Goal: Task Accomplishment & Management: Use online tool/utility

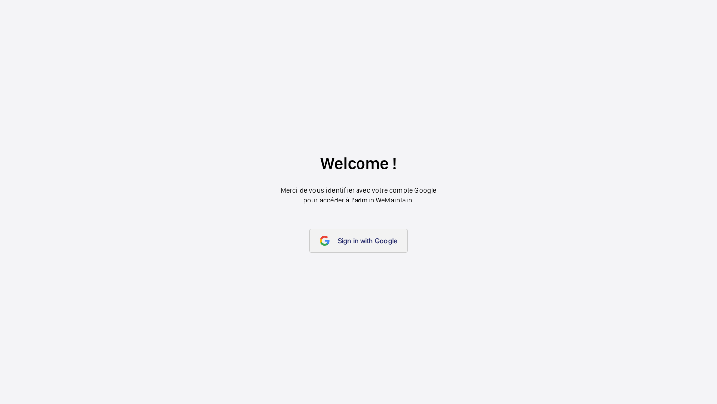
click at [376, 246] on link "Sign in with Google" at bounding box center [358, 241] width 99 height 24
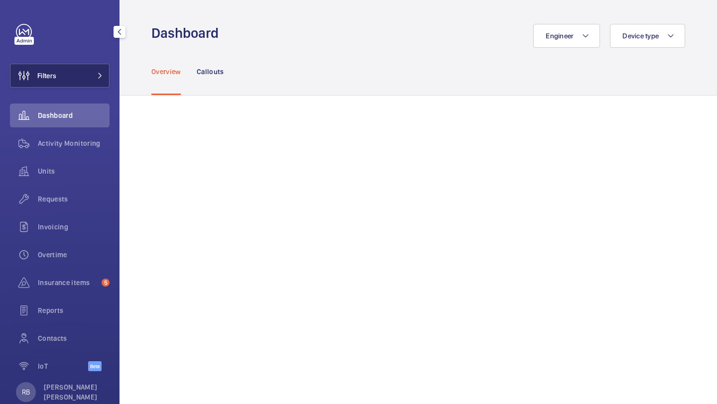
click at [81, 74] on button "Filters" at bounding box center [60, 76] width 100 height 24
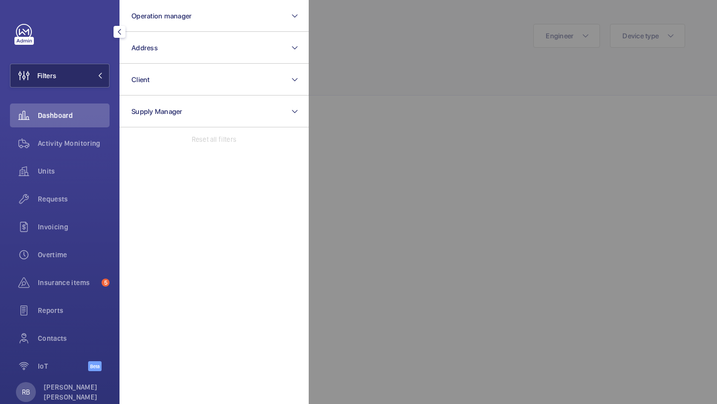
click at [81, 74] on button "Filters" at bounding box center [60, 76] width 100 height 24
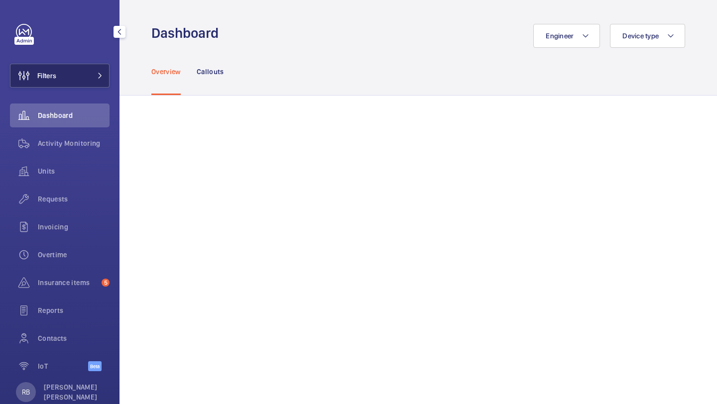
click at [81, 74] on button "Filters" at bounding box center [60, 76] width 100 height 24
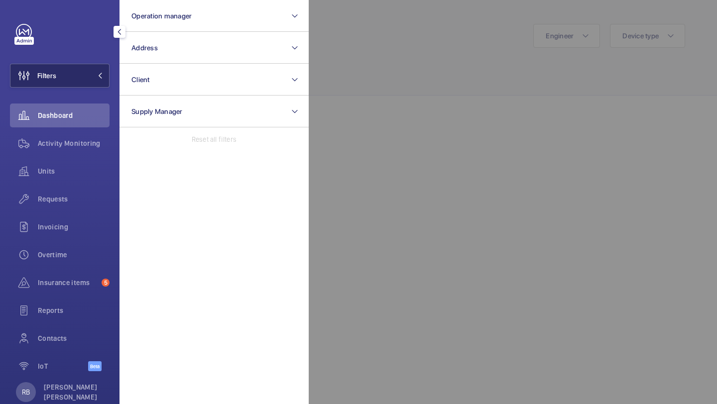
click at [81, 74] on button "Filters" at bounding box center [60, 76] width 100 height 24
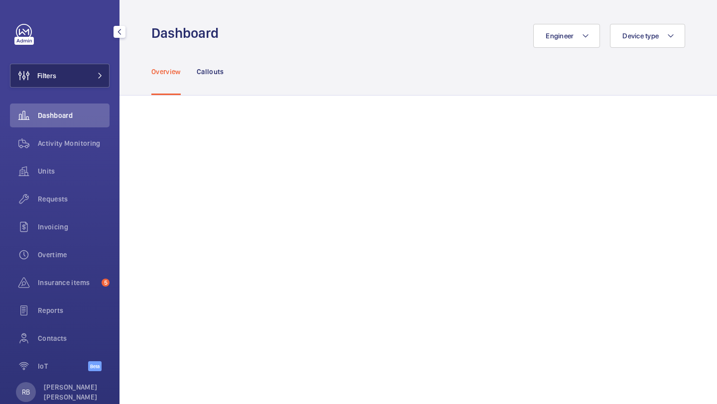
click at [81, 74] on button "Filters" at bounding box center [60, 76] width 100 height 24
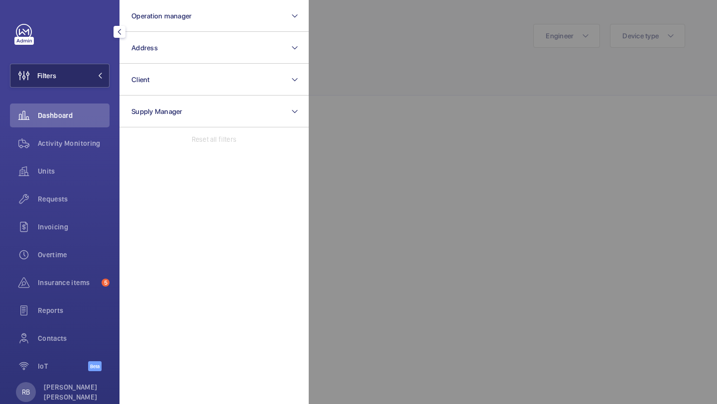
click at [81, 74] on button "Filters" at bounding box center [60, 76] width 100 height 24
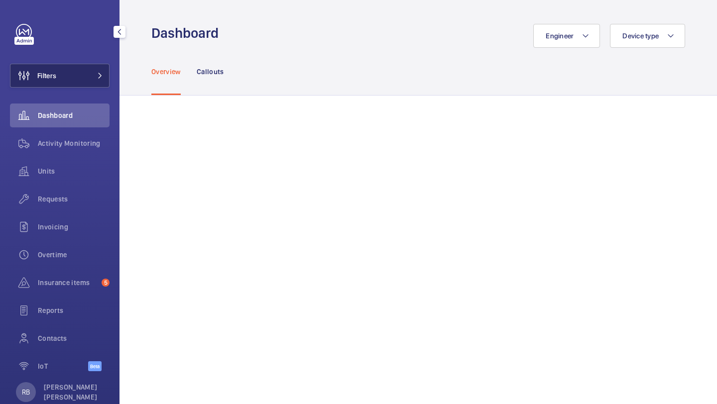
click at [81, 74] on button "Filters" at bounding box center [60, 76] width 100 height 24
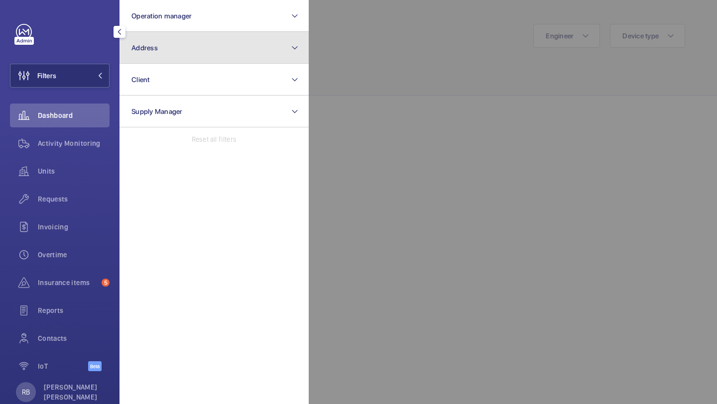
click at [186, 43] on button "Address" at bounding box center [213, 48] width 189 height 32
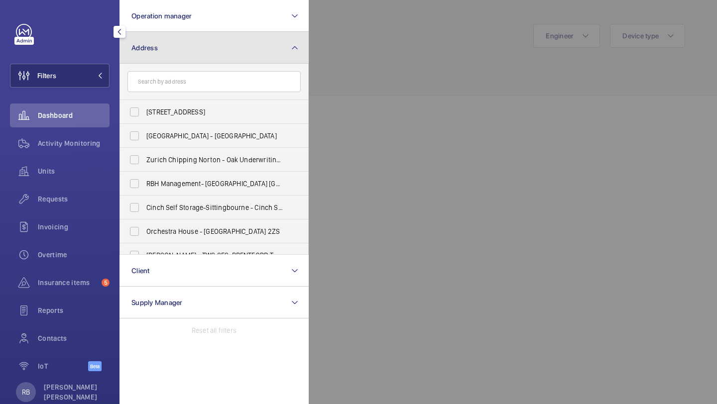
click at [269, 53] on button "Address" at bounding box center [213, 48] width 189 height 32
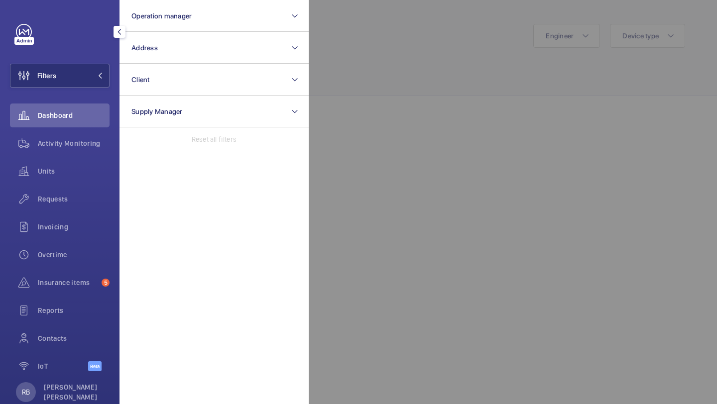
click at [368, 55] on div at bounding box center [667, 202] width 717 height 404
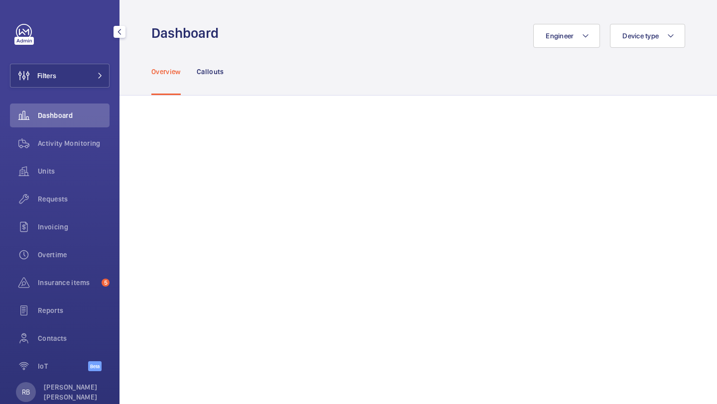
click at [76, 93] on div "Filters Dashboard Activity Monitoring Units Requests Invoicing Overtime Insuran…" at bounding box center [60, 203] width 100 height 358
click at [80, 83] on button "Filters" at bounding box center [60, 76] width 100 height 24
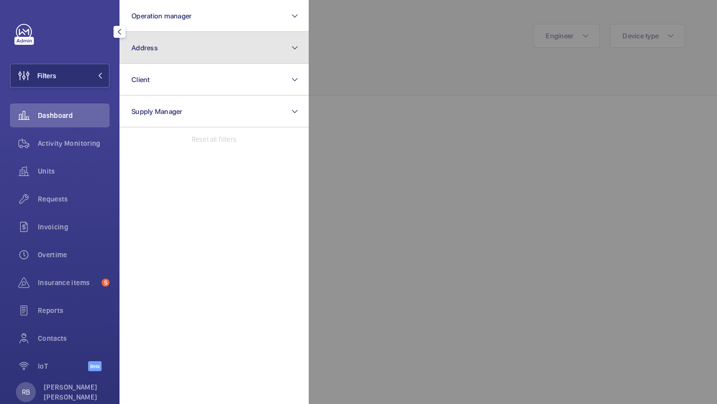
click at [199, 48] on button "Address" at bounding box center [213, 48] width 189 height 32
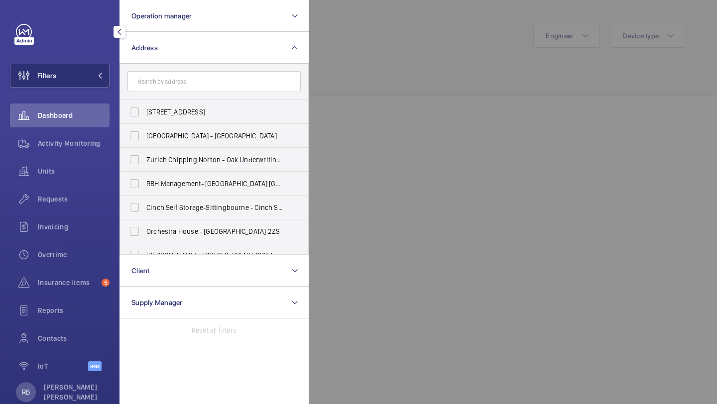
click at [348, 55] on div at bounding box center [667, 202] width 717 height 404
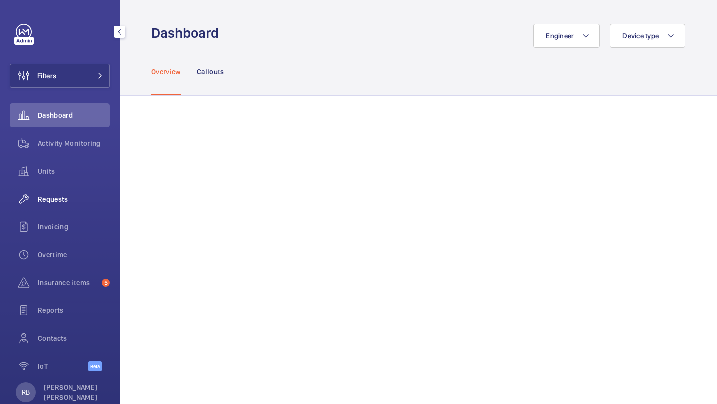
click at [81, 199] on span "Requests" at bounding box center [74, 199] width 72 height 10
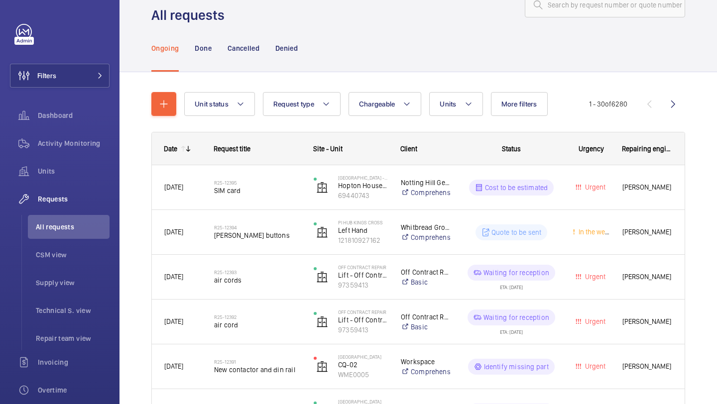
scroll to position [30, 0]
click at [69, 337] on span "Repair team view" at bounding box center [73, 338] width 74 height 10
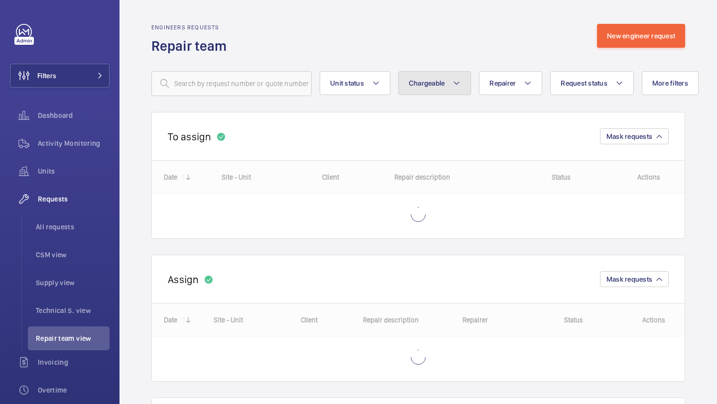
click at [404, 86] on button "Chargeable" at bounding box center [434, 83] width 73 height 24
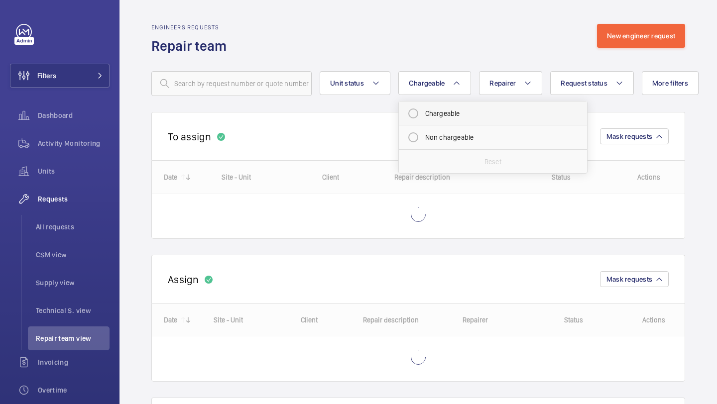
click at [434, 120] on mat-radio-button "Chargeable" at bounding box center [492, 114] width 179 height 20
radio input "true"
click at [572, 66] on wm-front-routed-filters "Unit status Chargeable 1 Chargeable Non chargeable Reset Repairer Request statu…" at bounding box center [417, 75] width 533 height 41
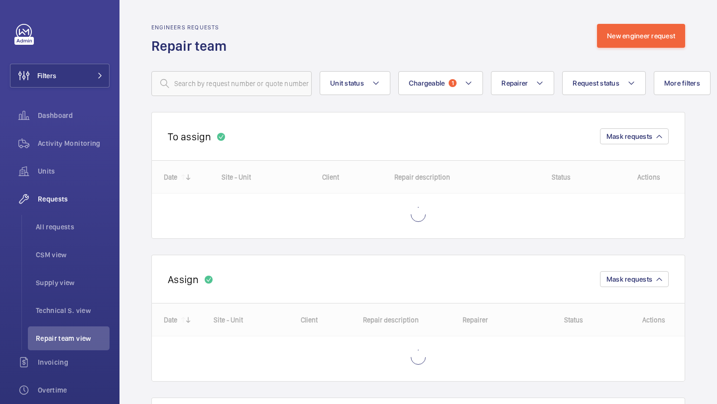
click at [673, 55] on wm-front-routed-filters "Unit status Chargeable 1 Repairer Request status More filters Device type Reset…" at bounding box center [417, 75] width 533 height 41
click at [674, 75] on button "More filters" at bounding box center [681, 83] width 57 height 24
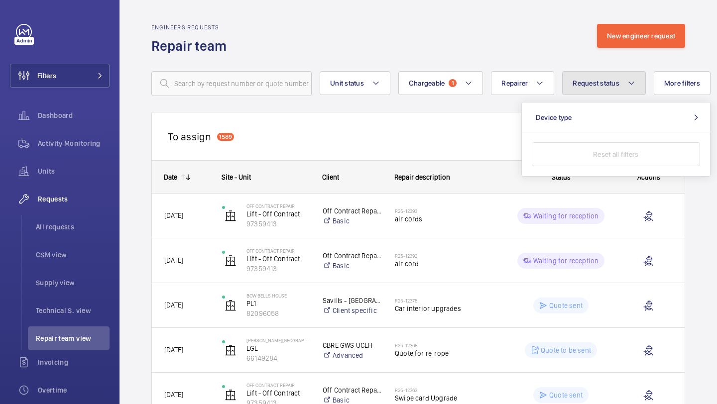
click at [633, 84] on mat-icon at bounding box center [631, 83] width 8 height 12
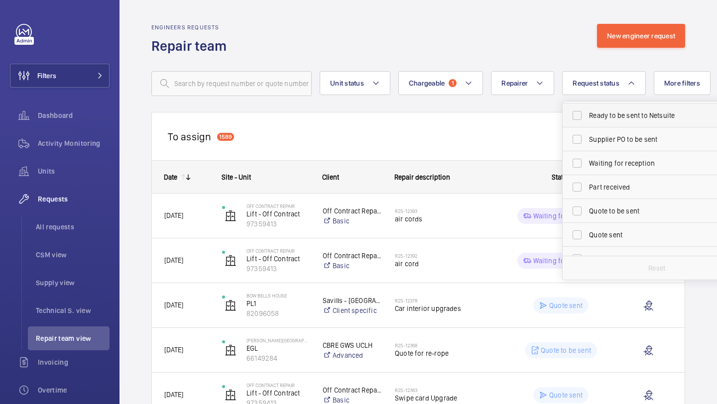
click at [615, 189] on span "Part received" at bounding box center [657, 187] width 137 height 10
click at [587, 189] on input "Part received" at bounding box center [577, 187] width 20 height 20
checkbox input "true"
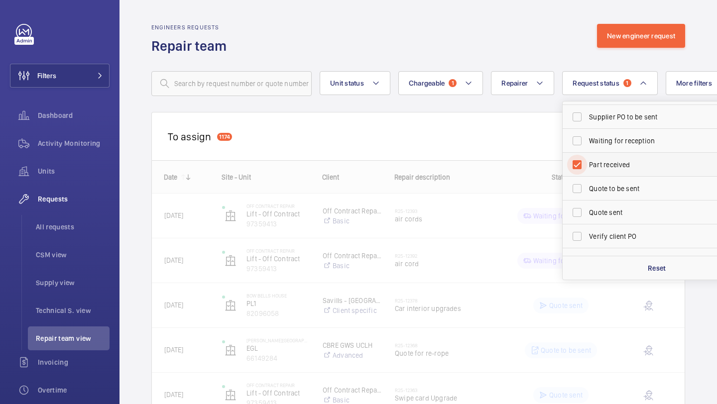
scroll to position [132, 0]
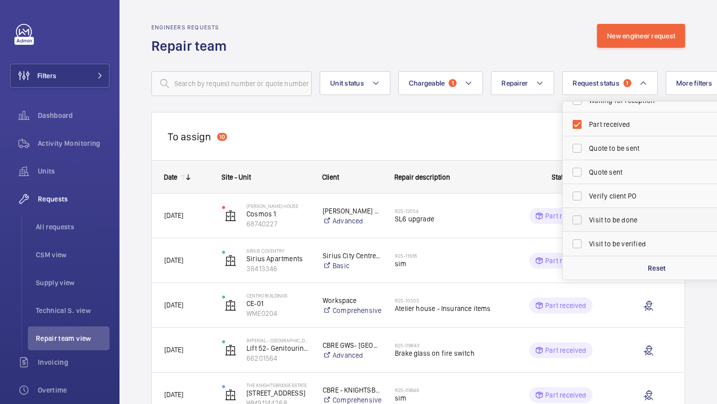
click at [623, 223] on span "Visit to be done" at bounding box center [657, 220] width 137 height 10
click at [587, 223] on input "Visit to be done" at bounding box center [577, 220] width 20 height 20
checkbox input "true"
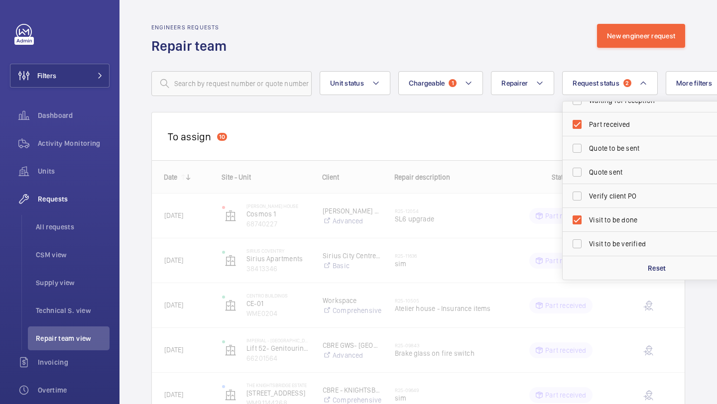
click at [517, 141] on div "To assign 10 Mask requests" at bounding box center [417, 136] width 533 height 48
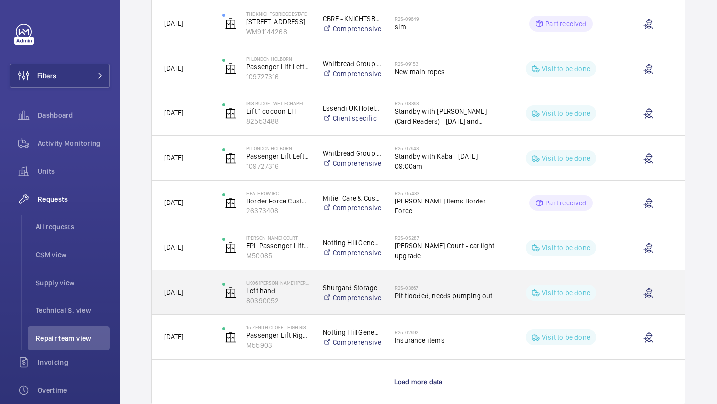
scroll to position [761, 0]
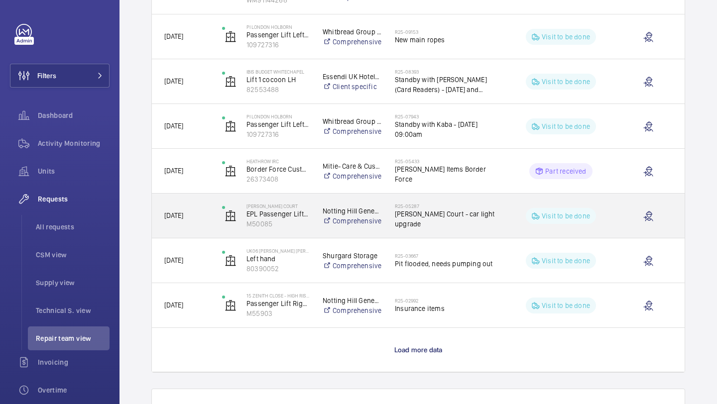
click at [430, 227] on div "R25-05287 Baxter Court - car light upgrade" at bounding box center [446, 216] width 102 height 29
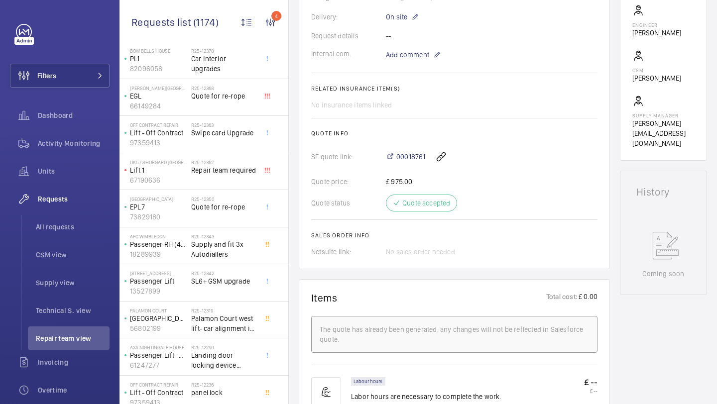
scroll to position [98, 0]
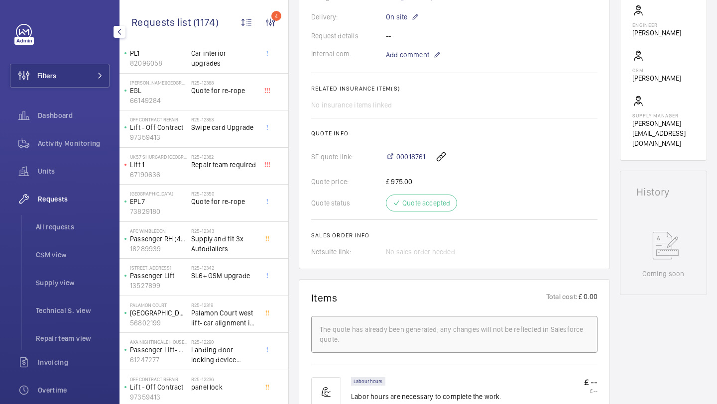
click at [110, 76] on div "Filters Dashboard Activity Monitoring Units Requests All requests CSM view Supp…" at bounding box center [59, 202] width 119 height 404
click at [82, 77] on button "Filters" at bounding box center [60, 76] width 100 height 24
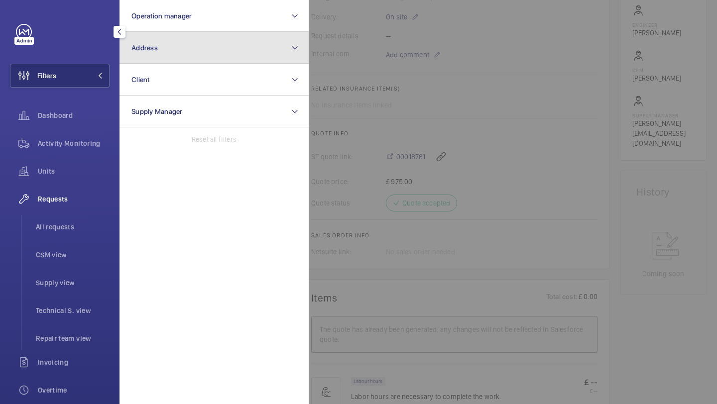
click at [163, 48] on button "Address" at bounding box center [213, 48] width 189 height 32
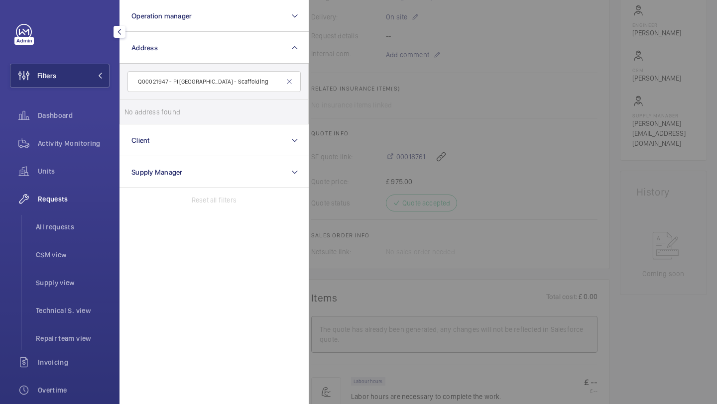
click at [276, 78] on input "Q00021947 - PI London Putney Bridge - Scaffolding" at bounding box center [213, 81] width 173 height 21
type input "Q"
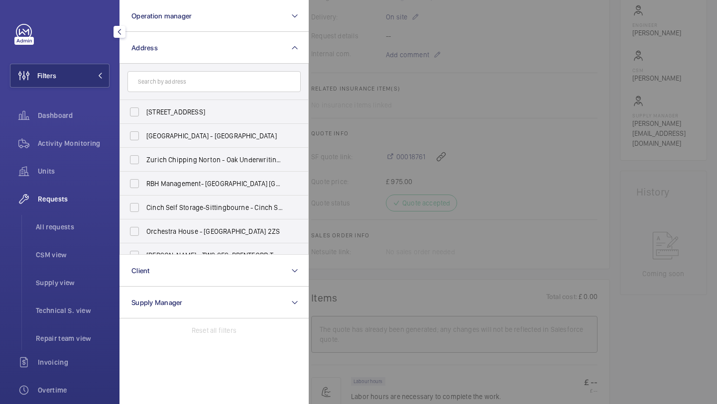
click at [341, 78] on div at bounding box center [667, 202] width 717 height 404
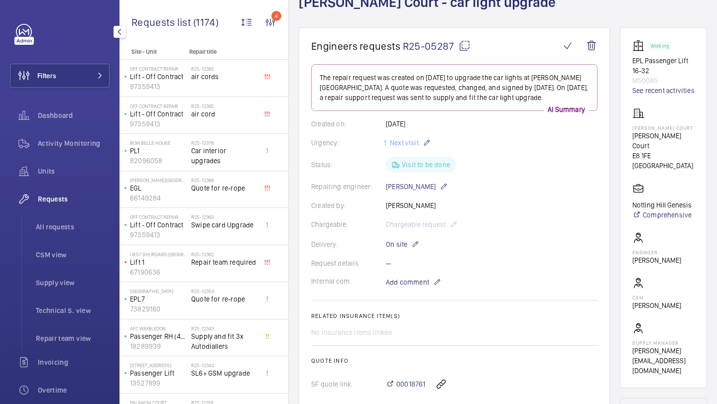
scroll to position [24, 0]
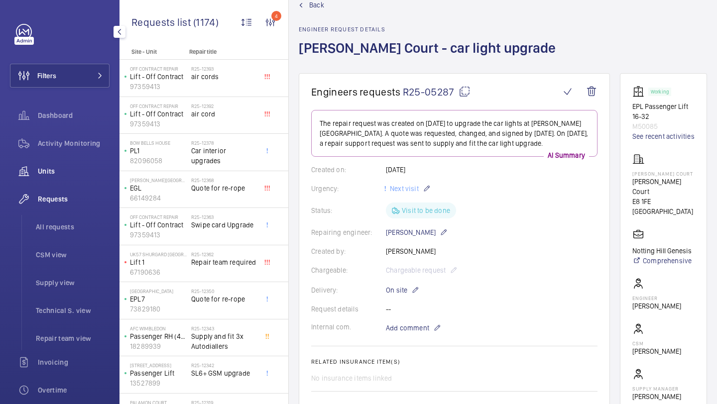
click at [33, 178] on wm-front-icon-button at bounding box center [24, 171] width 28 height 24
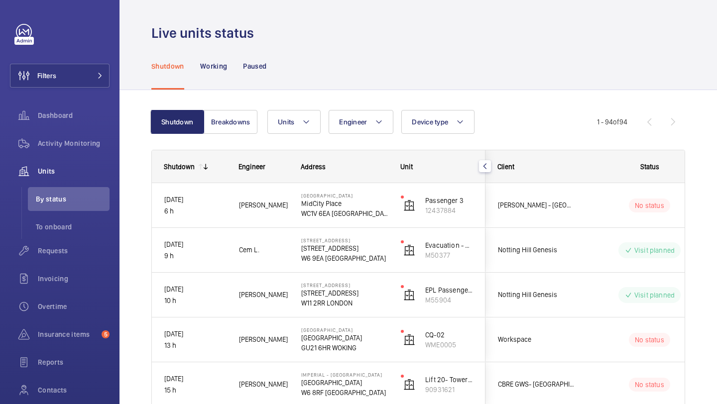
click at [125, 82] on div "Shutdown Working Paused" at bounding box center [417, 66] width 597 height 48
click at [86, 71] on button "Filters" at bounding box center [60, 76] width 100 height 24
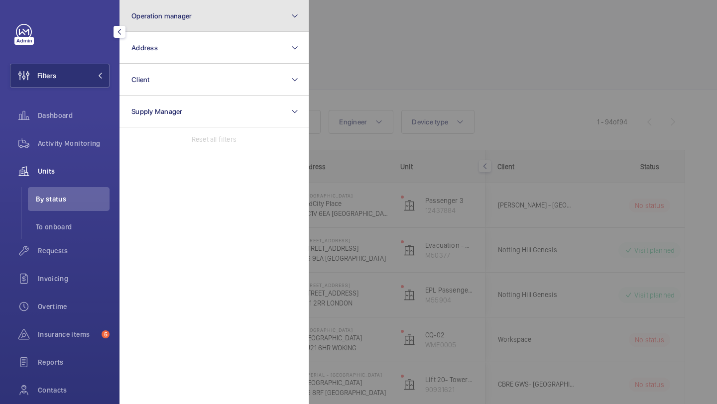
click at [172, 25] on button "Operation manager" at bounding box center [213, 16] width 189 height 32
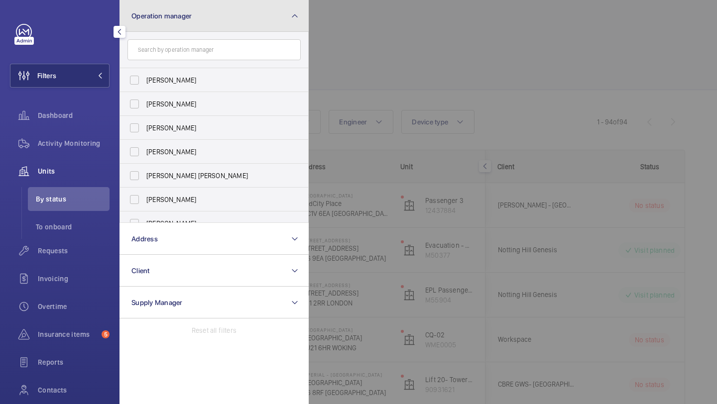
click at [172, 24] on button "Operation manager" at bounding box center [213, 16] width 189 height 32
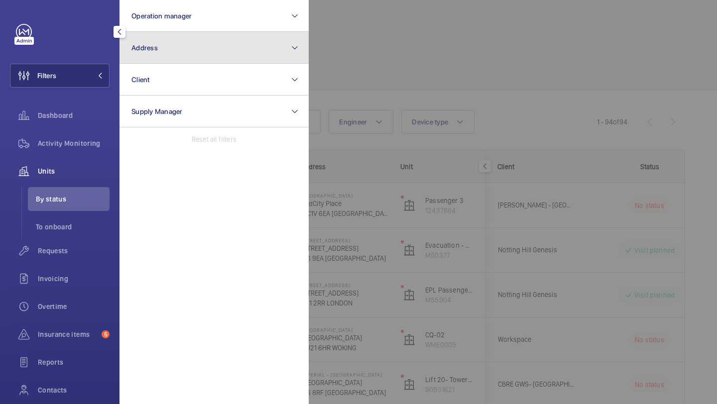
click at [172, 50] on button "Address" at bounding box center [213, 48] width 189 height 32
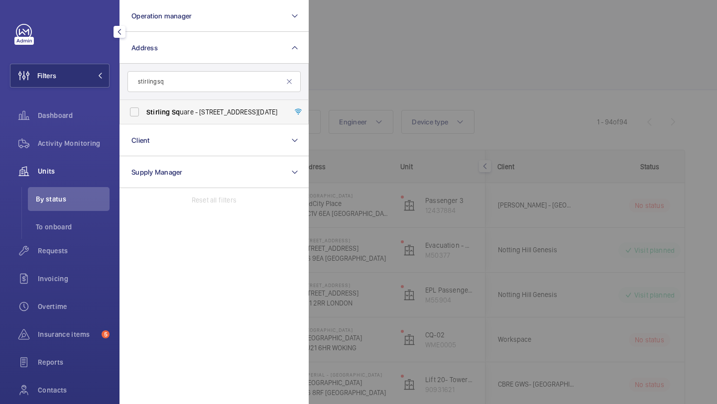
type input "stirling sq"
click at [150, 107] on span "Stirling Sq uare - 6 Carlton Gardens, LONDON SW1Y 5AD" at bounding box center [214, 112] width 137 height 10
click at [144, 106] on input "Stirling Sq uare - 6 Carlton Gardens, LONDON SW1Y 5AD" at bounding box center [134, 112] width 20 height 20
checkbox input "true"
click at [331, 80] on div at bounding box center [667, 202] width 717 height 404
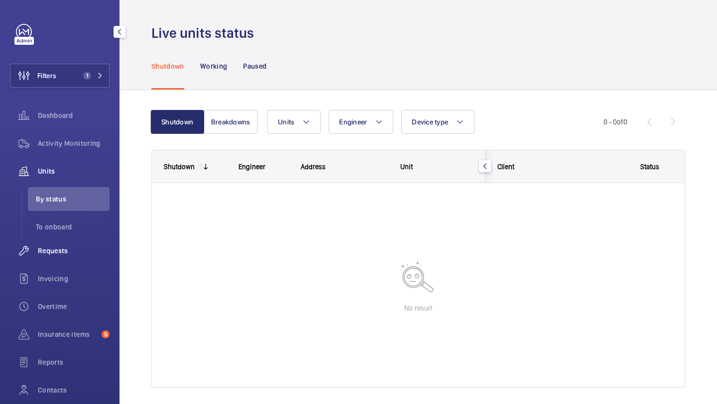
click at [55, 262] on div "Requests" at bounding box center [60, 251] width 100 height 24
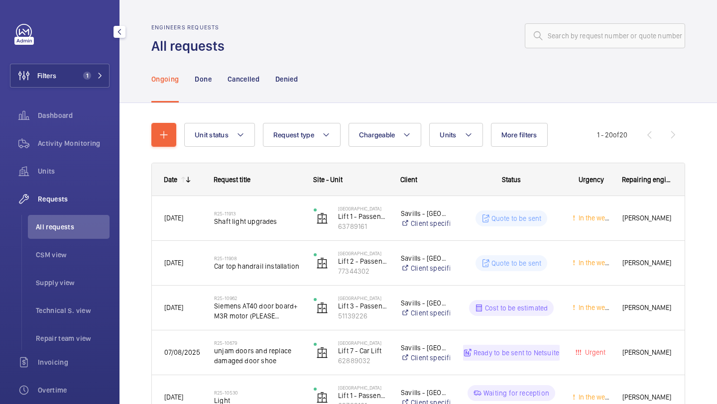
click at [77, 325] on ul "All requests CSM view Supply view Technical S. view Repair team view" at bounding box center [65, 282] width 88 height 135
click at [77, 334] on span "Repair team view" at bounding box center [73, 338] width 74 height 10
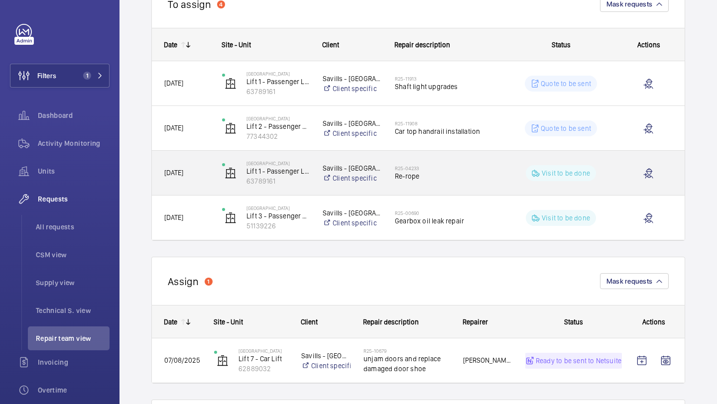
scroll to position [131, 0]
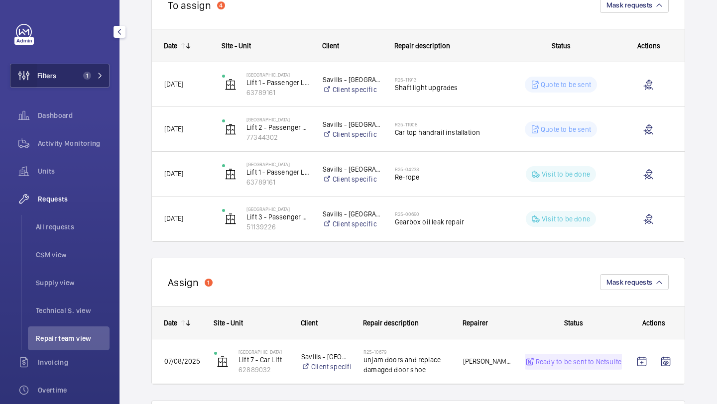
click at [26, 76] on wm-front-icon-button at bounding box center [23, 76] width 27 height 24
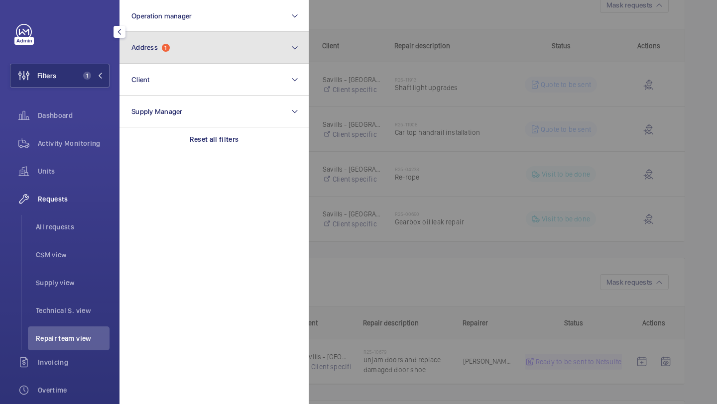
click at [141, 48] on span "Address" at bounding box center [144, 47] width 26 height 8
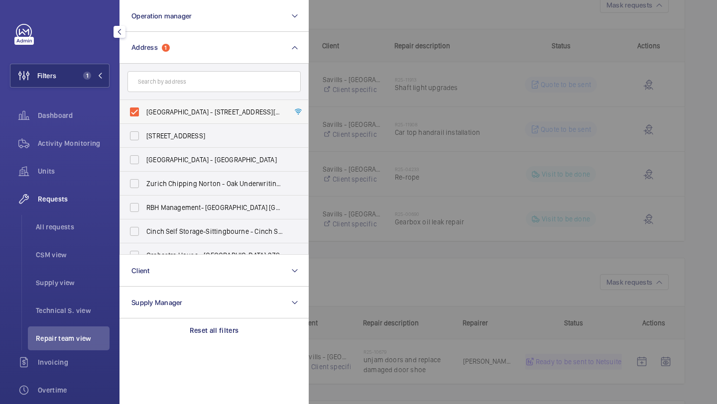
click at [154, 106] on label "Stirling Square - 6 Carlton Gardens, LONDON SW1Y 5AD" at bounding box center [206, 112] width 173 height 24
click at [144, 106] on input "Stirling Square - 6 Carlton Gardens, LONDON SW1Y 5AD" at bounding box center [134, 112] width 20 height 20
checkbox input "false"
click at [166, 89] on input "text" at bounding box center [213, 81] width 173 height 21
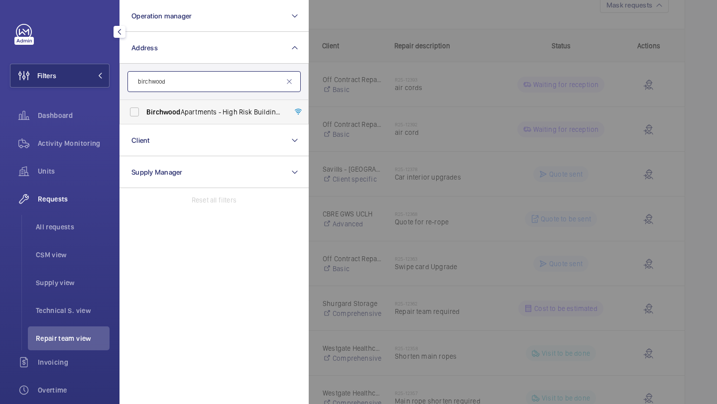
type input "birchwood"
click at [157, 115] on span "Birchwood" at bounding box center [163, 112] width 34 height 8
click at [144, 115] on input "Birchwood Apartments - High Risk Building - Birchwood Apartments, LONDON N4 1FR" at bounding box center [134, 112] width 20 height 20
checkbox input "true"
click at [392, 58] on div at bounding box center [667, 202] width 717 height 404
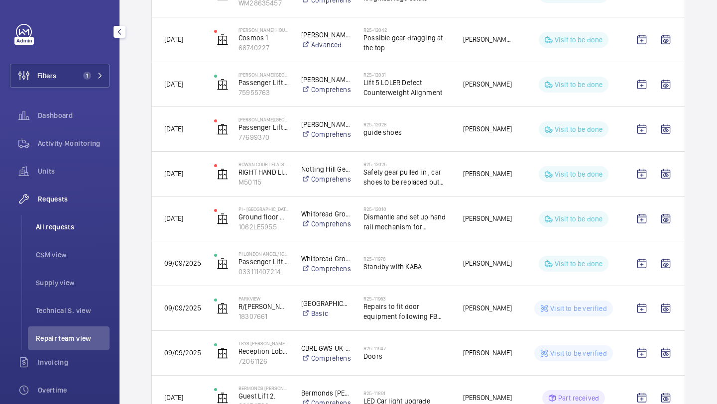
click at [71, 228] on span "All requests" at bounding box center [73, 227] width 74 height 10
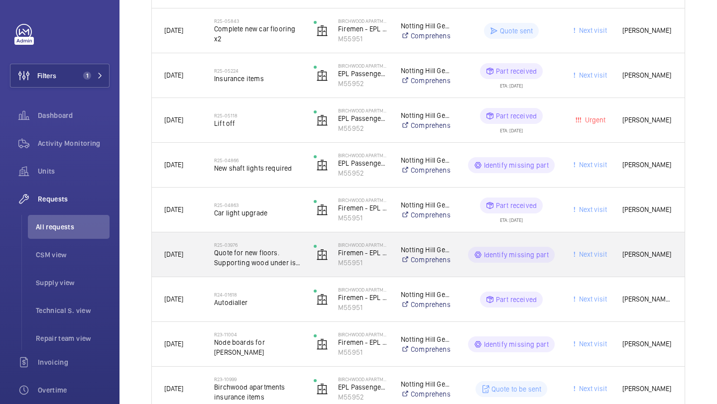
scroll to position [449, 0]
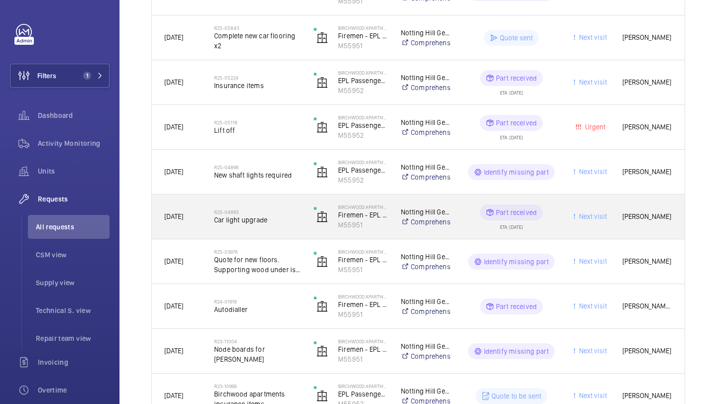
click at [282, 218] on span "Car light upgrade" at bounding box center [257, 220] width 87 height 10
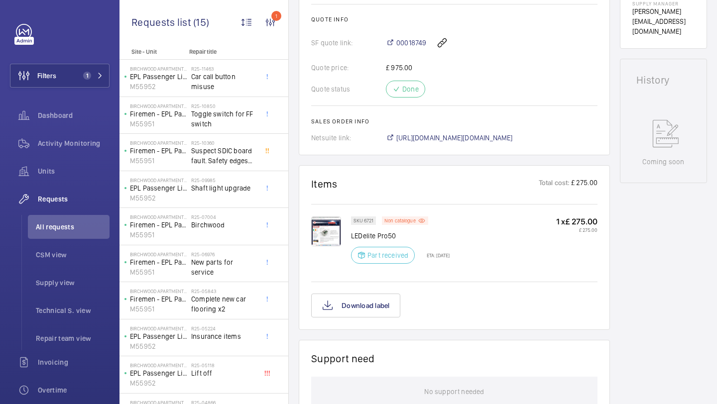
scroll to position [431, 0]
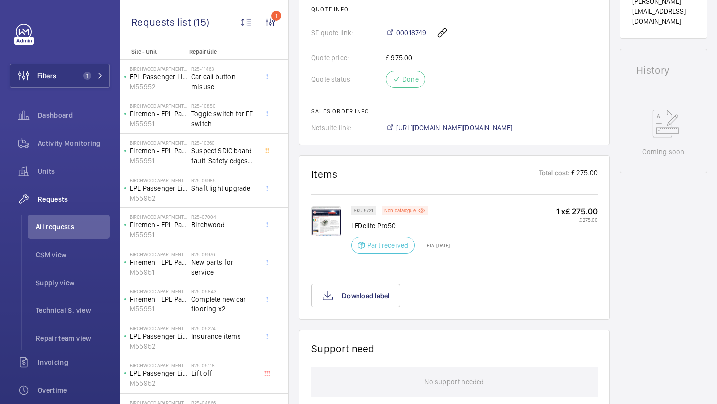
click at [323, 219] on img at bounding box center [326, 222] width 30 height 30
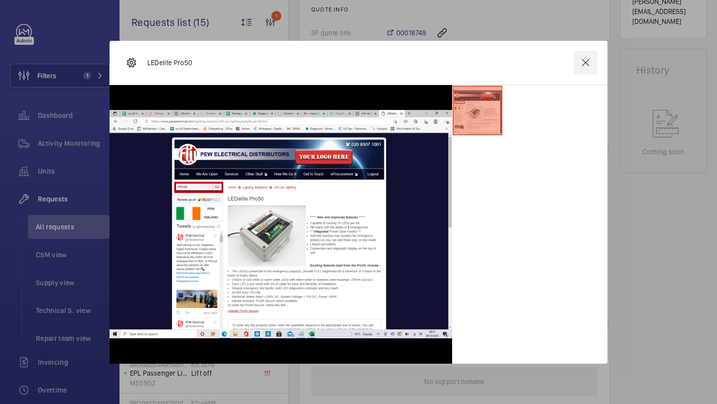
click at [594, 60] on wm-front-icon-button at bounding box center [585, 63] width 24 height 24
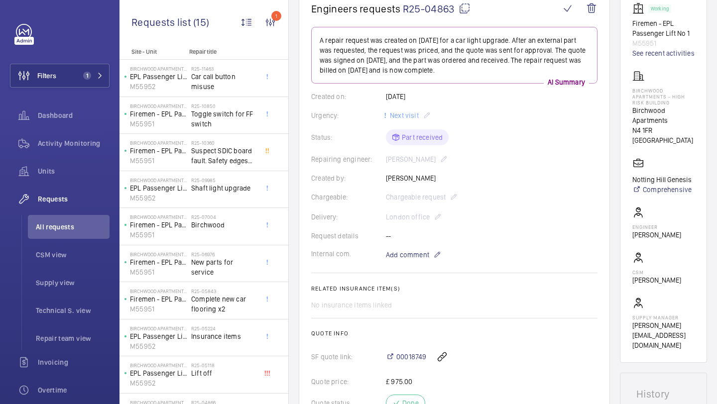
scroll to position [223, 0]
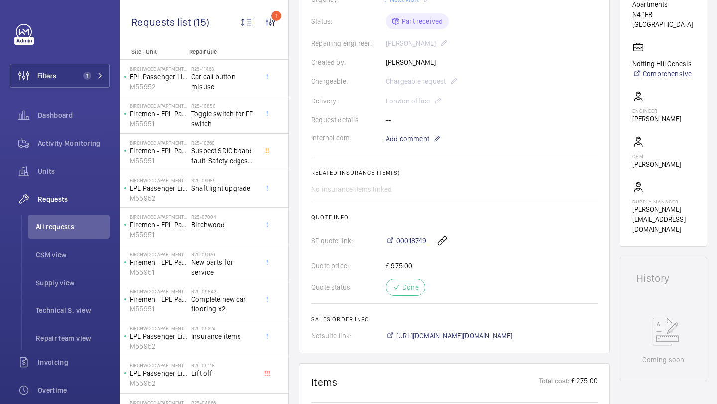
click at [405, 239] on span "00018749" at bounding box center [411, 241] width 30 height 10
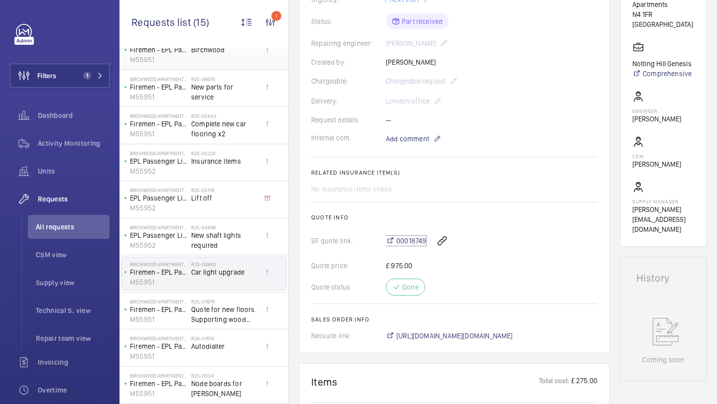
scroll to position [212, 0]
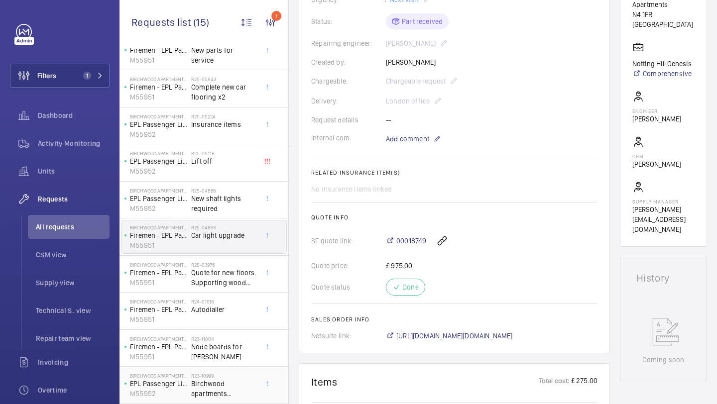
click at [220, 387] on span "Birchwood apartments insurance items" at bounding box center [224, 389] width 66 height 20
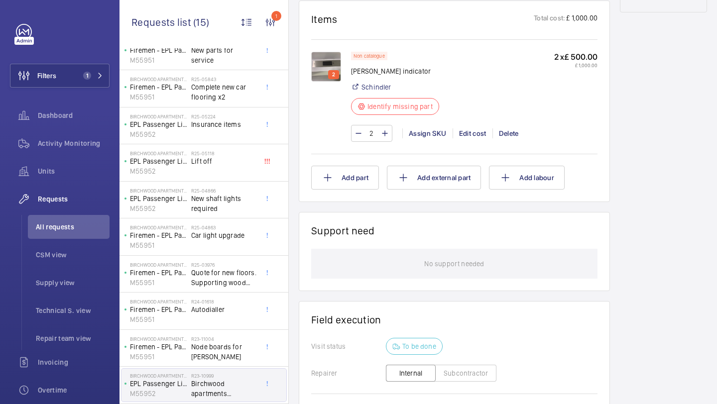
scroll to position [650, 0]
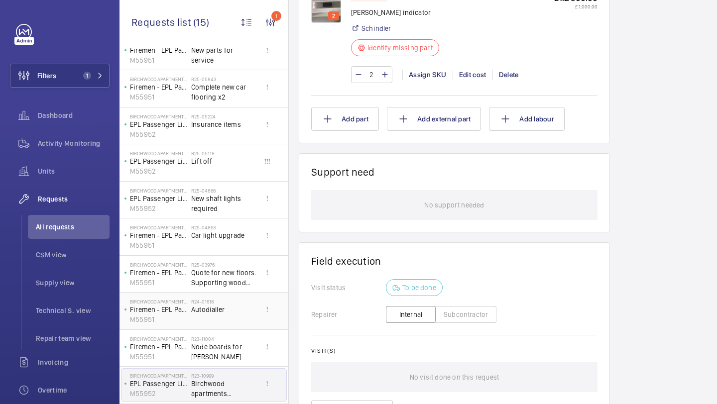
click at [227, 315] on div "R24-01618 Autodialler" at bounding box center [224, 313] width 66 height 29
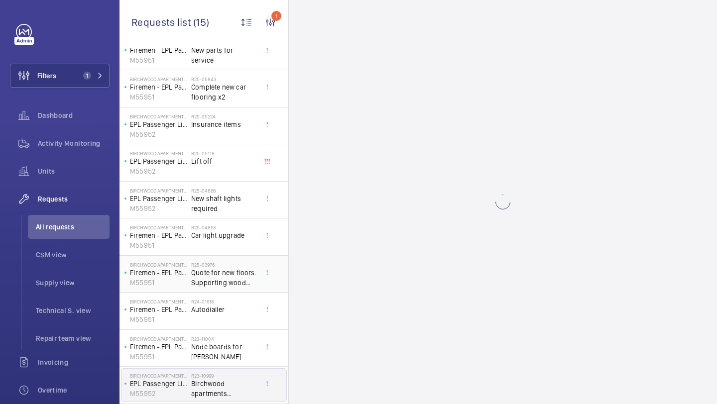
click at [228, 280] on span "Quote for new floors. Supporting wood under is rotten from water damage" at bounding box center [224, 278] width 66 height 20
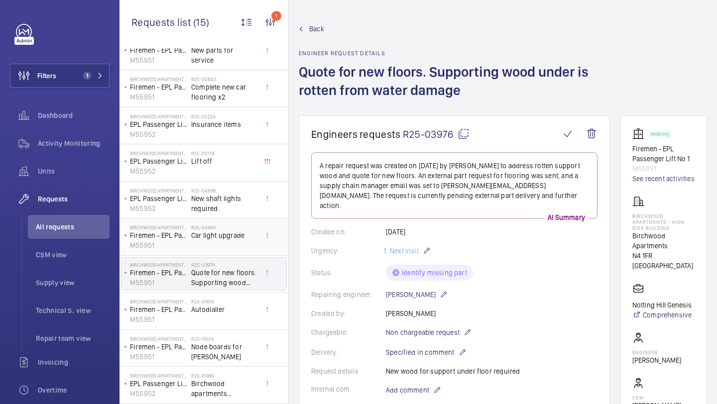
click at [236, 231] on span "Car light upgrade" at bounding box center [224, 235] width 66 height 10
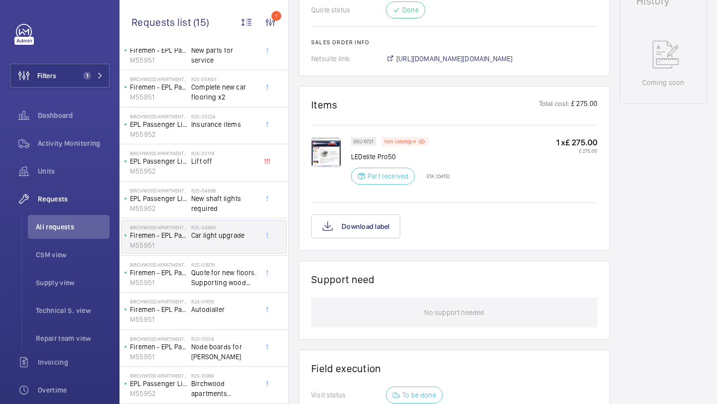
scroll to position [668, 0]
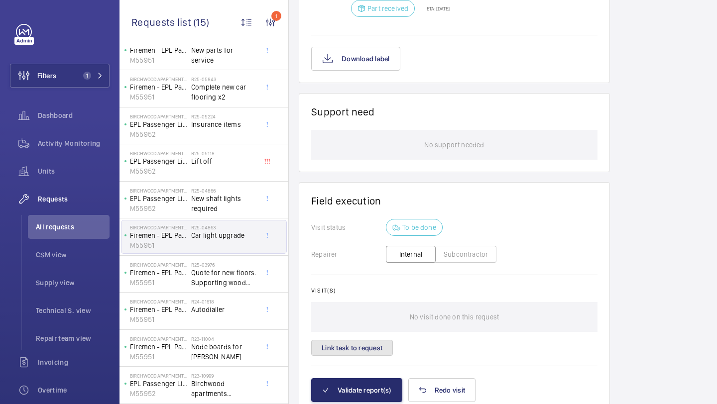
click at [355, 354] on button "Link task to request" at bounding box center [352, 348] width 82 height 16
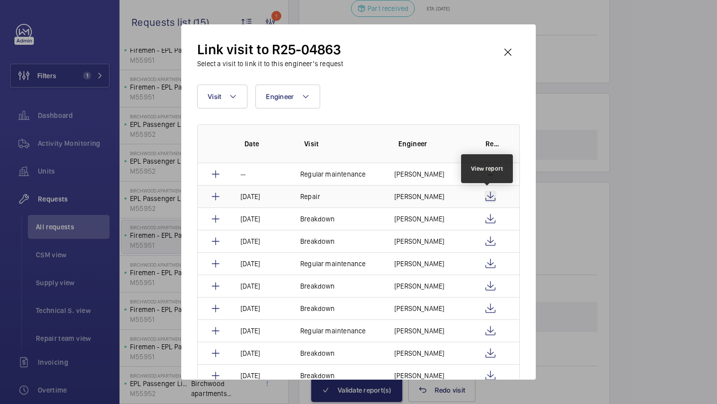
click at [490, 195] on wm-front-icon-button at bounding box center [490, 197] width 12 height 12
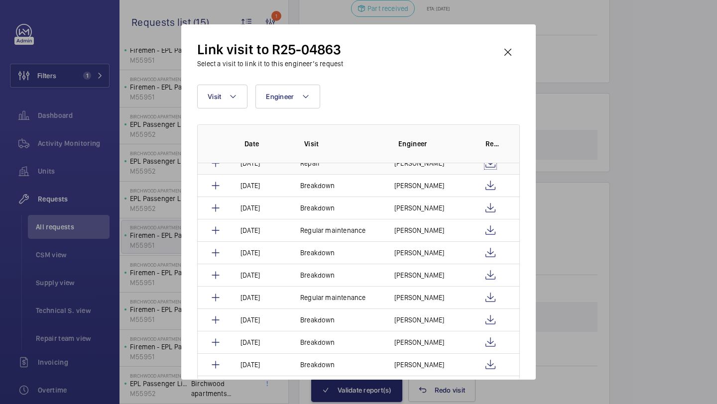
scroll to position [47, 0]
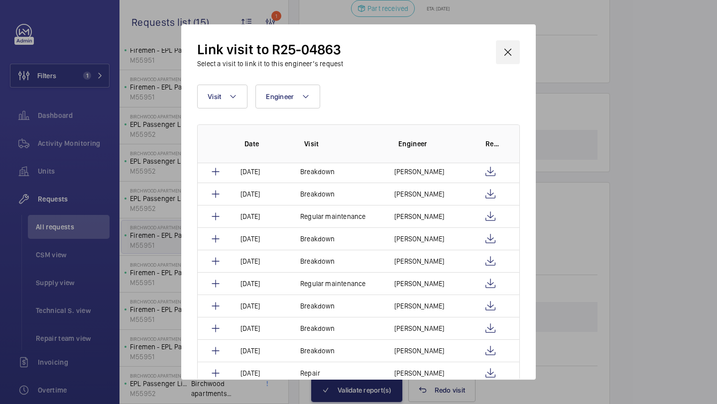
click at [509, 60] on wm-front-icon-button at bounding box center [508, 52] width 24 height 24
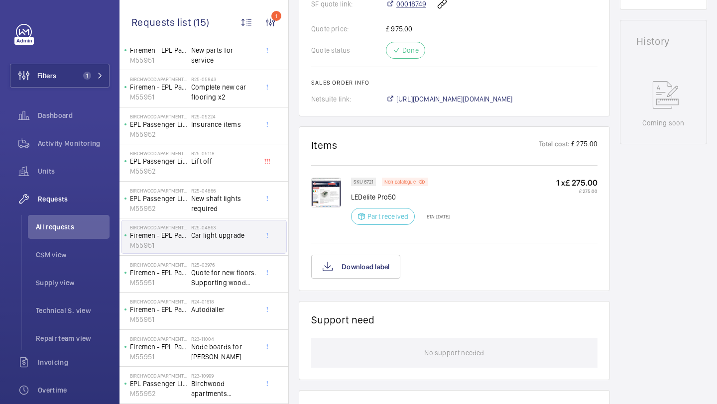
scroll to position [292, 0]
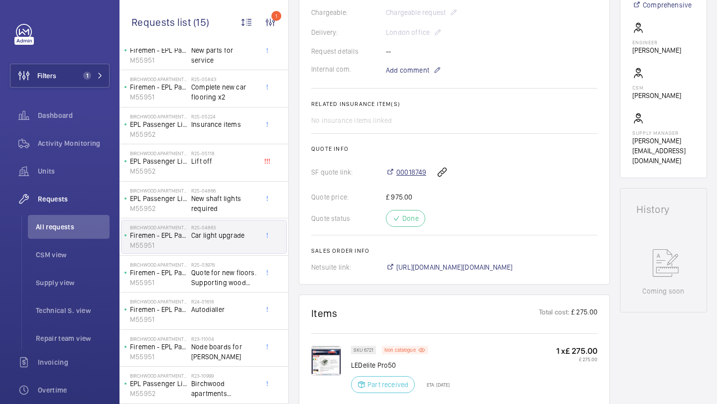
click at [414, 176] on span "00018749" at bounding box center [411, 172] width 30 height 10
click at [405, 169] on span "00018749" at bounding box center [411, 172] width 30 height 10
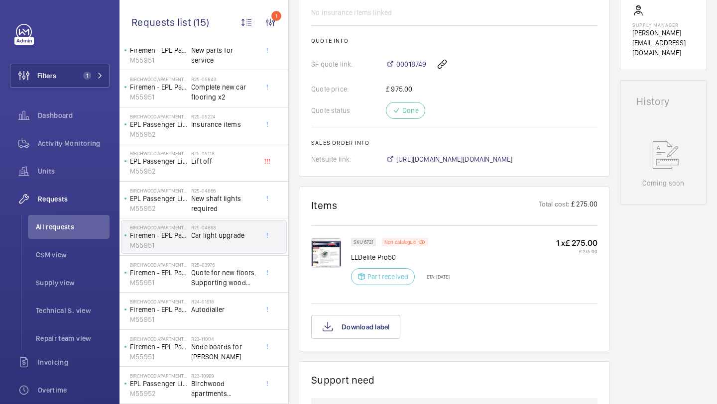
click at [329, 260] on img at bounding box center [326, 253] width 30 height 30
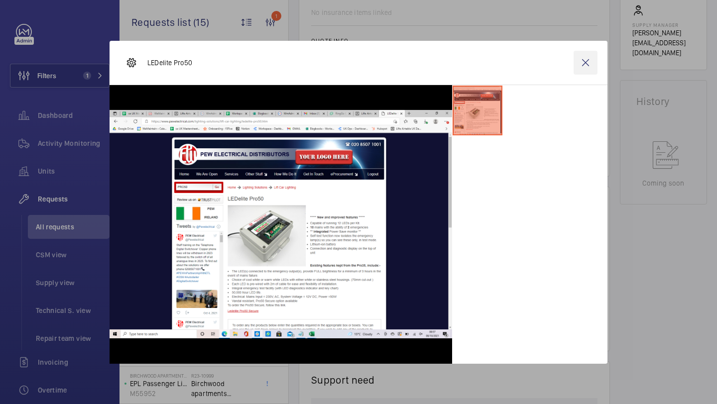
click at [587, 60] on wm-front-icon-button at bounding box center [585, 63] width 24 height 24
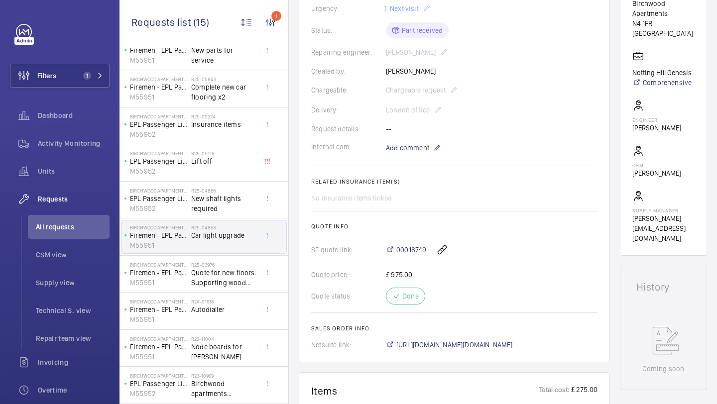
scroll to position [476, 0]
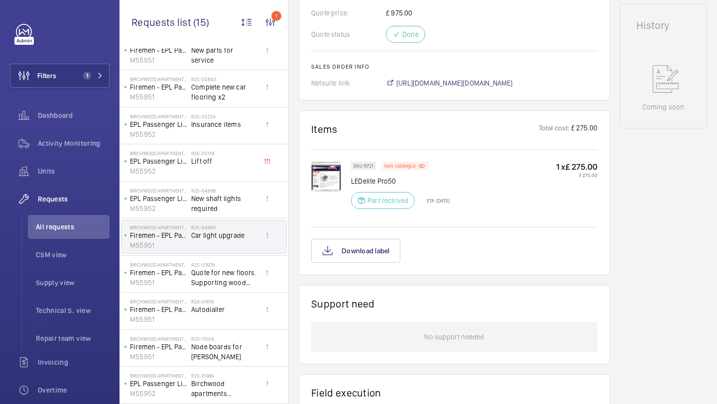
click at [340, 186] on img at bounding box center [326, 177] width 30 height 30
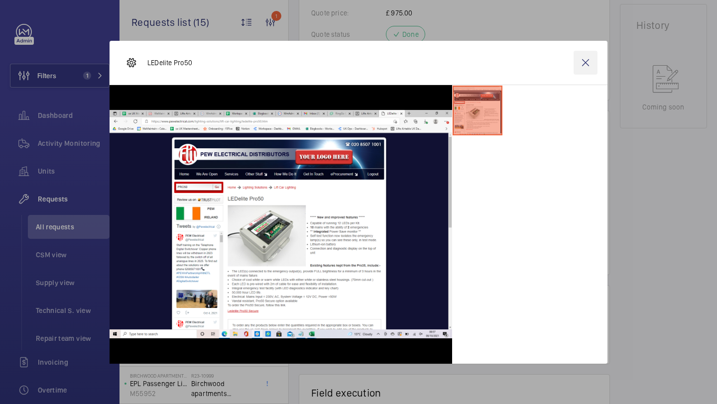
click at [587, 62] on wm-front-icon-button at bounding box center [585, 63] width 24 height 24
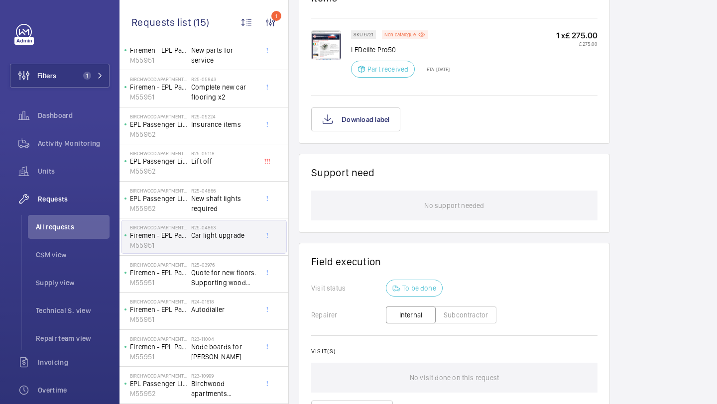
scroll to position [711, 0]
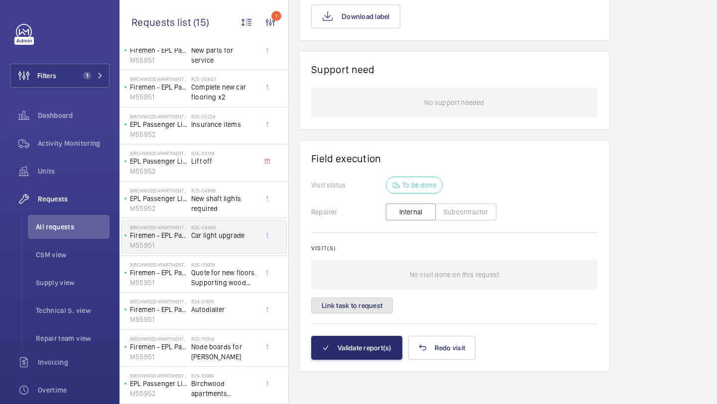
click at [372, 313] on button "Link task to request" at bounding box center [352, 306] width 82 height 16
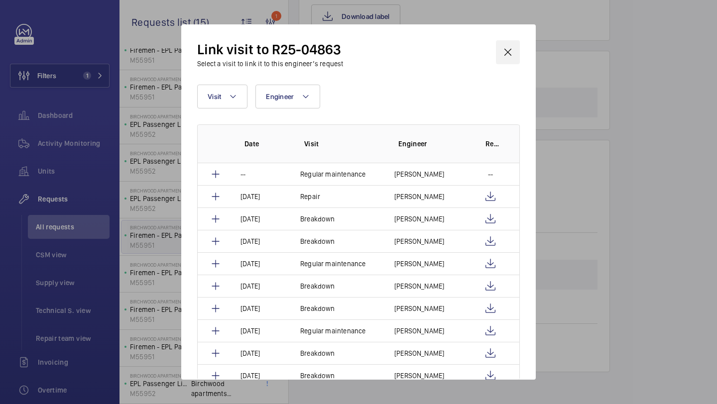
click at [497, 57] on wm-front-icon-button at bounding box center [508, 52] width 24 height 24
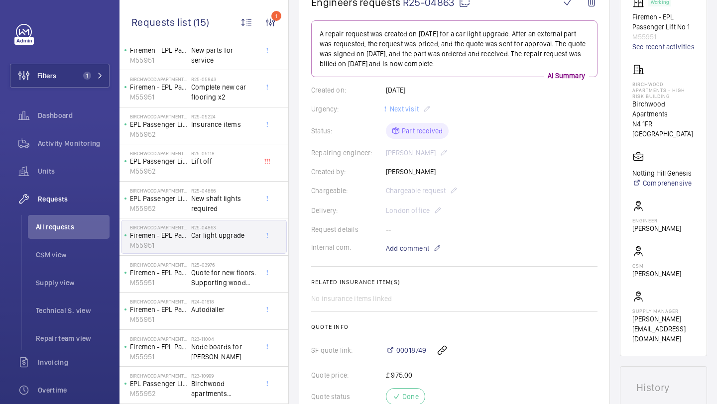
scroll to position [105, 0]
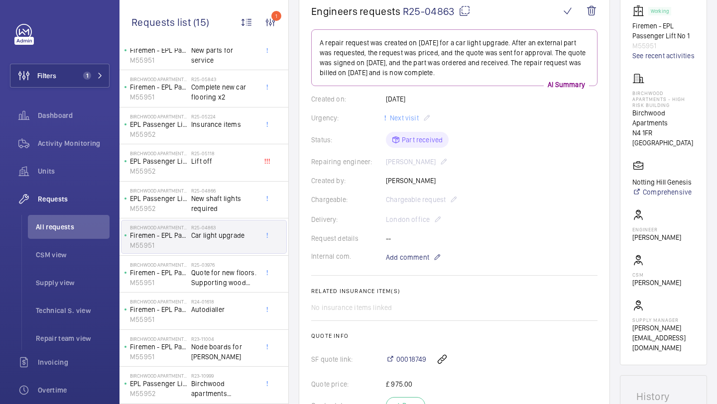
click at [463, 10] on mat-icon at bounding box center [464, 11] width 12 height 12
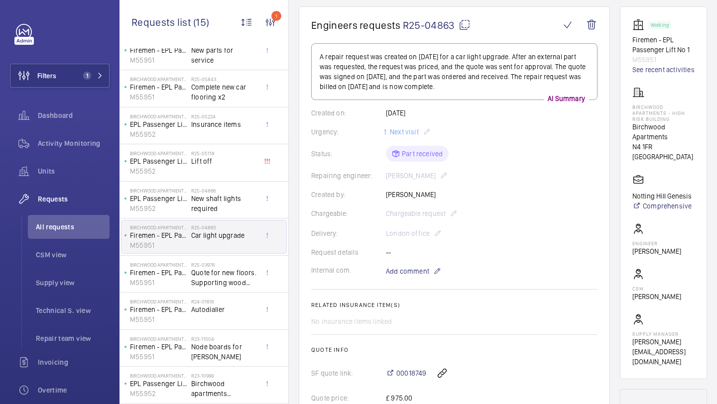
scroll to position [89, 0]
drag, startPoint x: 633, startPoint y: 38, endPoint x: 693, endPoint y: 52, distance: 61.8
click at [693, 52] on wm-front-card "Working Firemen - EPL Passenger Lift No 1 M55951 See recent activities Birchwoo…" at bounding box center [663, 194] width 87 height 373
copy p "Firemen - EPL Passenger Lift No 1"
drag, startPoint x: 632, startPoint y: 118, endPoint x: 698, endPoint y: 168, distance: 82.5
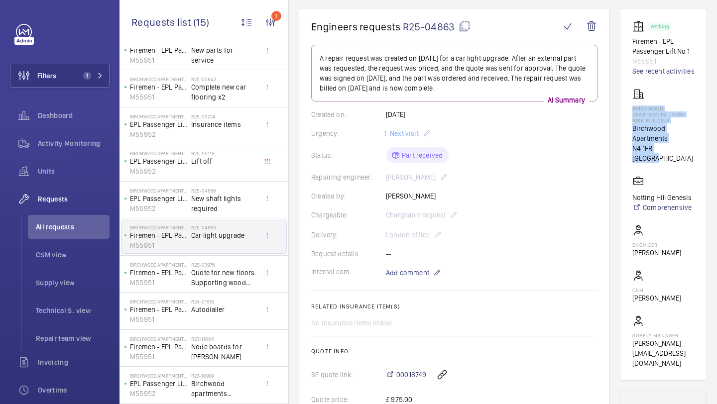
click at [698, 168] on wm-front-card "Working Firemen - EPL Passenger Lift No 1 M55951 See recent activities Birchwoo…" at bounding box center [663, 194] width 87 height 373
copy div "Birchwood Apartments - High Risk Building Birchwood Apartments N4 1FR LONDON"
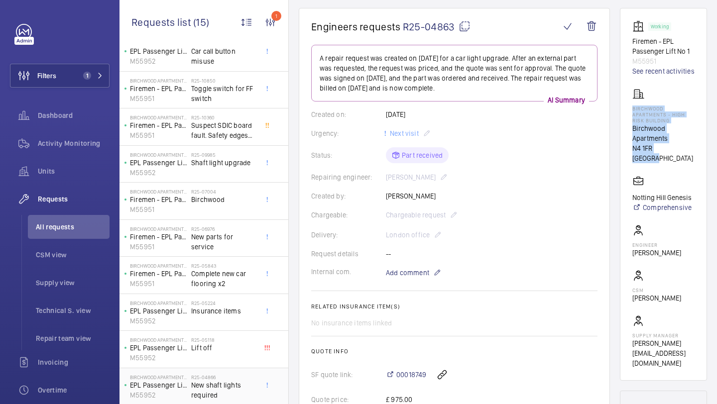
scroll to position [0, 0]
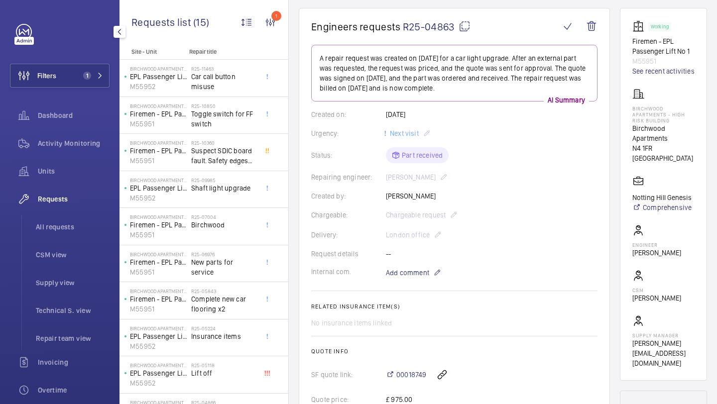
click at [79, 94] on div "Filters 1 Dashboard Activity Monitoring Units Requests All requests CSM view Su…" at bounding box center [60, 271] width 100 height 494
click at [83, 84] on button "Filters 1" at bounding box center [60, 76] width 100 height 24
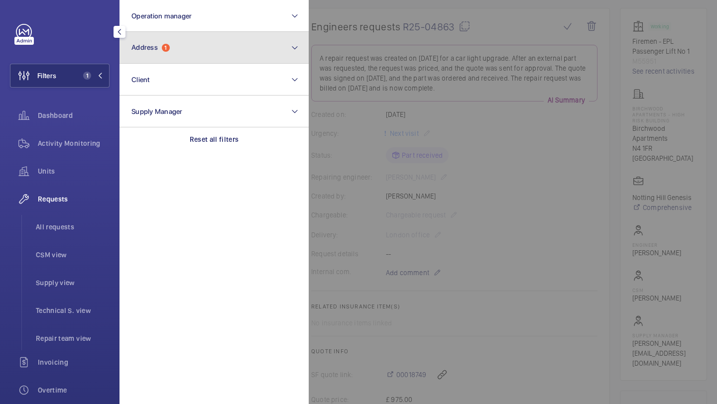
click at [164, 45] on span "1" at bounding box center [166, 48] width 8 height 8
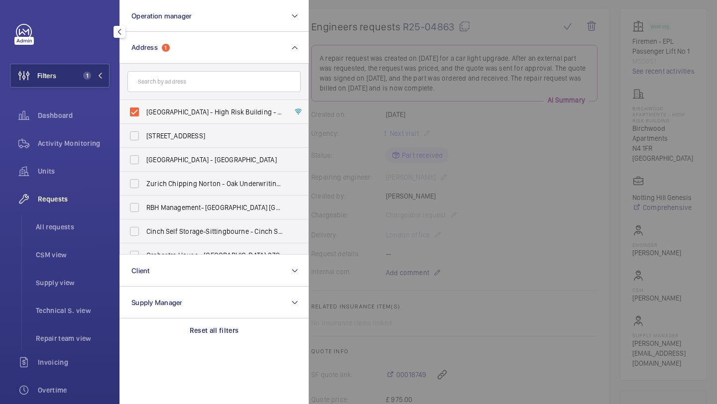
click at [164, 106] on label "Birchwood Apartments - High Risk Building - Birchwood Apartments, LONDON N4 1FR" at bounding box center [206, 112] width 173 height 24
click at [144, 106] on input "Birchwood Apartments - High Risk Building - Birchwood Apartments, LONDON N4 1FR" at bounding box center [134, 112] width 20 height 20
checkbox input "false"
click at [171, 85] on input "text" at bounding box center [213, 81] width 173 height 21
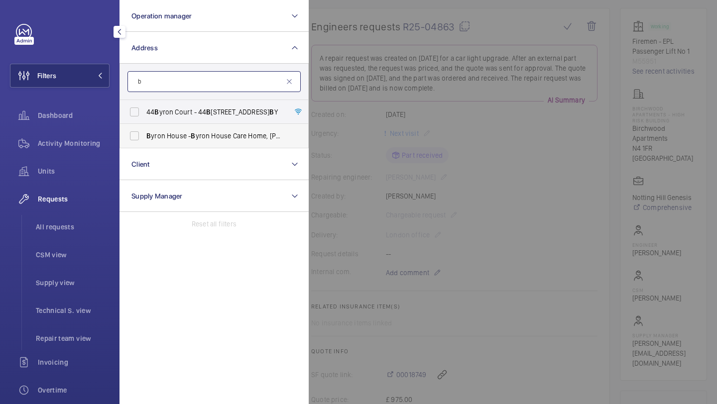
type input "b"
click at [199, 139] on span "B yron House - B yron House Care Home, AYLES B URY HP21 9LP" at bounding box center [214, 136] width 137 height 10
click at [144, 139] on input "B yron House - B yron House Care Home, AYLES B URY HP21 9LP" at bounding box center [134, 136] width 20 height 20
checkbox input "true"
click at [334, 111] on div at bounding box center [667, 202] width 717 height 404
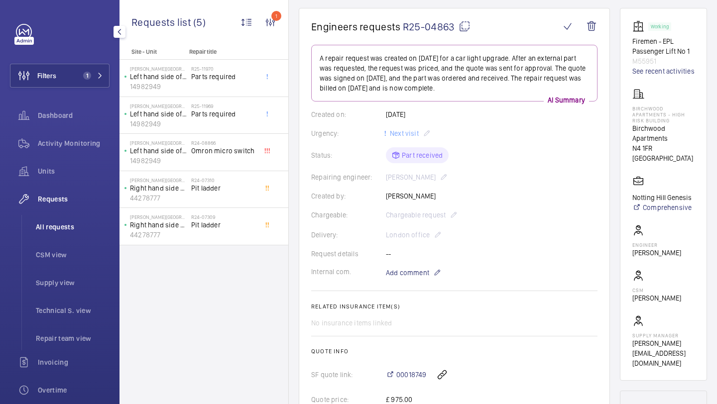
click at [83, 238] on li "All requests" at bounding box center [69, 227] width 82 height 24
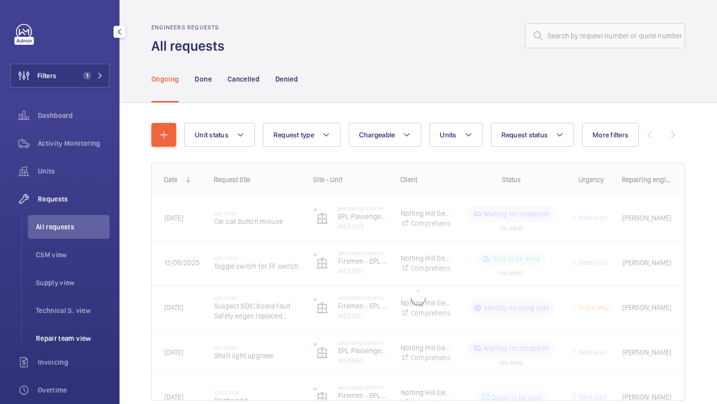
click at [70, 339] on span "Repair team view" at bounding box center [73, 338] width 74 height 10
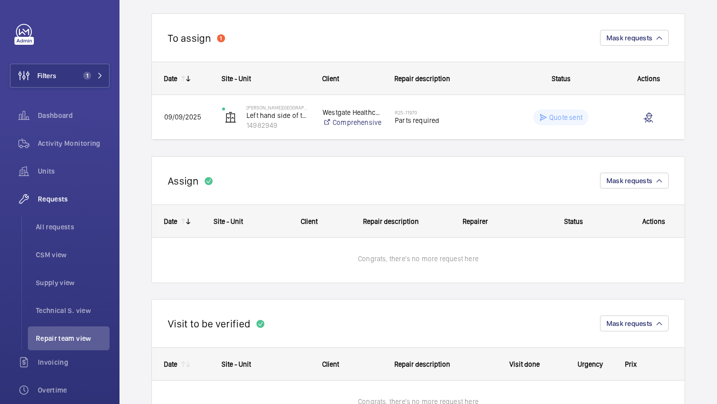
scroll to position [89, 0]
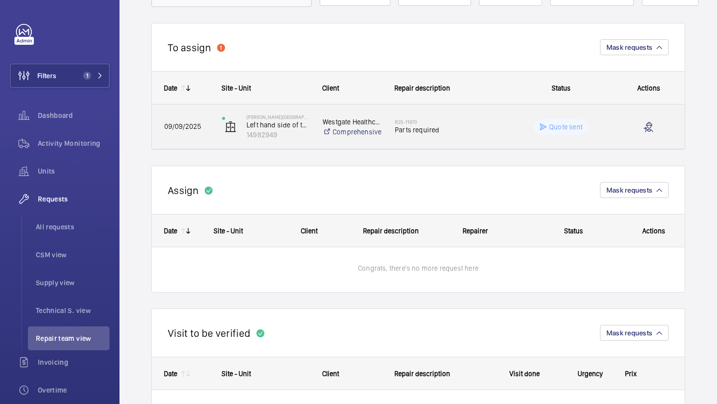
click at [428, 123] on h2 "R25-11970" at bounding box center [446, 122] width 102 height 6
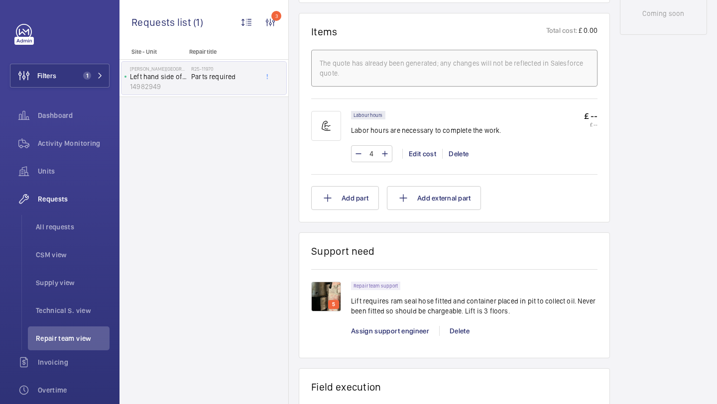
scroll to position [601, 0]
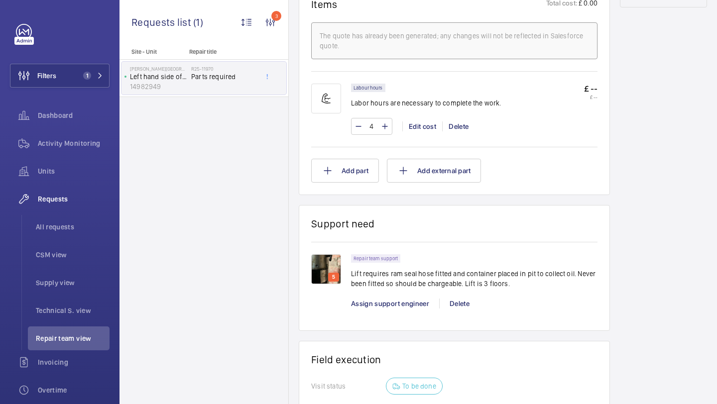
click at [322, 271] on img at bounding box center [326, 269] width 30 height 30
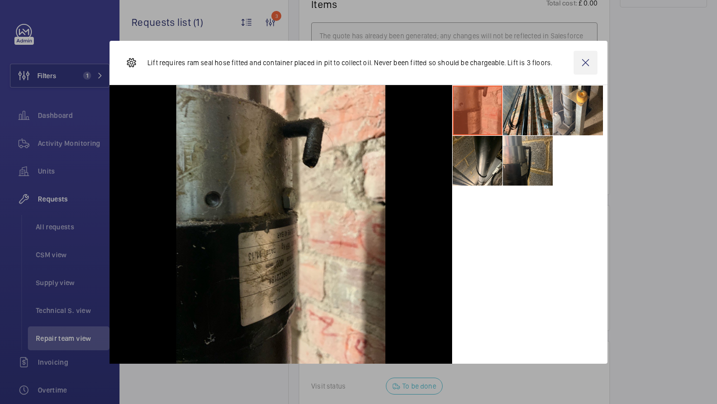
click at [589, 52] on wm-front-icon-button at bounding box center [585, 63] width 24 height 24
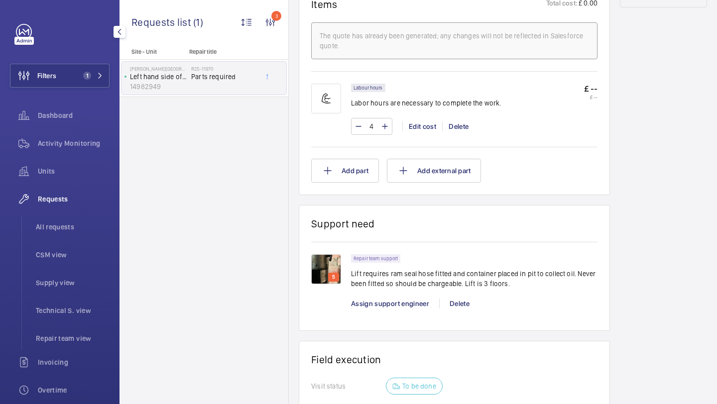
scroll to position [0, 0]
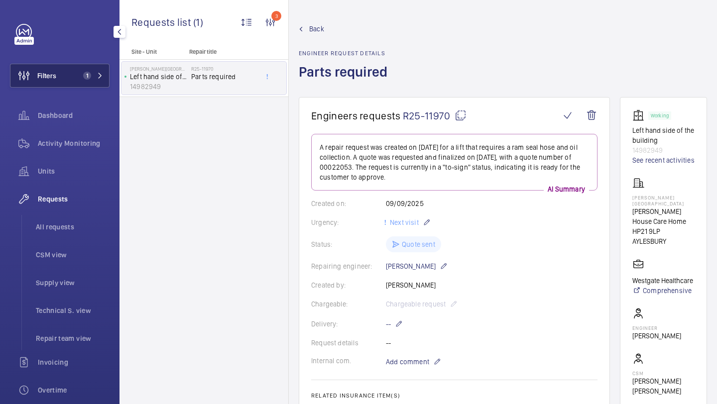
click at [92, 76] on span "1" at bounding box center [91, 76] width 24 height 8
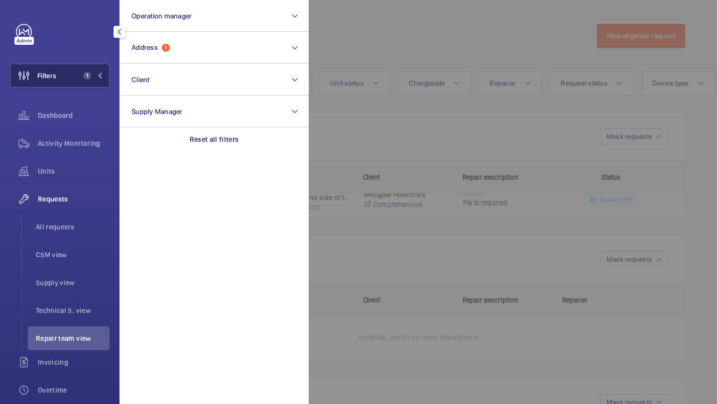
click at [69, 82] on button "Filters 1" at bounding box center [60, 76] width 100 height 24
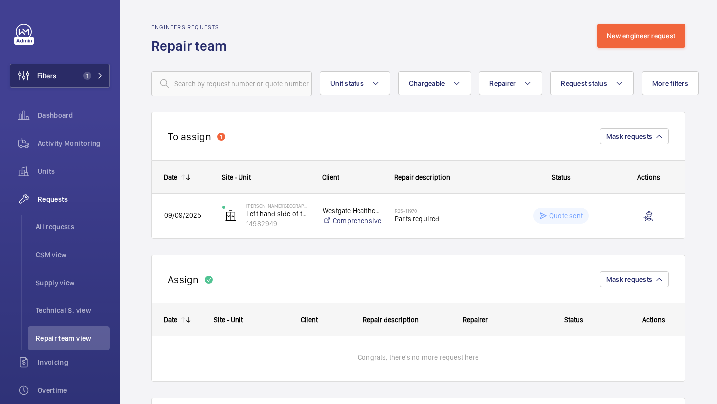
click at [118, 77] on div "Filters 1 Dashboard Activity Monitoring Units Requests All requests CSM view Su…" at bounding box center [59, 202] width 119 height 404
click at [88, 77] on span "1" at bounding box center [87, 76] width 8 height 8
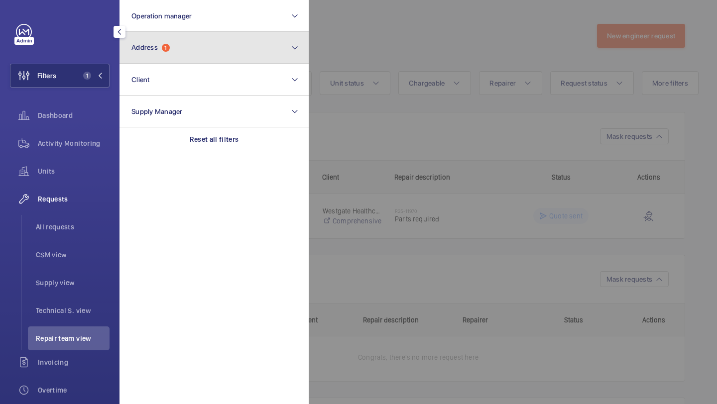
click at [173, 56] on button "Address 1" at bounding box center [213, 48] width 189 height 32
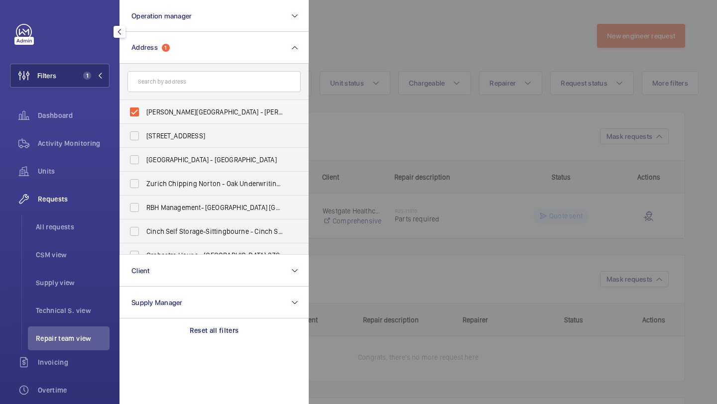
click at [150, 120] on label "Byron House - Byron House Care Home, AYLESBURY HP21 9LP" at bounding box center [206, 112] width 173 height 24
click at [144, 120] on input "Byron House - Byron House Care Home, AYLESBURY HP21 9LP" at bounding box center [134, 112] width 20 height 20
checkbox input "false"
click at [167, 86] on input "text" at bounding box center [213, 81] width 173 height 21
click at [325, 37] on div at bounding box center [667, 202] width 717 height 404
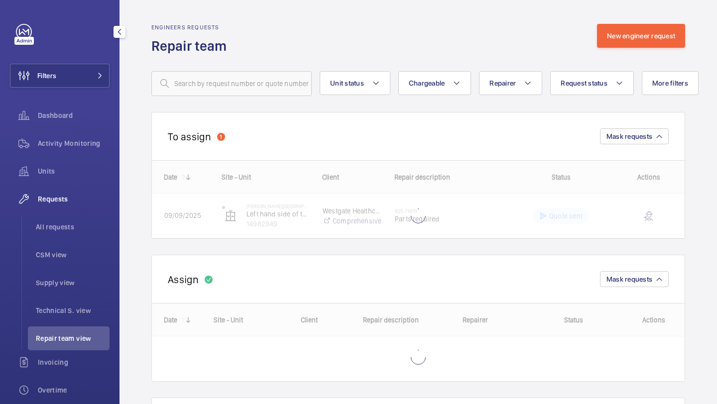
click at [52, 214] on div "Requests All requests CSM view Supply view Technical S. view Repair team view" at bounding box center [60, 268] width 100 height 163
click at [51, 225] on span "All requests" at bounding box center [73, 227] width 74 height 10
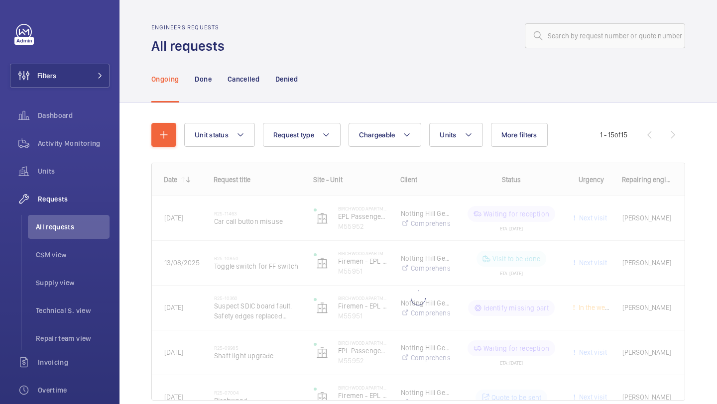
click at [386, 112] on div "Unit status Request type Chargeable Units More filters Request status Urgency R…" at bounding box center [417, 266] width 533 height 318
click at [380, 133] on span "Chargeable" at bounding box center [377, 135] width 36 height 8
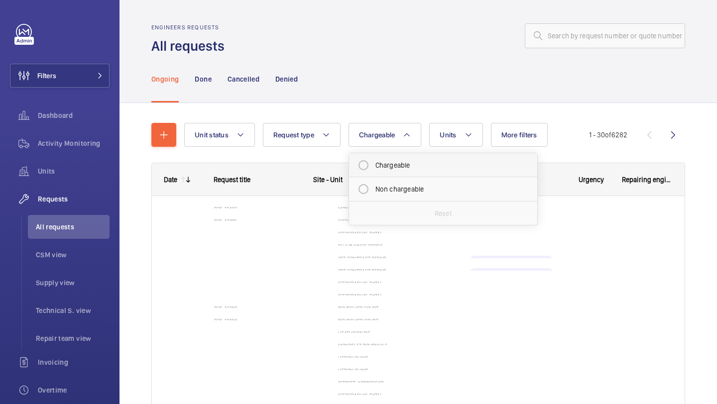
click at [386, 161] on mat-radio-button "Chargeable" at bounding box center [442, 165] width 179 height 20
radio input "true"
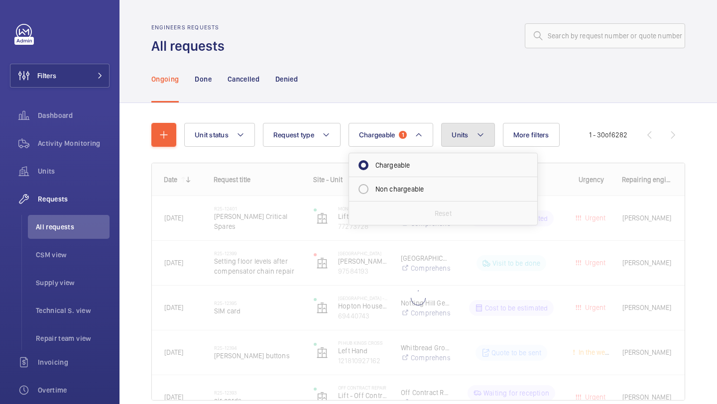
click at [488, 136] on button "Units" at bounding box center [467, 135] width 53 height 24
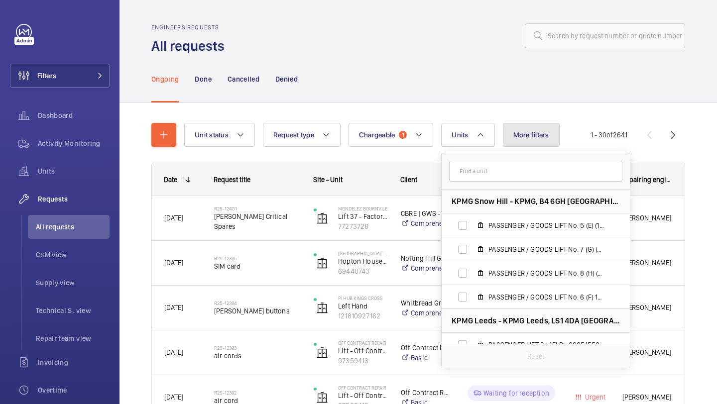
click at [514, 126] on button "More filters" at bounding box center [531, 135] width 57 height 24
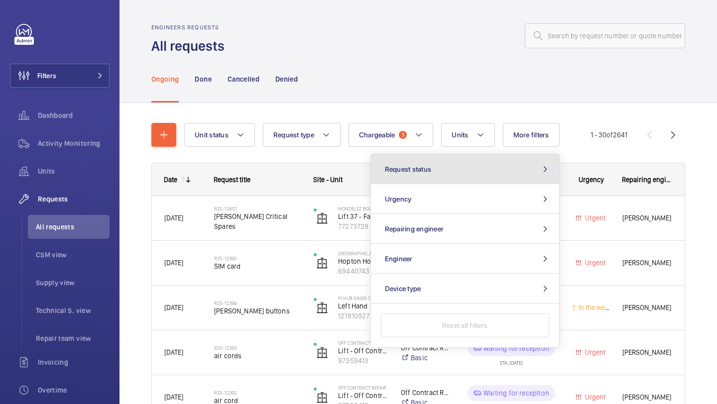
drag, startPoint x: 487, startPoint y: 163, endPoint x: 391, endPoint y: 113, distance: 107.7
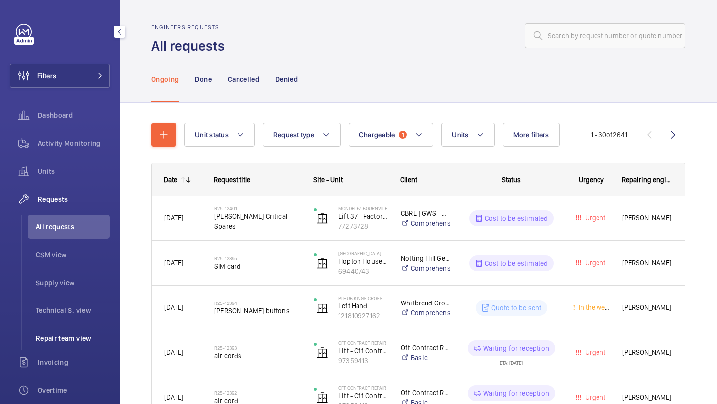
click at [57, 344] on li "Repair team view" at bounding box center [69, 338] width 82 height 24
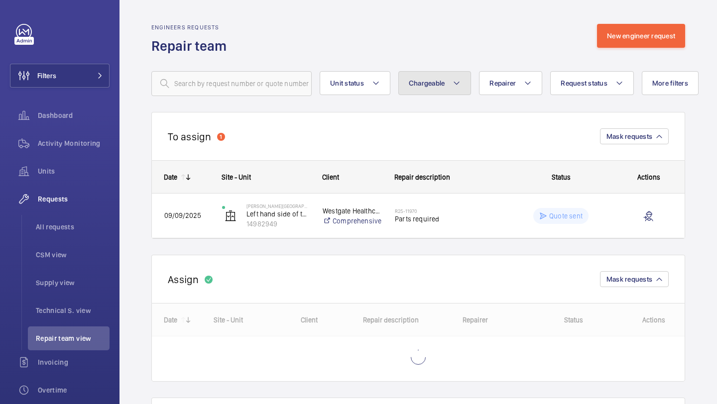
click at [455, 95] on button "Chargeable" at bounding box center [434, 83] width 73 height 24
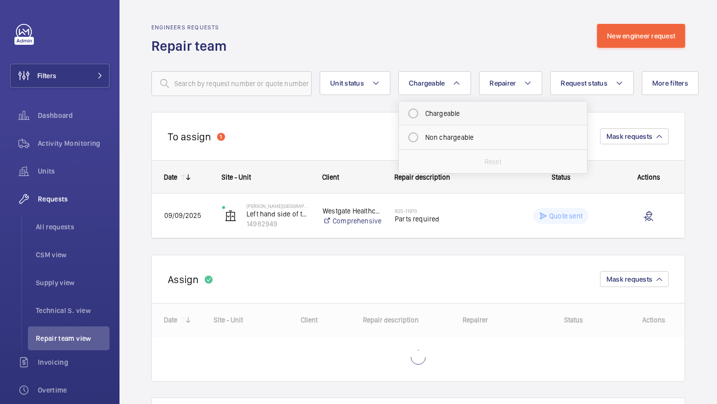
click at [453, 118] on mat-radio-button "Chargeable" at bounding box center [492, 114] width 179 height 20
radio input "true"
click at [670, 77] on button "More filters" at bounding box center [681, 83] width 57 height 24
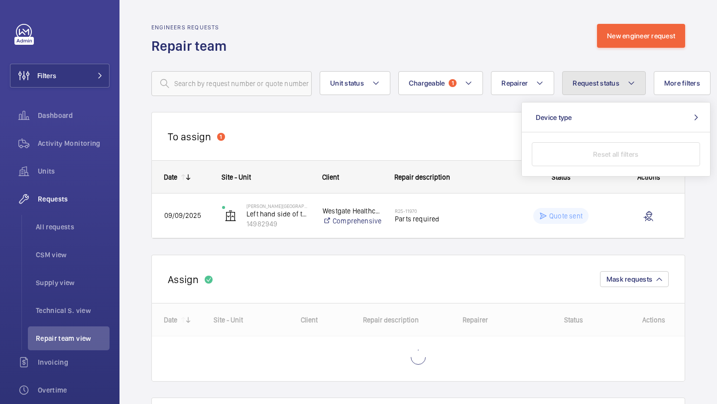
click at [626, 90] on button "Request status" at bounding box center [604, 83] width 84 height 24
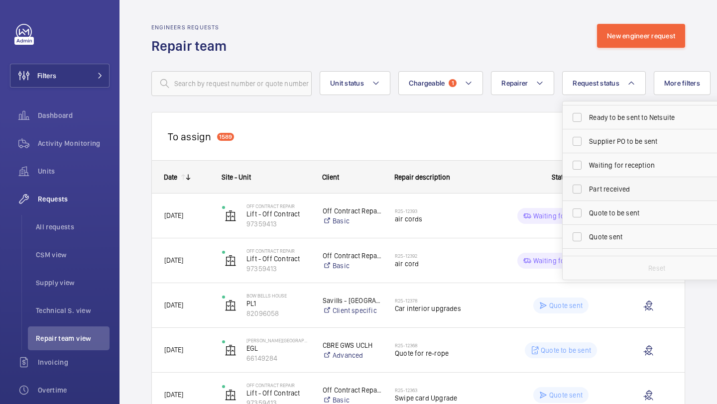
click at [607, 179] on label "Part received" at bounding box center [648, 189] width 173 height 24
click at [587, 179] on input "Part received" at bounding box center [577, 189] width 20 height 20
checkbox input "true"
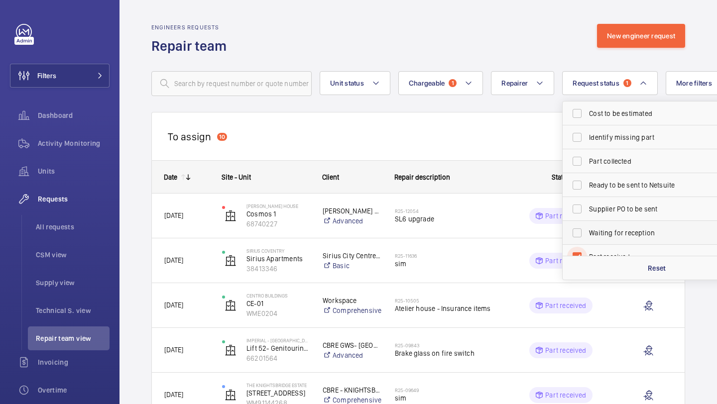
scroll to position [132, 0]
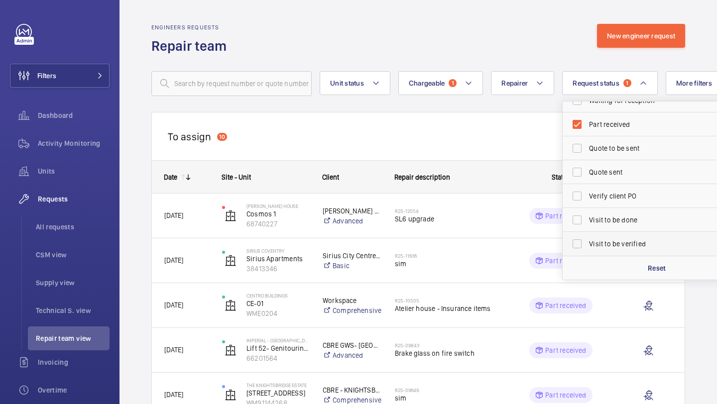
click at [604, 246] on span "Visit to be verified" at bounding box center [657, 244] width 137 height 10
click at [587, 246] on input "Visit to be verified" at bounding box center [577, 244] width 20 height 20
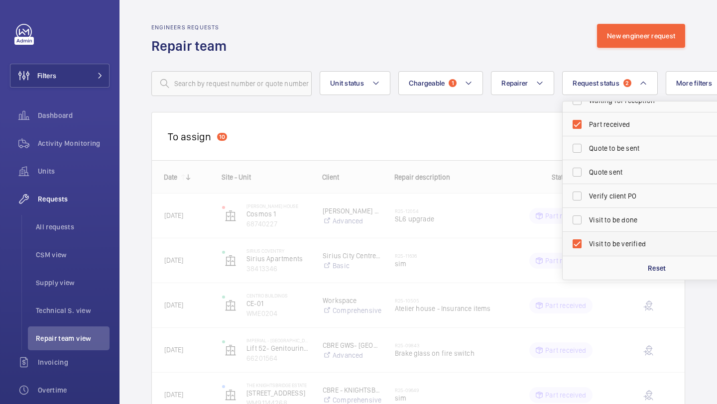
click at [610, 240] on span "Visit to be verified" at bounding box center [657, 244] width 137 height 10
click at [587, 240] on input "Visit to be verified" at bounding box center [577, 244] width 20 height 20
checkbox input "false"
click at [613, 225] on label "Visit to be done" at bounding box center [648, 220] width 173 height 24
click at [587, 225] on input "Visit to be done" at bounding box center [577, 220] width 20 height 20
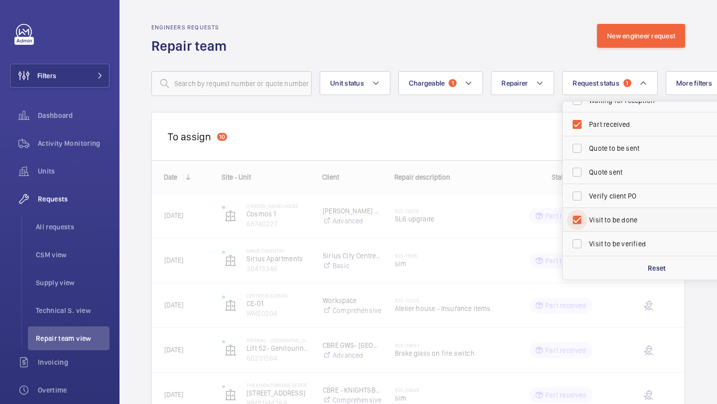
checkbox input "true"
click at [609, 244] on span "Visit to be verified" at bounding box center [657, 244] width 137 height 10
click at [587, 244] on input "Visit to be verified" at bounding box center [577, 244] width 20 height 20
checkbox input "true"
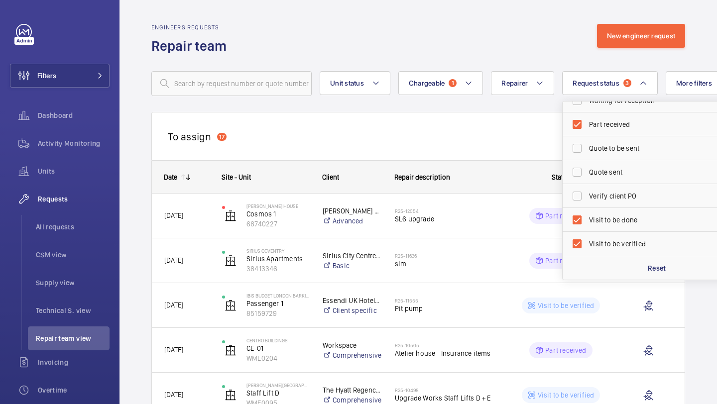
click at [502, 149] on div "To assign 17 Mask requests" at bounding box center [417, 136] width 533 height 48
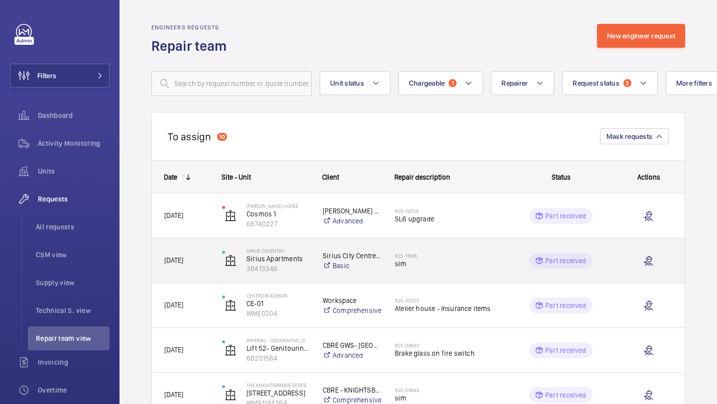
scroll to position [394, 0]
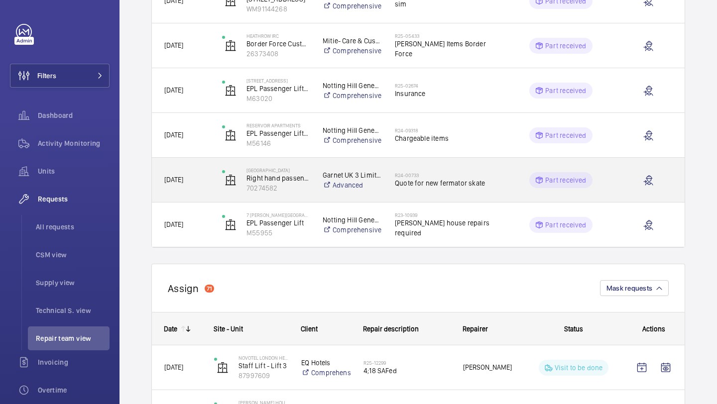
click at [435, 187] on span "Quote for new fermator skate" at bounding box center [446, 183] width 102 height 10
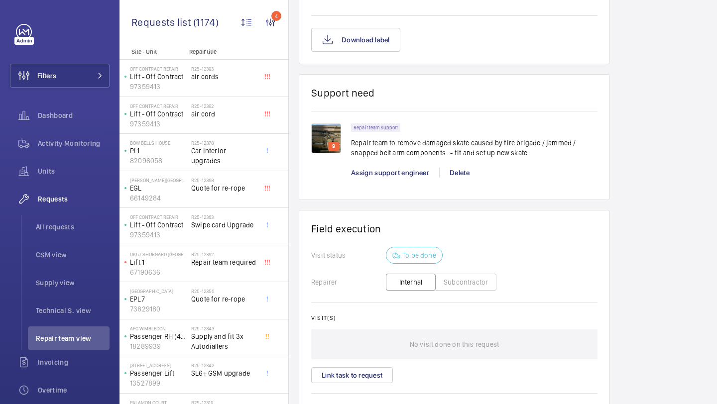
scroll to position [809, 0]
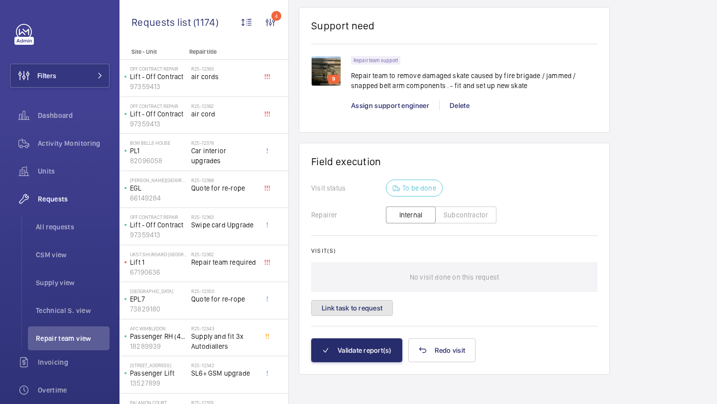
click at [378, 305] on button "Link task to request" at bounding box center [352, 308] width 82 height 16
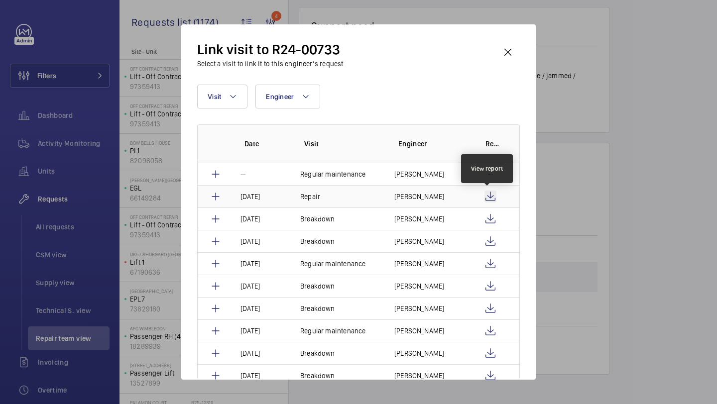
click at [485, 196] on wm-front-icon-button at bounding box center [490, 197] width 12 height 12
click at [512, 46] on wm-front-icon-button at bounding box center [508, 52] width 24 height 24
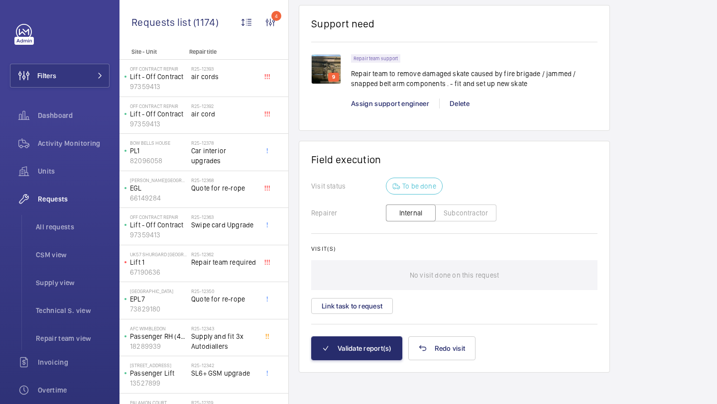
scroll to position [812, 0]
click at [354, 315] on wm-front-card-body "Visit status To be done Repairer Internal Subcontractor Visit(s) No visit done …" at bounding box center [454, 256] width 286 height 159
click at [356, 310] on button "Link task to request" at bounding box center [352, 306] width 82 height 16
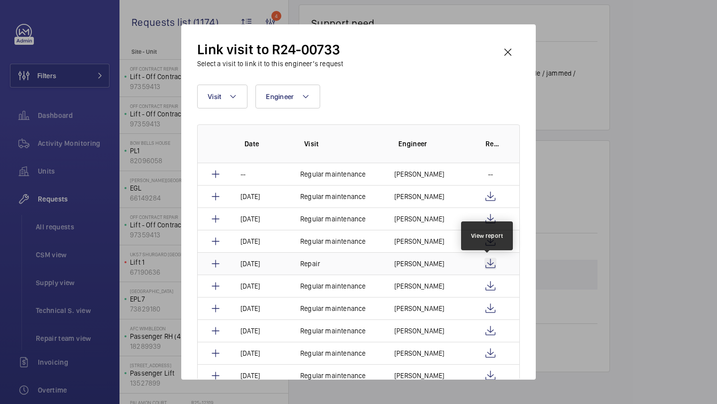
click at [484, 263] on wm-front-icon-button at bounding box center [490, 264] width 12 height 12
click at [506, 56] on wm-front-icon-button at bounding box center [508, 52] width 24 height 24
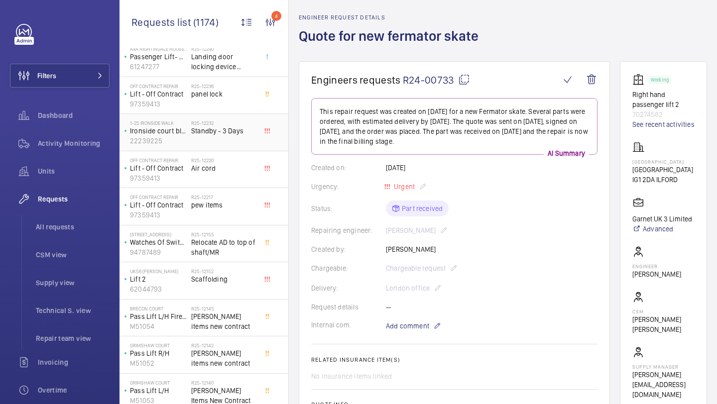
scroll to position [433, 0]
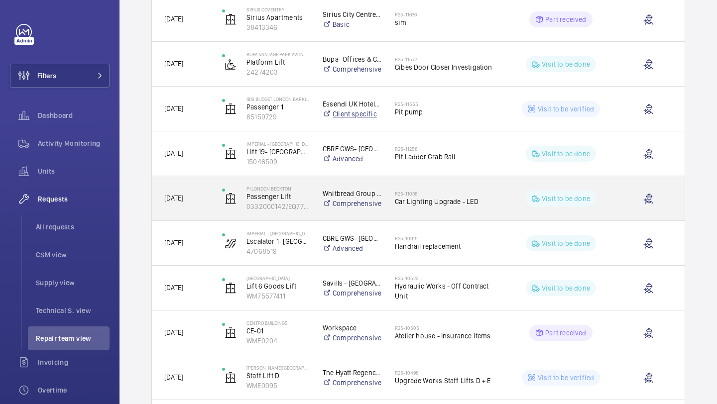
scroll to position [376, 0]
click at [432, 199] on span "Car Lighting Upgrade - LED" at bounding box center [446, 201] width 102 height 10
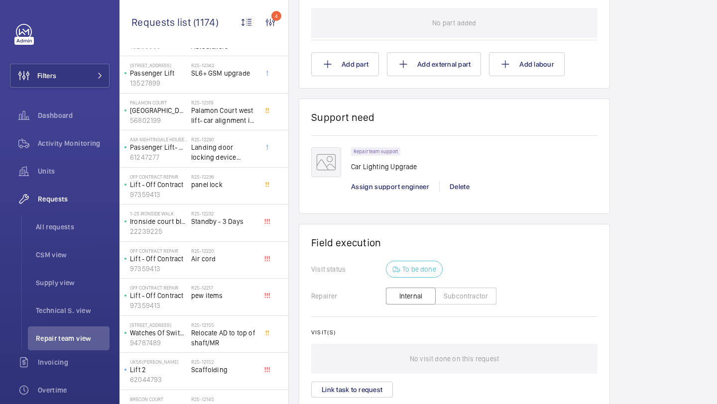
scroll to position [340, 0]
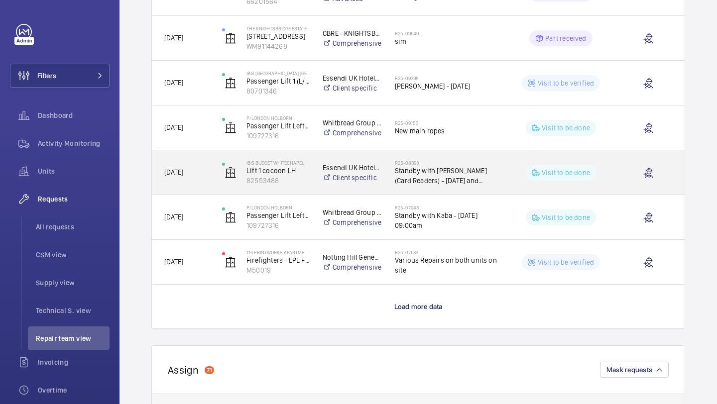
scroll to position [810, 0]
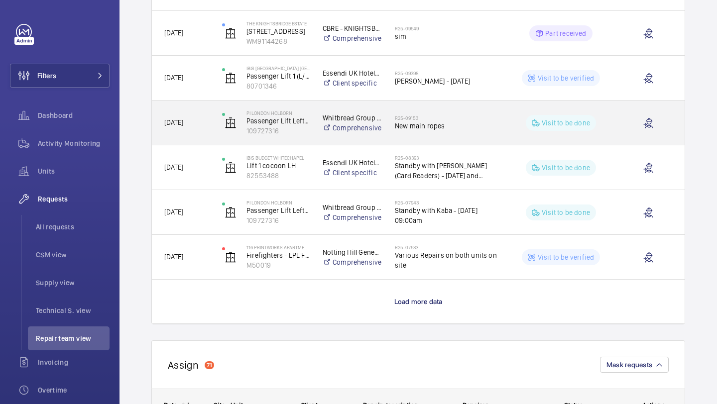
click at [418, 120] on h2 "R25-09153" at bounding box center [446, 118] width 102 height 6
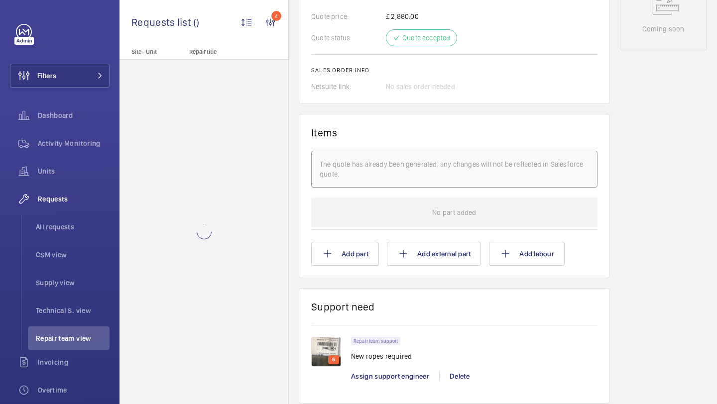
scroll to position [652, 0]
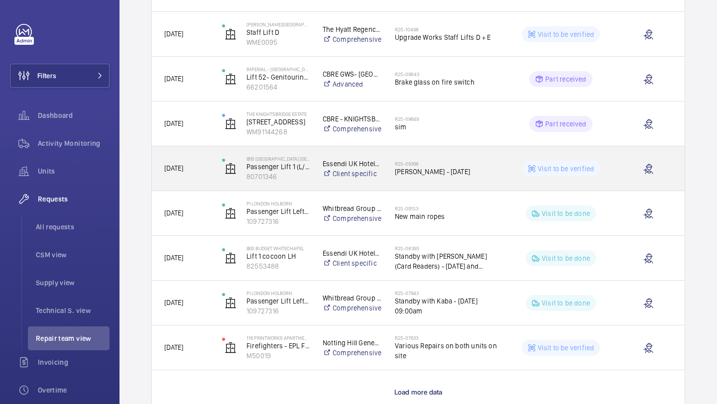
scroll to position [676, 0]
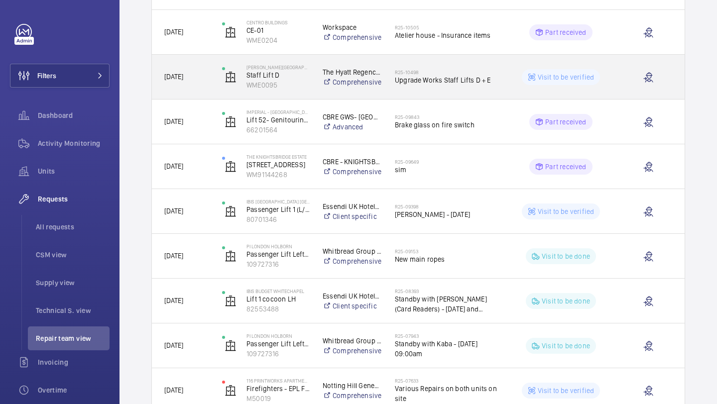
click at [440, 69] on h2 "R25-10498" at bounding box center [446, 72] width 102 height 6
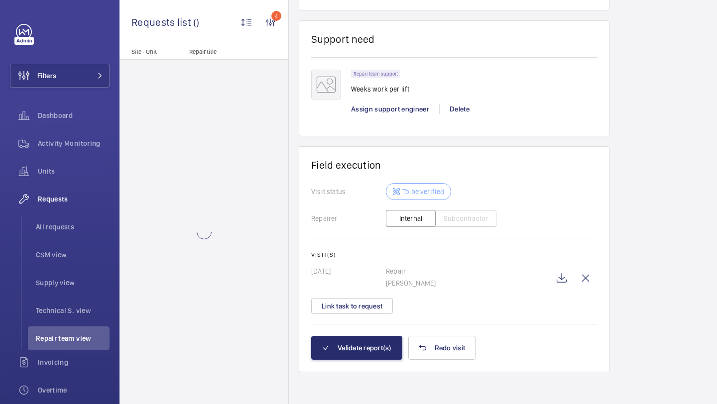
scroll to position [578, 0]
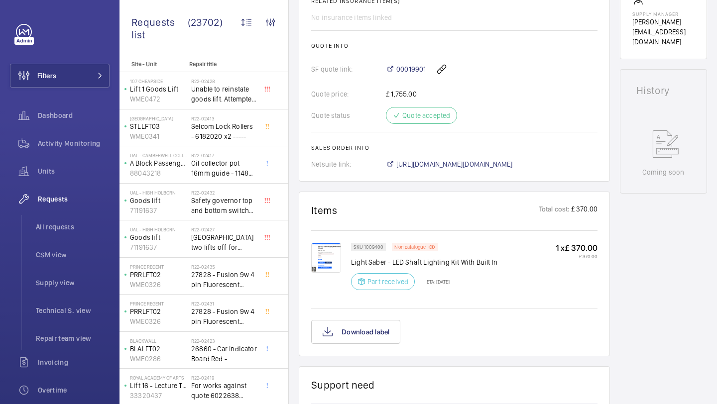
scroll to position [405, 0]
click at [338, 257] on img at bounding box center [326, 257] width 30 height 30
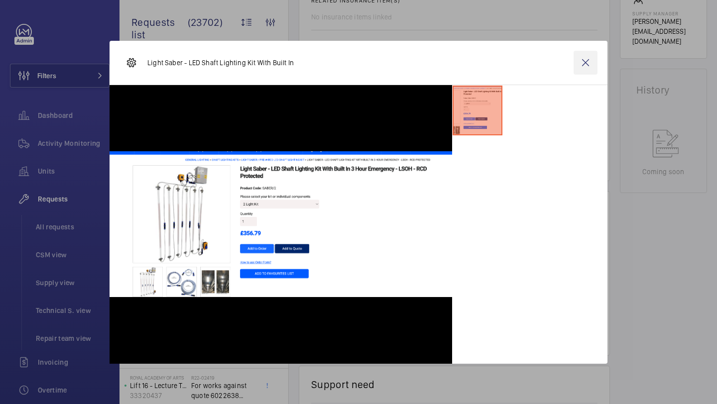
click at [588, 64] on wm-front-icon-button at bounding box center [585, 63] width 24 height 24
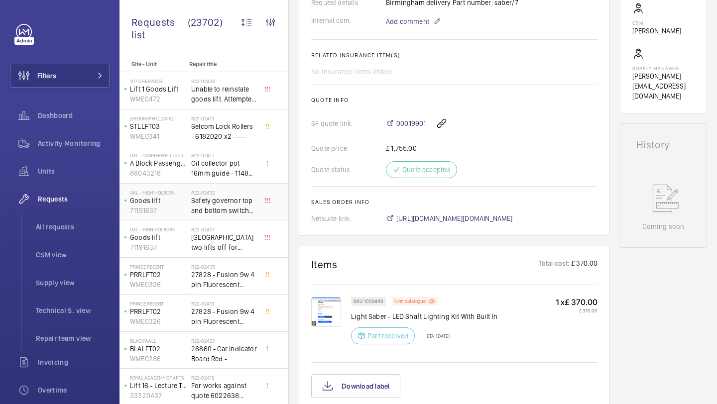
scroll to position [11, 0]
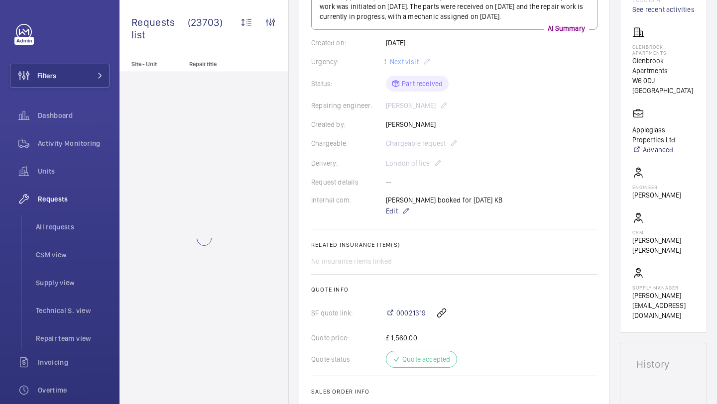
scroll to position [218, 0]
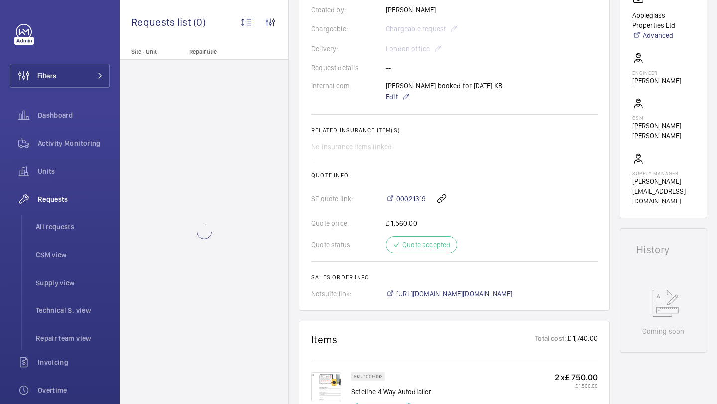
scroll to position [295, 0]
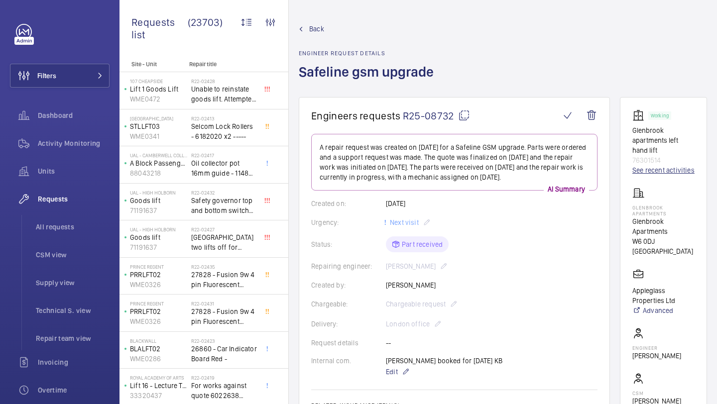
click at [642, 172] on link "See recent activities" at bounding box center [663, 170] width 62 height 10
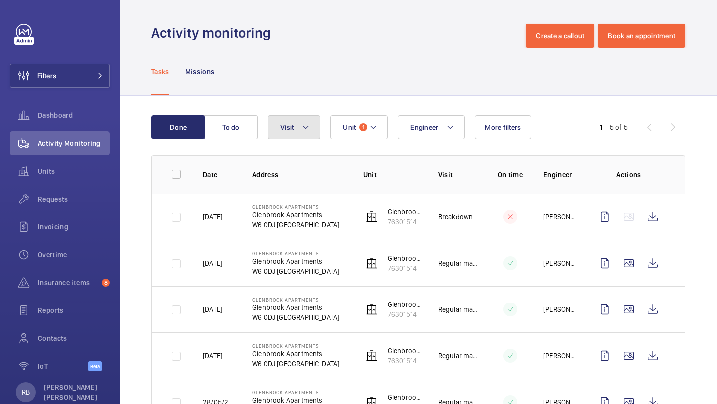
click at [278, 127] on button "Visit" at bounding box center [294, 127] width 52 height 24
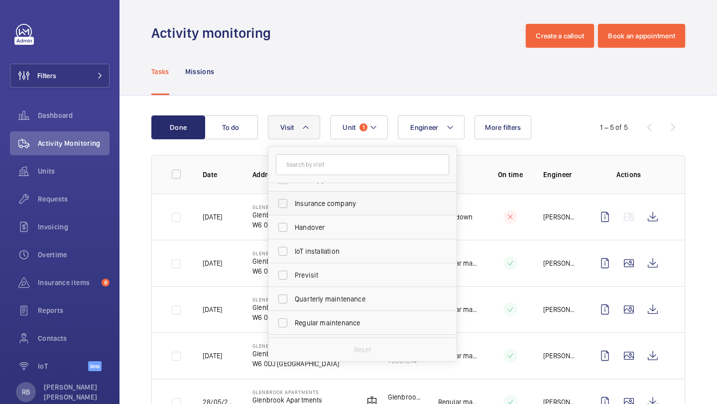
scroll to position [92, 0]
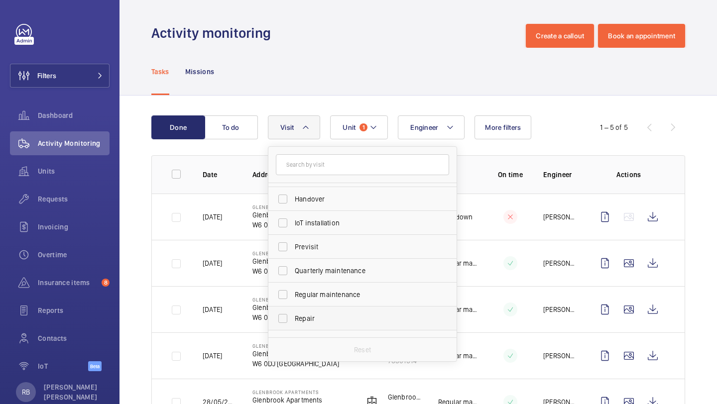
click at [328, 320] on span "Repair" at bounding box center [363, 319] width 137 height 10
click at [293, 320] on input "Repair" at bounding box center [283, 319] width 20 height 20
checkbox input "true"
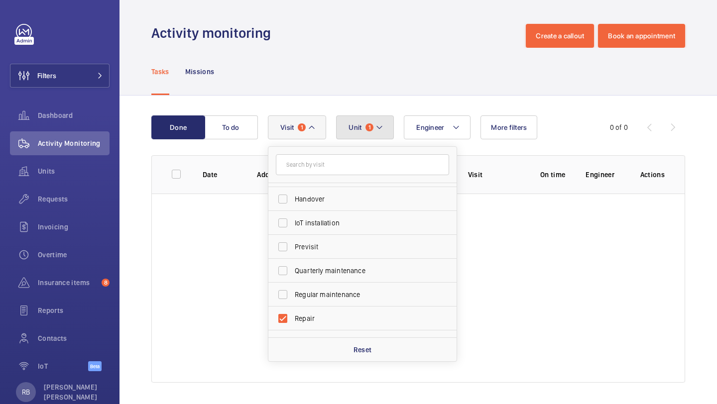
click at [386, 120] on button "Unit 1" at bounding box center [365, 127] width 58 height 24
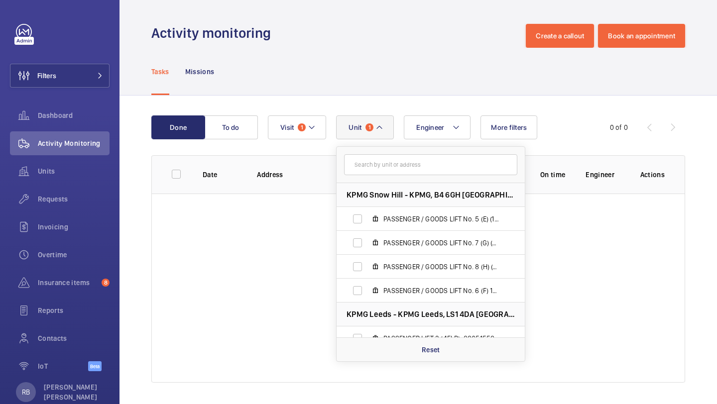
click at [389, 77] on div "Tasks Missions" at bounding box center [417, 71] width 533 height 47
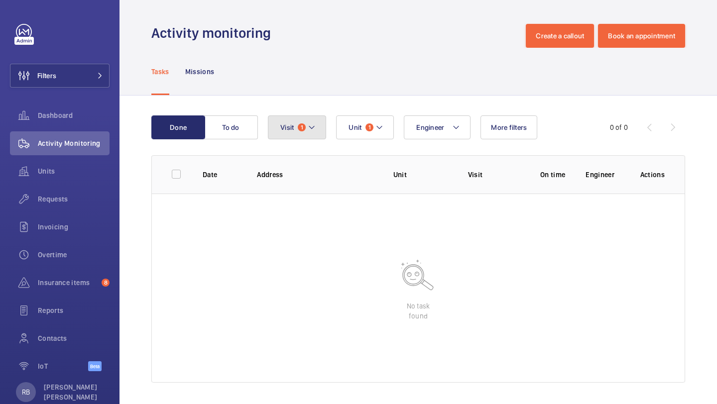
click at [312, 127] on mat-icon at bounding box center [312, 127] width 8 height 12
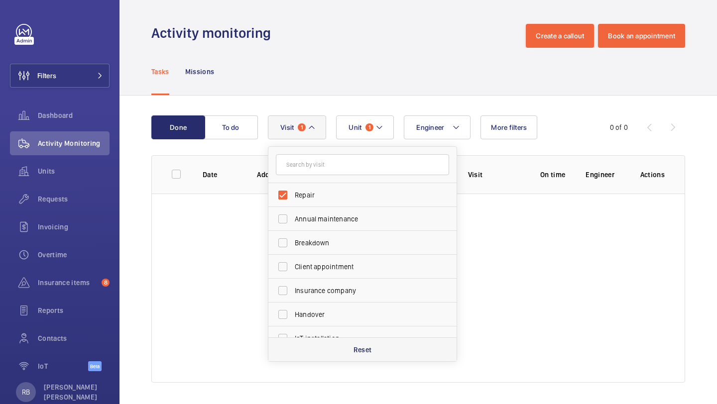
click at [362, 345] on p "Reset" at bounding box center [362, 350] width 18 height 10
checkbox input "false"
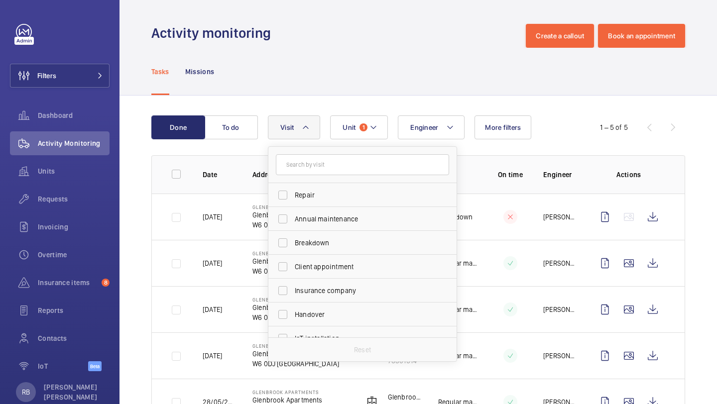
click at [439, 52] on div "Tasks Missions" at bounding box center [417, 71] width 533 height 47
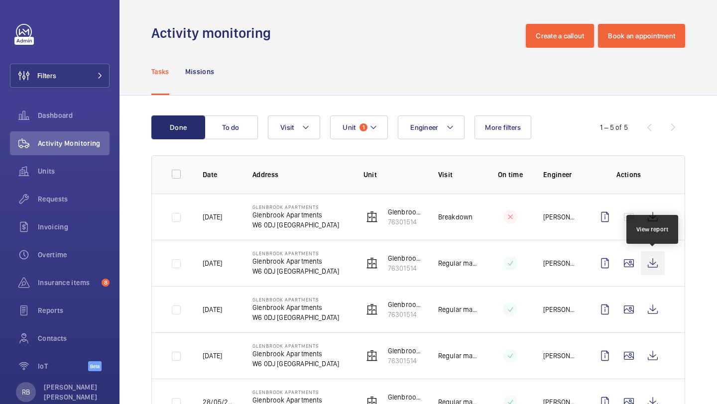
click at [646, 262] on wm-front-icon-button at bounding box center [652, 263] width 24 height 24
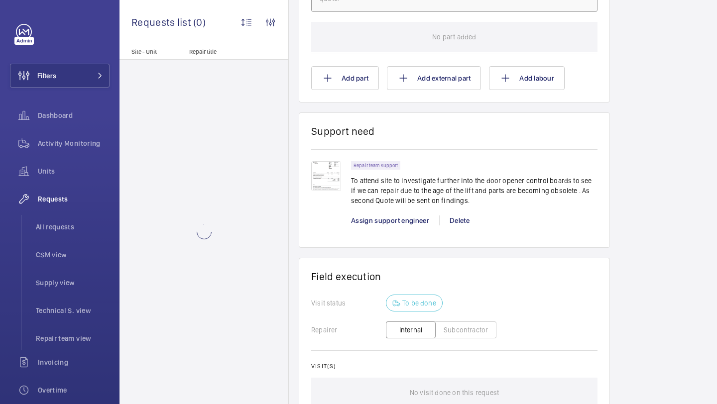
scroll to position [787, 0]
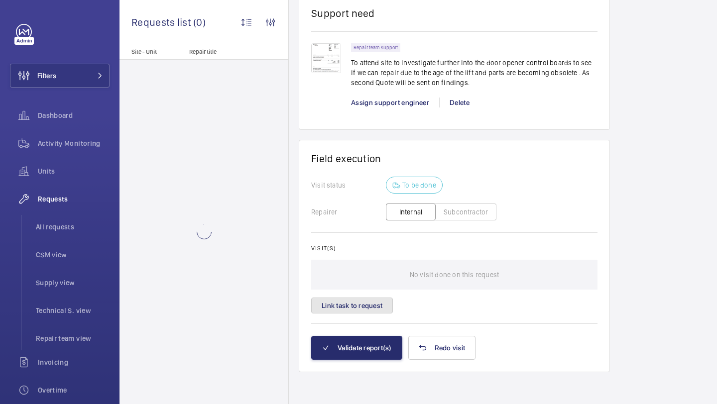
click at [373, 309] on button "Link task to request" at bounding box center [352, 306] width 82 height 16
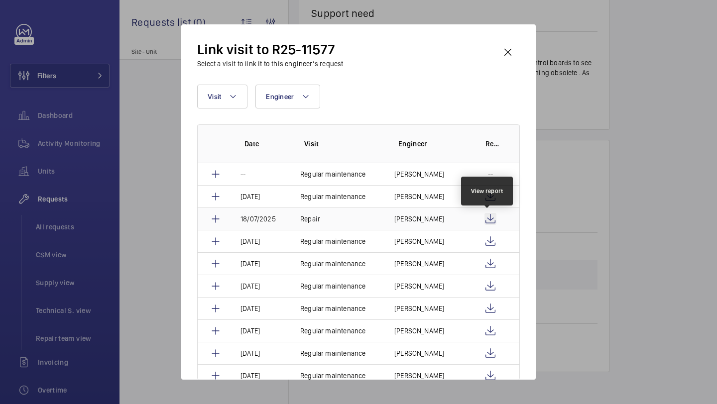
click at [488, 218] on wm-front-icon-button at bounding box center [490, 219] width 12 height 12
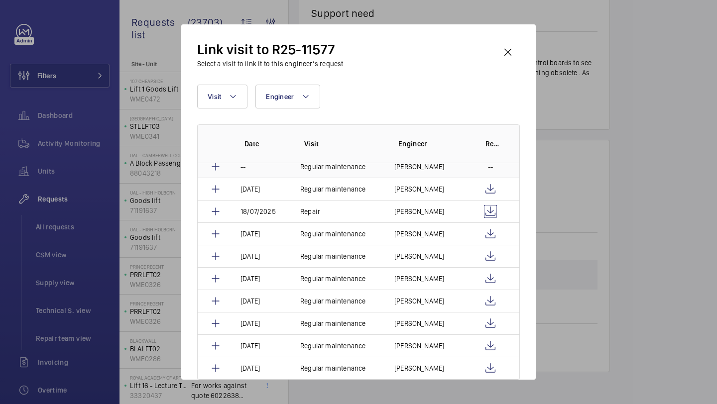
scroll to position [7, 0]
click at [507, 45] on wm-front-icon-button at bounding box center [508, 52] width 24 height 24
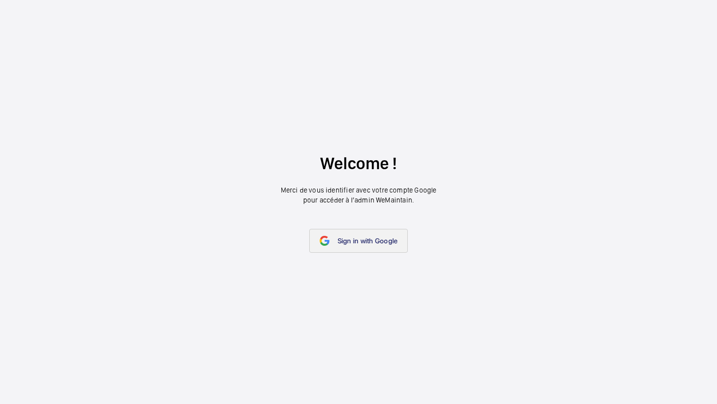
click at [348, 234] on link "Sign in with Google" at bounding box center [358, 241] width 99 height 24
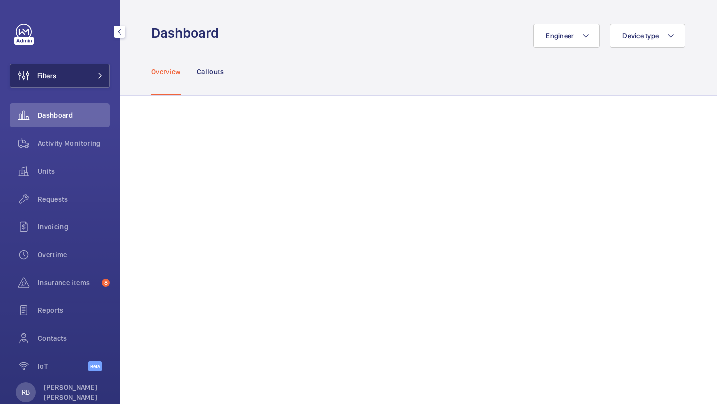
click at [97, 75] on mat-icon at bounding box center [100, 76] width 6 height 6
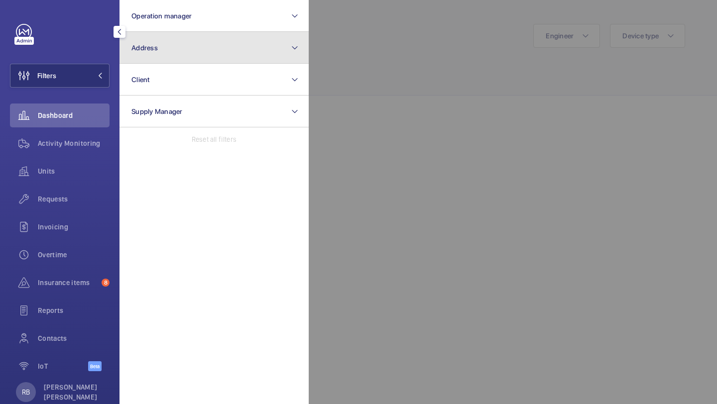
click at [177, 52] on button "Address" at bounding box center [213, 48] width 189 height 32
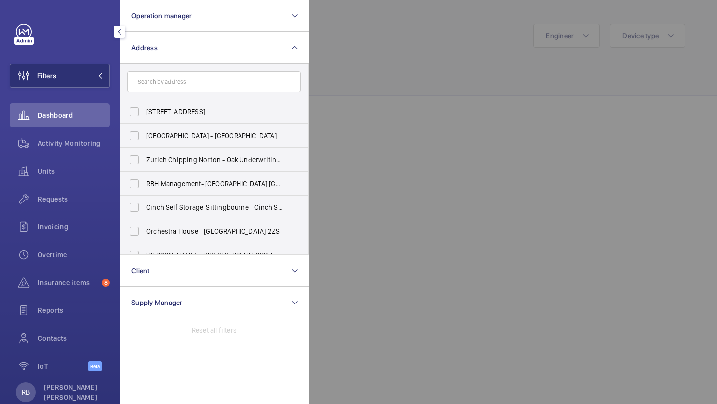
click at [437, 96] on div at bounding box center [667, 202] width 717 height 404
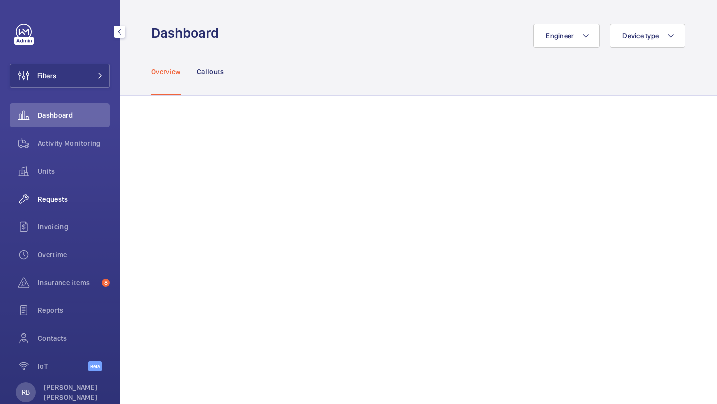
click at [70, 204] on span "Requests" at bounding box center [74, 199] width 72 height 10
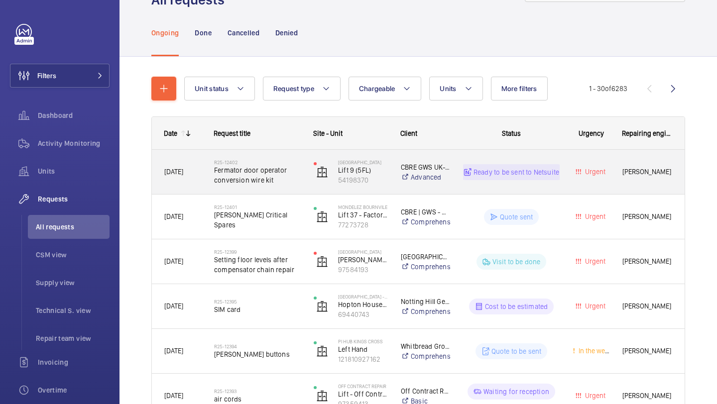
scroll to position [47, 0]
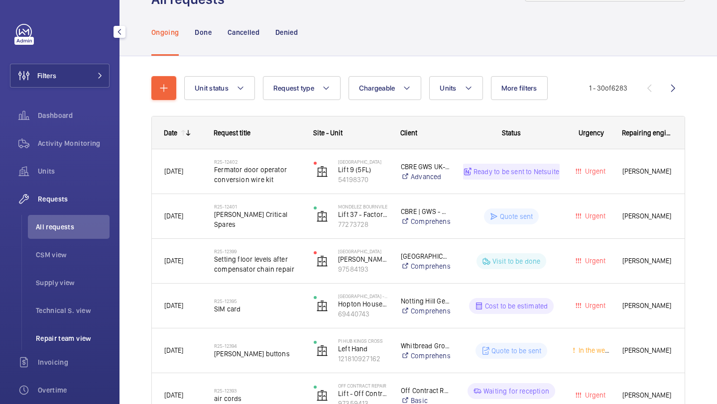
click at [56, 329] on li "Repair team view" at bounding box center [69, 338] width 82 height 24
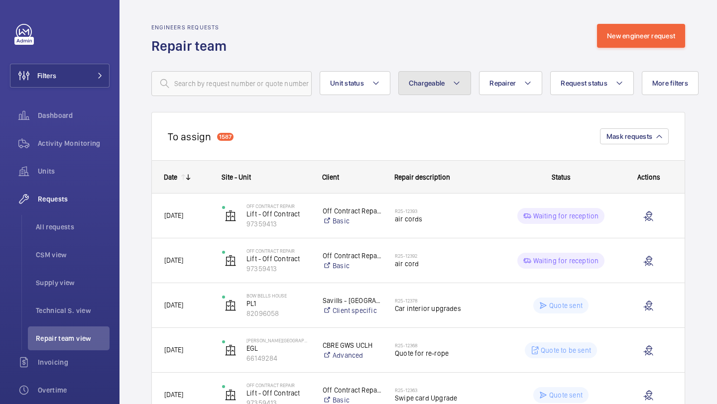
click at [427, 75] on button "Chargeable" at bounding box center [434, 83] width 73 height 24
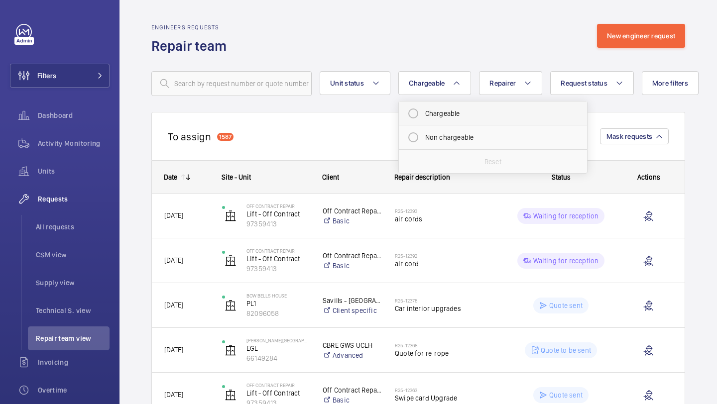
click at [448, 118] on mat-radio-button "Chargeable" at bounding box center [492, 114] width 179 height 20
radio input "true"
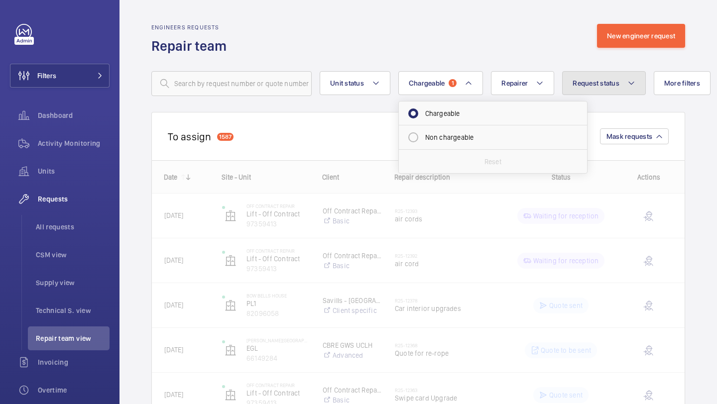
click at [627, 79] on mat-icon at bounding box center [631, 83] width 8 height 12
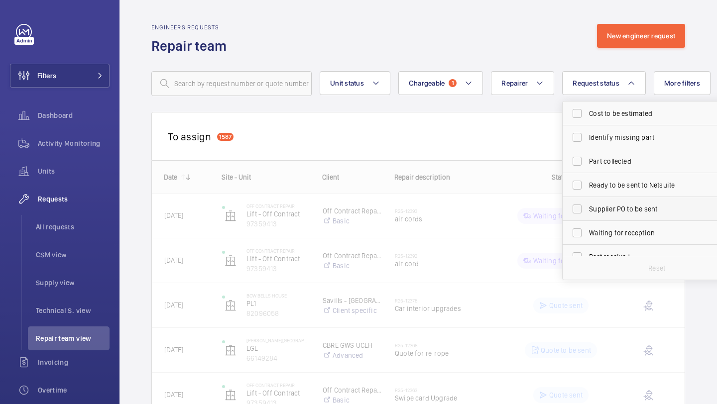
scroll to position [69, 0]
click at [619, 187] on span "Part received" at bounding box center [657, 188] width 137 height 10
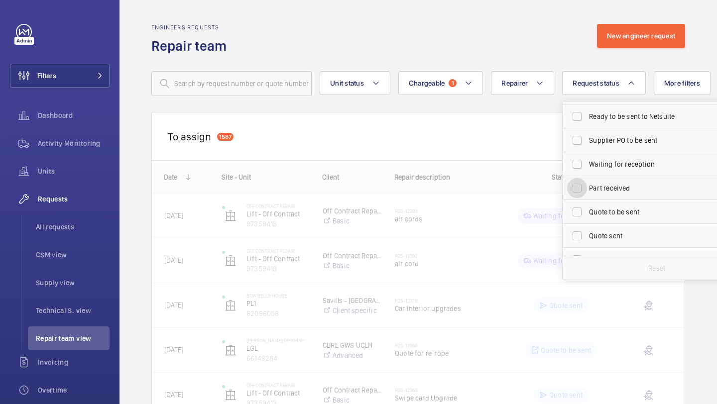
click at [587, 187] on input "Part received" at bounding box center [577, 188] width 20 height 20
checkbox input "true"
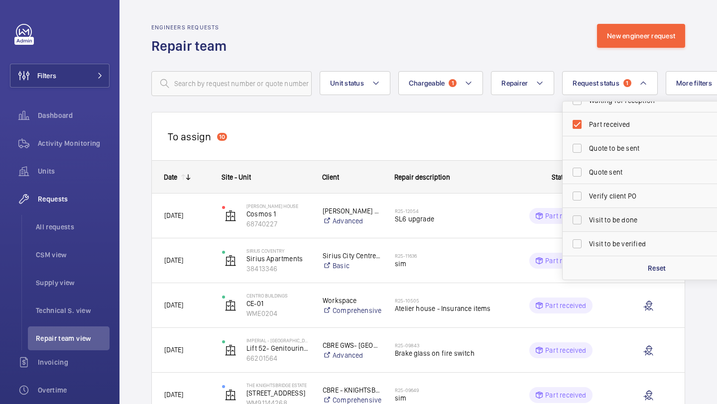
click at [615, 219] on span "Visit to be done" at bounding box center [657, 220] width 137 height 10
click at [587, 219] on input "Visit to be done" at bounding box center [577, 220] width 20 height 20
checkbox input "true"
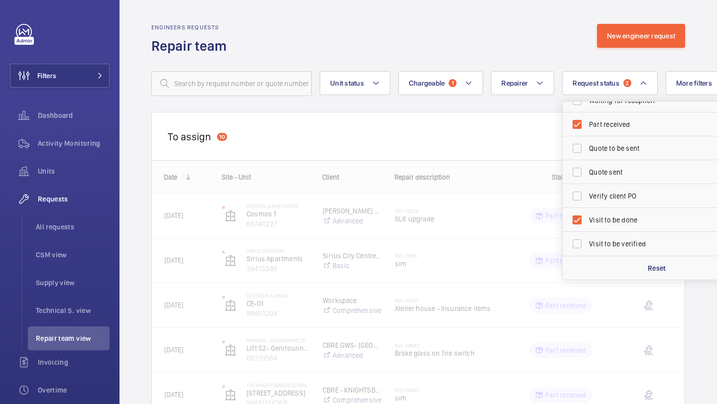
click at [454, 130] on div "To assign 10 Mask requests" at bounding box center [417, 136] width 533 height 48
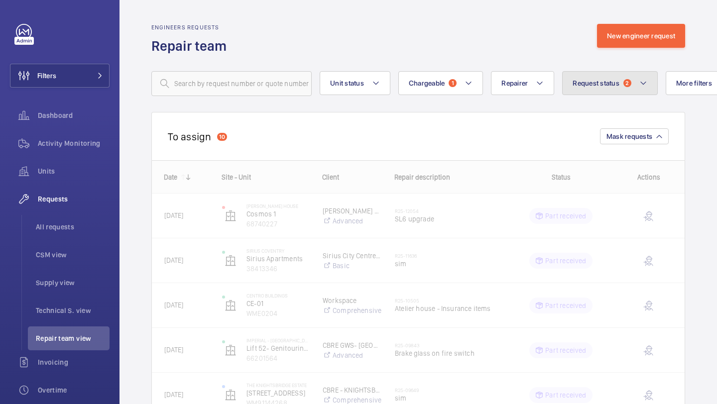
click at [595, 81] on span "Request status" at bounding box center [595, 83] width 47 height 8
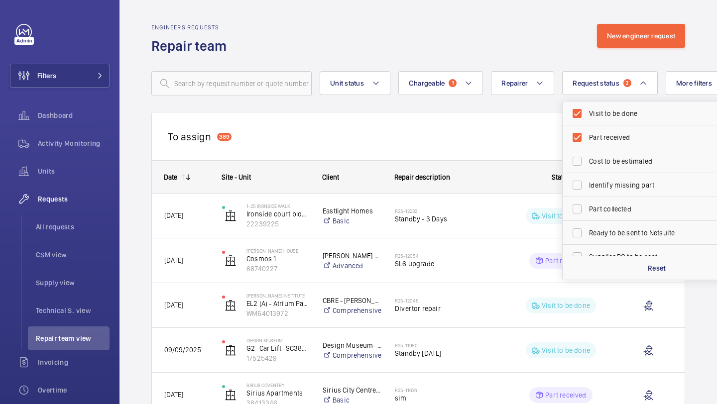
click at [429, 149] on div "To assign 389 Mask requests" at bounding box center [417, 136] width 533 height 48
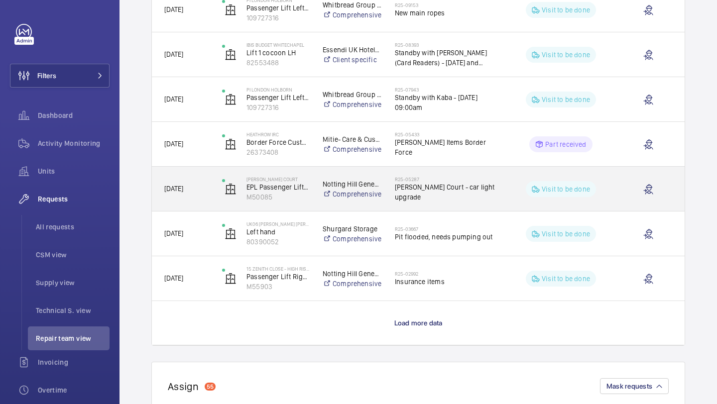
scroll to position [790, 0]
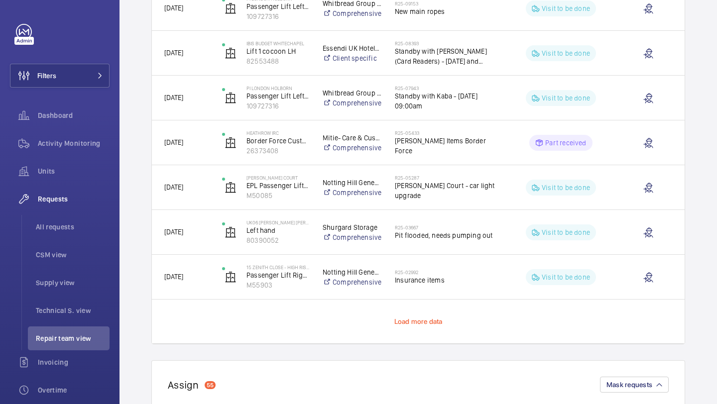
click at [414, 320] on span "Load more data" at bounding box center [418, 322] width 48 height 8
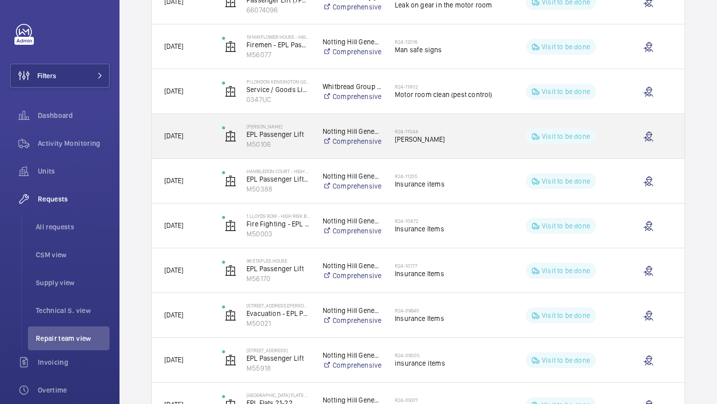
scroll to position [1243, 0]
click at [429, 141] on span "[PERSON_NAME]" at bounding box center [446, 140] width 102 height 10
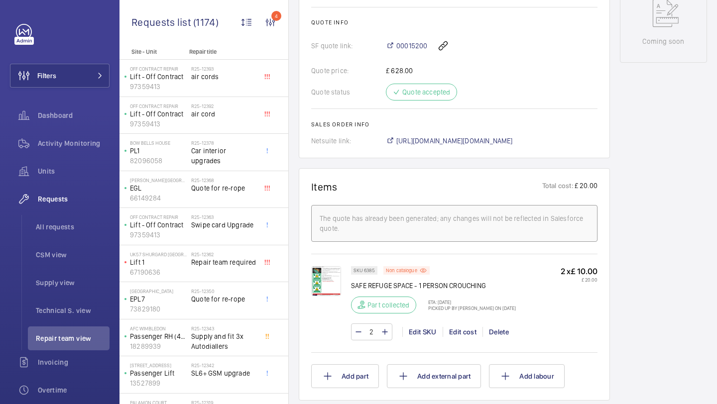
scroll to position [542, 0]
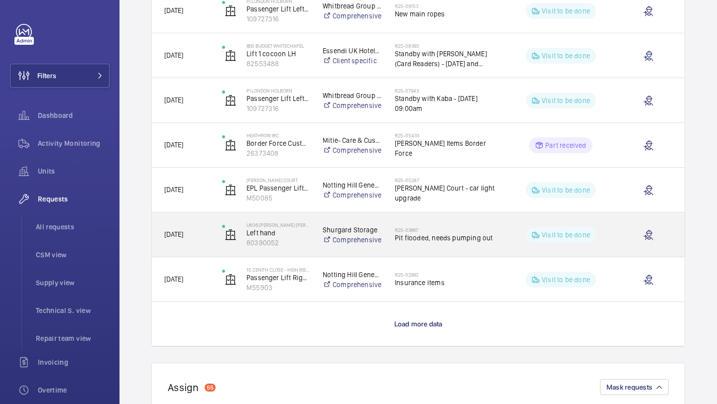
scroll to position [788, 0]
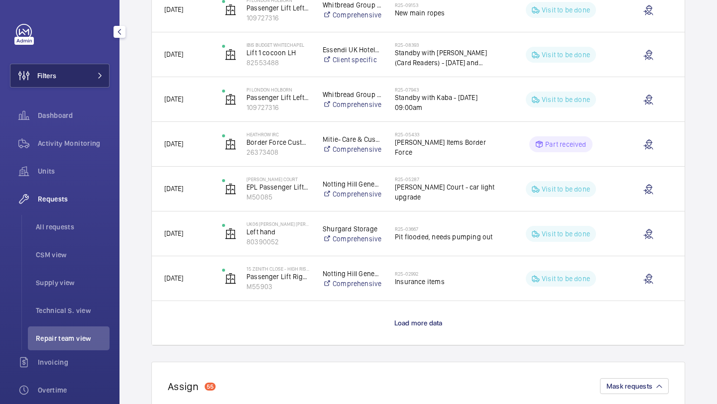
click at [88, 79] on button "Filters" at bounding box center [60, 76] width 100 height 24
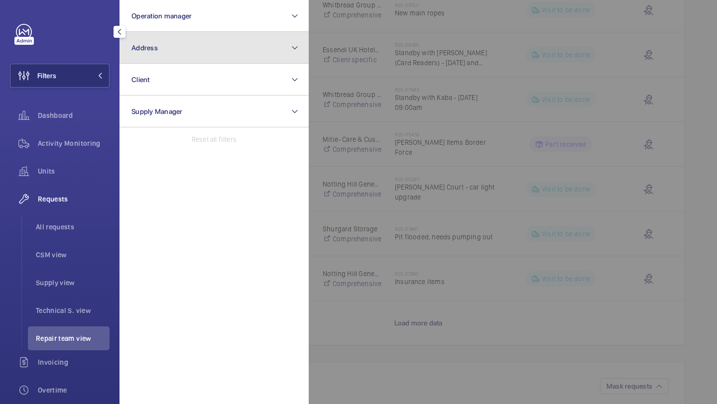
click at [140, 42] on button "Address" at bounding box center [213, 48] width 189 height 32
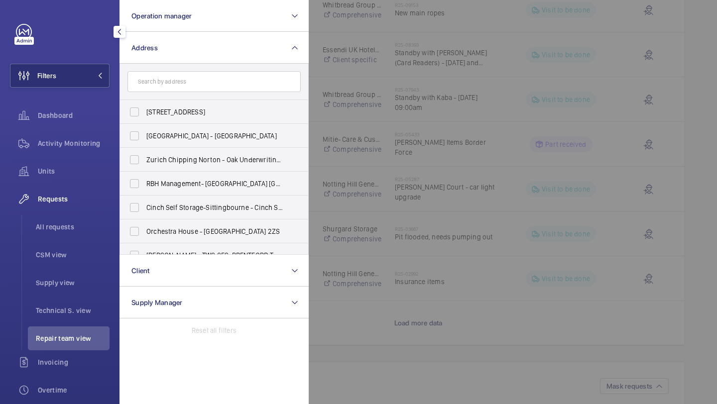
click at [167, 79] on input "text" at bounding box center [213, 81] width 173 height 21
click at [32, 243] on li "CSM view" at bounding box center [69, 255] width 82 height 24
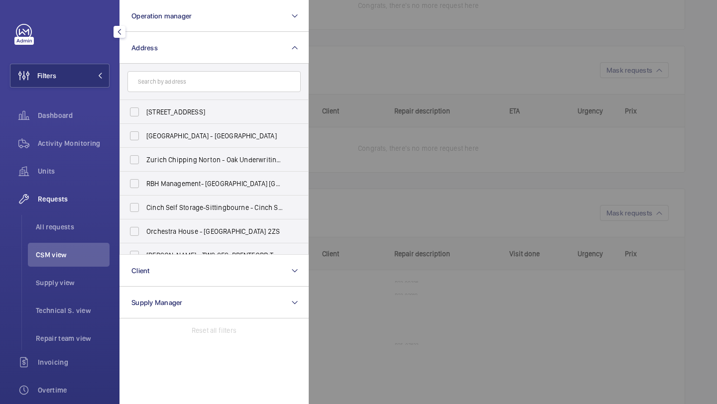
scroll to position [495, 0]
click at [33, 242] on ul "All requests CSM view Supply view Technical S. view Repair team view" at bounding box center [65, 282] width 88 height 135
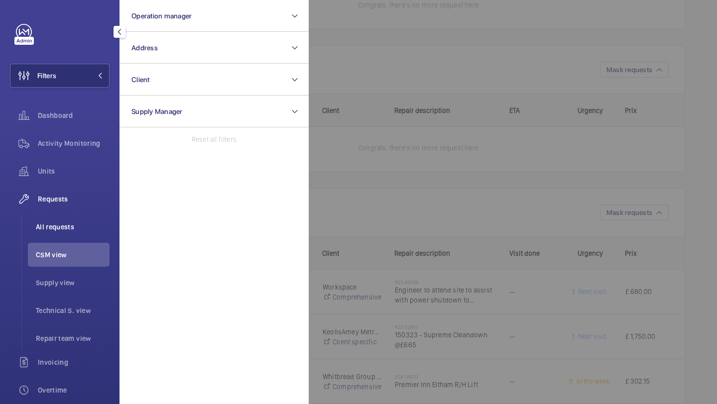
click at [36, 235] on li "All requests" at bounding box center [69, 227] width 82 height 24
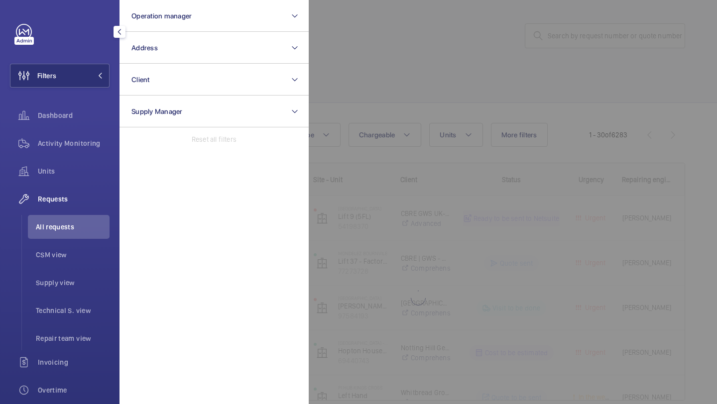
click at [593, 13] on div at bounding box center [667, 202] width 717 height 404
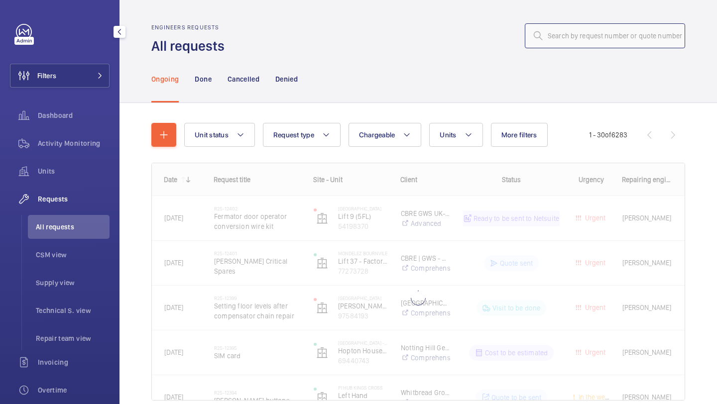
click at [580, 44] on input "text" at bounding box center [605, 35] width 160 height 25
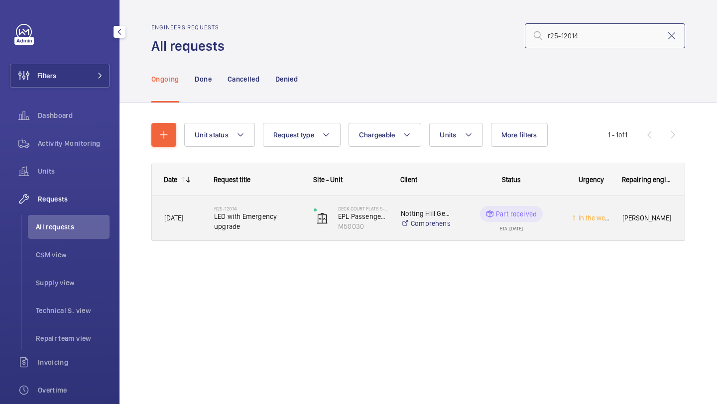
type input "r25-12014"
click at [268, 205] on div "R25-12014 LED with Emergency upgrade" at bounding box center [257, 218] width 87 height 29
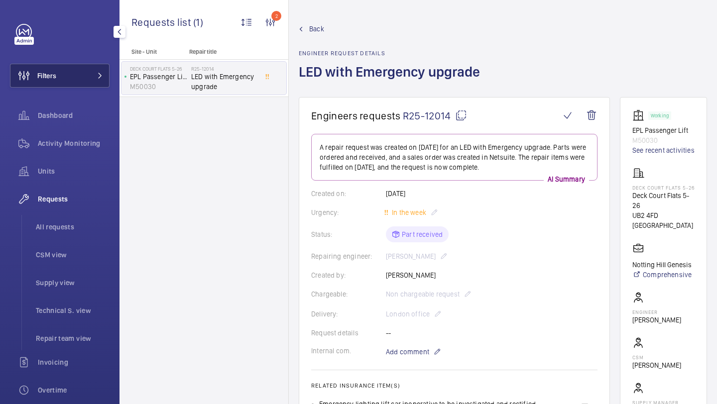
click at [84, 84] on button "Filters" at bounding box center [60, 76] width 100 height 24
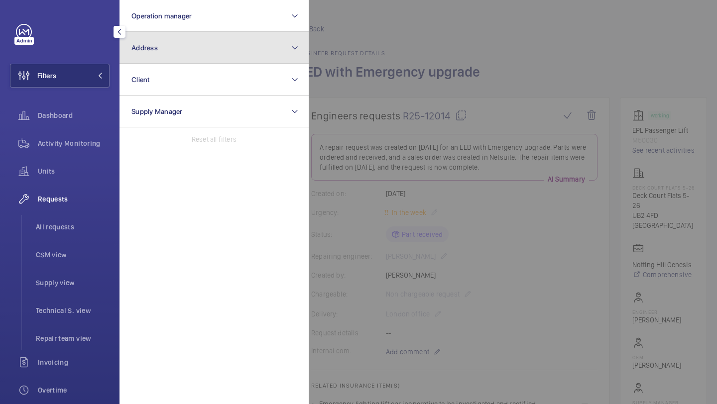
click at [173, 62] on button "Address" at bounding box center [213, 48] width 189 height 32
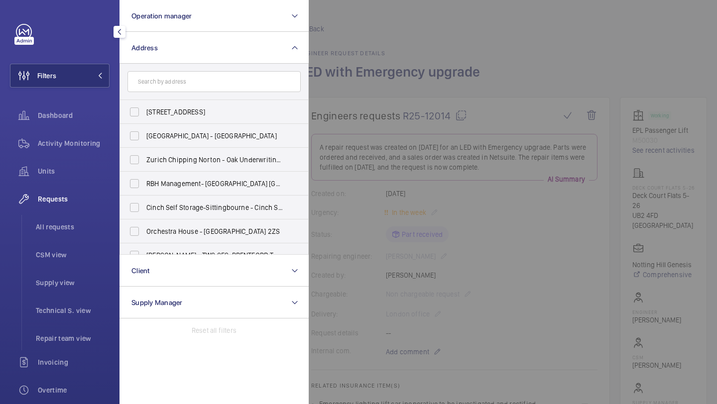
click at [204, 84] on input "text" at bounding box center [213, 81] width 173 height 21
click at [335, 75] on div at bounding box center [667, 202] width 717 height 404
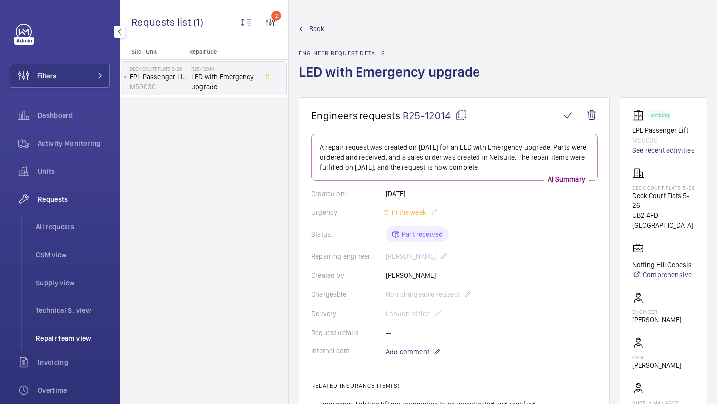
click at [57, 346] on li "Repair team view" at bounding box center [69, 338] width 82 height 24
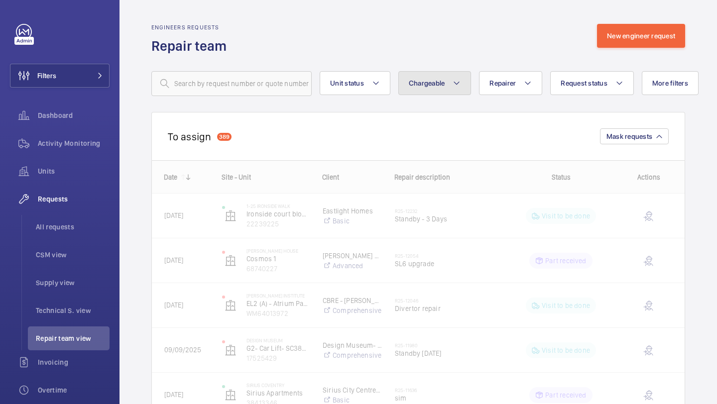
click at [431, 88] on button "Chargeable" at bounding box center [434, 83] width 73 height 24
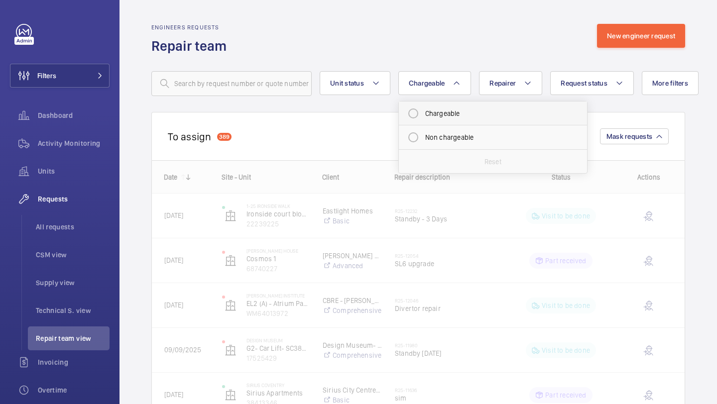
click at [435, 113] on mat-radio-button "Chargeable" at bounding box center [492, 114] width 179 height 20
radio input "true"
drag, startPoint x: 610, startPoint y: 79, endPoint x: 610, endPoint y: 87, distance: 8.0
click at [610, 79] on span "Request status" at bounding box center [595, 83] width 47 height 8
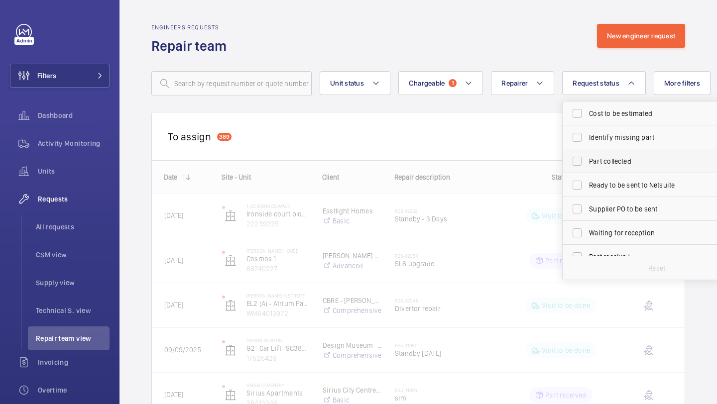
click at [595, 155] on label "Part collected" at bounding box center [648, 161] width 173 height 24
click at [587, 155] on input "Part collected" at bounding box center [577, 161] width 20 height 20
click at [595, 155] on label "Part collected" at bounding box center [648, 161] width 173 height 24
click at [587, 155] on input "Part collected" at bounding box center [577, 161] width 20 height 20
checkbox input "false"
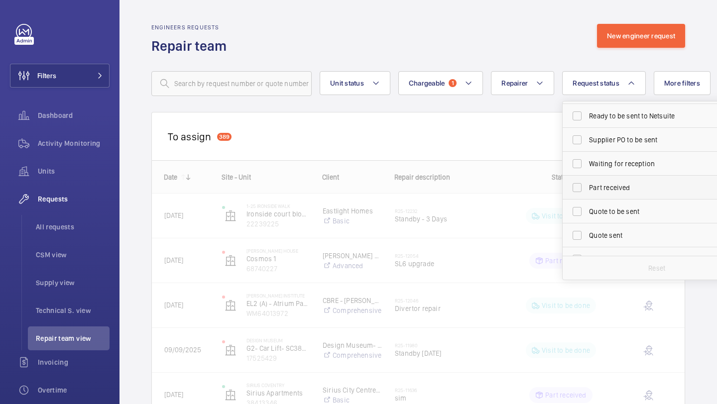
click at [590, 182] on label "Part received" at bounding box center [648, 188] width 173 height 24
click at [587, 182] on input "Part received" at bounding box center [577, 188] width 20 height 20
checkbox input "true"
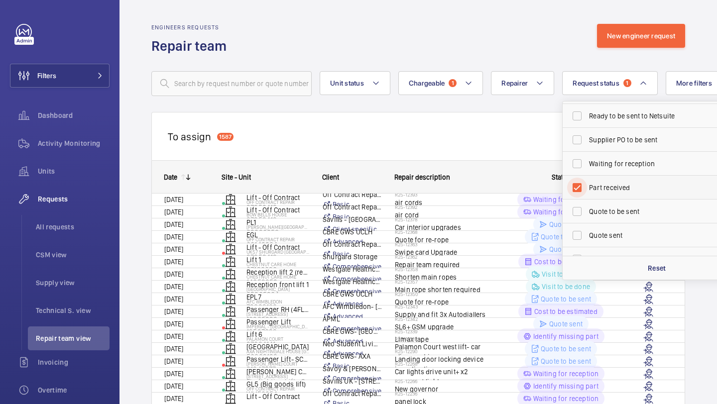
scroll to position [132, 0]
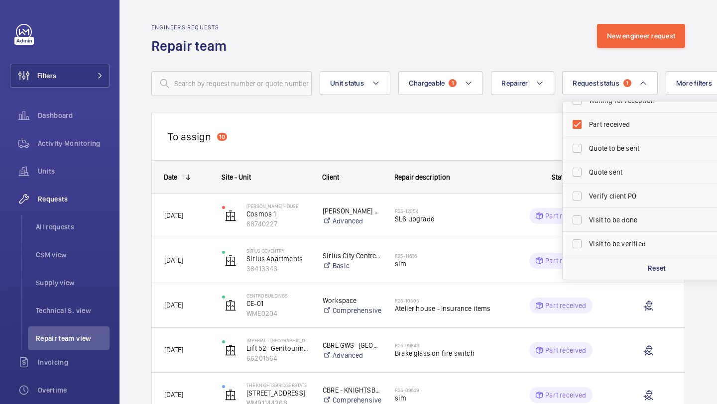
click at [597, 225] on label "Visit to be done" at bounding box center [648, 220] width 173 height 24
click at [587, 225] on input "Visit to be done" at bounding box center [577, 220] width 20 height 20
checkbox input "true"
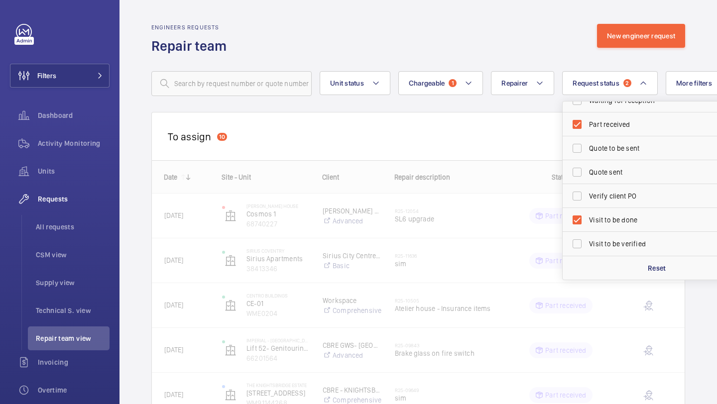
click at [500, 52] on div "Engineers requests Repair team New engineer request" at bounding box center [417, 39] width 533 height 31
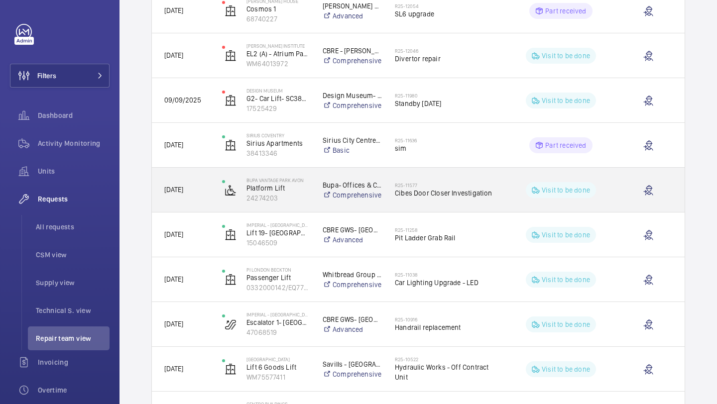
scroll to position [260, 0]
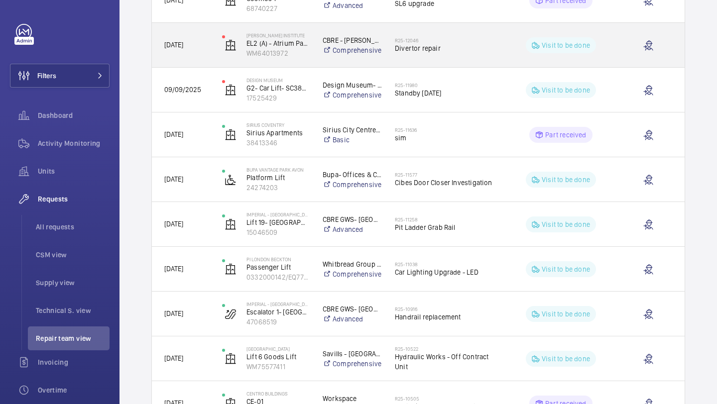
click at [424, 60] on div "R25-12046 Divertor repair" at bounding box center [440, 45] width 114 height 45
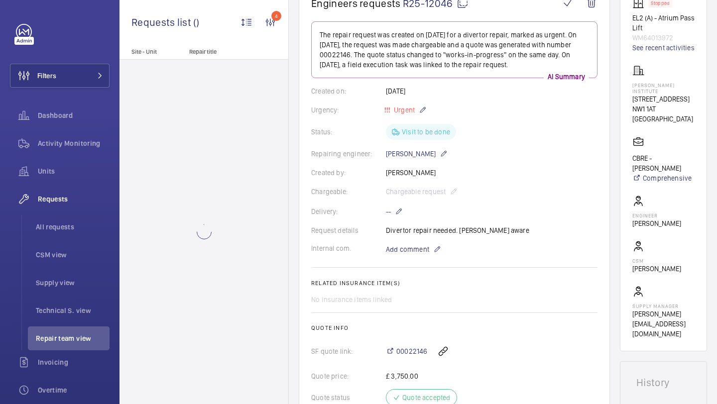
scroll to position [309, 0]
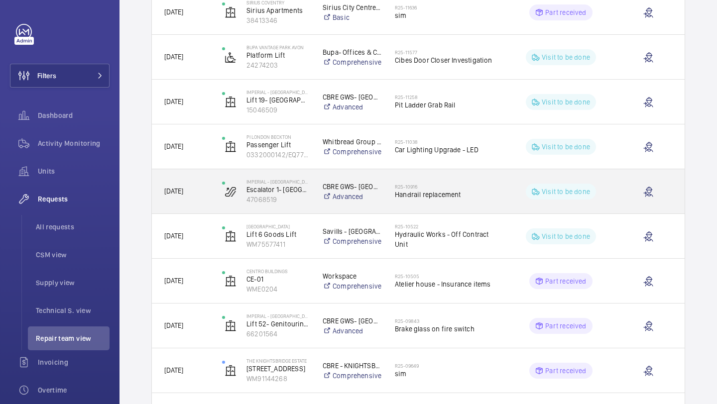
scroll to position [400, 0]
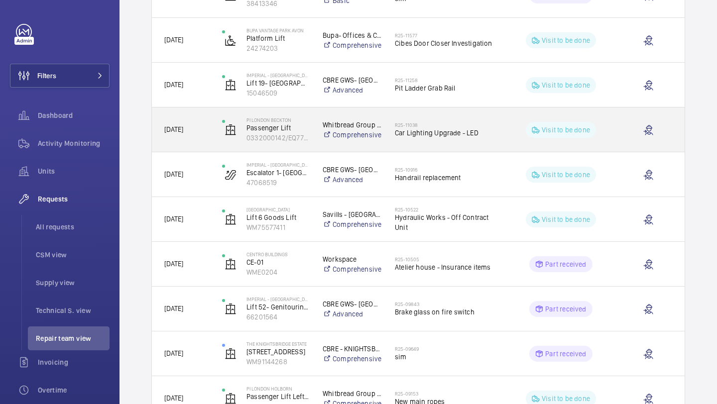
click at [414, 131] on span "Car Lighting Upgrade - LED" at bounding box center [446, 133] width 102 height 10
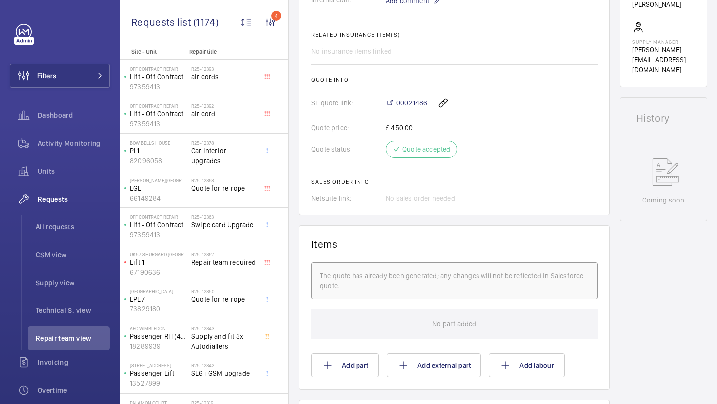
scroll to position [199, 0]
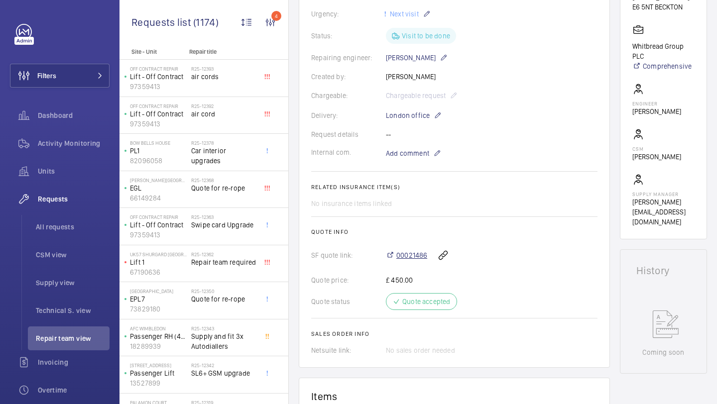
click at [407, 253] on span "00021486" at bounding box center [411, 255] width 31 height 10
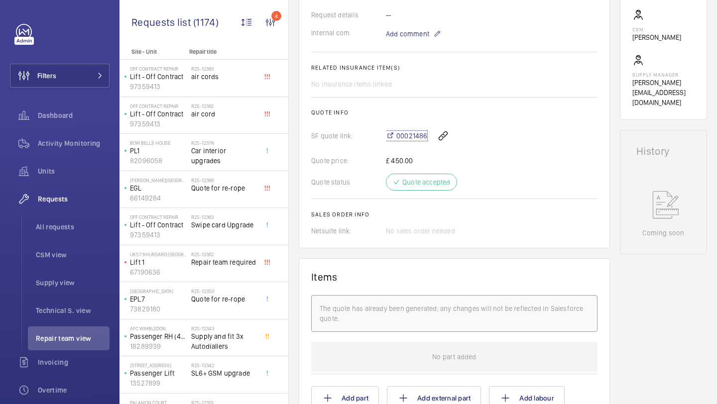
scroll to position [318, 0]
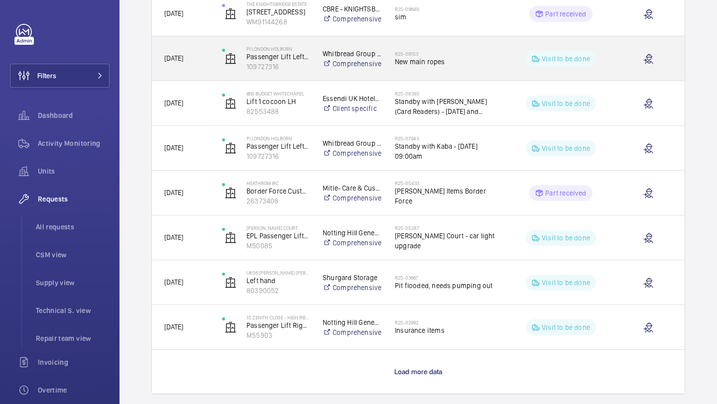
scroll to position [741, 0]
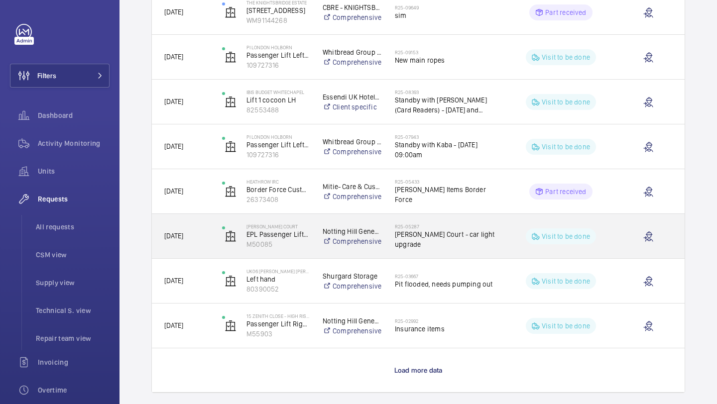
click at [423, 240] on span "Baxter Court - car light upgrade" at bounding box center [446, 239] width 102 height 20
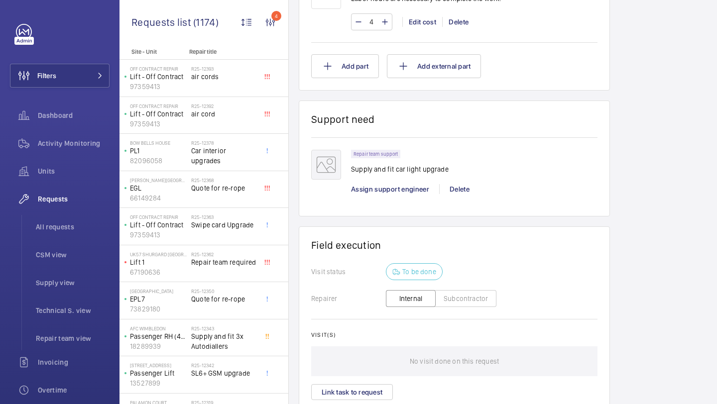
scroll to position [783, 0]
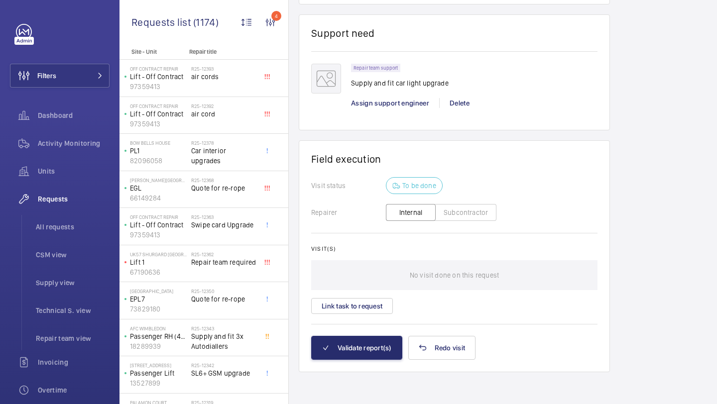
click at [367, 317] on wm-front-card-body "Visit status To be done Repairer Internal Subcontractor Visit(s) No visit done …" at bounding box center [454, 256] width 286 height 159
click at [369, 308] on button "Link task to request" at bounding box center [352, 306] width 82 height 16
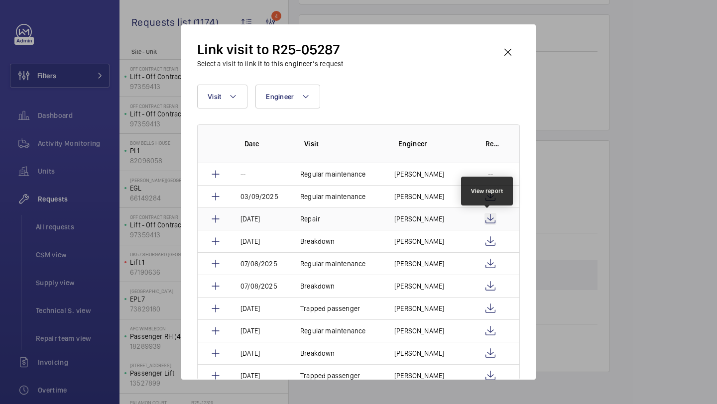
click at [485, 218] on wm-front-icon-button at bounding box center [490, 219] width 12 height 12
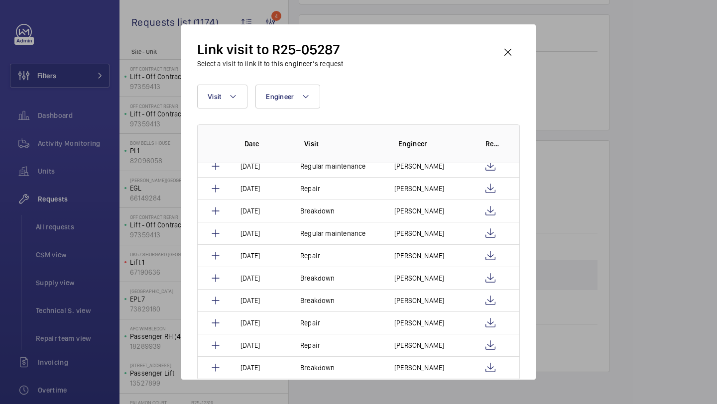
scroll to position [355, 0]
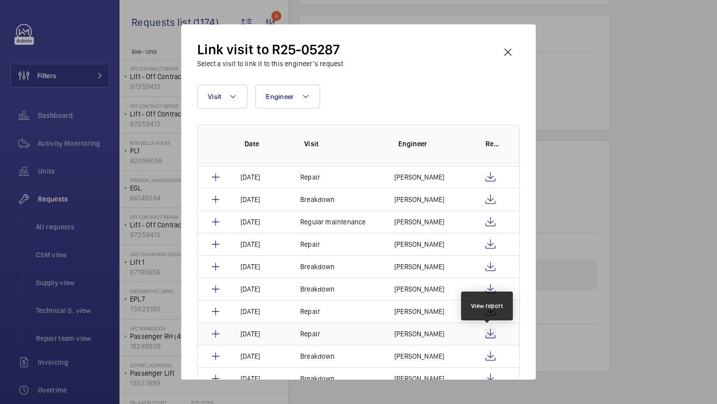
click at [492, 337] on wm-front-icon-button at bounding box center [490, 334] width 12 height 12
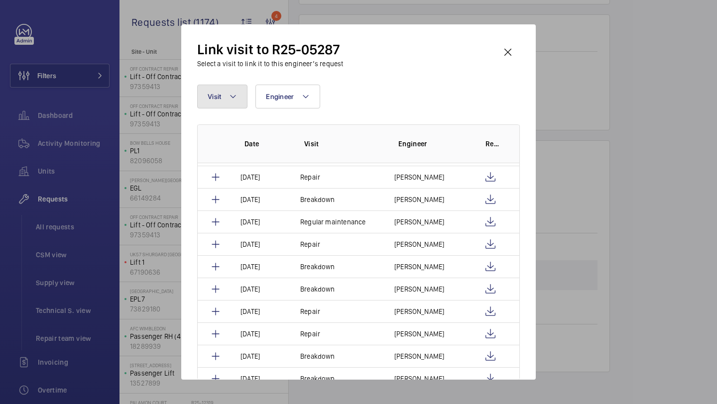
click at [223, 92] on button "Visit" at bounding box center [222, 97] width 50 height 24
type input "repair"
click at [225, 150] on form "repair" at bounding box center [292, 133] width 188 height 36
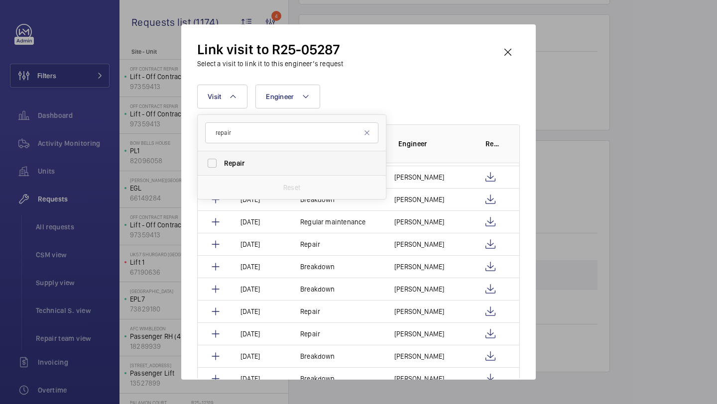
click at [242, 157] on label "Repair" at bounding box center [284, 163] width 173 height 24
click at [222, 157] on input "Repair" at bounding box center [212, 163] width 20 height 20
checkbox input "true"
click at [381, 85] on div "Visit 1 repair Repair Reset Engineer More filters Reset all filters" at bounding box center [358, 97] width 322 height 24
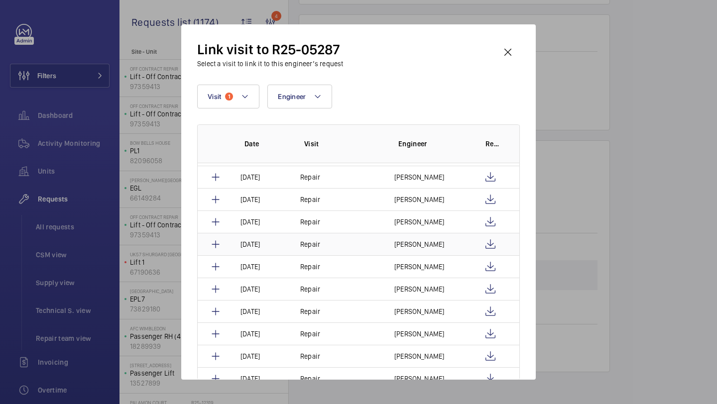
scroll to position [0, 0]
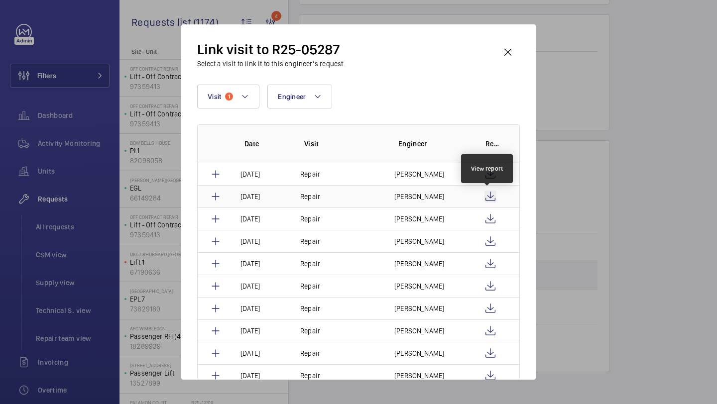
click at [490, 192] on wm-front-icon-button at bounding box center [490, 197] width 12 height 12
click at [488, 217] on wm-front-icon-button at bounding box center [490, 219] width 12 height 12
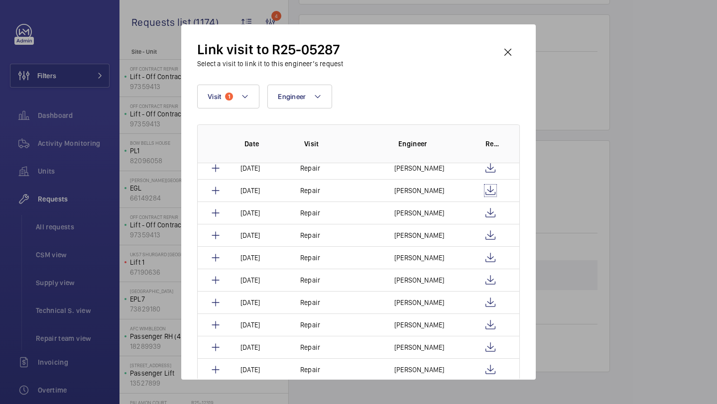
scroll to position [29, 0]
click at [486, 232] on wm-front-icon-button at bounding box center [490, 234] width 12 height 12
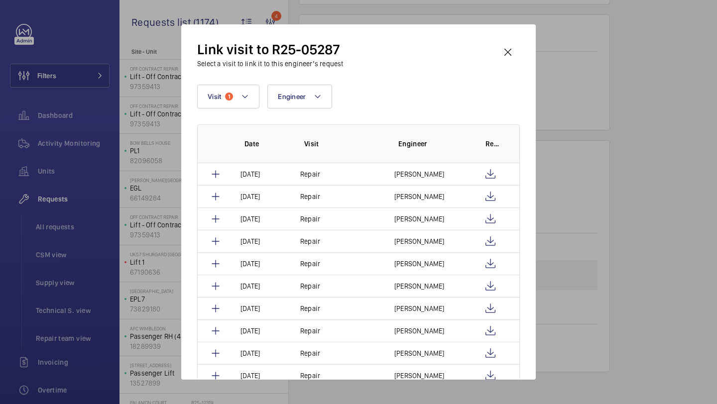
click at [494, 71] on div "Link visit to R25-05287 Select a visit to link it to this engineer’s request Vi…" at bounding box center [358, 209] width 322 height 339
click at [502, 54] on wm-front-icon-button at bounding box center [508, 52] width 24 height 24
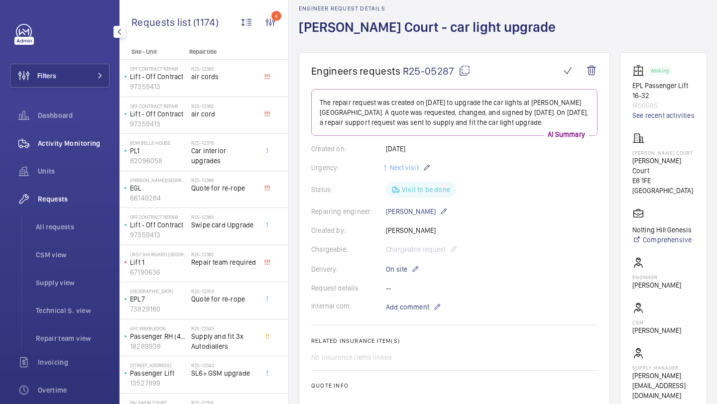
scroll to position [330, 0]
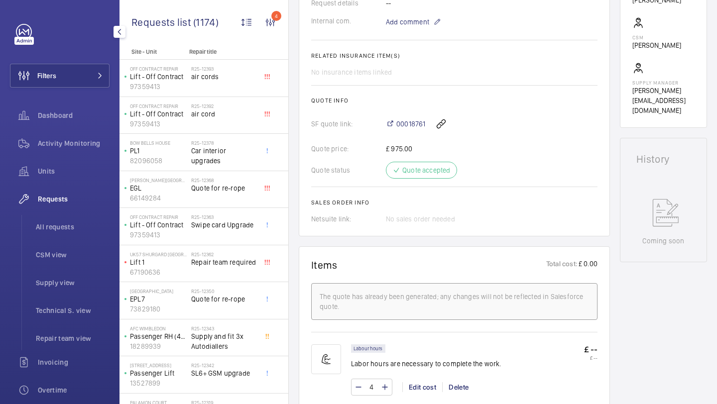
click at [101, 71] on button "Filters" at bounding box center [60, 76] width 100 height 24
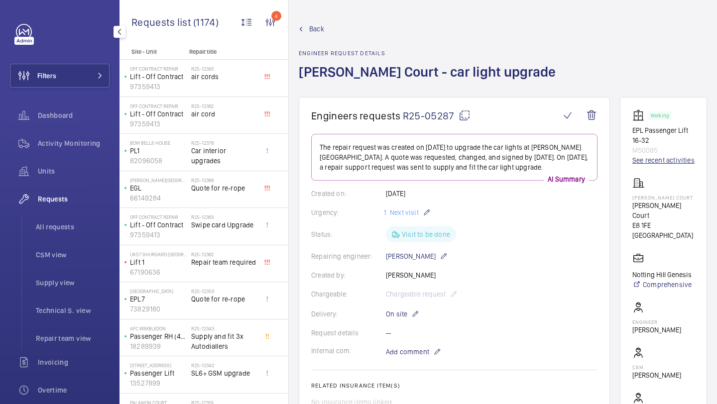
click at [672, 158] on link "See recent activities" at bounding box center [663, 160] width 62 height 10
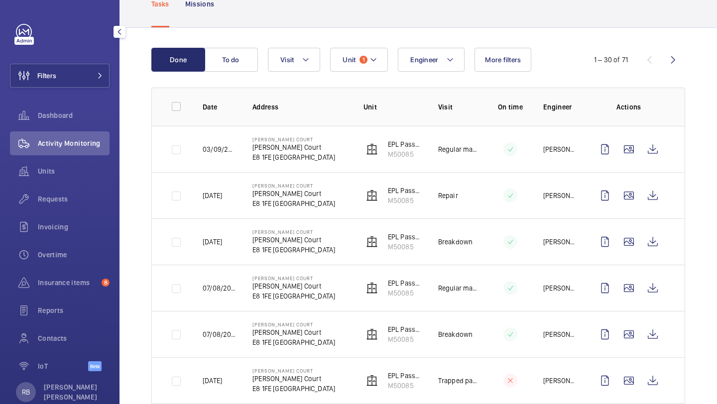
scroll to position [77, 0]
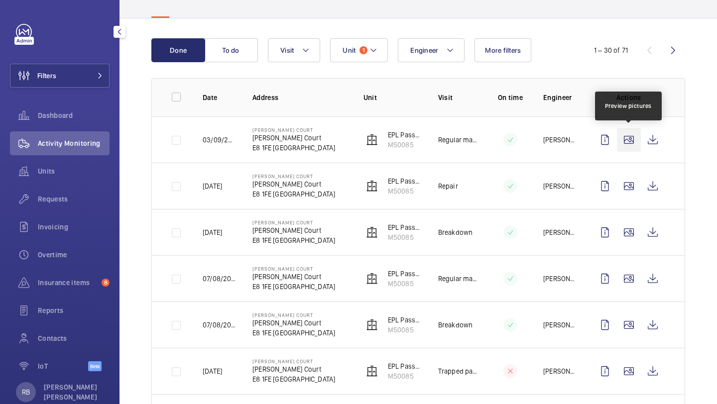
click at [629, 129] on wm-front-icon-button at bounding box center [629, 140] width 24 height 24
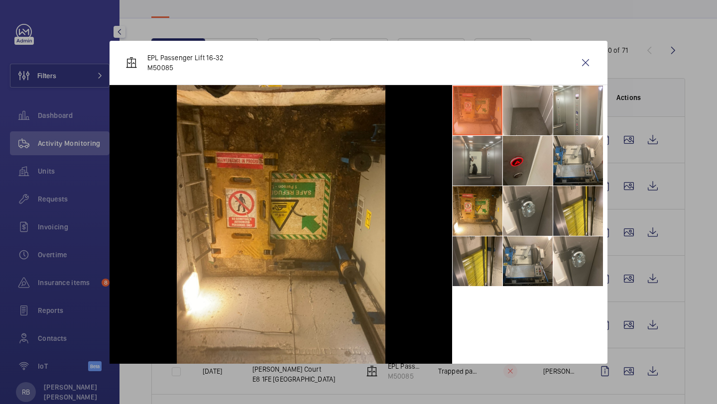
click at [485, 151] on li at bounding box center [477, 161] width 50 height 50
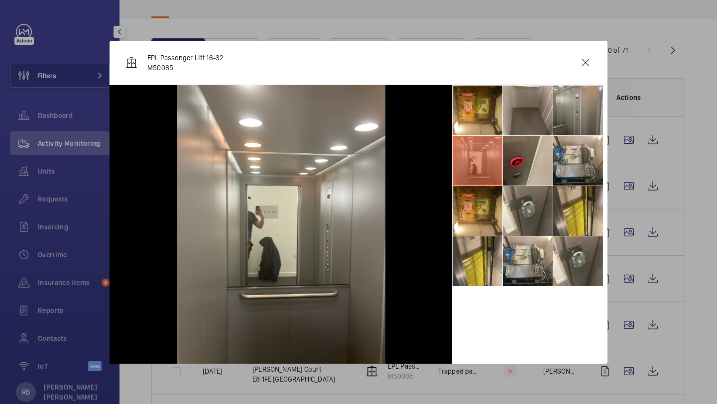
click at [569, 117] on li at bounding box center [578, 111] width 50 height 50
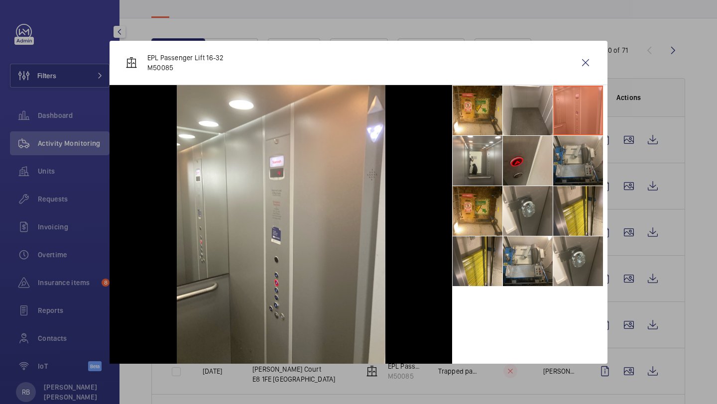
click at [565, 149] on li at bounding box center [578, 161] width 50 height 50
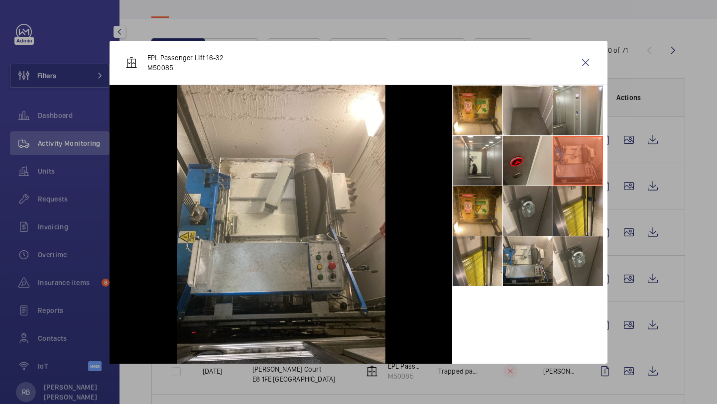
click at [526, 199] on li at bounding box center [528, 211] width 50 height 50
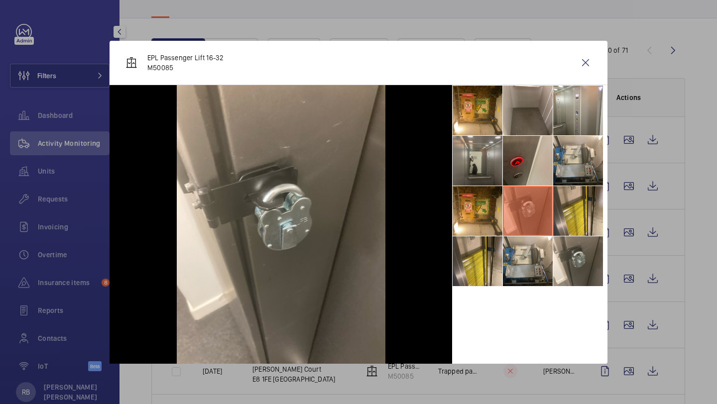
click at [487, 174] on li at bounding box center [477, 161] width 50 height 50
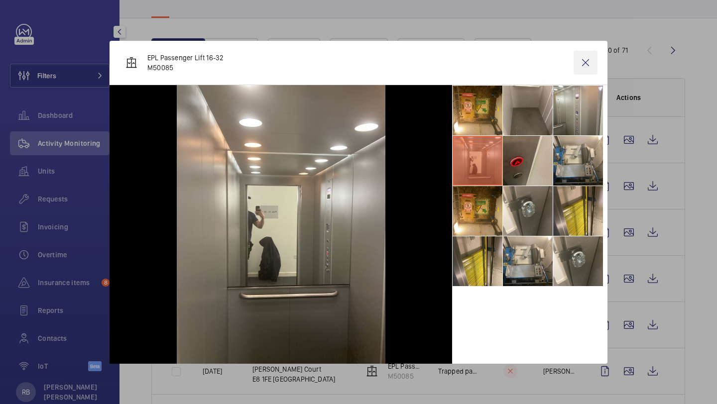
click at [588, 60] on wm-front-icon-button at bounding box center [585, 63] width 24 height 24
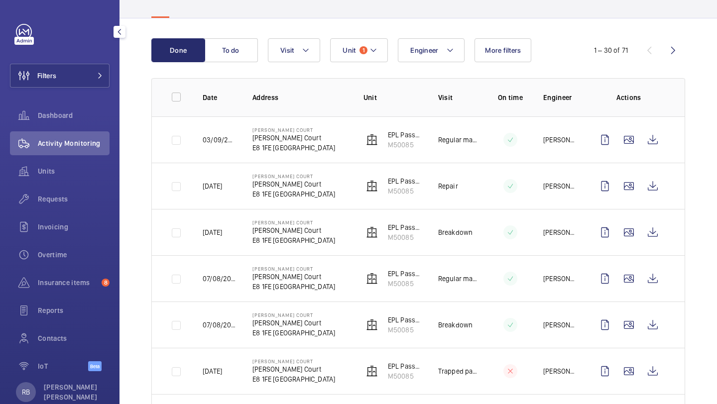
scroll to position [75, 0]
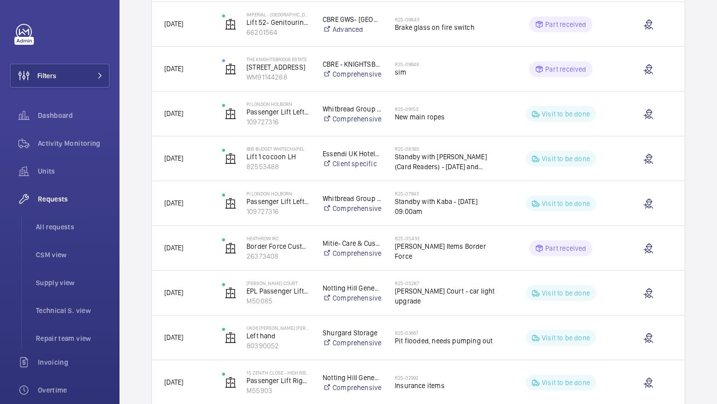
scroll to position [885, 0]
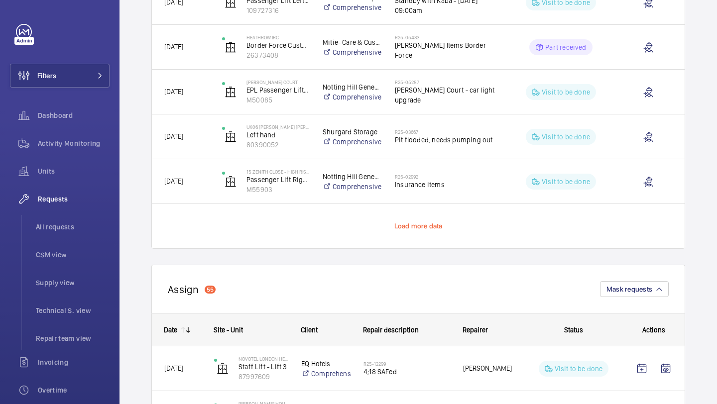
click at [427, 225] on span "Load more data" at bounding box center [418, 226] width 48 height 8
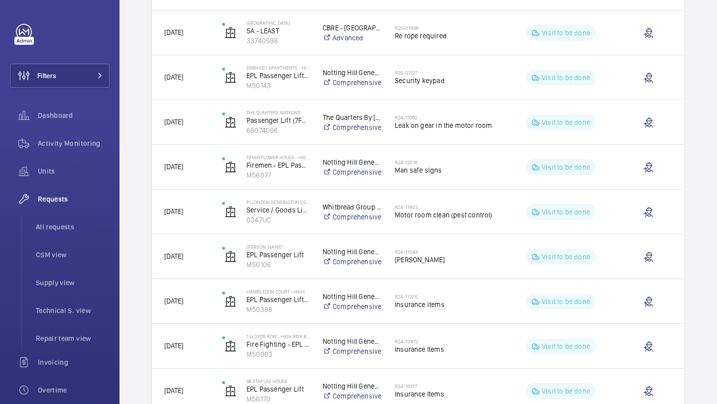
scroll to position [1636, 0]
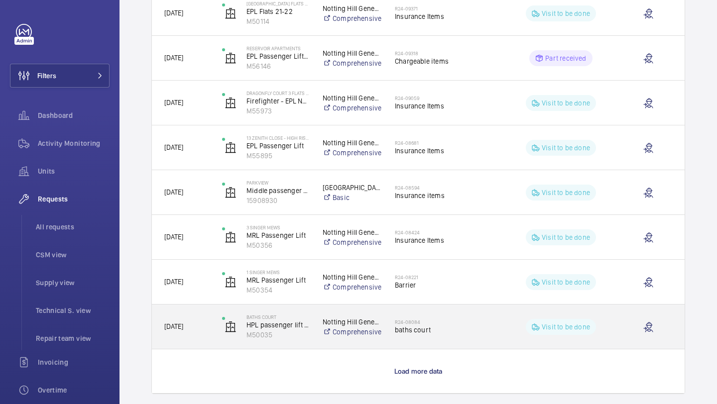
click at [424, 323] on h2 "R24-08084" at bounding box center [446, 322] width 102 height 6
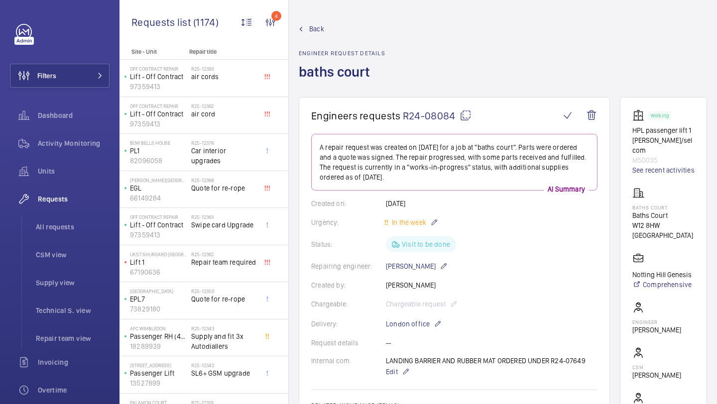
scroll to position [643, 0]
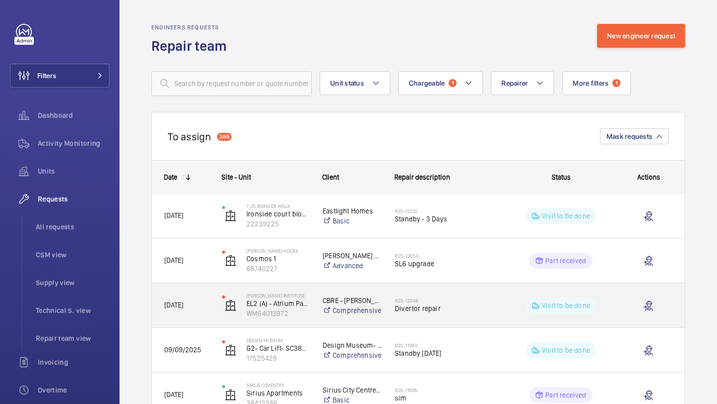
scroll to position [28, 0]
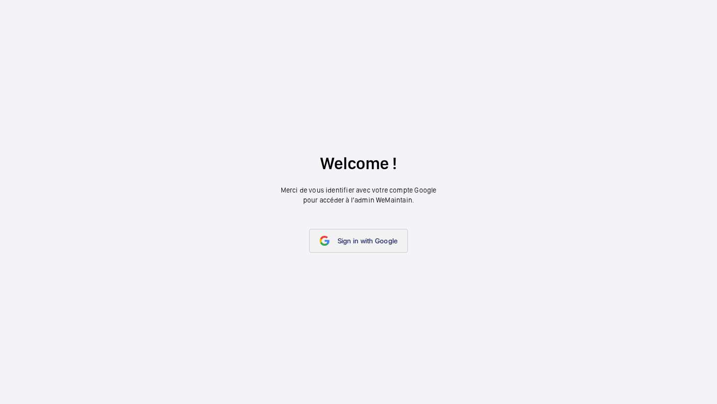
click at [358, 239] on span "Sign in with Google" at bounding box center [367, 241] width 60 height 8
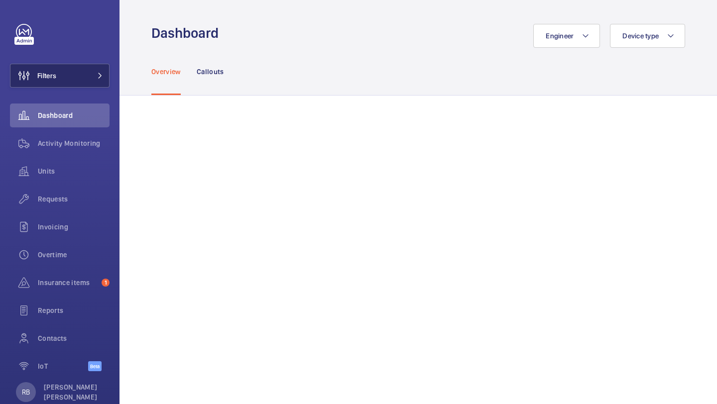
click at [88, 64] on button "Filters" at bounding box center [60, 76] width 100 height 24
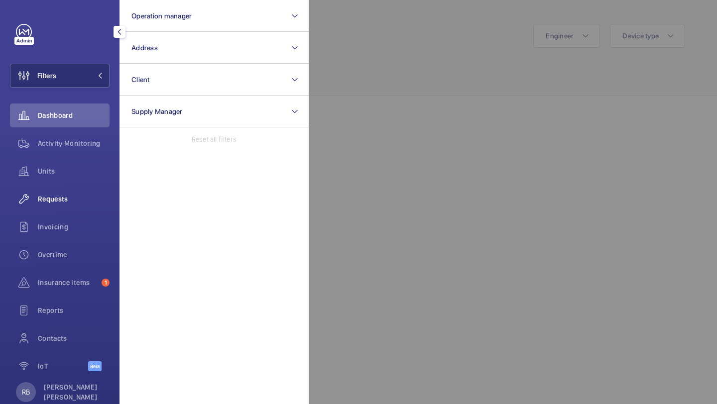
click at [60, 206] on div "Requests" at bounding box center [60, 199] width 100 height 24
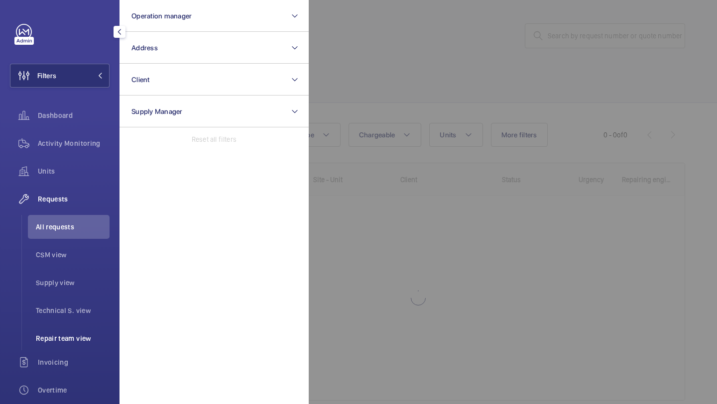
click at [76, 342] on span "Repair team view" at bounding box center [73, 338] width 74 height 10
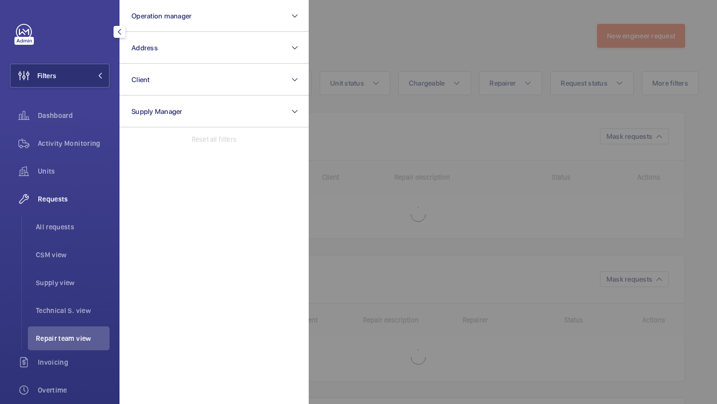
click at [540, 70] on div at bounding box center [667, 202] width 717 height 404
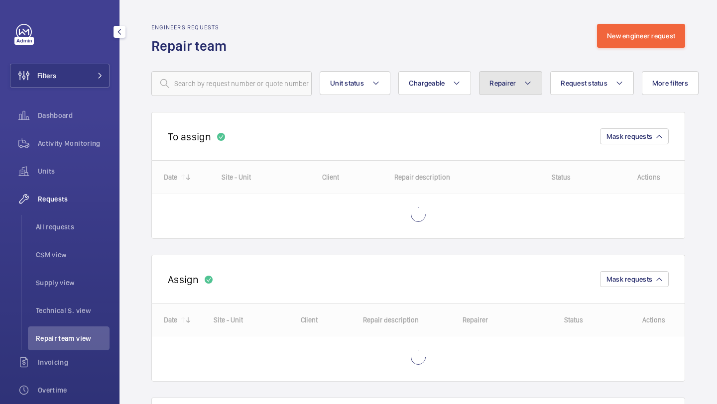
click at [516, 83] on button "Repairer" at bounding box center [510, 83] width 63 height 24
click at [530, 68] on wm-front-routed-filters "Unit status Chargeable Repairer Reset Request status More filters Device type R…" at bounding box center [417, 75] width 533 height 41
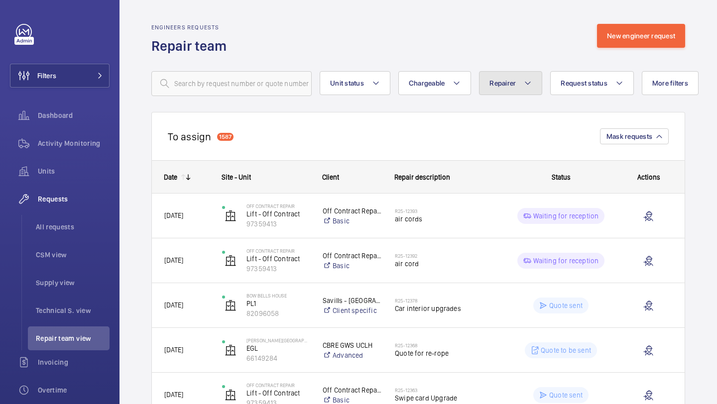
click at [506, 77] on button "Repairer" at bounding box center [510, 83] width 63 height 24
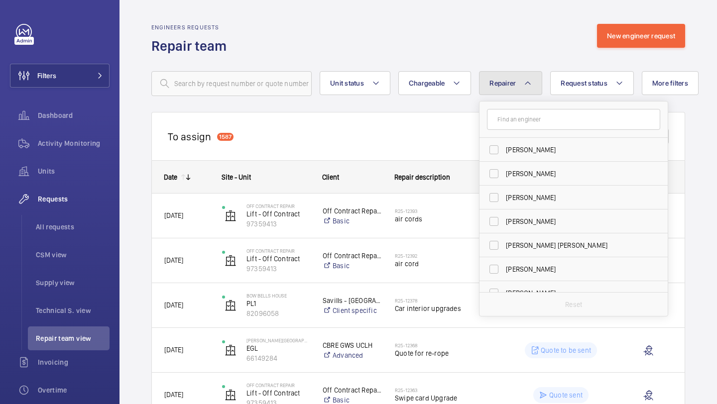
click at [507, 77] on button "Repairer" at bounding box center [510, 83] width 63 height 24
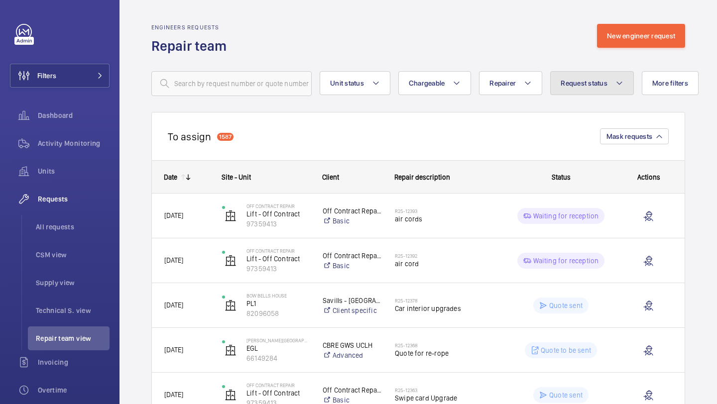
click at [600, 76] on button "Request status" at bounding box center [592, 83] width 84 height 24
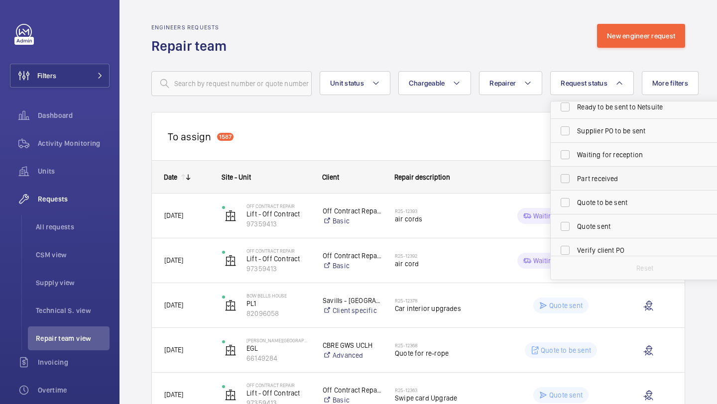
click at [581, 185] on label "Part received" at bounding box center [636, 179] width 173 height 24
click at [575, 185] on input "Part received" at bounding box center [565, 179] width 20 height 20
checkbox input "true"
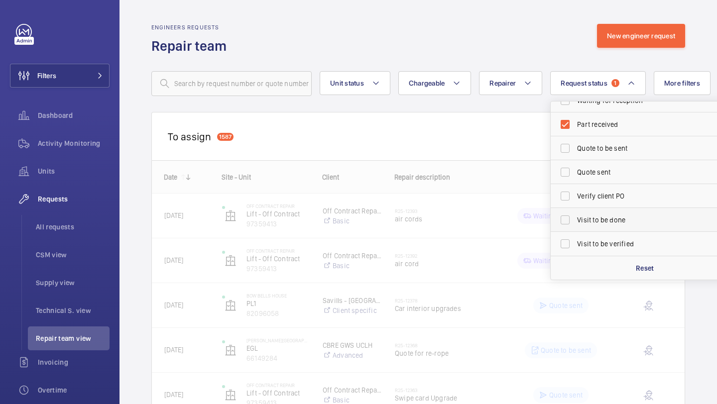
click at [580, 216] on span "Visit to be done" at bounding box center [645, 220] width 137 height 10
click at [575, 216] on input "Visit to be done" at bounding box center [565, 220] width 20 height 20
checkbox input "true"
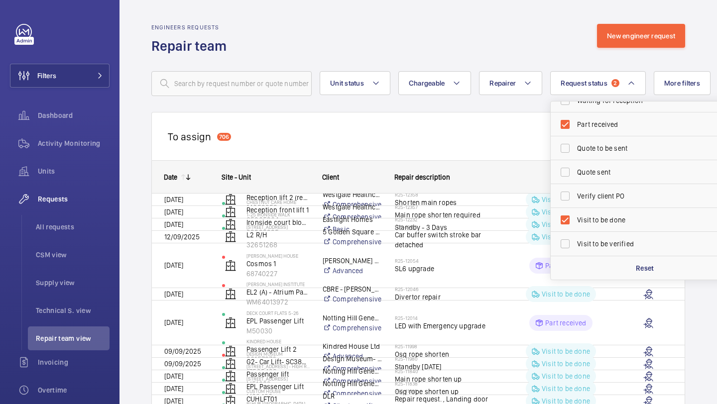
click at [501, 144] on div "To assign 706 Mask requests" at bounding box center [417, 136] width 533 height 48
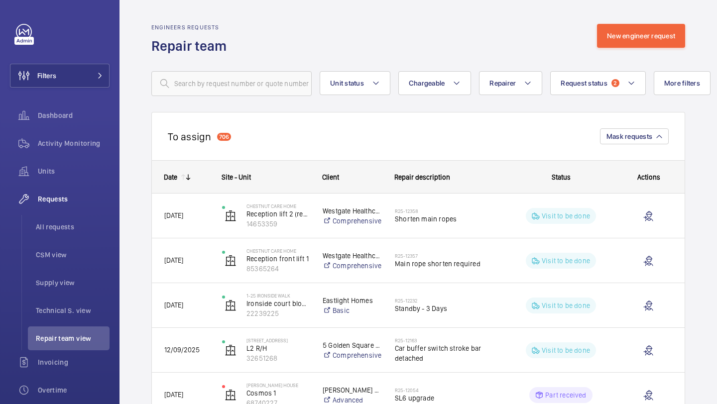
click at [423, 89] on button "Chargeable" at bounding box center [434, 83] width 73 height 24
click at [429, 120] on mat-radio-button "Chargeable" at bounding box center [492, 114] width 179 height 20
radio input "true"
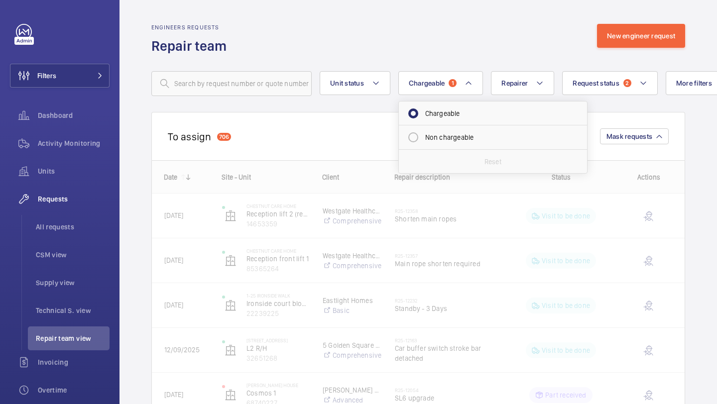
click at [432, 61] on wm-front-routed-filters "Unit status Chargeable 1 Chargeable Non chargeable Reset Repairer Request statu…" at bounding box center [417, 75] width 533 height 41
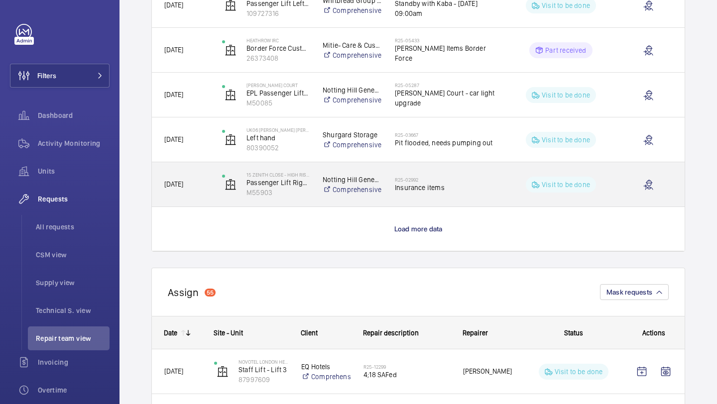
scroll to position [884, 0]
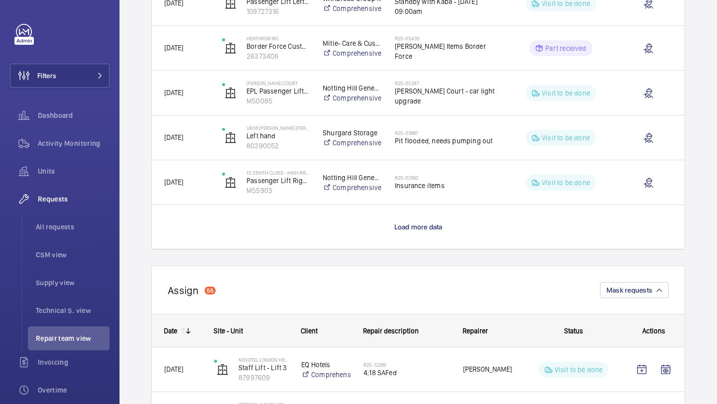
click at [418, 233] on wm-front-load-more-cell "Load more data" at bounding box center [418, 227] width 532 height 44
click at [418, 230] on span "Load more data" at bounding box center [418, 227] width 48 height 8
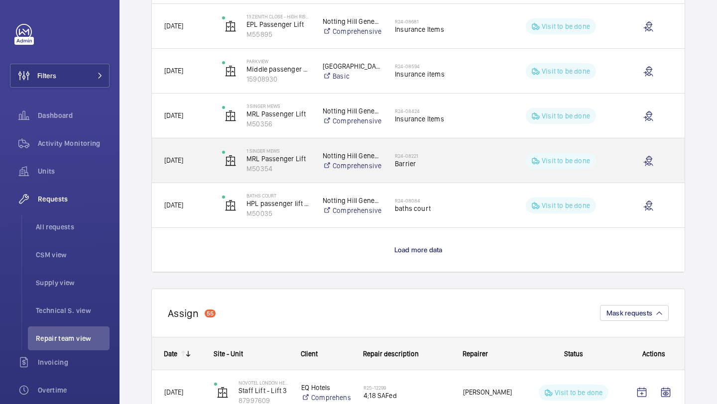
scroll to position [1758, 0]
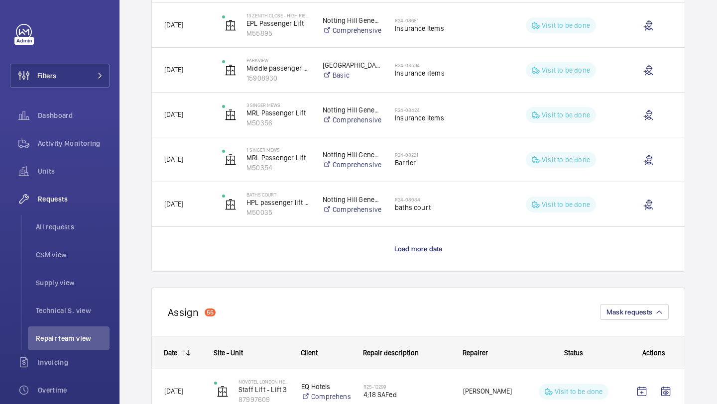
click at [408, 243] on wm-front-load-more-cell "Load more data" at bounding box center [418, 249] width 532 height 44
click at [408, 250] on span "Load more data" at bounding box center [418, 249] width 48 height 8
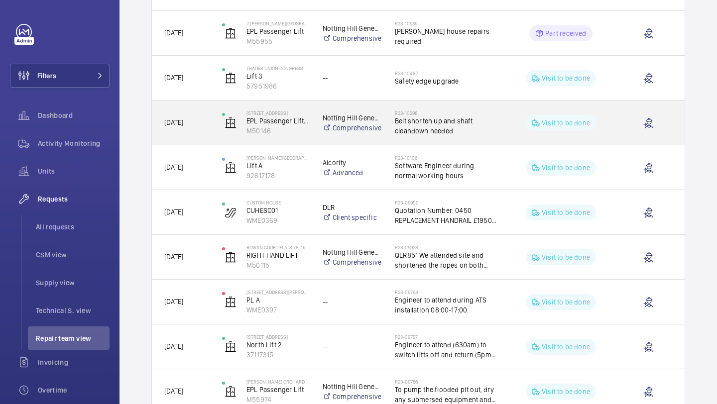
scroll to position [2519, 0]
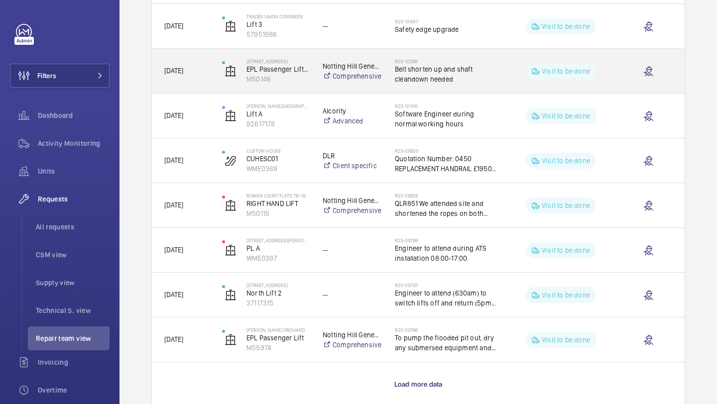
click at [432, 76] on span "Belt shorten up and shaft cleandown needed" at bounding box center [446, 74] width 102 height 20
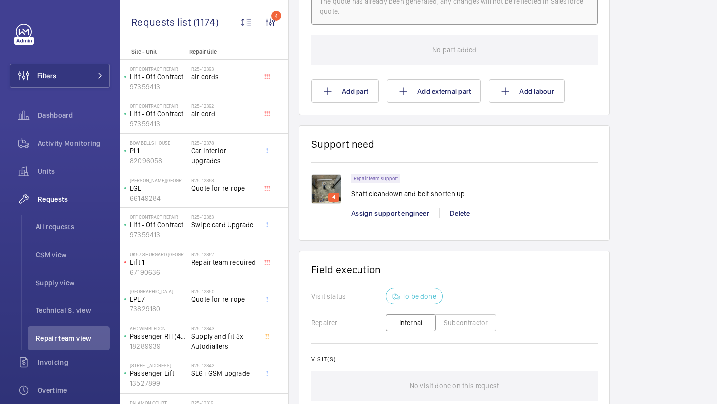
scroll to position [757, 0]
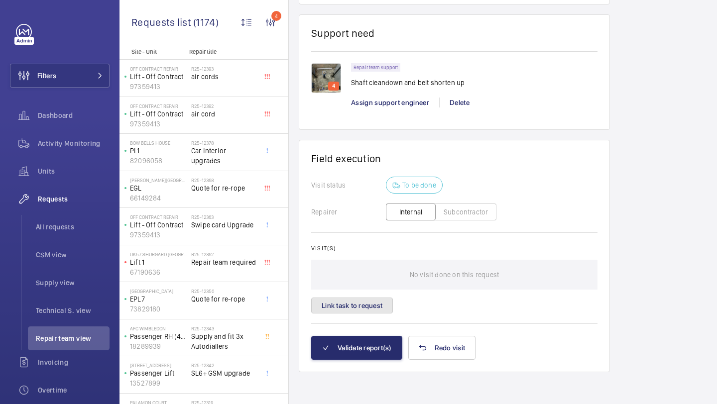
click at [367, 309] on button "Link task to request" at bounding box center [352, 306] width 82 height 16
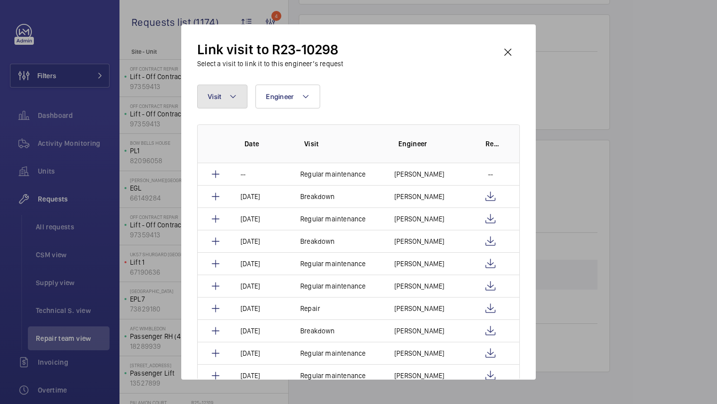
click at [237, 92] on button "Visit" at bounding box center [222, 97] width 50 height 24
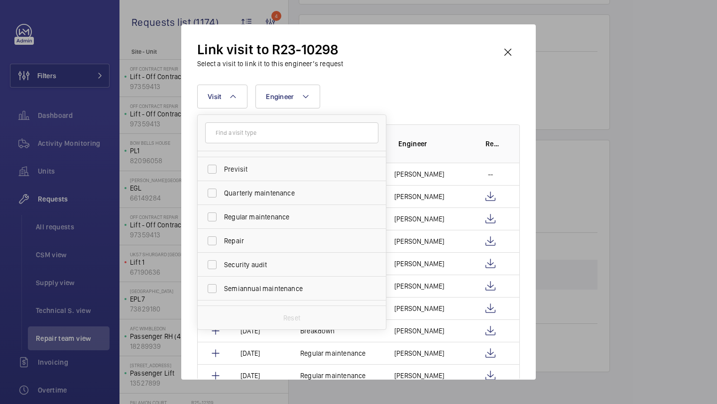
scroll to position [156, 0]
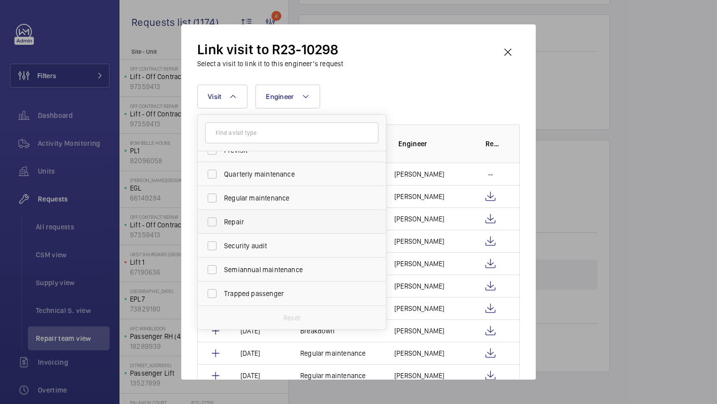
click at [245, 220] on span "Repair" at bounding box center [292, 222] width 137 height 10
click at [222, 220] on input "Repair" at bounding box center [212, 222] width 20 height 20
checkbox input "true"
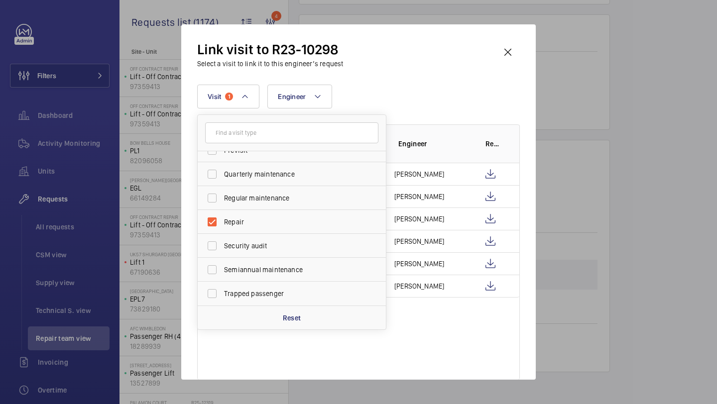
click at [448, 82] on div "Link visit to R23-10298 Select a visit to link it to this engineer’s request Vi…" at bounding box center [358, 209] width 322 height 339
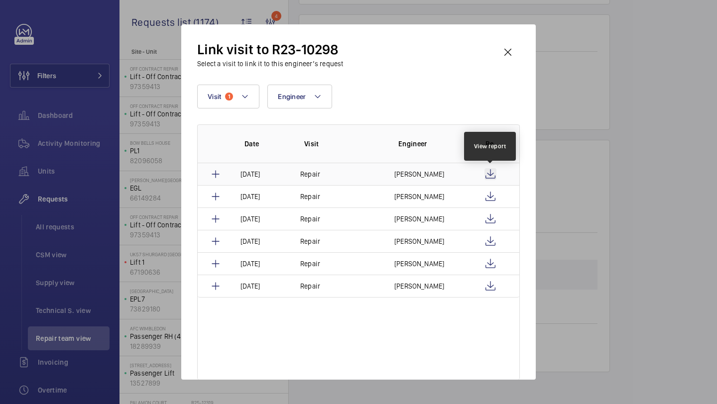
click at [491, 170] on wm-front-icon-button at bounding box center [490, 174] width 12 height 12
click at [553, 132] on div at bounding box center [358, 202] width 717 height 404
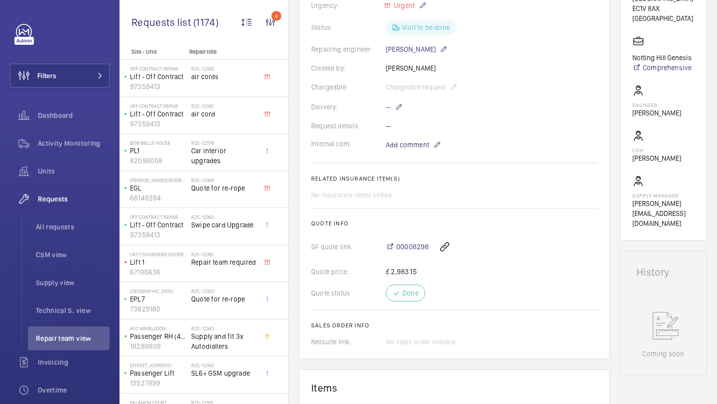
scroll to position [216, 0]
click at [411, 260] on div "00008298" at bounding box center [492, 248] width 212 height 24
click at [413, 251] on div "00008298" at bounding box center [492, 248] width 212 height 24
click at [411, 253] on span "00008298" at bounding box center [412, 248] width 32 height 10
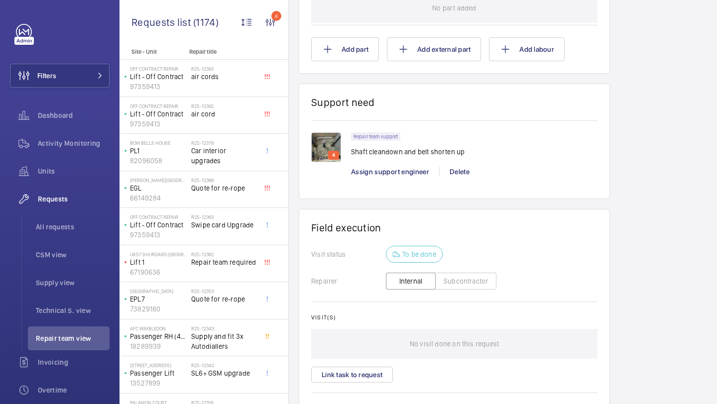
scroll to position [757, 0]
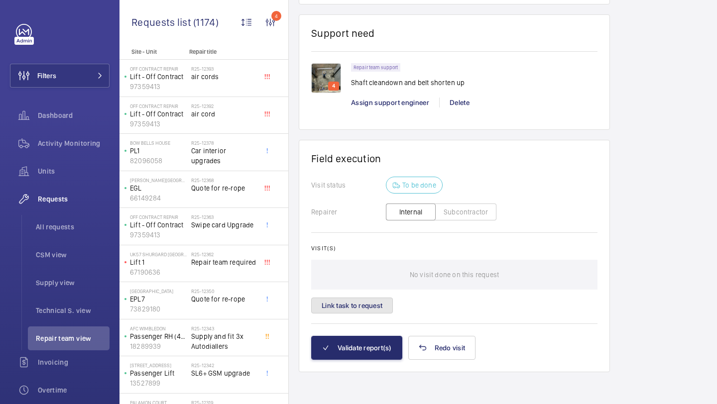
click at [383, 304] on button "Link task to request" at bounding box center [352, 306] width 82 height 16
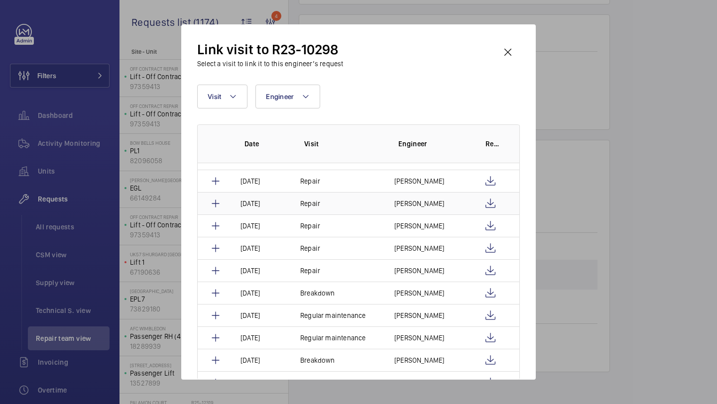
scroll to position [23, 0]
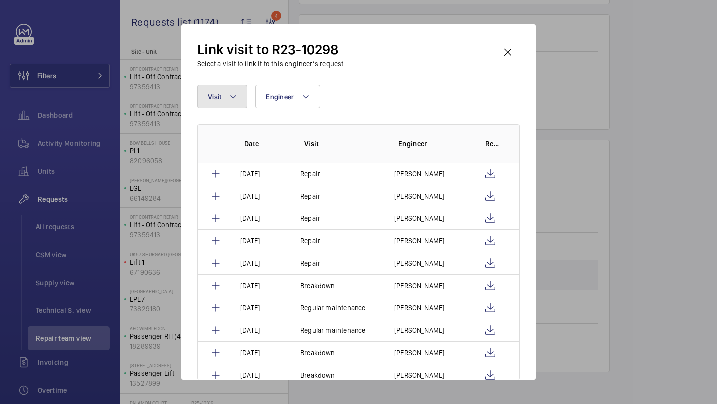
click at [221, 94] on button "Visit" at bounding box center [222, 97] width 50 height 24
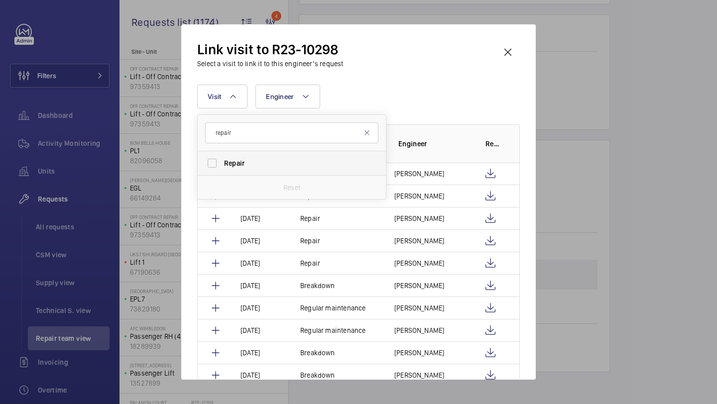
type input "repair"
click at [225, 154] on label "Repair" at bounding box center [284, 163] width 173 height 24
click at [222, 154] on input "Repair" at bounding box center [212, 163] width 20 height 20
checkbox input "true"
click at [365, 82] on div "Link visit to R23-10298 Select a visit to link it to this engineer’s request Vi…" at bounding box center [358, 209] width 322 height 339
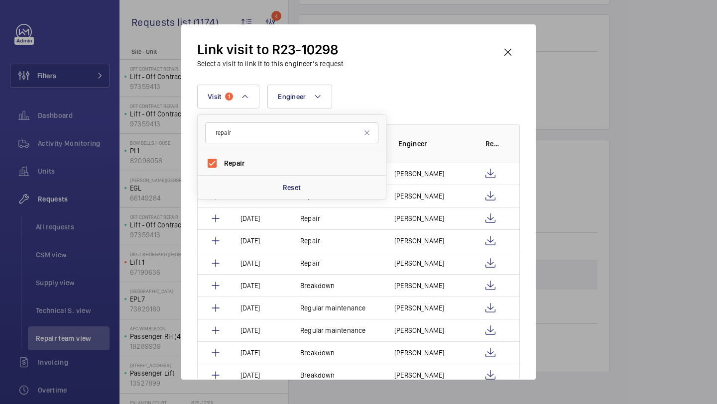
scroll to position [0, 0]
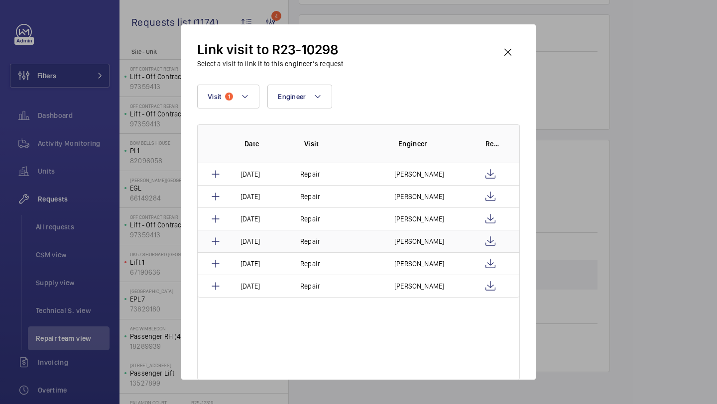
click at [487, 233] on td at bounding box center [494, 241] width 50 height 22
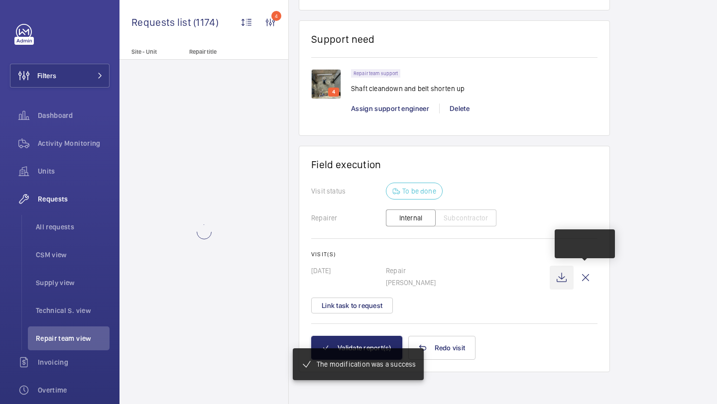
scroll to position [721, 0]
click at [566, 278] on wm-front-icon-button at bounding box center [561, 278] width 24 height 24
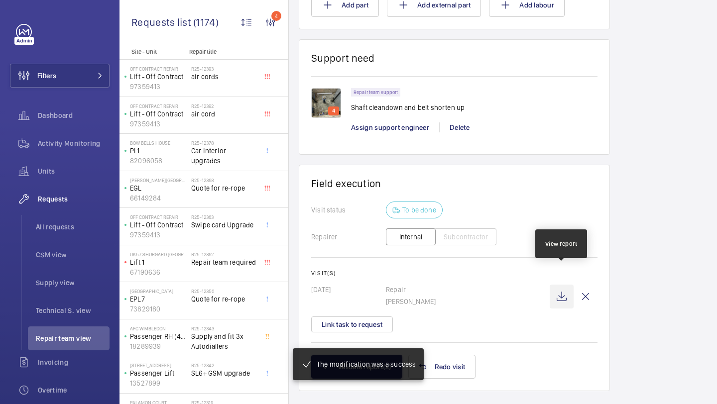
scroll to position [741, 0]
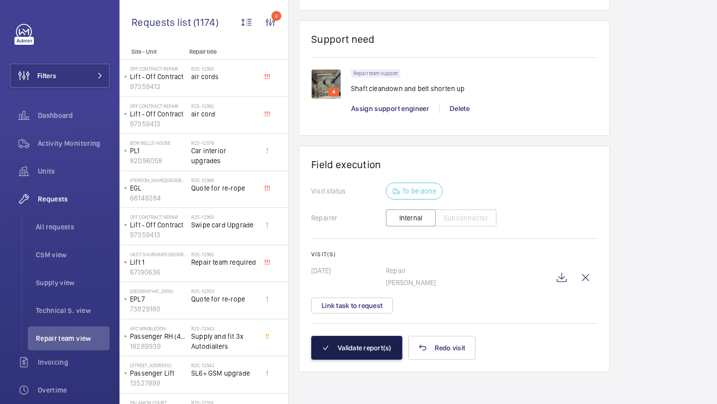
click at [380, 354] on button "Validate report(s)" at bounding box center [356, 348] width 91 height 24
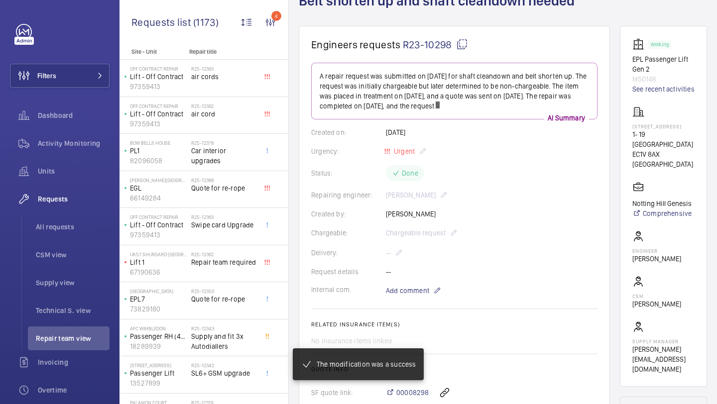
scroll to position [0, 0]
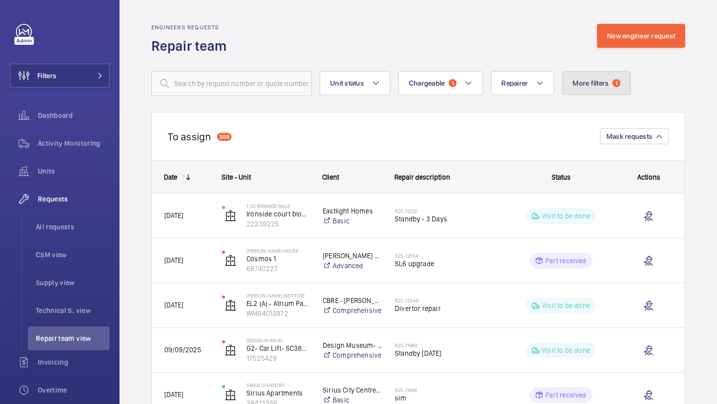
click at [607, 83] on span "More filters" at bounding box center [590, 83] width 36 height 8
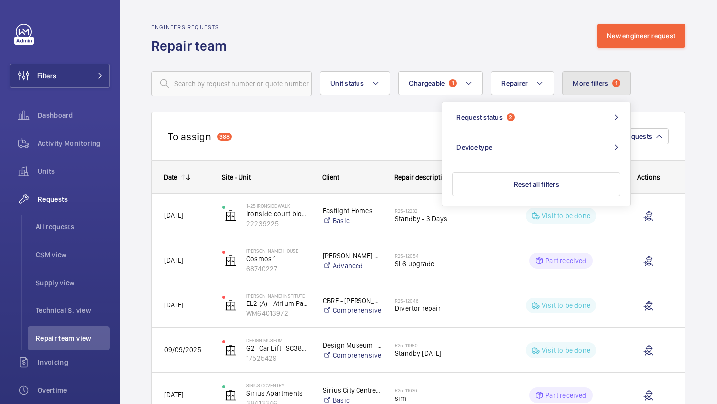
click at [606, 83] on span "More filters" at bounding box center [590, 83] width 36 height 8
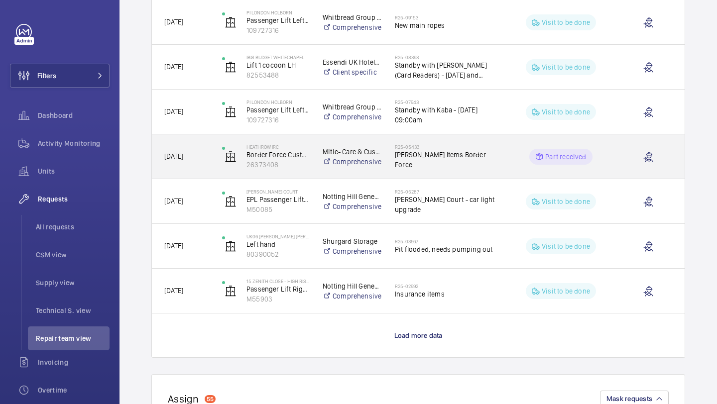
scroll to position [831, 0]
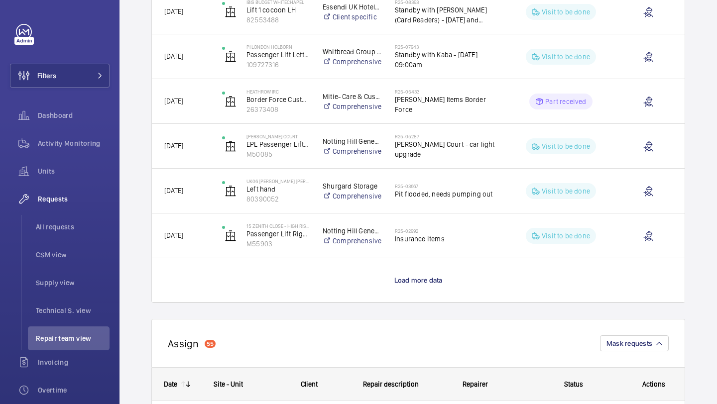
click at [413, 290] on wm-front-load-more-cell "Load more data" at bounding box center [418, 280] width 532 height 44
click at [416, 283] on span "Load more data" at bounding box center [418, 280] width 48 height 8
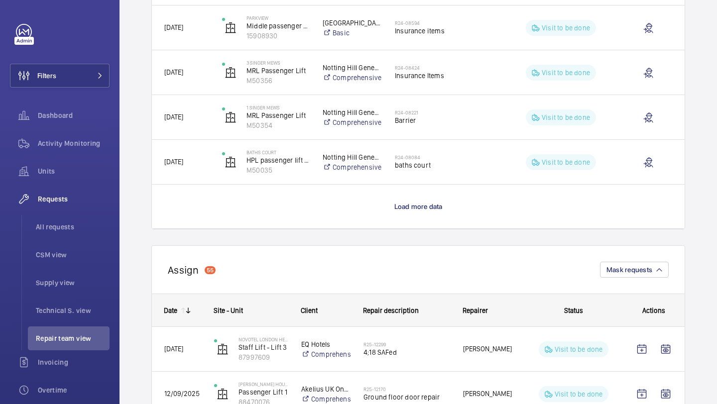
scroll to position [1860, 0]
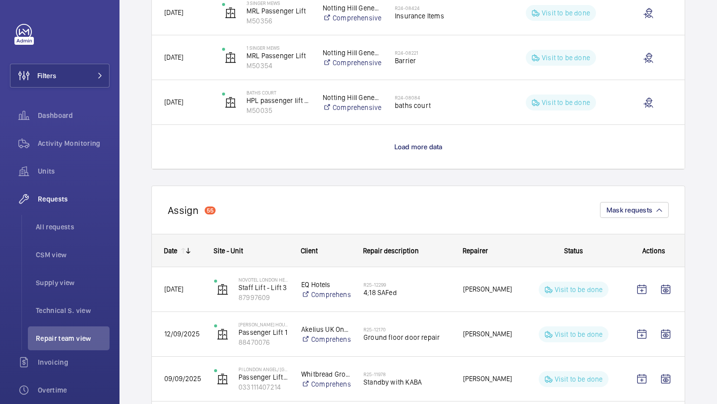
click at [412, 152] on wm-front-load-more-cell "Load more data" at bounding box center [418, 147] width 532 height 44
click at [412, 148] on span "Load more data" at bounding box center [418, 147] width 48 height 8
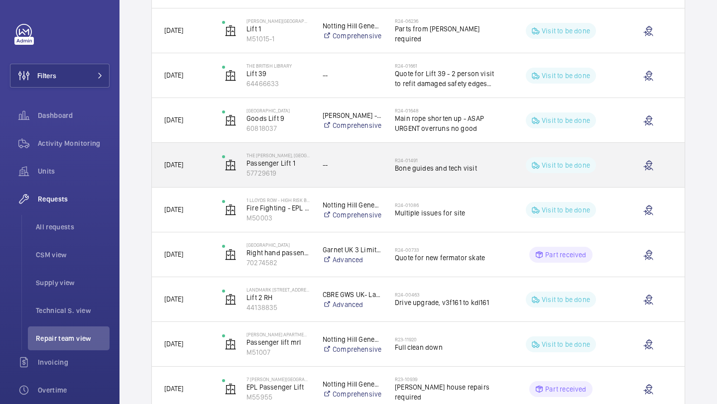
scroll to position [2132, 0]
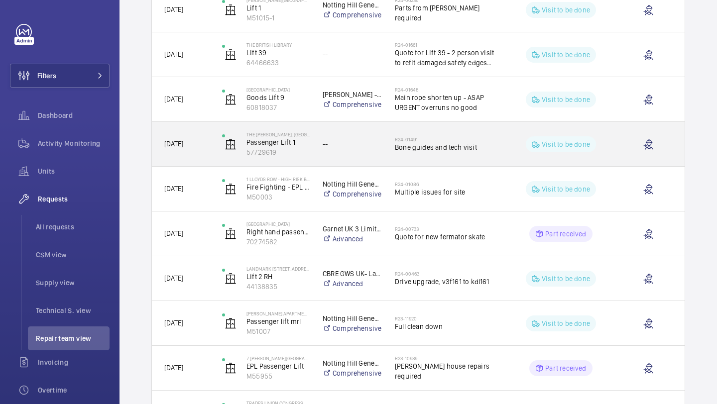
click at [420, 151] on span "Bone guides and tech visit" at bounding box center [446, 147] width 102 height 10
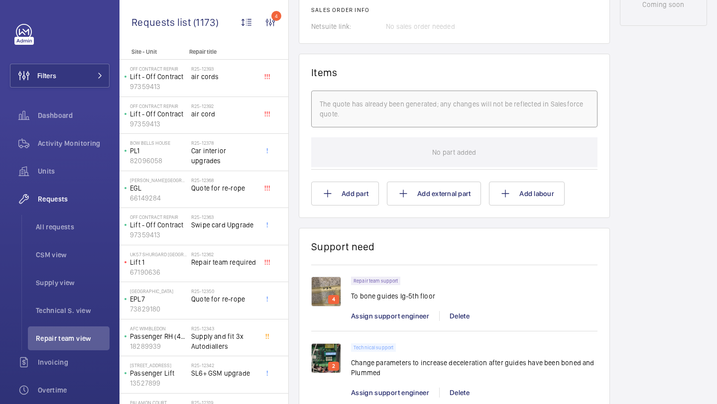
scroll to position [745, 0]
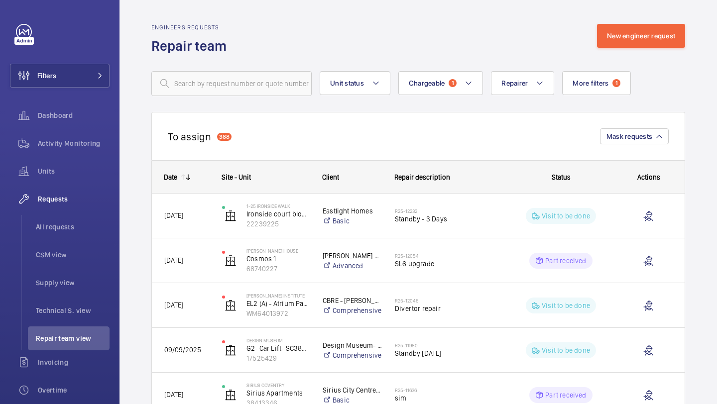
click at [599, 84] on span "More filters" at bounding box center [590, 83] width 36 height 8
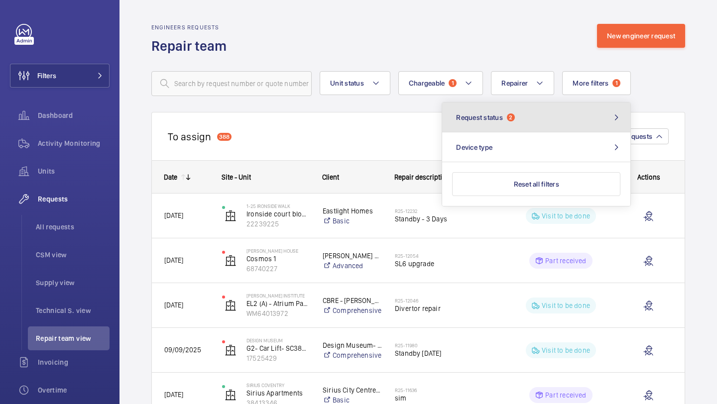
click at [583, 129] on button "Request status 2" at bounding box center [536, 118] width 188 height 30
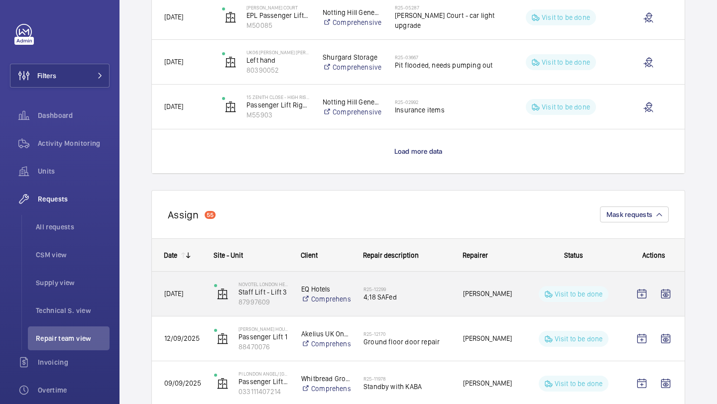
scroll to position [922, 0]
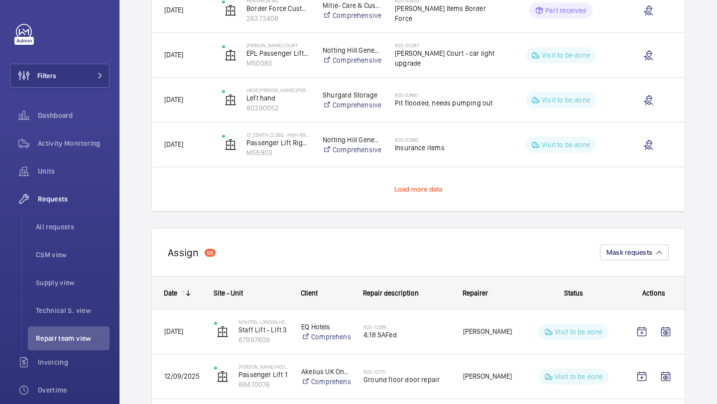
click at [419, 189] on span "Load more data" at bounding box center [418, 189] width 48 height 8
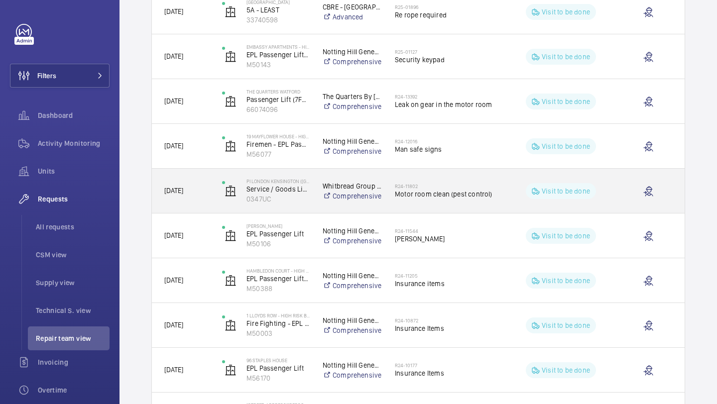
scroll to position [1327, 0]
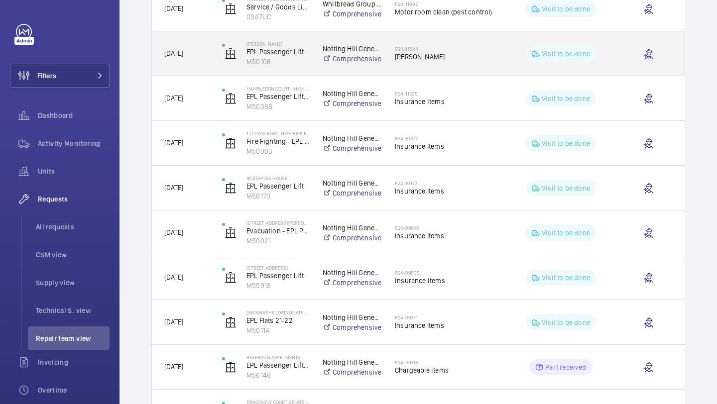
click at [433, 55] on span "[PERSON_NAME]" at bounding box center [446, 57] width 102 height 10
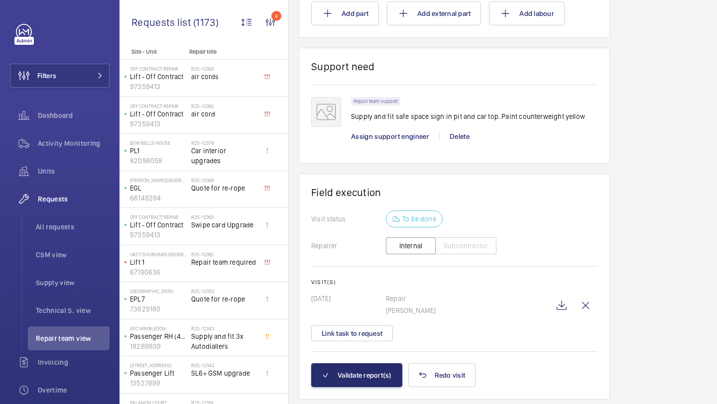
scroll to position [879, 0]
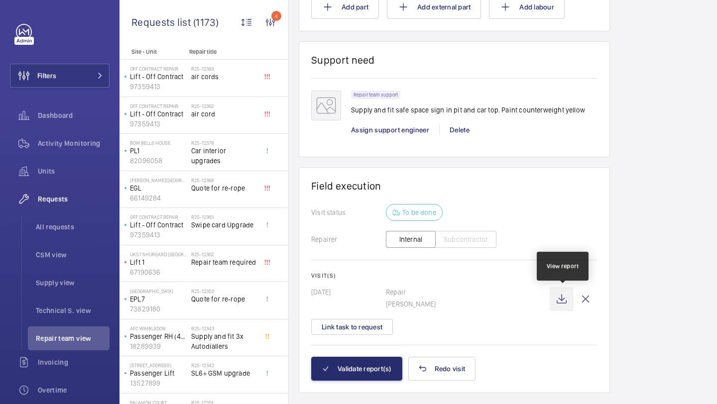
click at [567, 296] on wm-front-icon-button at bounding box center [561, 299] width 24 height 24
click at [356, 323] on button "Link task to request" at bounding box center [352, 327] width 82 height 16
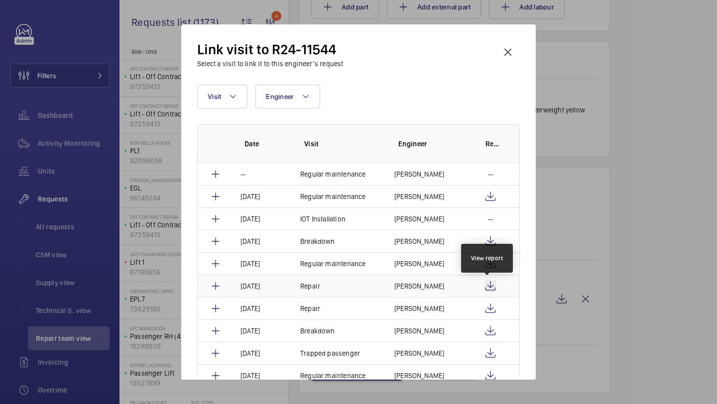
click at [485, 286] on wm-front-icon-button at bounding box center [490, 286] width 12 height 12
click at [487, 308] on wm-front-icon-button at bounding box center [490, 309] width 12 height 12
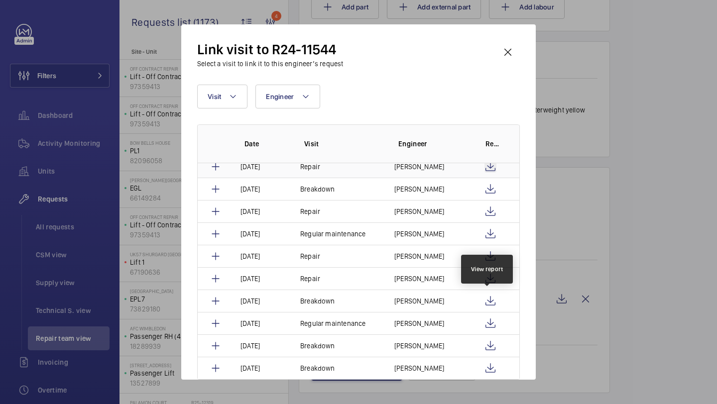
scroll to position [237, 0]
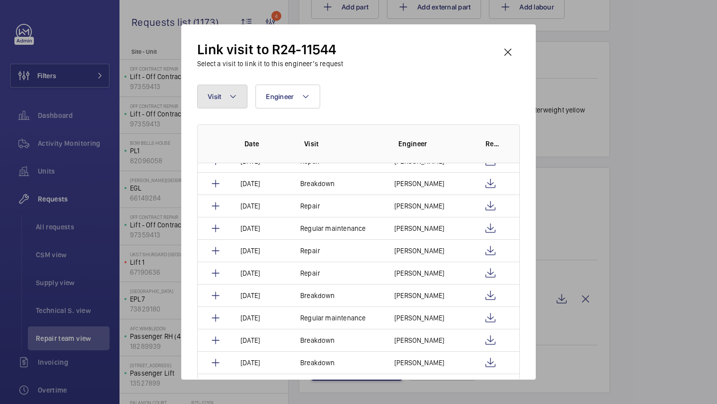
click at [200, 88] on button "Visit" at bounding box center [222, 97] width 50 height 24
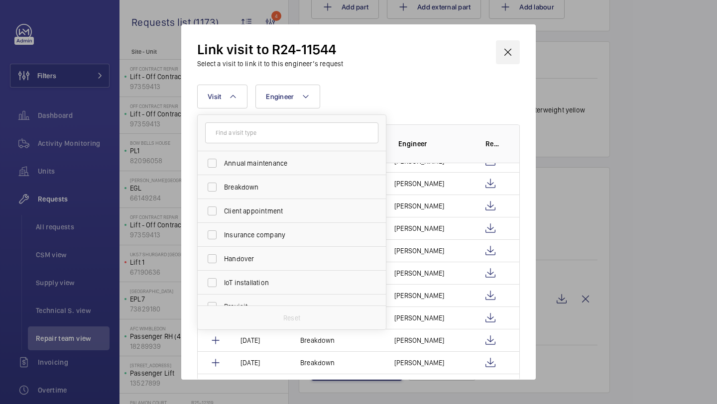
click at [513, 49] on wm-front-icon-button at bounding box center [508, 52] width 24 height 24
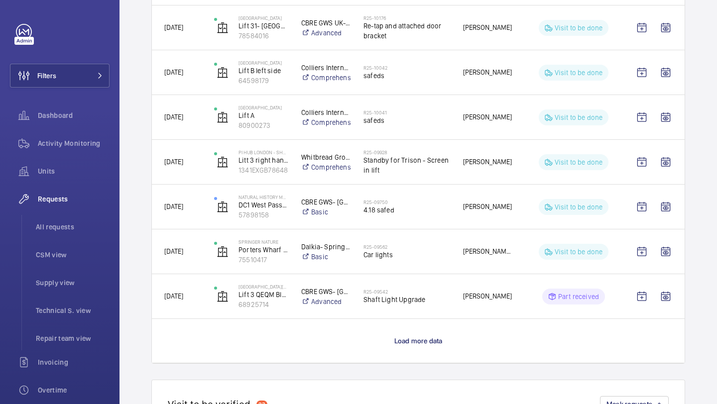
scroll to position [2083, 0]
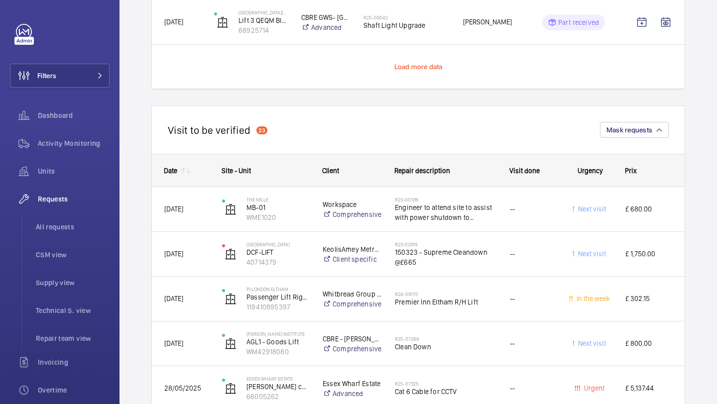
click at [418, 65] on span "Load more data" at bounding box center [418, 67] width 48 height 8
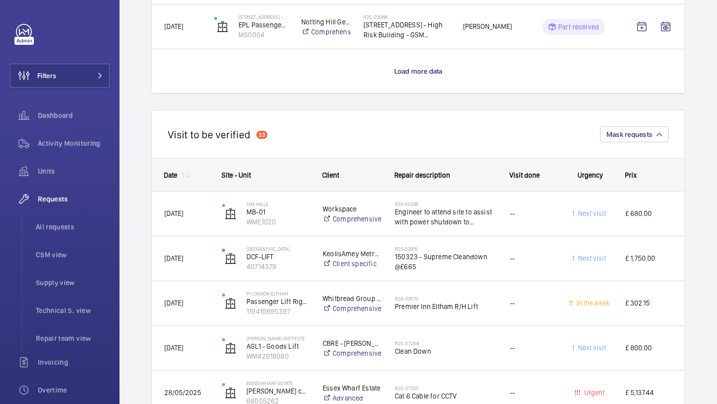
scroll to position [2989, 0]
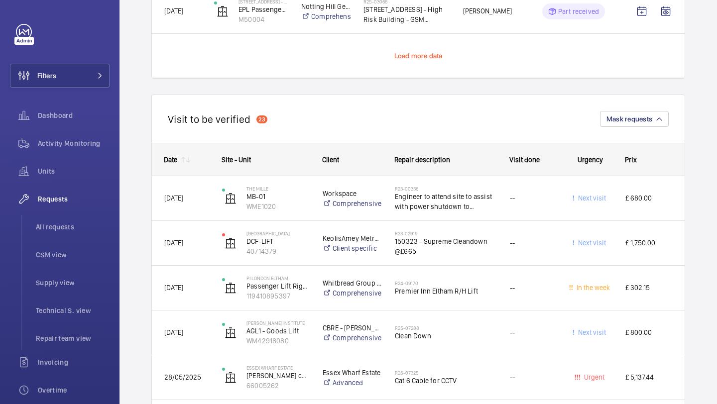
click at [411, 57] on span "Load more data" at bounding box center [418, 56] width 48 height 8
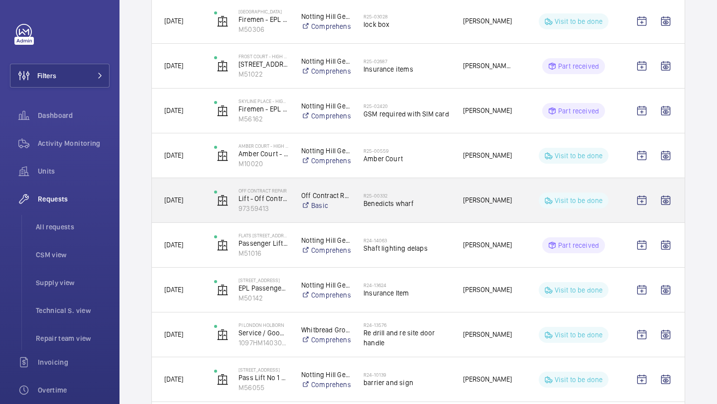
scroll to position [3052, 0]
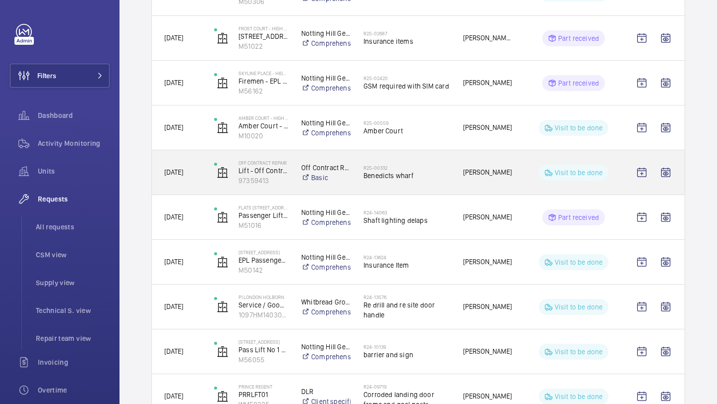
click at [431, 173] on span "Benedicts wharf" at bounding box center [406, 176] width 87 height 10
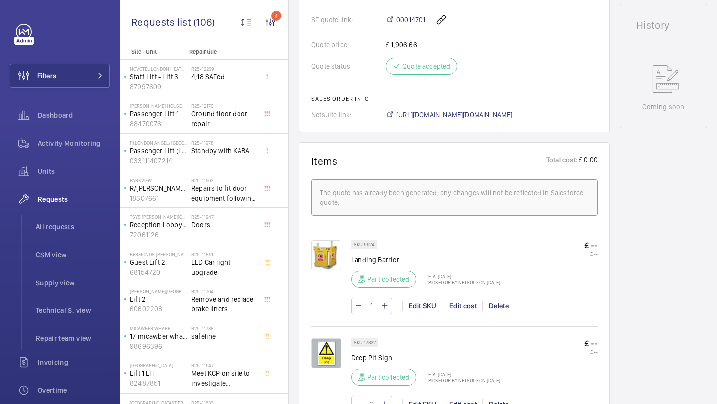
scroll to position [205, 0]
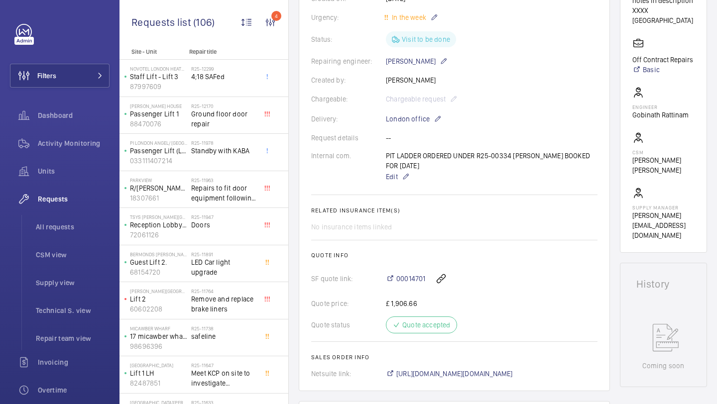
click at [459, 172] on div "PIT LADDER ORDERED UNDER R25-00334 LUKE NEWTON BOOKED FOR THURSDAY 11TH SEPTEMB…" at bounding box center [492, 167] width 212 height 32
click at [468, 171] on div "PIT LADDER ORDERED UNDER R25-00334 LUKE NEWTON BOOKED FOR THURSDAY 11TH SEPTEMB…" at bounding box center [492, 167] width 212 height 32
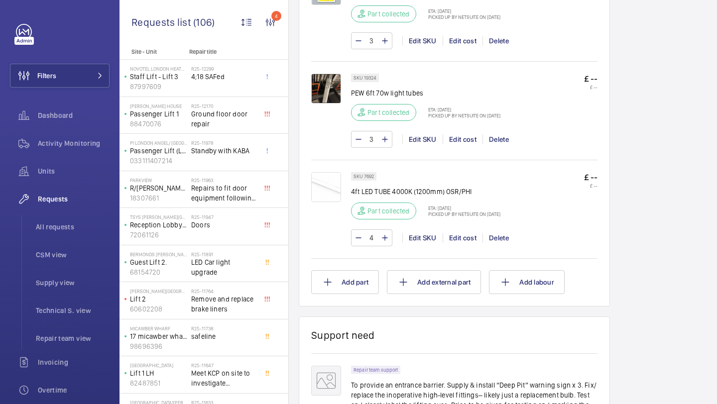
scroll to position [842, 0]
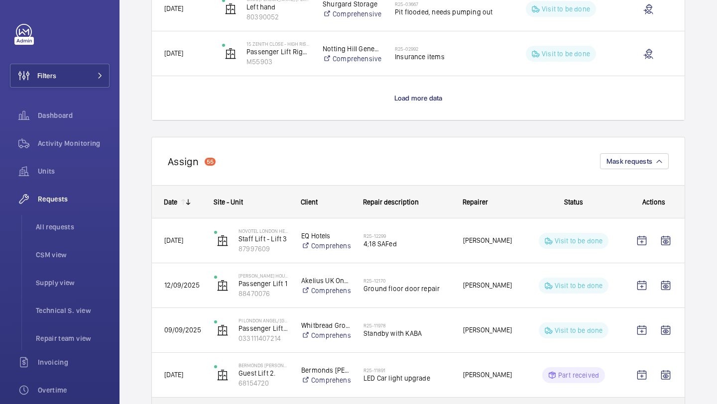
scroll to position [840, 0]
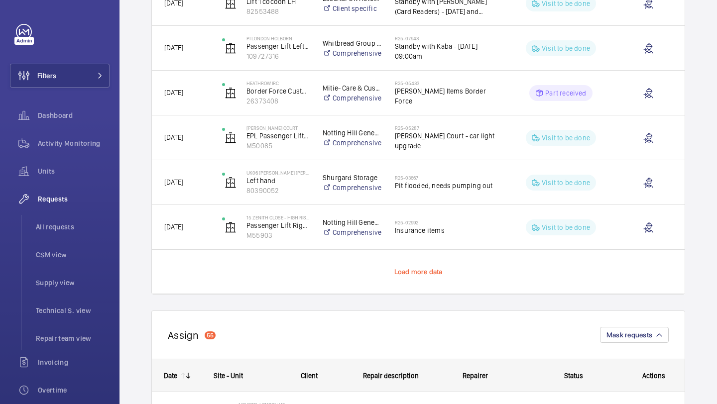
click at [413, 270] on span "Load more data" at bounding box center [418, 272] width 48 height 8
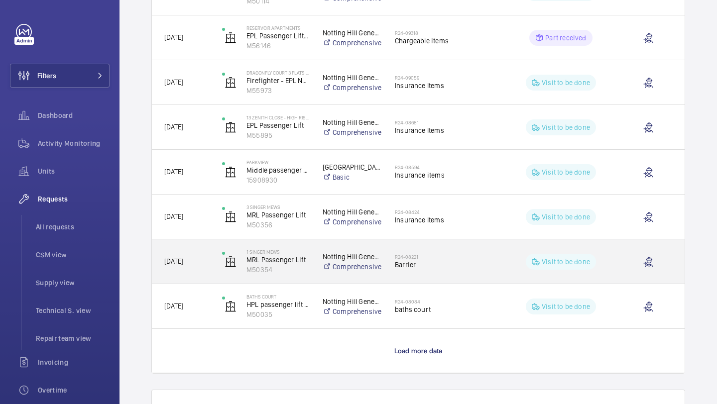
scroll to position [1682, 0]
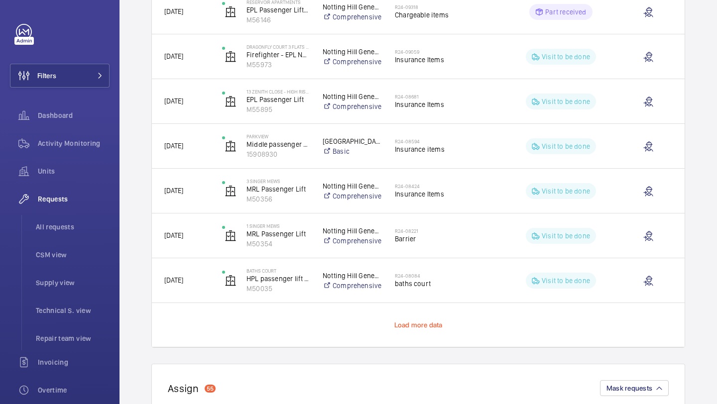
click at [409, 322] on span "Load more data" at bounding box center [418, 325] width 48 height 8
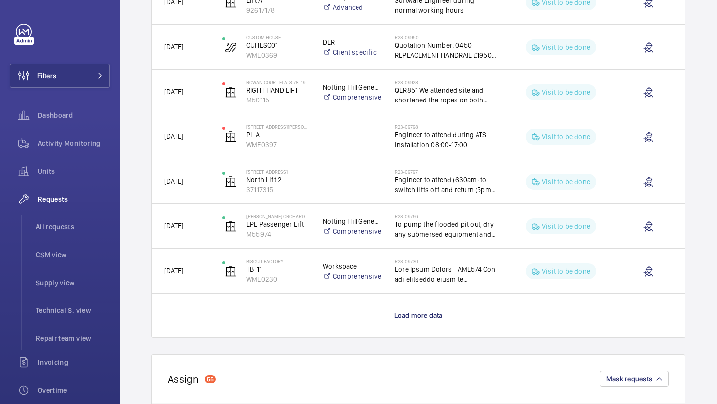
scroll to position [2605, 0]
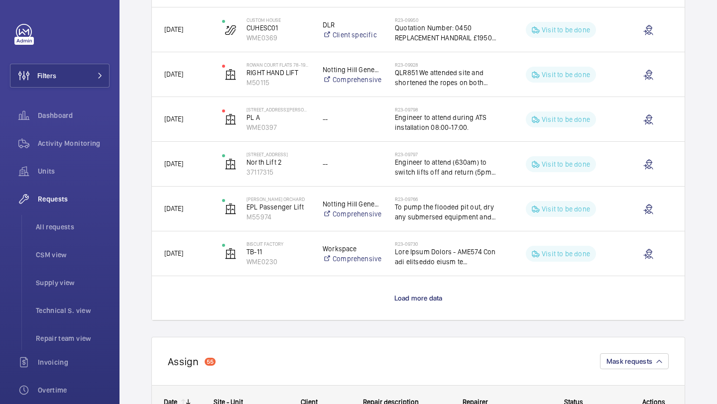
click at [407, 305] on wm-front-load-more-cell "Load more data" at bounding box center [418, 298] width 532 height 44
click at [413, 299] on span "Load more data" at bounding box center [418, 298] width 48 height 8
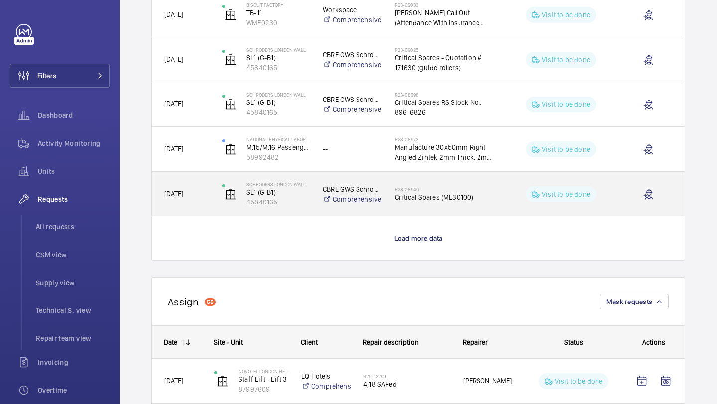
scroll to position [3587, 0]
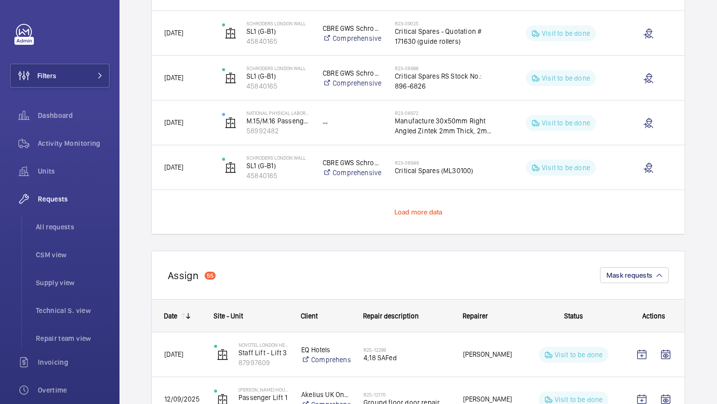
click at [419, 211] on span "Load more data" at bounding box center [418, 212] width 48 height 8
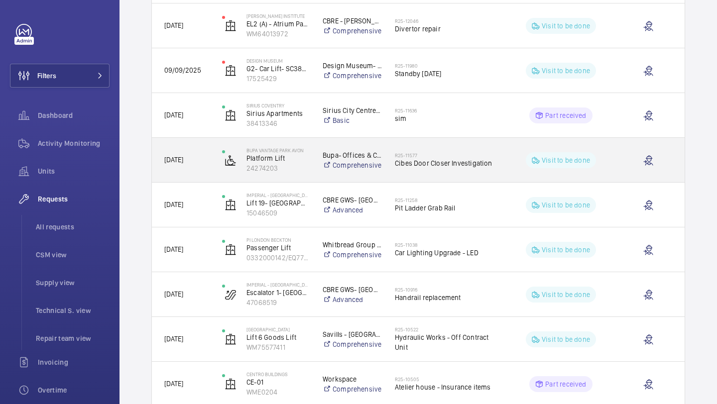
scroll to position [326, 0]
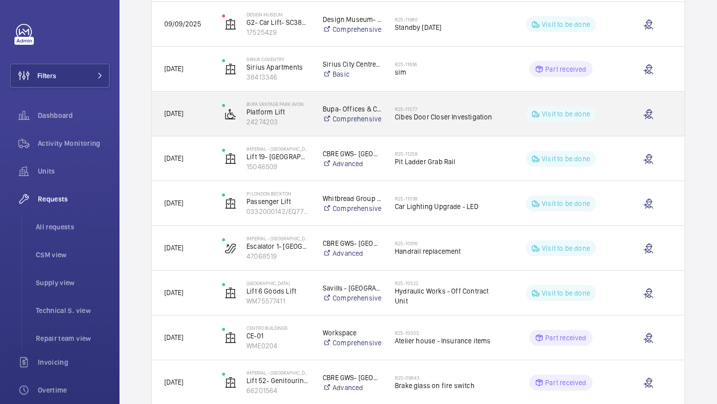
click at [425, 119] on span "Cibes Door Closer Investigation" at bounding box center [446, 117] width 102 height 10
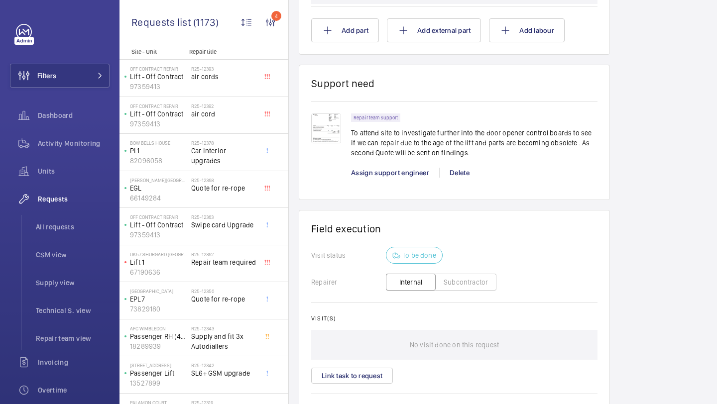
scroll to position [787, 0]
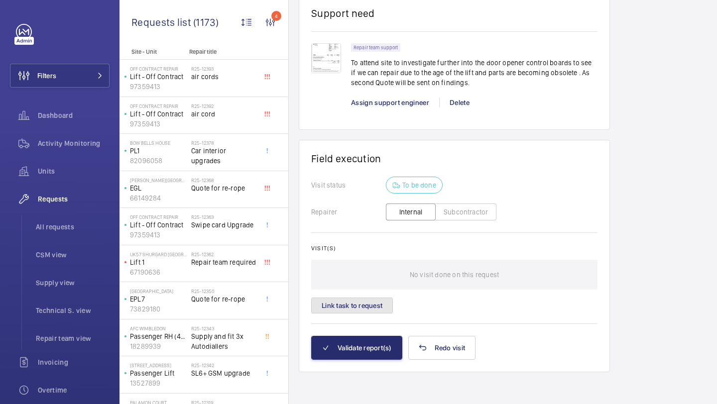
click at [373, 307] on button "Link task to request" at bounding box center [352, 306] width 82 height 16
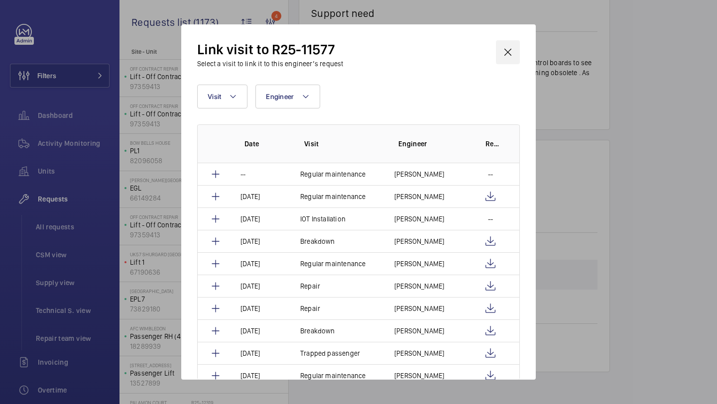
click at [515, 40] on wm-front-icon-button at bounding box center [508, 52] width 24 height 24
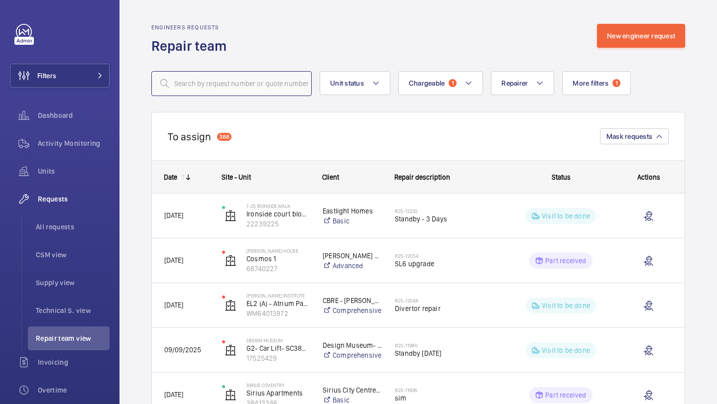
click at [242, 88] on input "text" at bounding box center [231, 83] width 160 height 25
click at [241, 88] on input "text" at bounding box center [231, 83] width 160 height 25
click at [607, 96] on div "More filters 1 Request status 2 Device type Reset all filters" at bounding box center [596, 83] width 69 height 25
click at [607, 89] on button "More filters 1" at bounding box center [596, 83] width 69 height 24
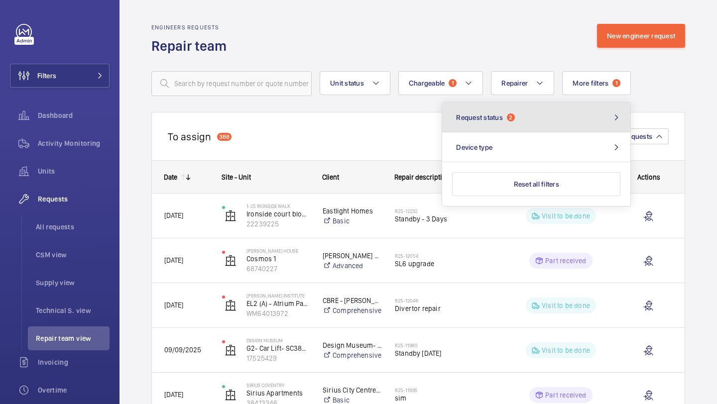
click at [548, 128] on button "Request status 2" at bounding box center [536, 118] width 188 height 30
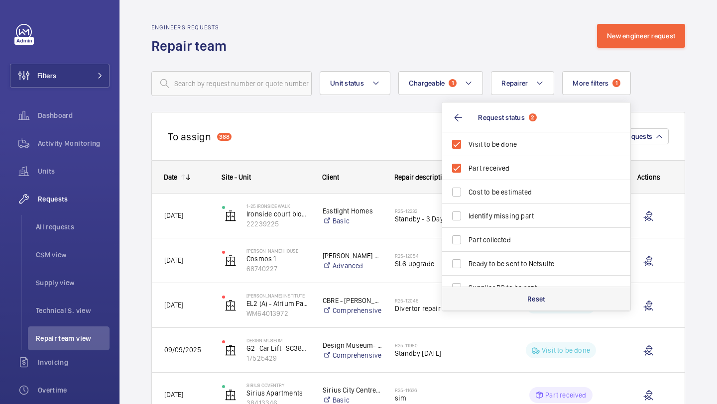
click at [529, 297] on p "Reset" at bounding box center [536, 299] width 18 height 10
checkbox input "false"
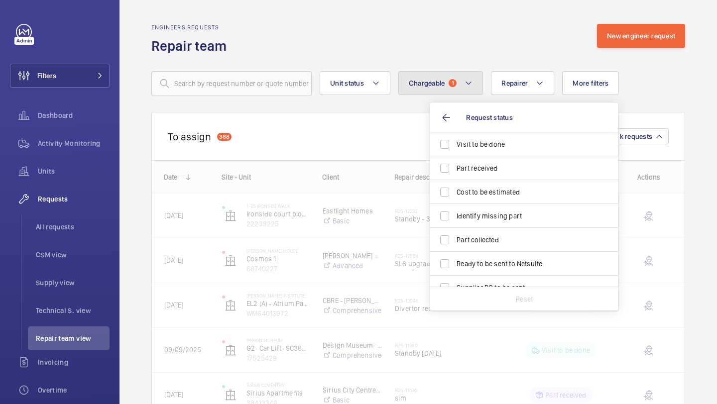
click at [471, 89] on mat-icon at bounding box center [468, 83] width 8 height 12
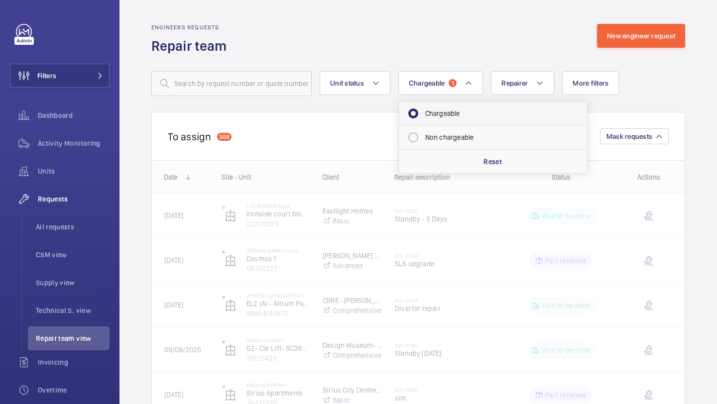
click at [458, 115] on mat-radio-button "Chargeable" at bounding box center [492, 114] width 179 height 20
radio input "false"
click at [466, 33] on div "Engineers requests Repair team New engineer request" at bounding box center [417, 39] width 533 height 31
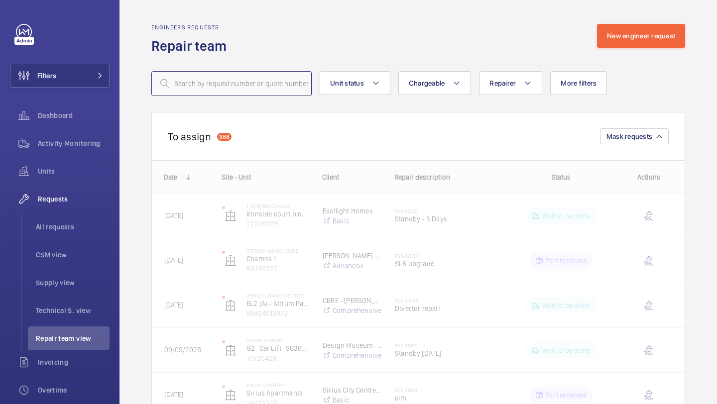
click at [233, 95] on input "text" at bounding box center [231, 83] width 160 height 25
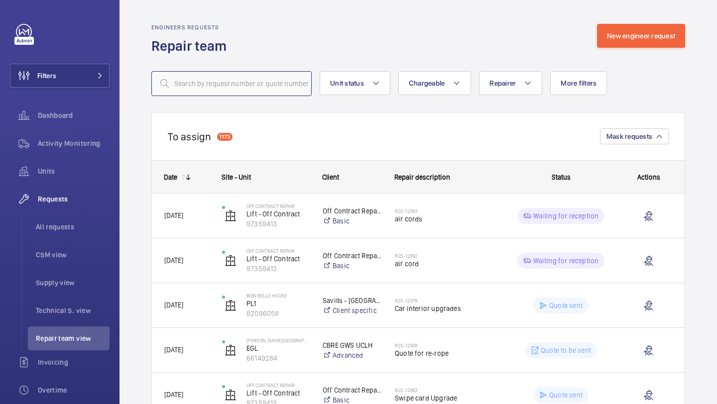
click at [240, 83] on input "text" at bounding box center [231, 83] width 160 height 25
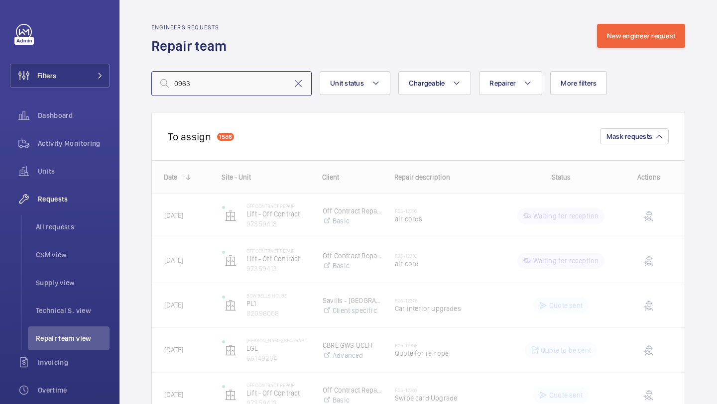
type input "09635"
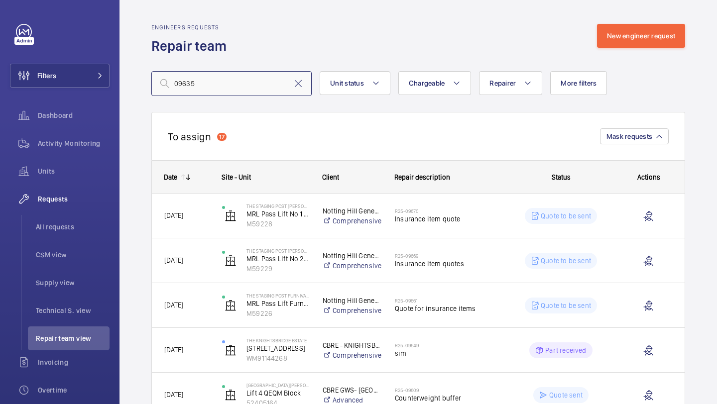
click at [212, 79] on input "09635" at bounding box center [231, 83] width 160 height 25
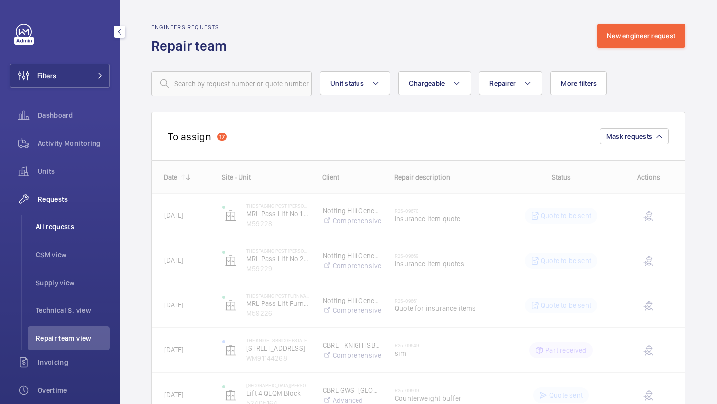
click at [85, 231] on span "All requests" at bounding box center [73, 227] width 74 height 10
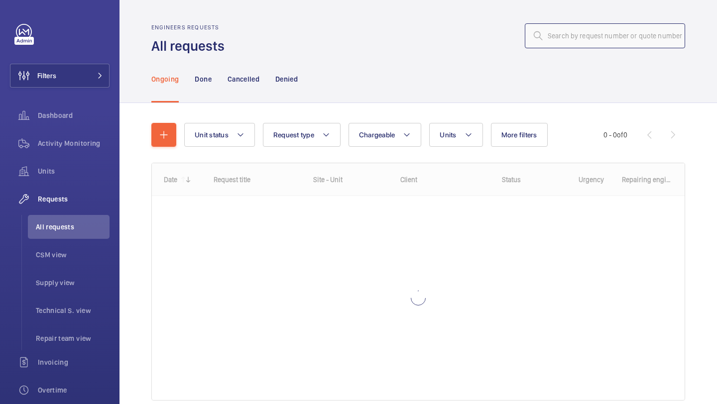
click at [563, 43] on input "text" at bounding box center [605, 35] width 160 height 25
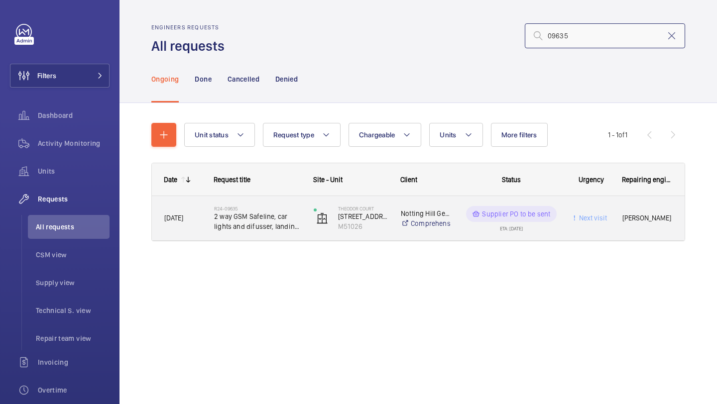
type input "09635"
click at [298, 215] on span "2 way GSM Safeline, car lights and difusser, landing indicator and clean down r…" at bounding box center [257, 222] width 87 height 20
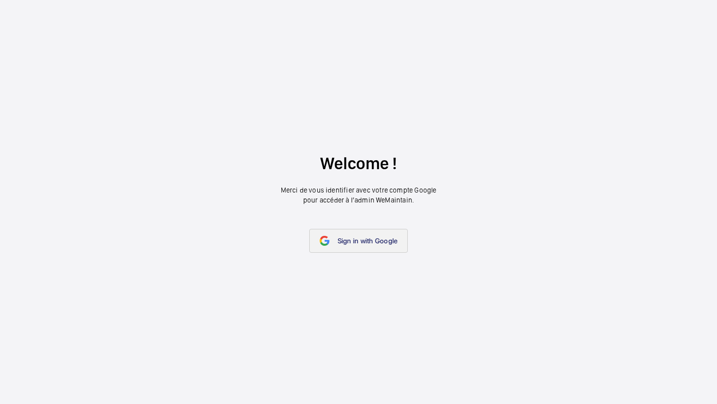
click at [358, 241] on span "Sign in with Google" at bounding box center [367, 241] width 60 height 8
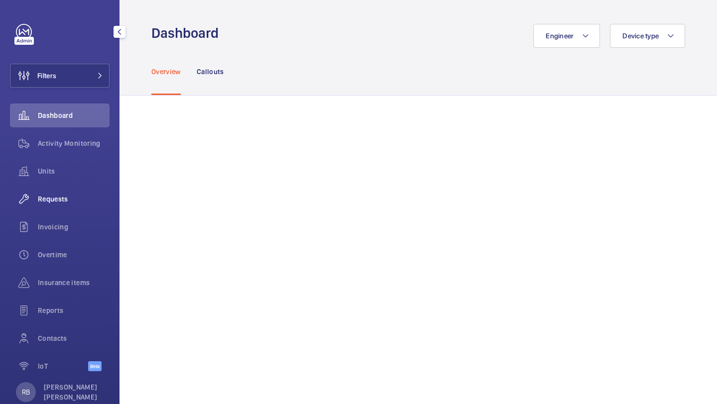
click at [70, 206] on div "Requests" at bounding box center [60, 199] width 100 height 24
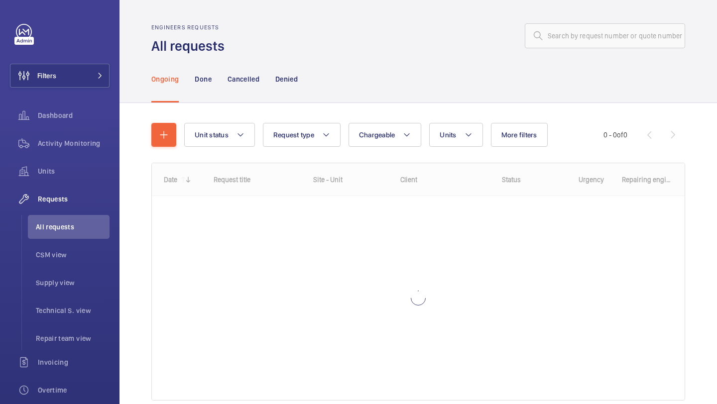
click at [582, 19] on wm-front-admin-header "Engineers requests All requests" at bounding box center [417, 27] width 597 height 55
click at [580, 31] on input "text" at bounding box center [605, 35] width 160 height 25
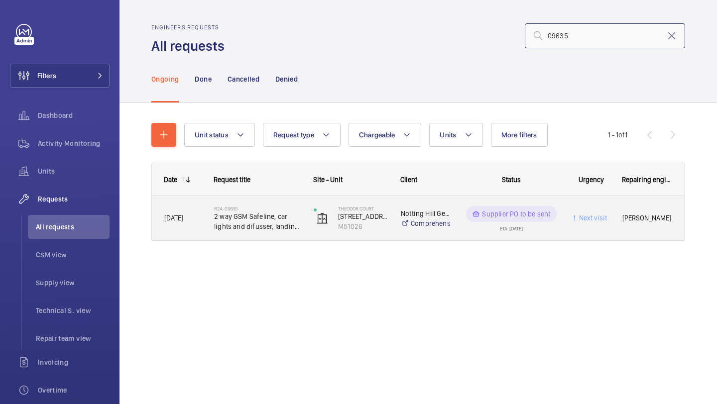
type input "09635"
click at [287, 222] on span "2 way GSM Safeline, car lights and difusser, landing indicator and clean down r…" at bounding box center [257, 222] width 87 height 20
click at [515, 208] on div "Supplier PO to be sent" at bounding box center [511, 214] width 90 height 16
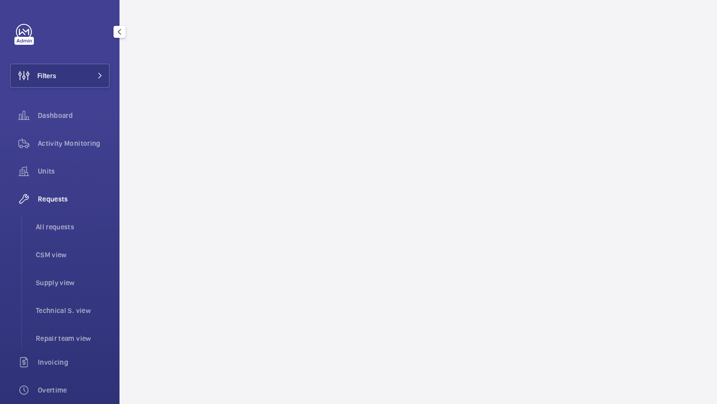
click at [82, 88] on div "Filters Dashboard Activity Monitoring Units Requests All requests CSM view Supp…" at bounding box center [60, 271] width 100 height 494
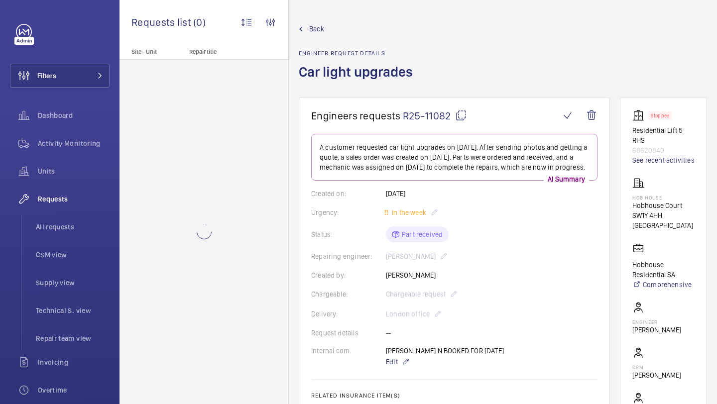
scroll to position [10, 0]
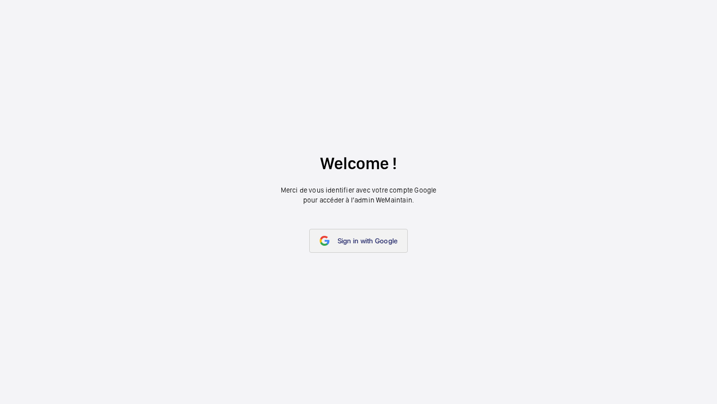
click at [366, 231] on link "Sign in with Google" at bounding box center [358, 241] width 99 height 24
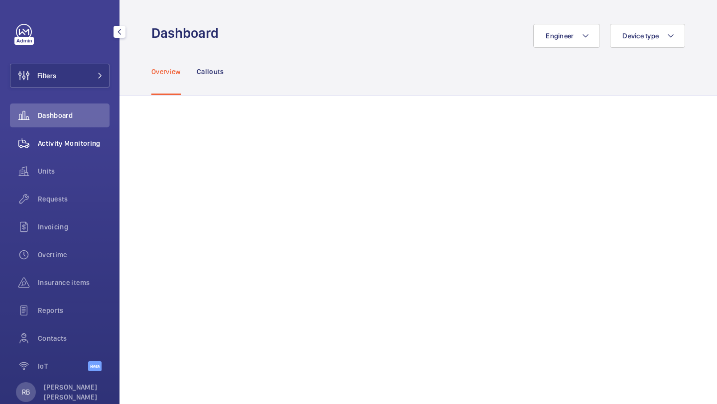
click at [82, 133] on div "Activity Monitoring" at bounding box center [60, 143] width 100 height 24
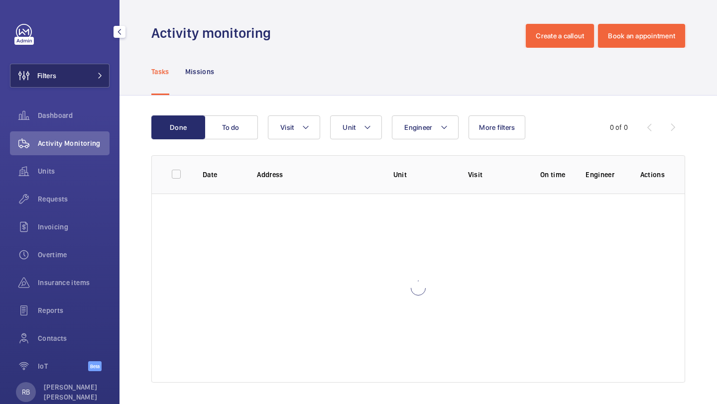
click at [85, 67] on button "Filters" at bounding box center [60, 76] width 100 height 24
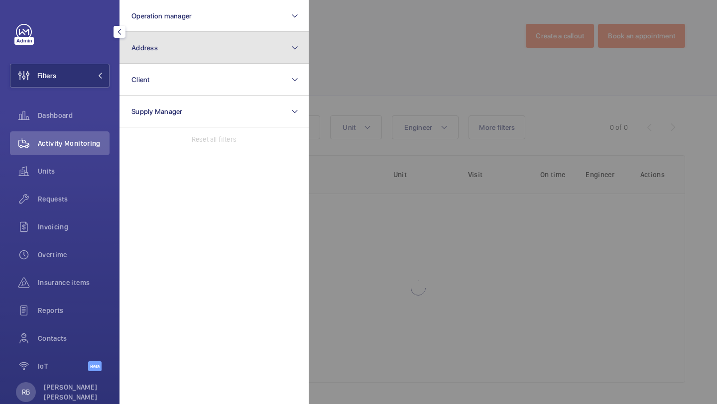
click at [192, 32] on button "Address" at bounding box center [213, 48] width 189 height 32
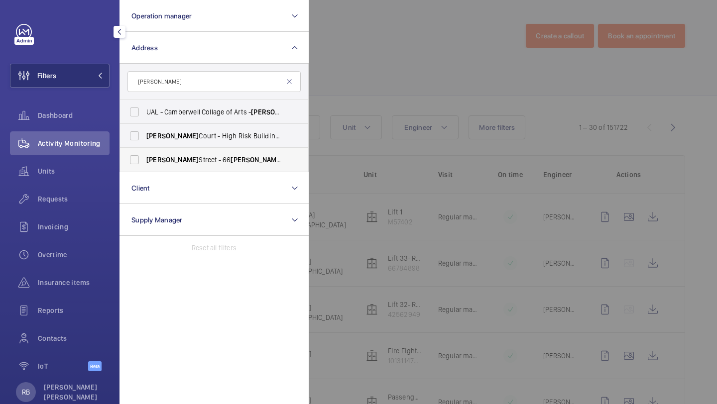
type input "[PERSON_NAME]"
click at [177, 149] on label "[PERSON_NAME][GEOGRAPHIC_DATA] - [STREET_ADDRESS][PERSON_NAME]" at bounding box center [206, 160] width 173 height 24
click at [144, 150] on input "[PERSON_NAME][GEOGRAPHIC_DATA] - [STREET_ADDRESS][PERSON_NAME]" at bounding box center [134, 160] width 20 height 20
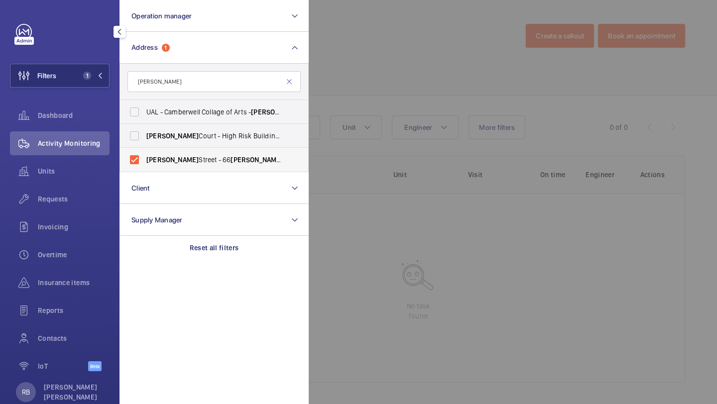
click at [177, 151] on label "[PERSON_NAME][GEOGRAPHIC_DATA] - [STREET_ADDRESS][PERSON_NAME]" at bounding box center [206, 160] width 173 height 24
click at [144, 151] on input "[PERSON_NAME][GEOGRAPHIC_DATA] - [STREET_ADDRESS][PERSON_NAME]" at bounding box center [134, 160] width 20 height 20
checkbox input "false"
click at [182, 131] on span "[PERSON_NAME][STREET_ADDRESS][PERSON_NAME]" at bounding box center [214, 136] width 137 height 10
click at [144, 131] on input "[PERSON_NAME][STREET_ADDRESS][PERSON_NAME]" at bounding box center [134, 136] width 20 height 20
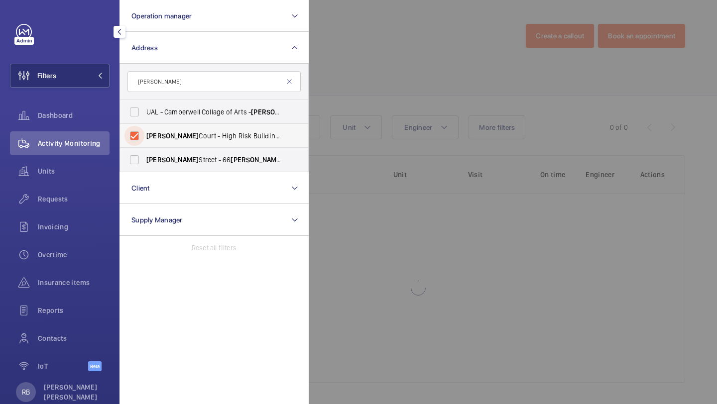
checkbox input "true"
click at [374, 63] on div at bounding box center [667, 202] width 717 height 404
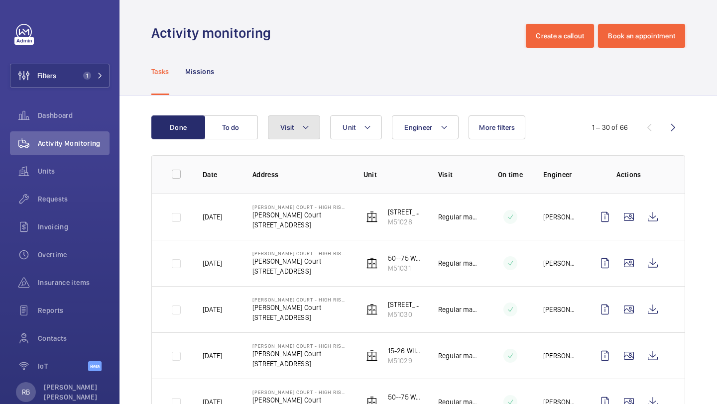
click at [315, 139] on button "Visit" at bounding box center [294, 127] width 52 height 24
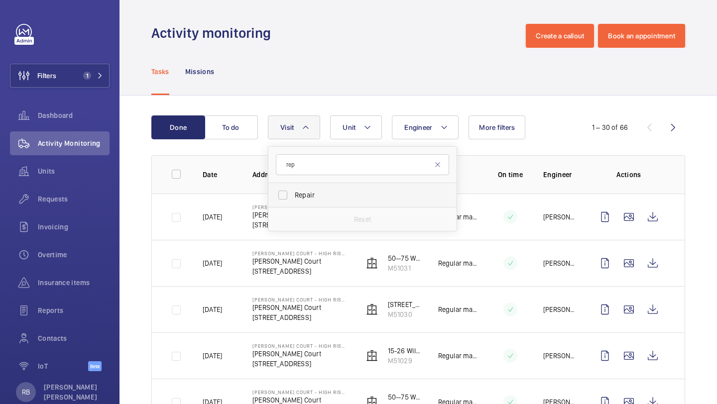
type input "rep"
click at [303, 202] on label "Repair" at bounding box center [354, 195] width 173 height 24
click at [293, 202] on input "Repair" at bounding box center [283, 195] width 20 height 20
checkbox input "true"
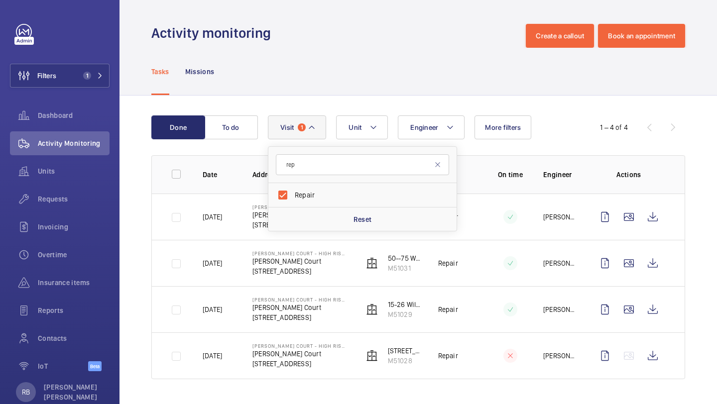
click at [716, 146] on div "Done To do Engineer Unit Visit 1 rep Repair Reset More filters 1 – 4 of 4 Date …" at bounding box center [417, 250] width 597 height 308
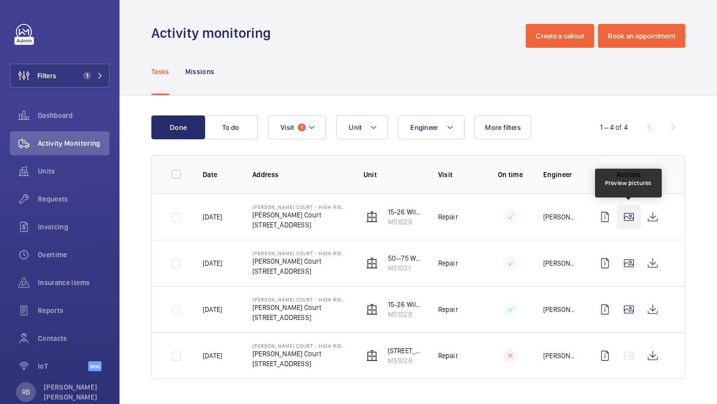
click at [628, 214] on wm-front-icon-button at bounding box center [629, 217] width 24 height 24
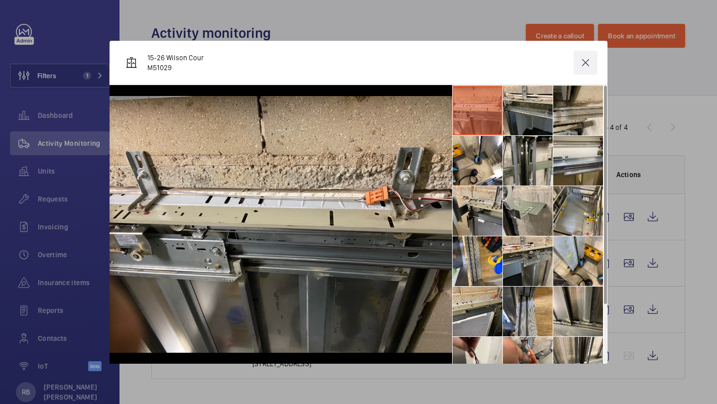
click at [581, 62] on wm-front-icon-button at bounding box center [585, 63] width 24 height 24
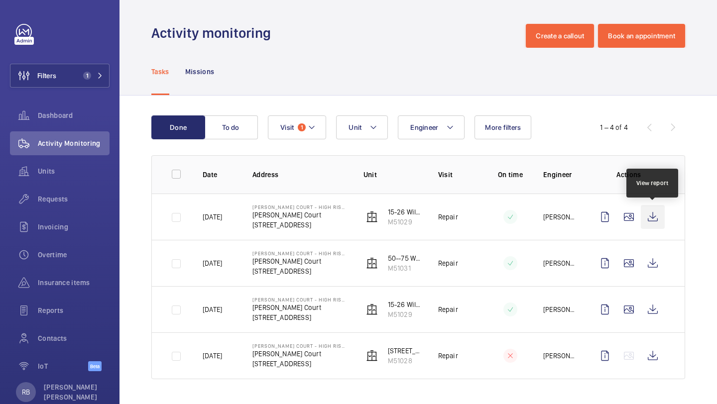
click at [650, 210] on wm-front-icon-button at bounding box center [652, 217] width 24 height 24
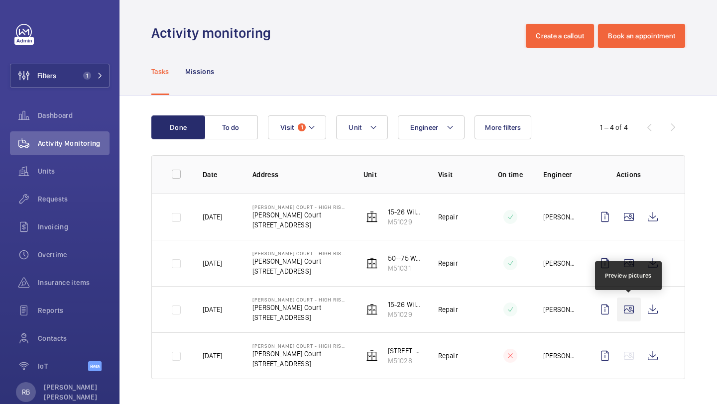
click at [629, 310] on wm-front-icon-button at bounding box center [629, 310] width 24 height 24
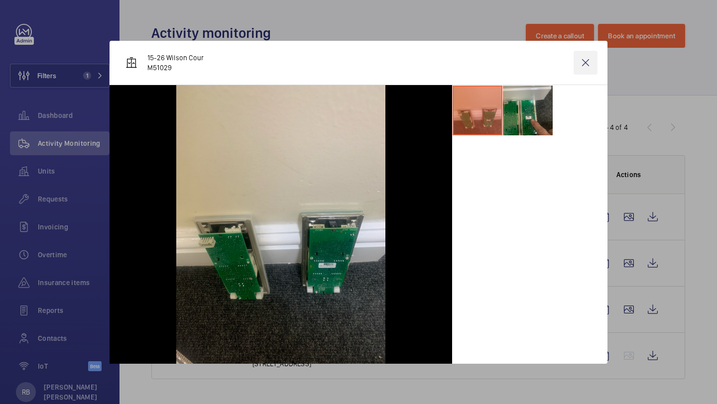
click at [586, 64] on wm-front-icon-button at bounding box center [585, 63] width 24 height 24
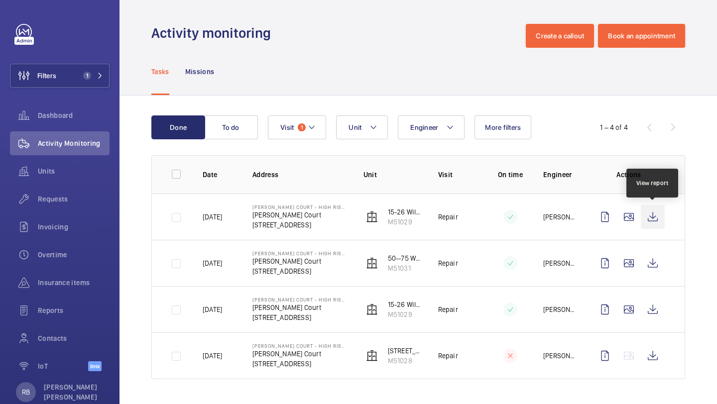
click at [648, 209] on wm-front-icon-button at bounding box center [652, 217] width 24 height 24
click at [633, 214] on wm-front-icon-button at bounding box center [629, 217] width 24 height 24
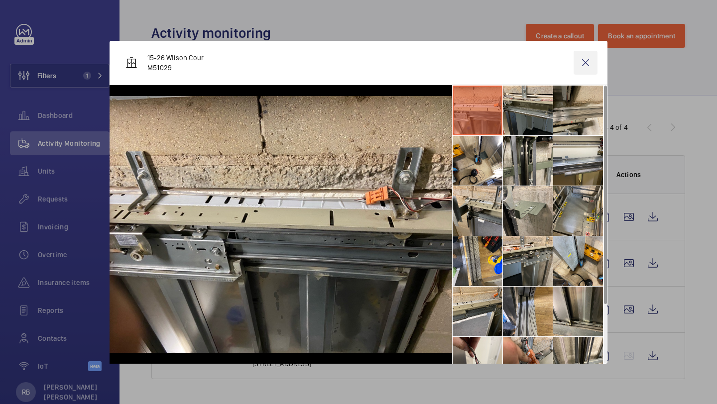
click at [587, 55] on wm-front-icon-button at bounding box center [585, 63] width 24 height 24
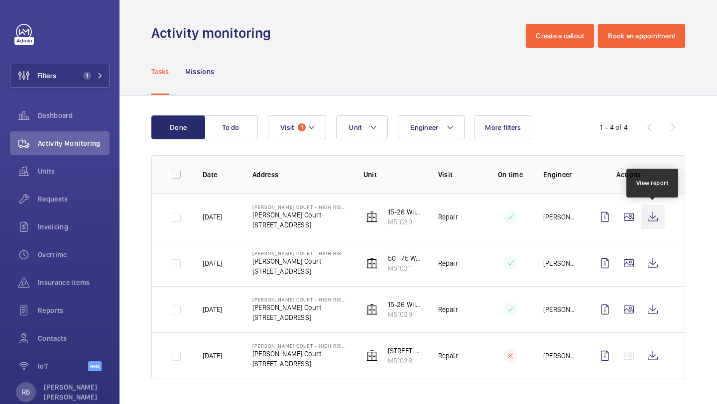
click at [651, 221] on wm-front-icon-button at bounding box center [652, 217] width 24 height 24
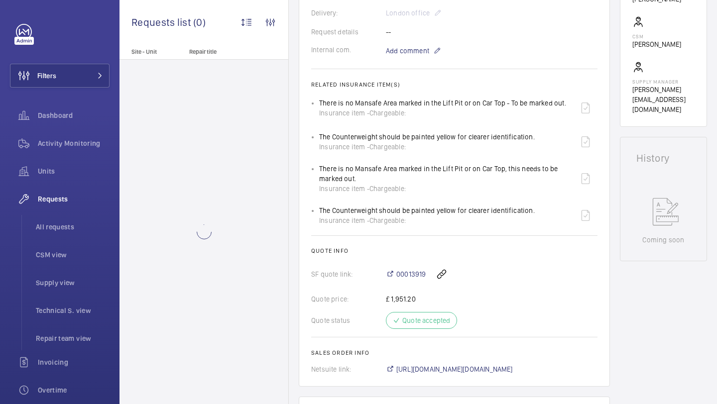
scroll to position [243, 0]
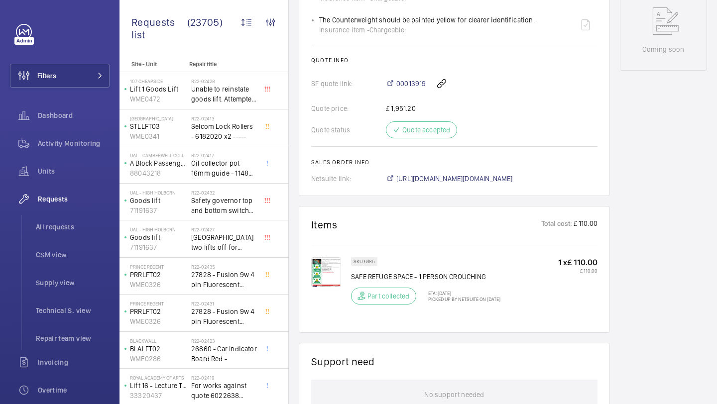
scroll to position [493, 0]
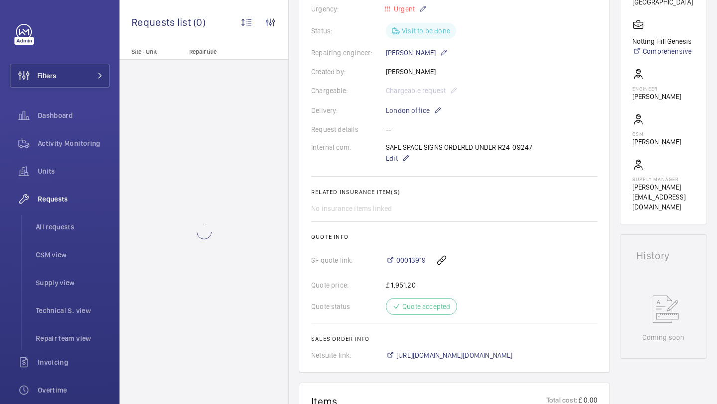
scroll to position [125, 0]
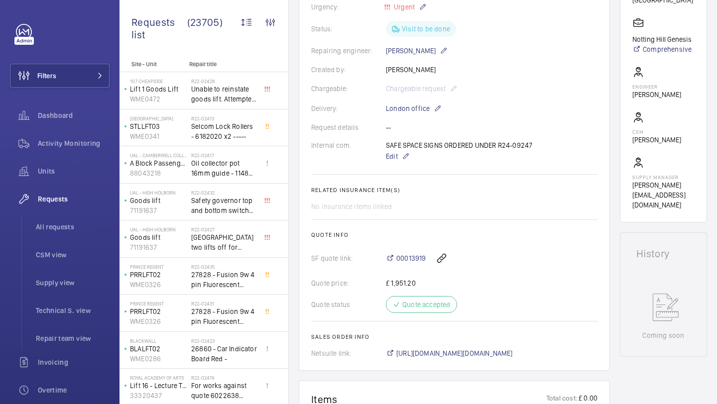
scroll to position [94, 0]
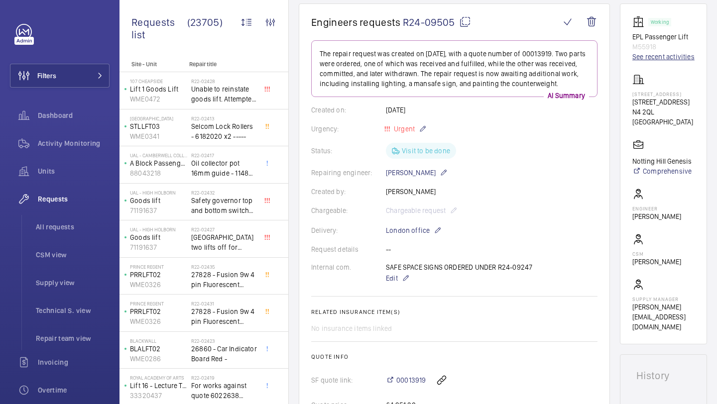
click at [655, 57] on link "See recent activities" at bounding box center [663, 57] width 62 height 10
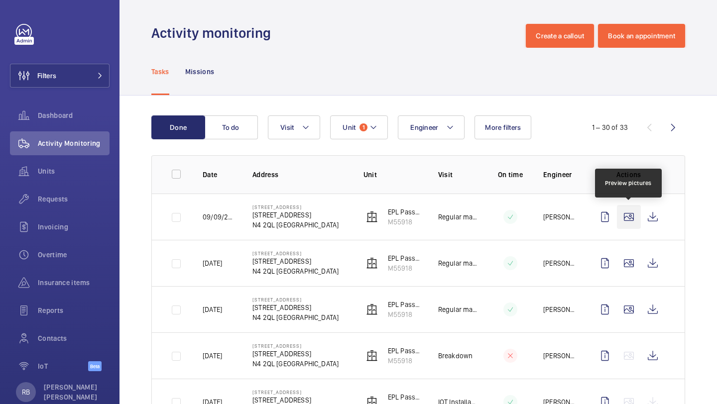
click at [624, 220] on wm-front-icon-button at bounding box center [629, 217] width 24 height 24
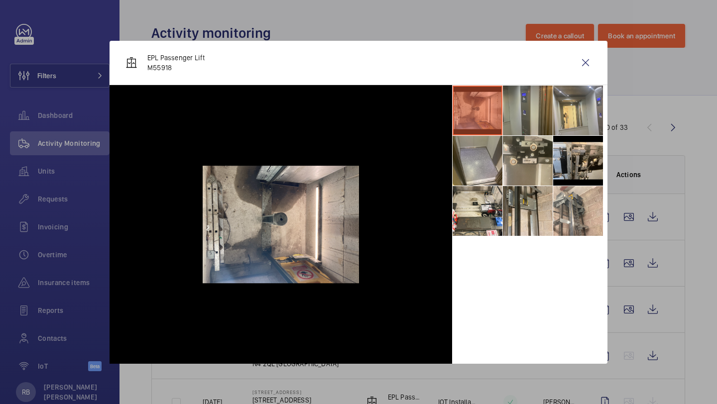
click at [523, 111] on li at bounding box center [528, 111] width 50 height 50
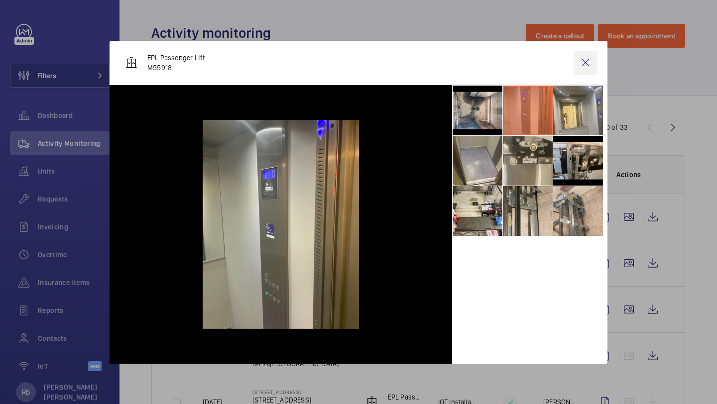
click at [590, 71] on wm-front-icon-button at bounding box center [585, 63] width 24 height 24
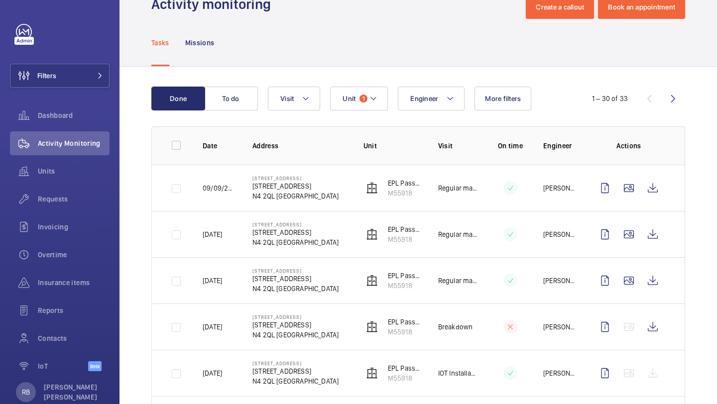
scroll to position [29, 0]
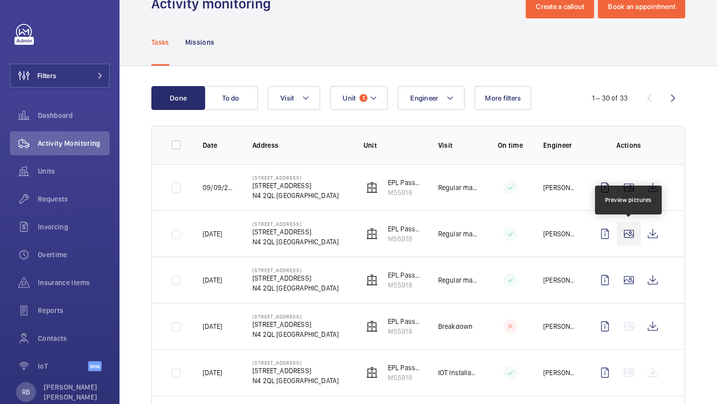
click at [625, 240] on wm-front-icon-button at bounding box center [629, 234] width 24 height 24
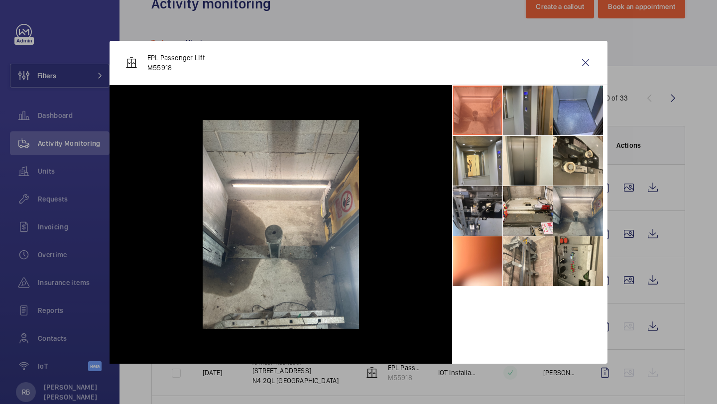
click at [531, 117] on li at bounding box center [528, 111] width 50 height 50
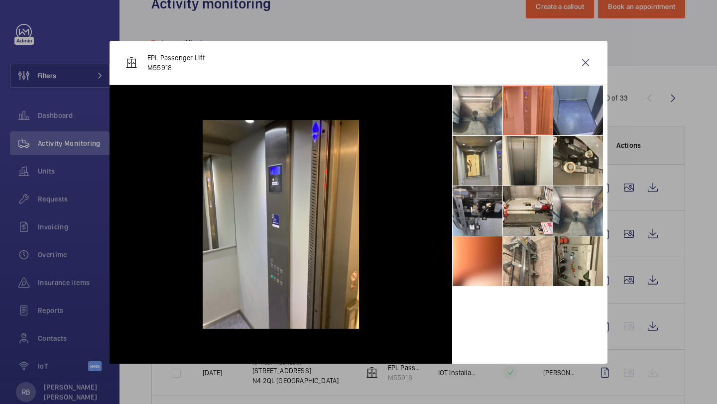
click at [637, 198] on div at bounding box center [358, 202] width 717 height 404
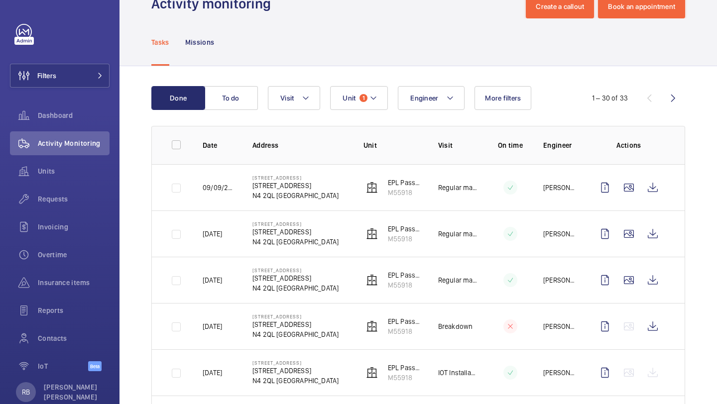
scroll to position [60, 0]
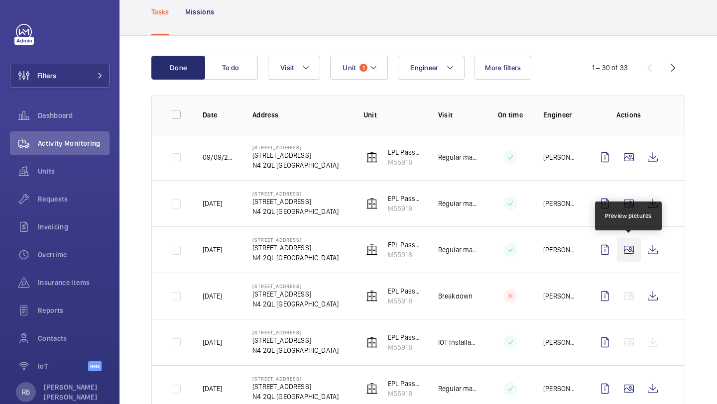
click at [630, 253] on wm-front-icon-button at bounding box center [629, 250] width 24 height 24
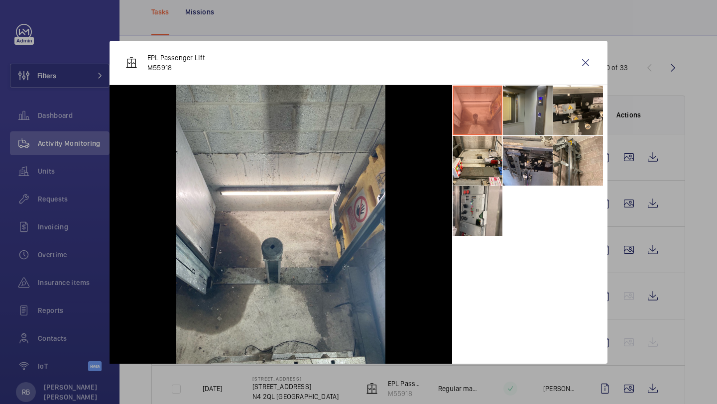
click at [517, 116] on li at bounding box center [528, 111] width 50 height 50
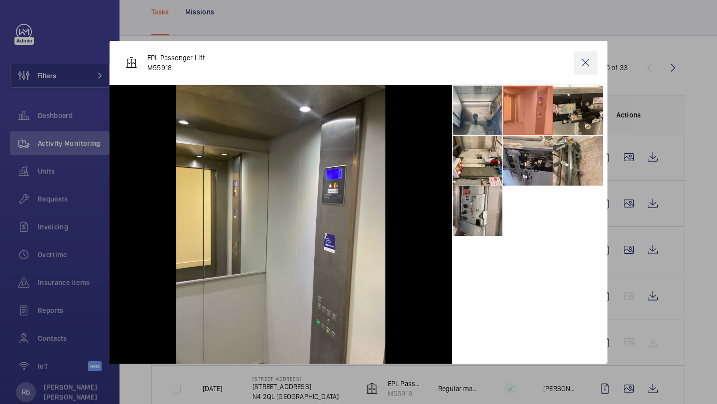
click at [590, 65] on wm-front-icon-button at bounding box center [585, 63] width 24 height 24
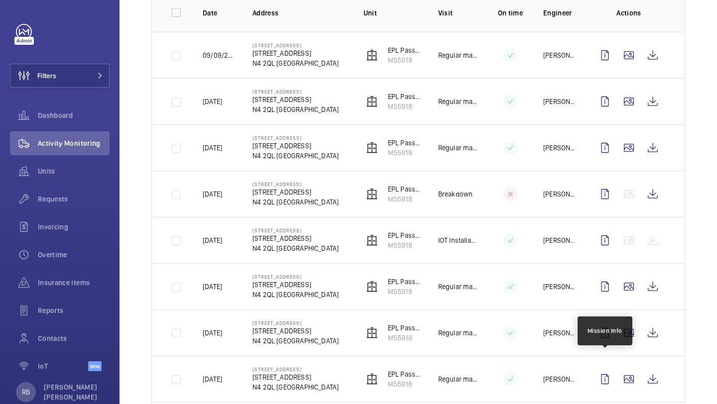
scroll to position [172, 0]
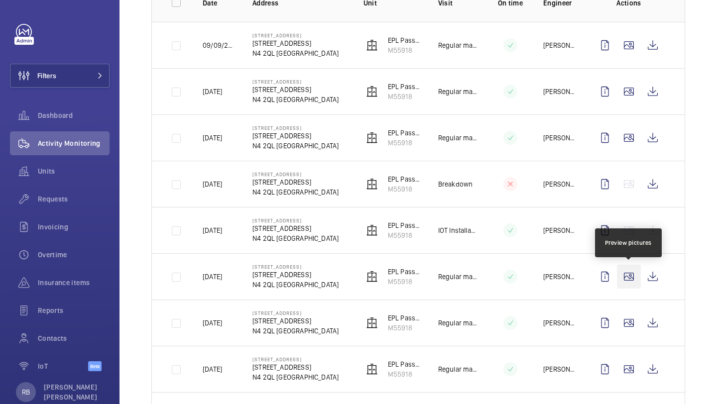
click at [635, 282] on wm-front-icon-button at bounding box center [629, 277] width 24 height 24
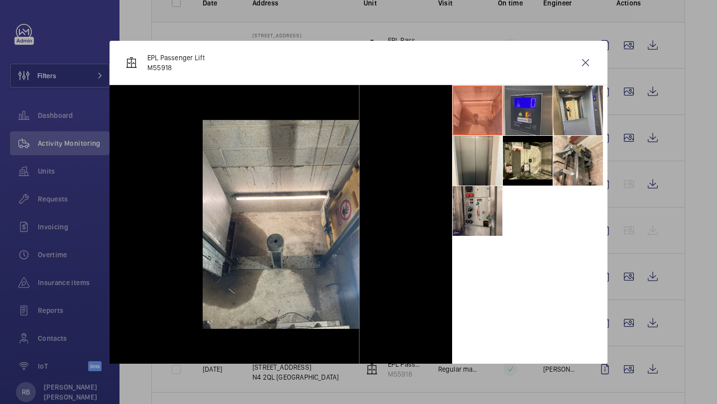
click at [538, 111] on li at bounding box center [528, 111] width 50 height 50
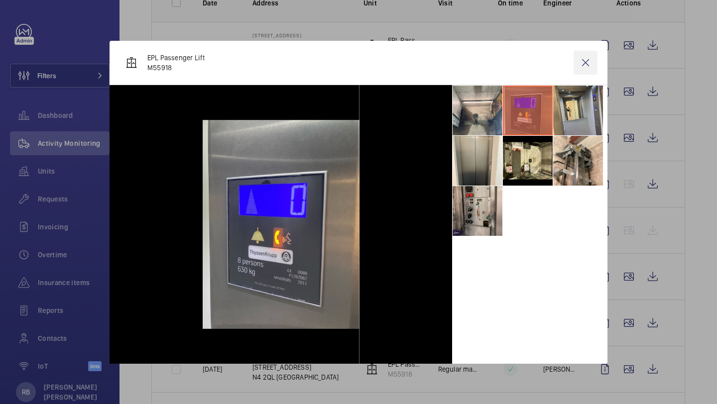
click at [587, 63] on wm-front-icon-button at bounding box center [585, 63] width 24 height 24
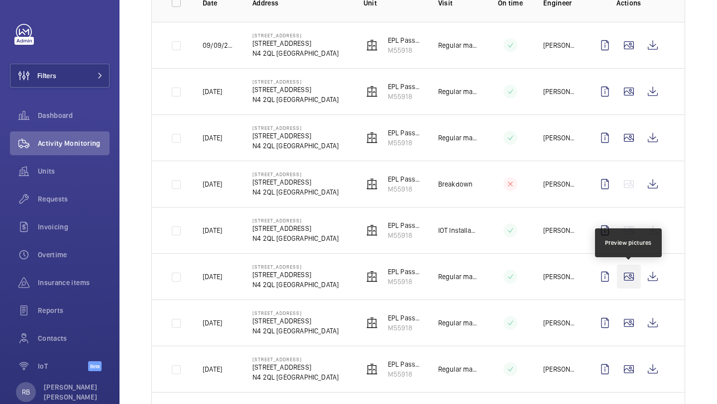
scroll to position [213, 0]
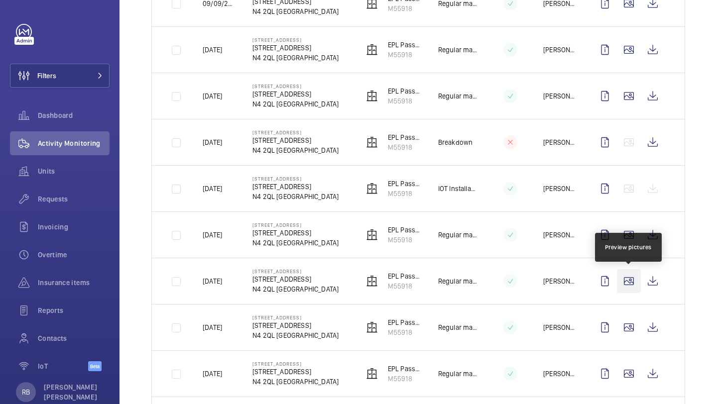
click at [626, 281] on wm-front-icon-button at bounding box center [629, 281] width 24 height 24
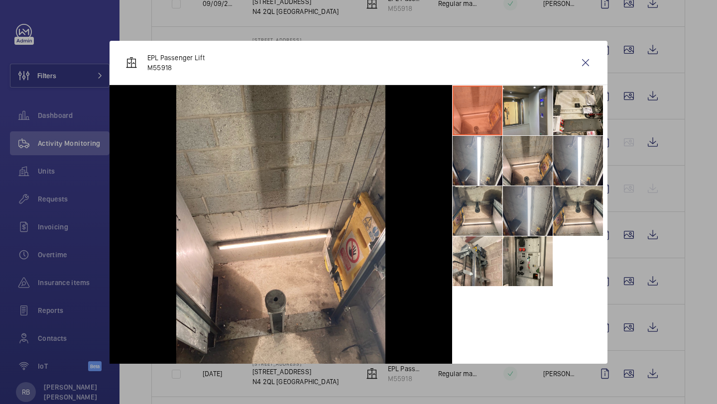
click at [517, 201] on li at bounding box center [528, 211] width 50 height 50
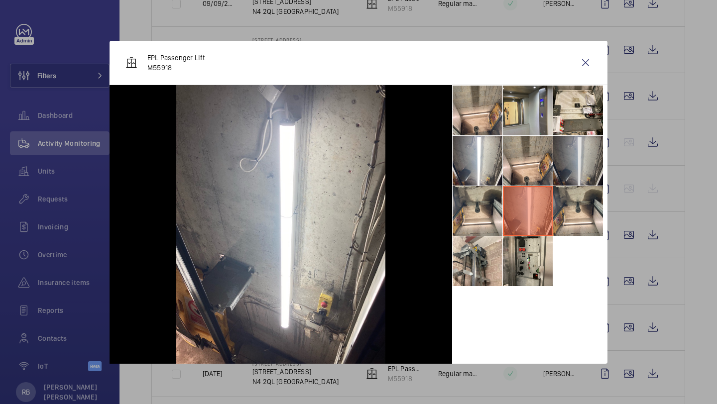
click at [573, 175] on li at bounding box center [578, 161] width 50 height 50
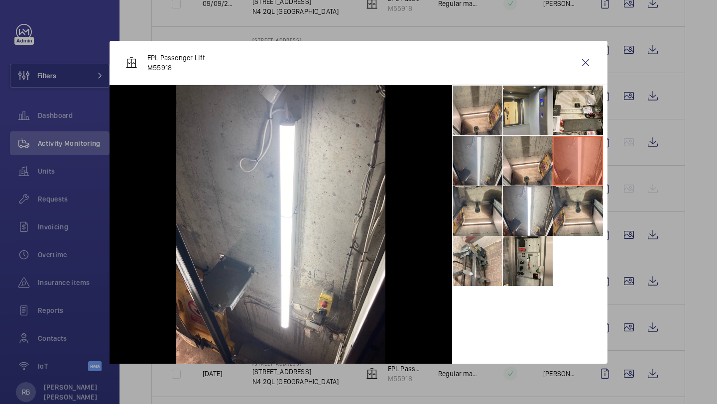
click at [481, 163] on li at bounding box center [477, 161] width 50 height 50
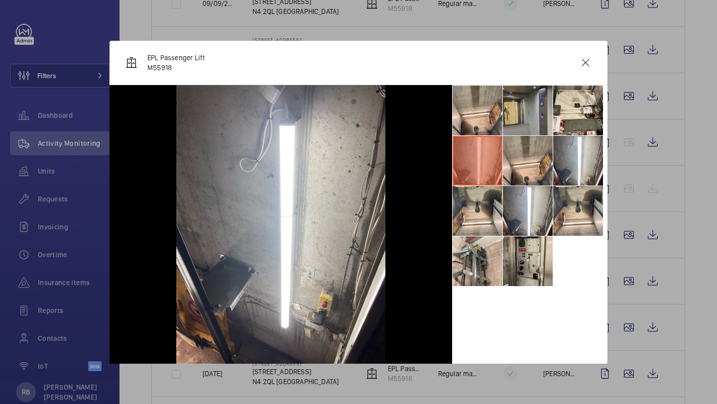
click at [518, 126] on li at bounding box center [528, 111] width 50 height 50
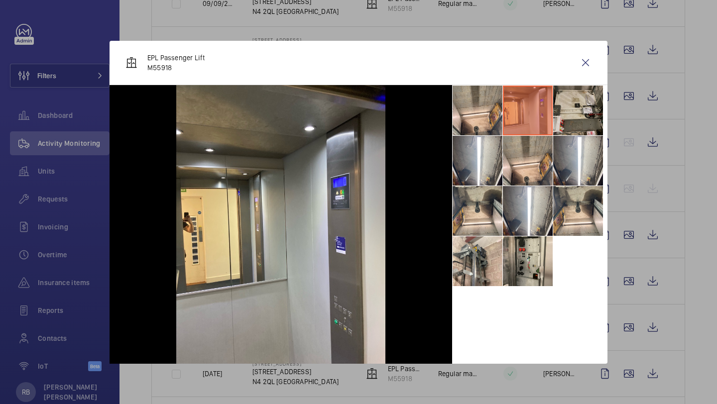
click at [569, 114] on li at bounding box center [578, 111] width 50 height 50
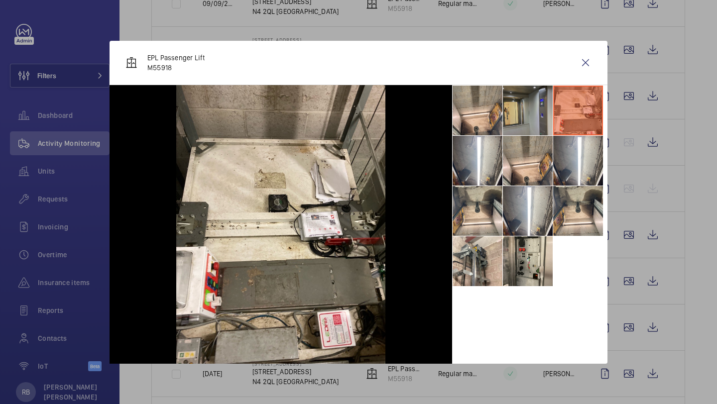
click at [516, 116] on li at bounding box center [528, 111] width 50 height 50
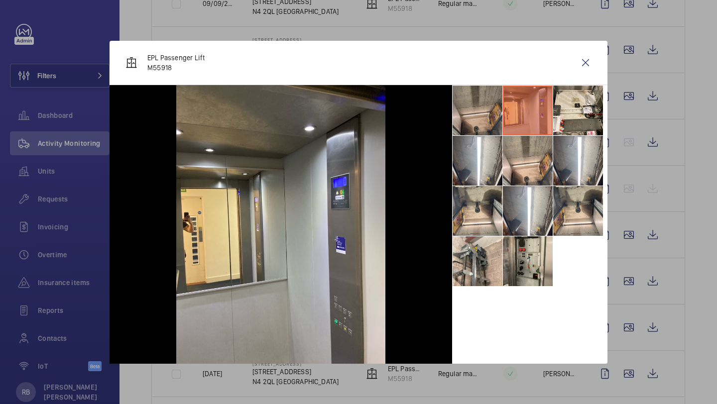
click at [483, 115] on li at bounding box center [477, 111] width 50 height 50
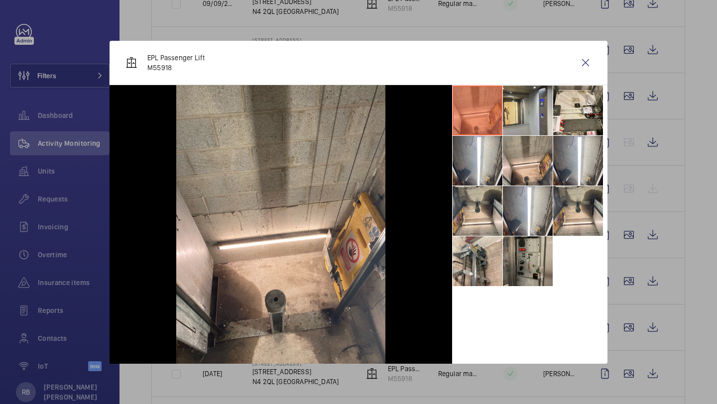
click at [534, 255] on li at bounding box center [528, 261] width 50 height 50
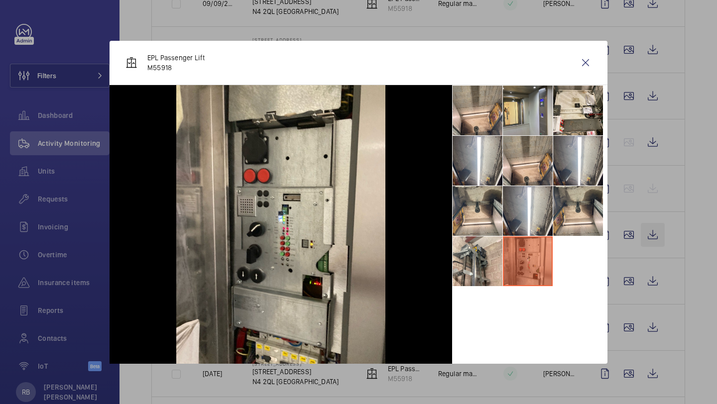
click at [645, 235] on div at bounding box center [358, 202] width 717 height 404
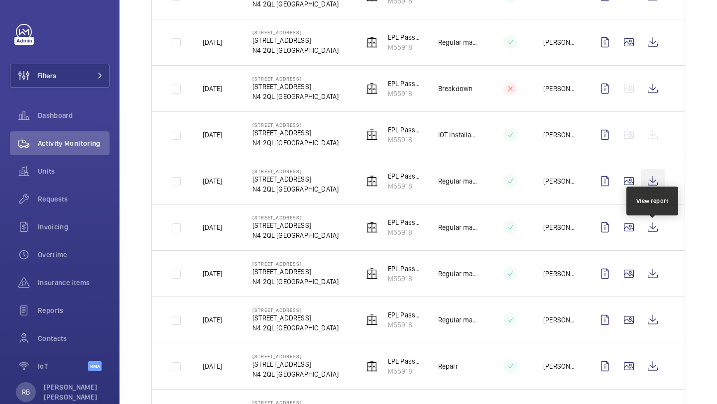
scroll to position [280, 0]
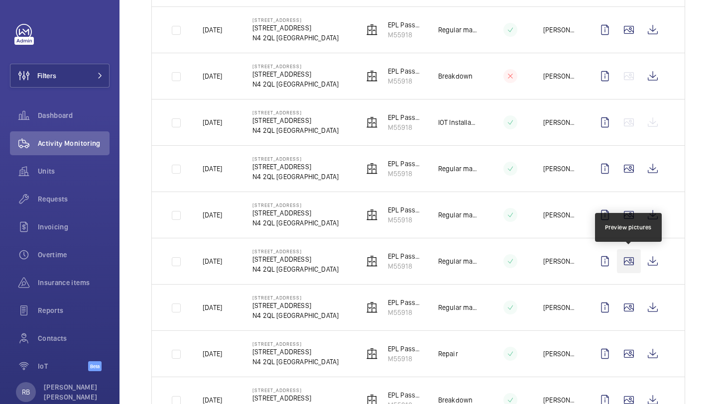
click at [633, 255] on wm-front-icon-button at bounding box center [629, 261] width 24 height 24
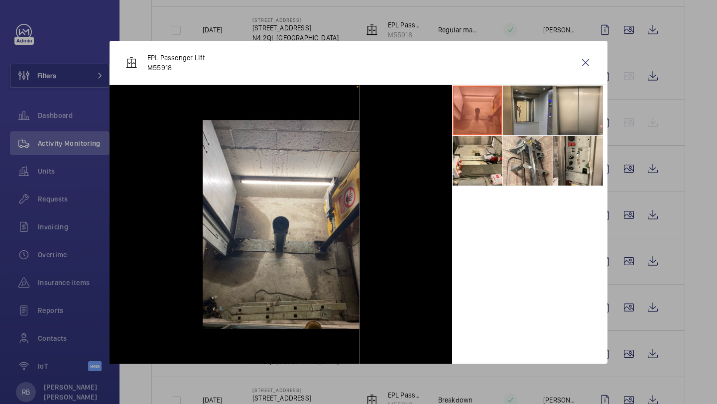
click at [533, 110] on li at bounding box center [528, 111] width 50 height 50
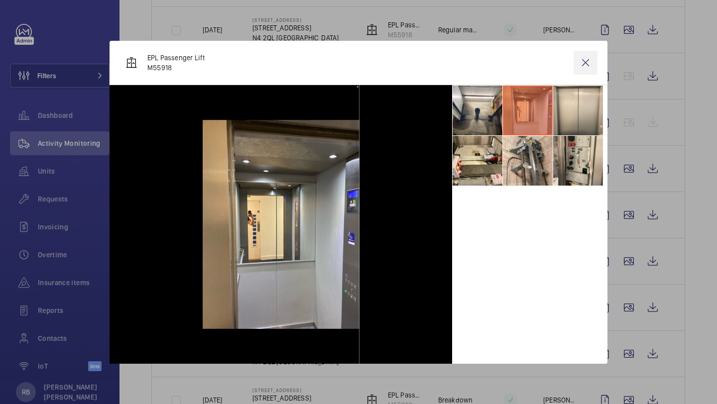
click at [583, 62] on wm-front-icon-button at bounding box center [585, 63] width 24 height 24
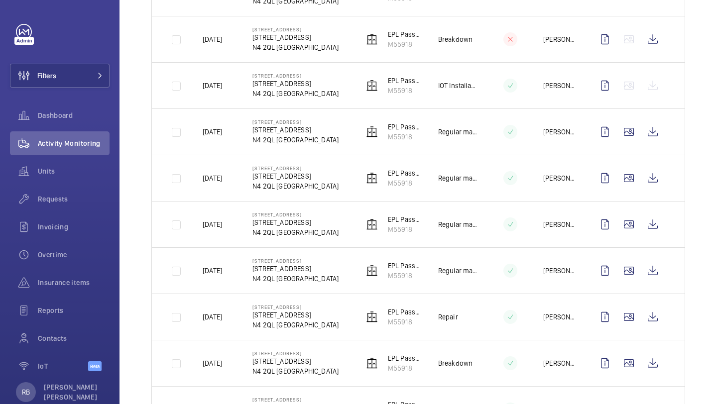
scroll to position [318, 0]
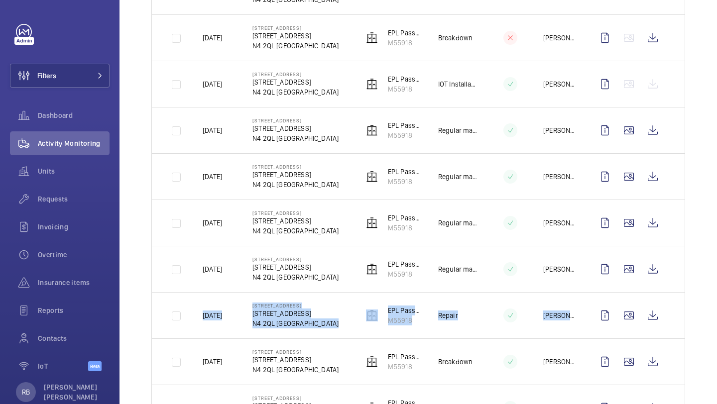
drag, startPoint x: 629, startPoint y: 319, endPoint x: 625, endPoint y: 284, distance: 36.1
click at [0, 0] on tbody "[DATE] [GEOGRAPHIC_DATA] [STREET_ADDRESS] EPL Passenger Lift M55918 Regular mai…" at bounding box center [0, 0] width 0 height 0
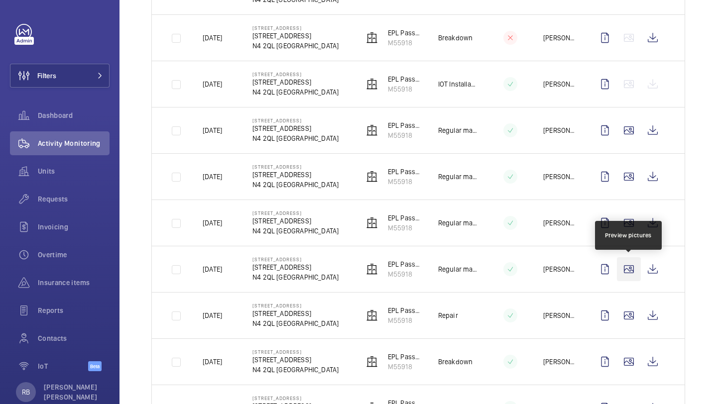
click at [626, 270] on wm-front-icon-button at bounding box center [629, 269] width 24 height 24
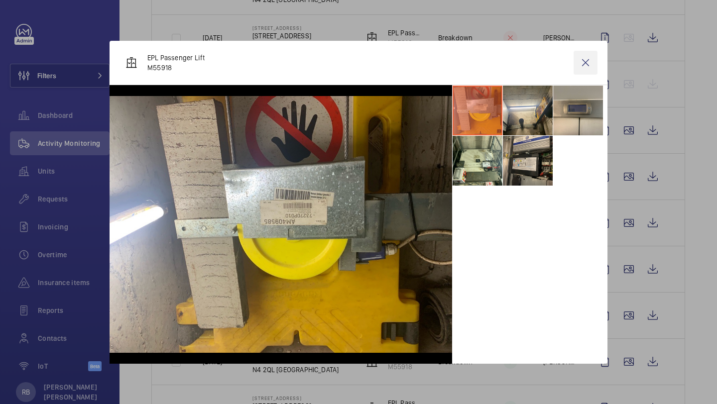
click at [596, 66] on wm-front-icon-button at bounding box center [585, 63] width 24 height 24
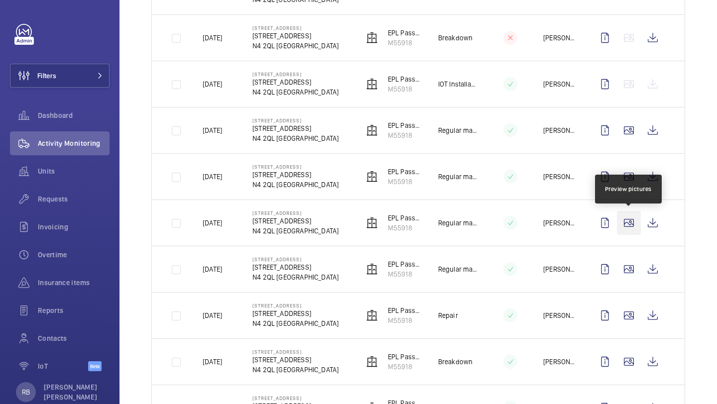
scroll to position [641, 0]
click at [630, 231] on wm-front-icon-button at bounding box center [629, 224] width 24 height 24
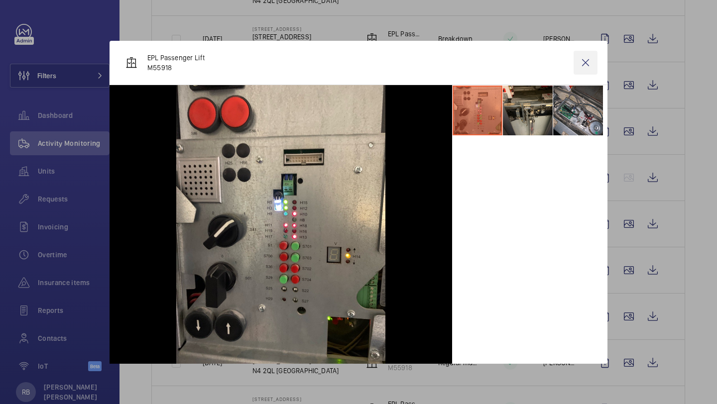
click at [596, 54] on wm-front-icon-button at bounding box center [585, 63] width 24 height 24
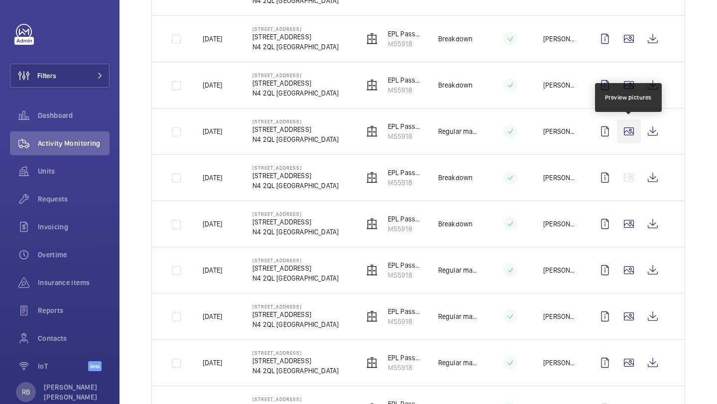
click at [636, 131] on wm-front-icon-button at bounding box center [629, 131] width 24 height 24
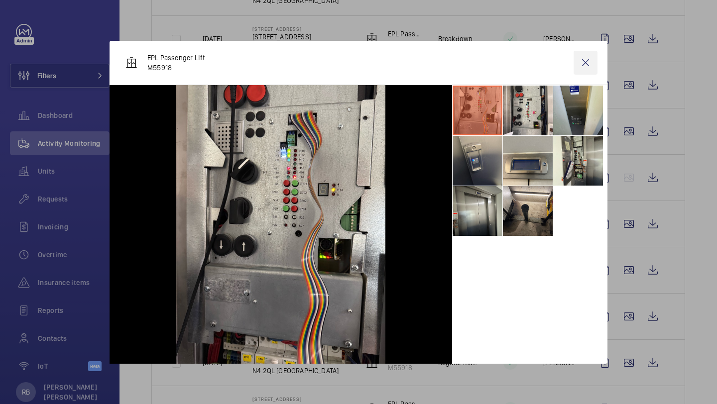
click at [584, 68] on wm-front-icon-button at bounding box center [585, 63] width 24 height 24
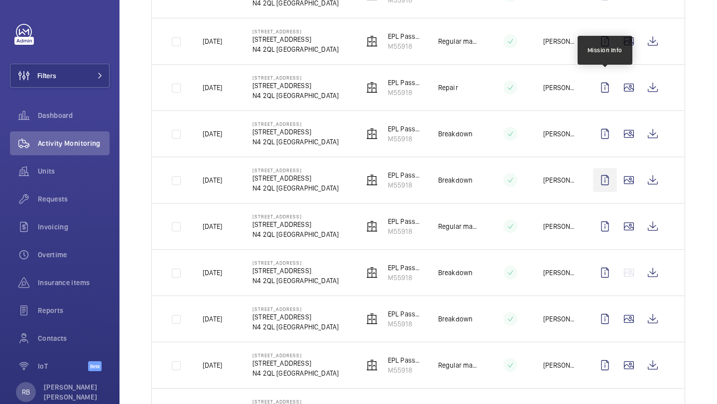
scroll to position [546, 0]
click at [632, 51] on wm-front-icon-button at bounding box center [629, 41] width 24 height 24
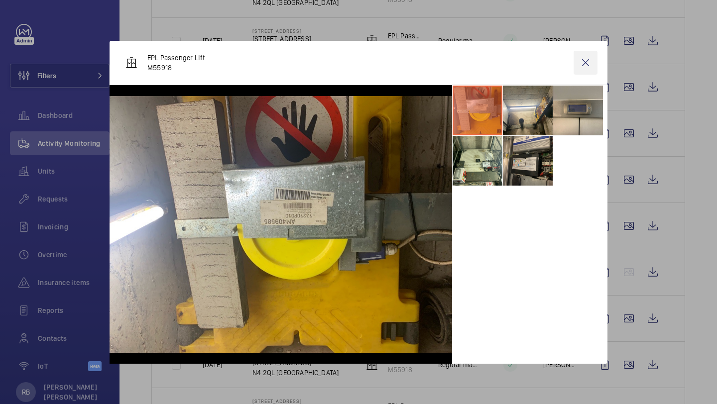
click at [582, 63] on wm-front-icon-button at bounding box center [585, 63] width 24 height 24
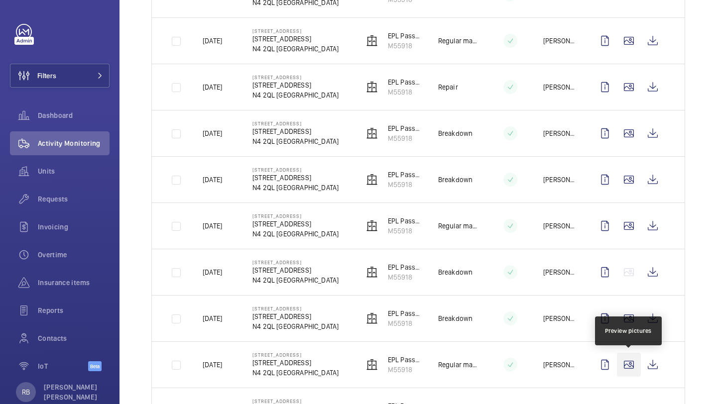
click at [624, 356] on wm-front-icon-button at bounding box center [629, 365] width 24 height 24
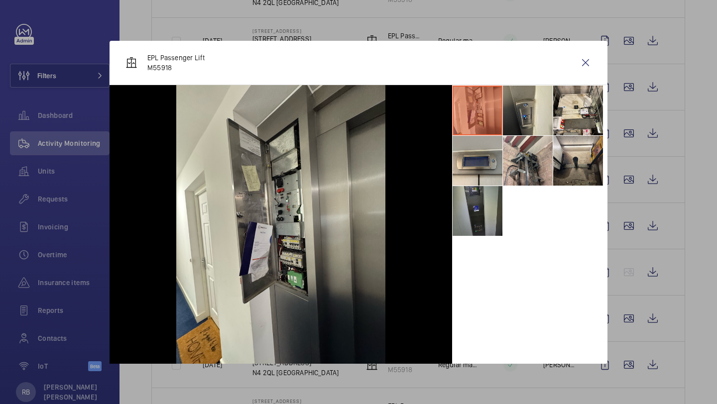
click at [470, 214] on li at bounding box center [477, 211] width 50 height 50
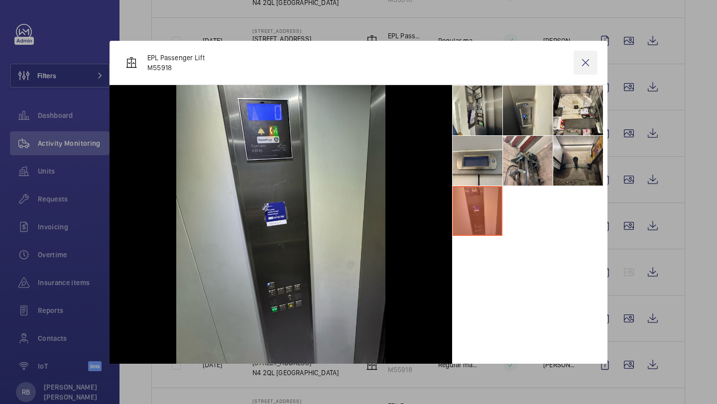
click at [584, 63] on wm-front-icon-button at bounding box center [585, 63] width 24 height 24
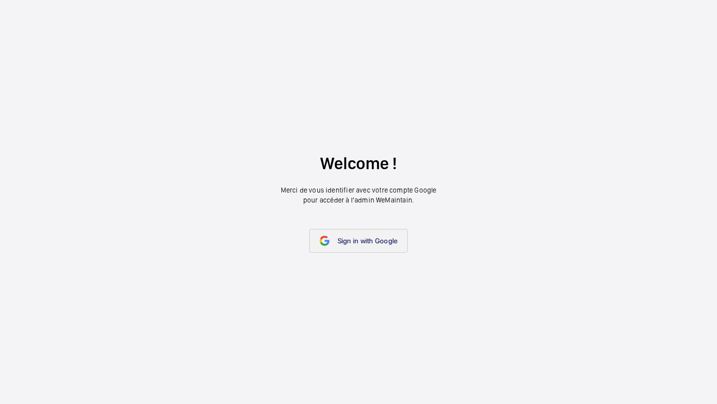
click at [356, 232] on link "Sign in with Google" at bounding box center [358, 241] width 99 height 24
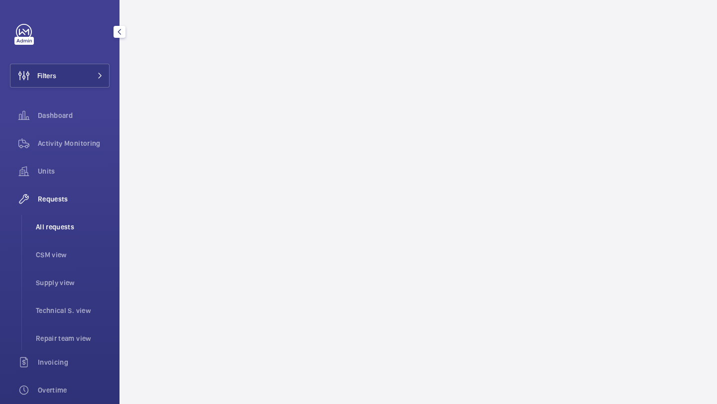
click at [79, 221] on li "All requests" at bounding box center [69, 227] width 82 height 24
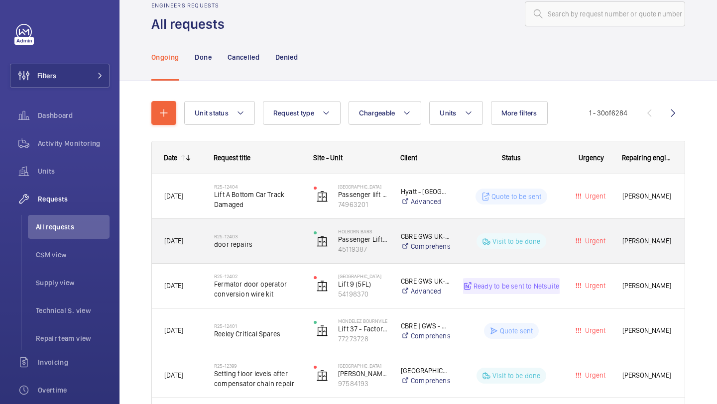
scroll to position [21, 0]
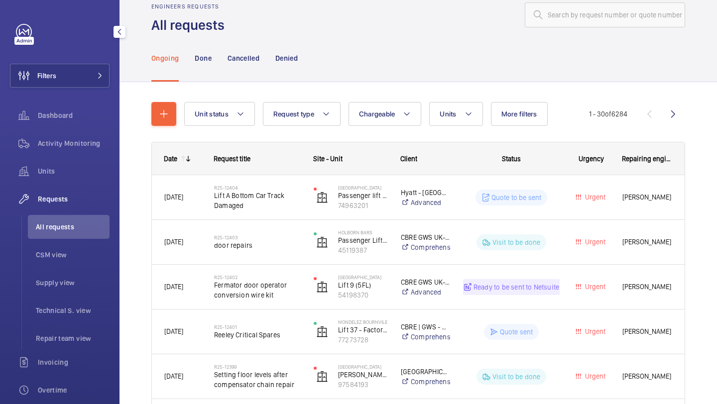
click at [66, 95] on div "Filters Dashboard Activity Monitoring Units Requests All requests CSM view Supp…" at bounding box center [60, 271] width 100 height 494
click at [73, 87] on button "Filters" at bounding box center [60, 76] width 100 height 24
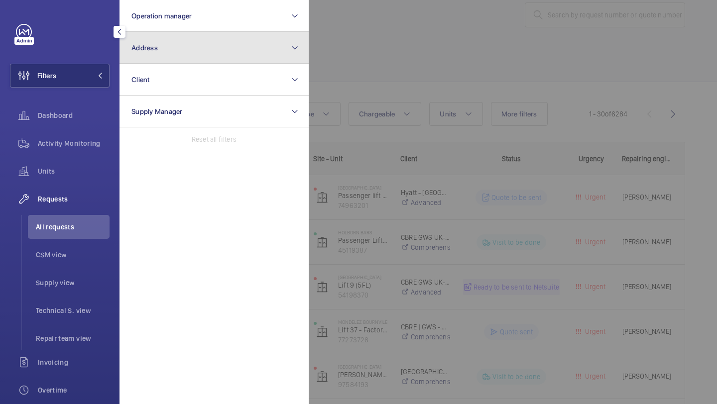
click at [151, 44] on span "Address" at bounding box center [144, 48] width 26 height 8
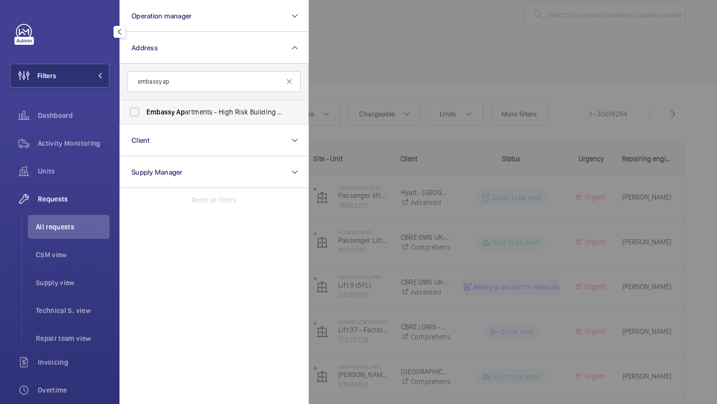
type input "embassy ap"
click at [222, 109] on span "Embassy Ap artments - High Risk Building - Embassy [GEOGRAPHIC_DATA]" at bounding box center [214, 112] width 137 height 10
click at [144, 109] on input "Embassy Ap artments - High Risk Building - Embassy [GEOGRAPHIC_DATA]" at bounding box center [134, 112] width 20 height 20
checkbox input "true"
click at [379, 69] on div at bounding box center [667, 202] width 717 height 404
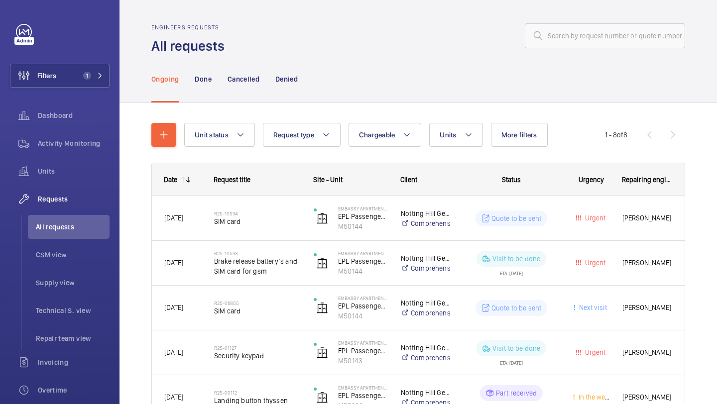
click at [453, 149] on wm-front-shared-table-view-engine "Unit status Request type Chargeable Units More filters Request status Urgency R…" at bounding box center [417, 351] width 533 height 456
click at [457, 142] on button "Units" at bounding box center [455, 135] width 53 height 24
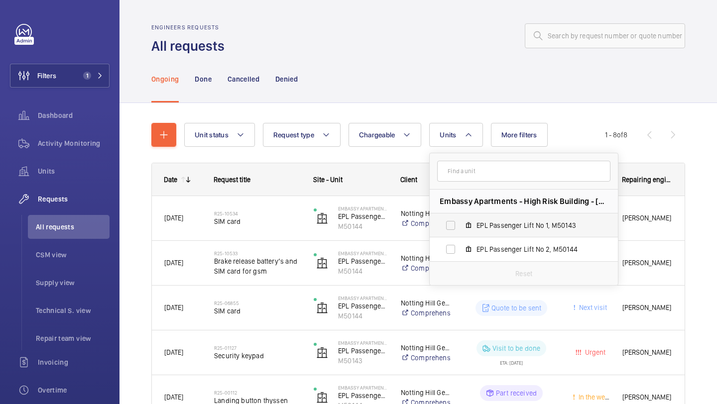
click at [498, 218] on label "EPL Passenger Lift No 1, M50143" at bounding box center [515, 225] width 172 height 24
click at [460, 218] on input "EPL Passenger Lift No 1, M50143" at bounding box center [450, 225] width 20 height 20
checkbox input "true"
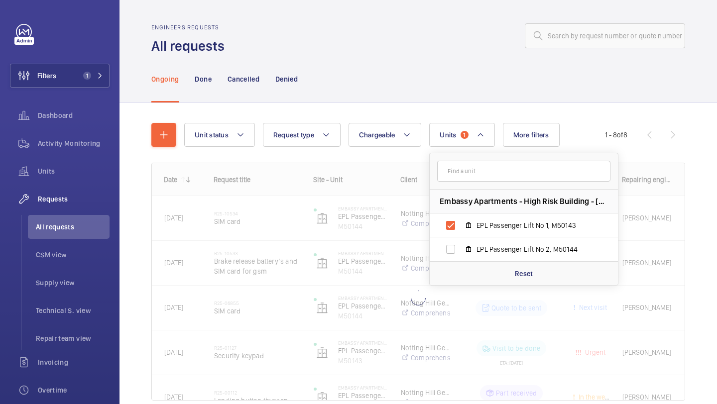
click at [716, 160] on div "Unit status Request type Chargeable Units 1 Embassy Apartments - High Risk Buil…" at bounding box center [417, 275] width 597 height 345
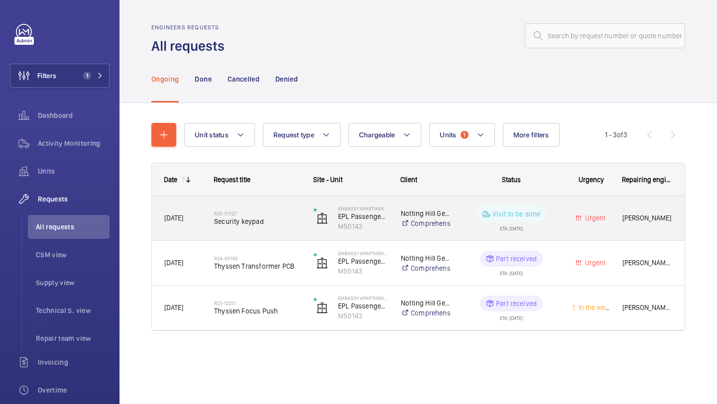
click at [278, 211] on h2 "R25-01127" at bounding box center [257, 214] width 87 height 6
click at [263, 222] on span "Security keypad" at bounding box center [257, 221] width 87 height 10
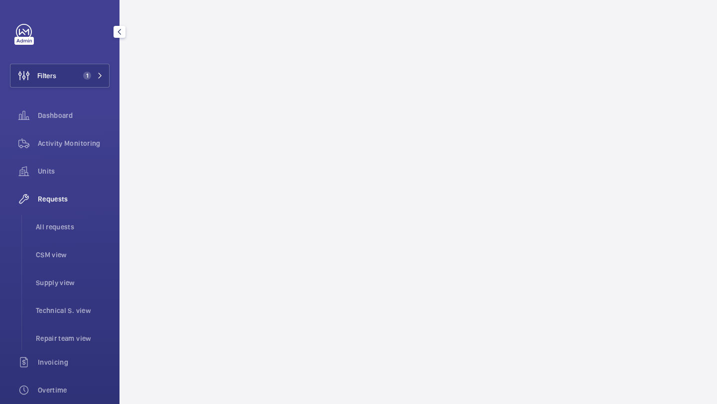
click at [68, 156] on div "Activity Monitoring" at bounding box center [60, 145] width 100 height 28
click at [71, 151] on div "Activity Monitoring" at bounding box center [60, 143] width 100 height 24
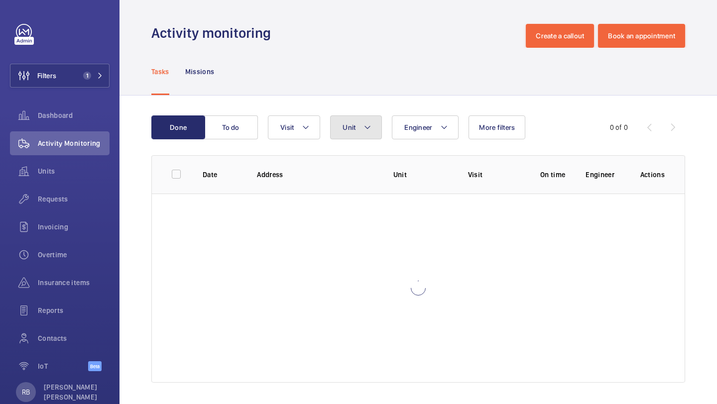
click at [367, 120] on button "Unit" at bounding box center [356, 127] width 52 height 24
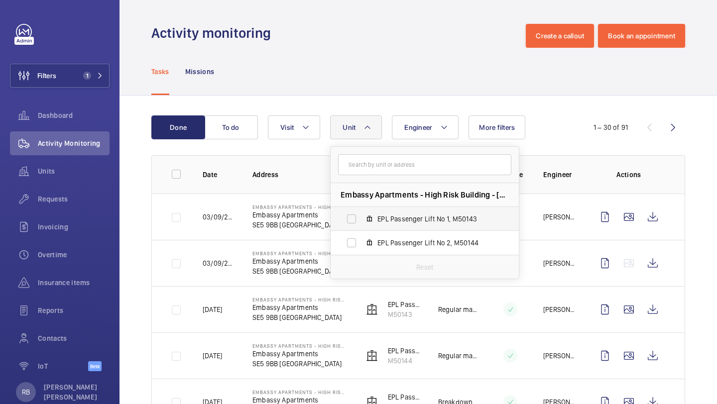
click at [393, 215] on span "EPL Passenger Lift No 1, M50143" at bounding box center [434, 219] width 115 height 10
click at [361, 215] on input "EPL Passenger Lift No 1, M50143" at bounding box center [351, 219] width 20 height 20
checkbox input "true"
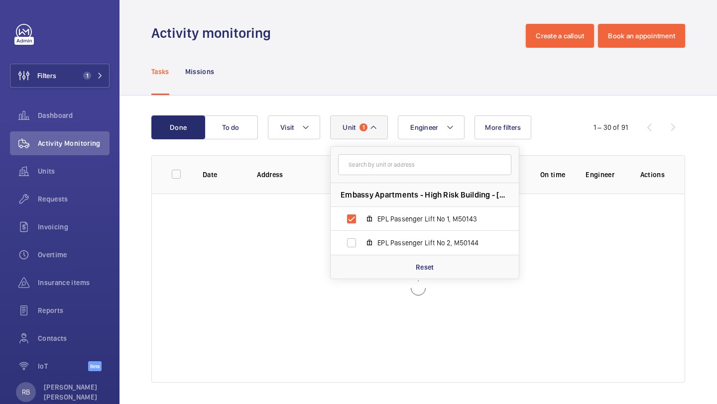
click at [689, 163] on div "Done To do Engineer Unit 1 Embassy Apartments - High Risk Building - [GEOGRAPHI…" at bounding box center [417, 251] width 597 height 311
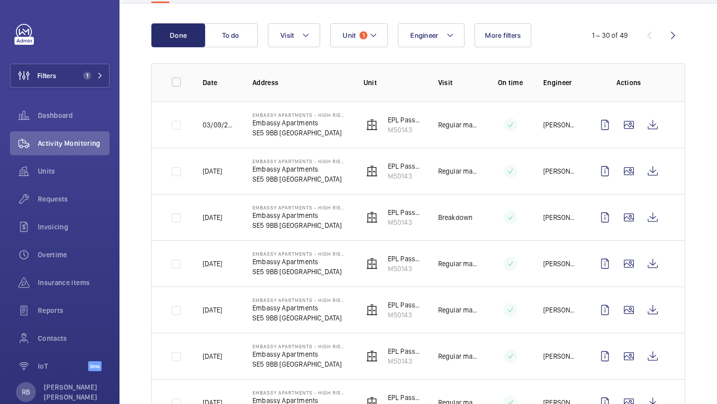
scroll to position [93, 0]
click at [300, 42] on button "Visit" at bounding box center [294, 35] width 52 height 24
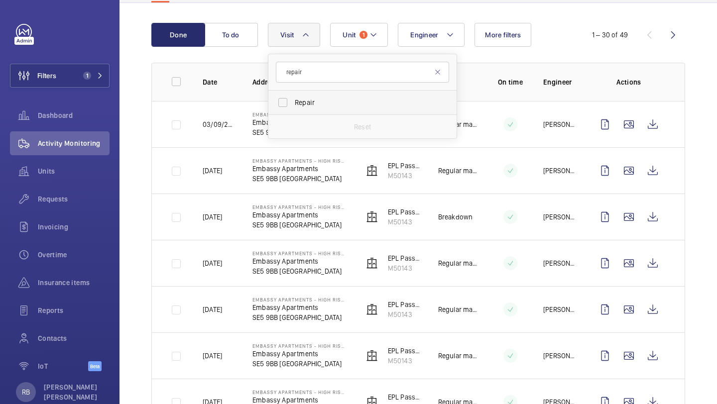
type input "repair"
click at [322, 109] on label "Repair" at bounding box center [354, 103] width 173 height 24
click at [293, 109] on input "Repair" at bounding box center [283, 103] width 20 height 20
checkbox input "true"
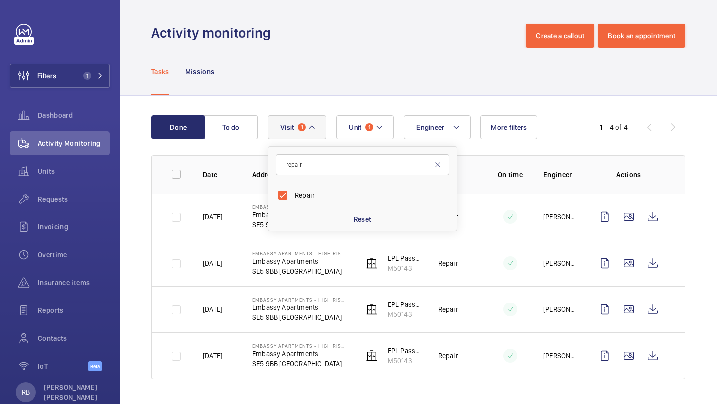
click at [708, 148] on div "Done To do Engineer Unit 1 Visit 1 repair Repair Reset More filters 1 – 4 of 4 …" at bounding box center [417, 250] width 597 height 308
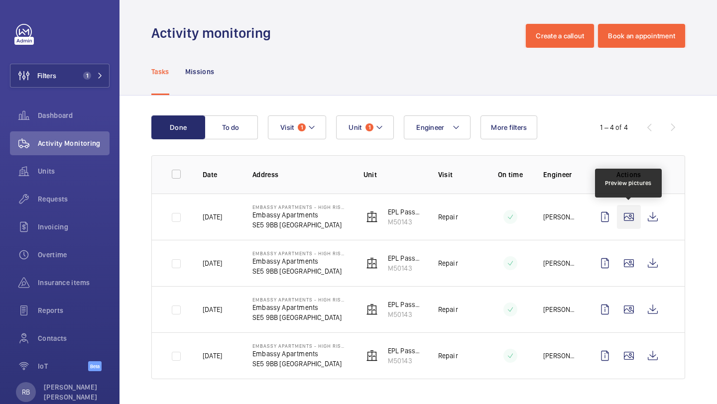
click at [630, 217] on wm-front-icon-button at bounding box center [629, 217] width 24 height 24
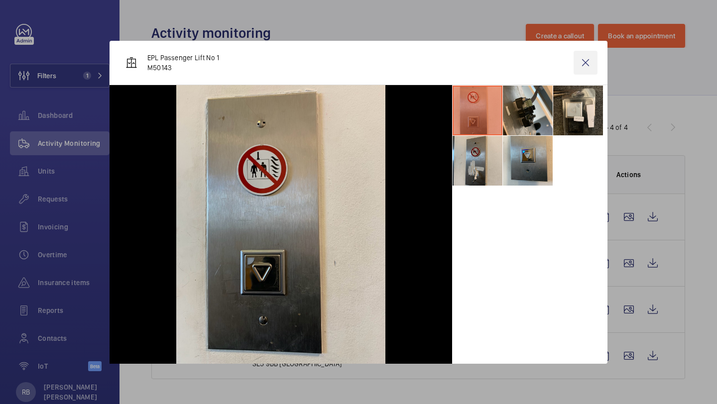
click at [582, 68] on wm-front-icon-button at bounding box center [585, 63] width 24 height 24
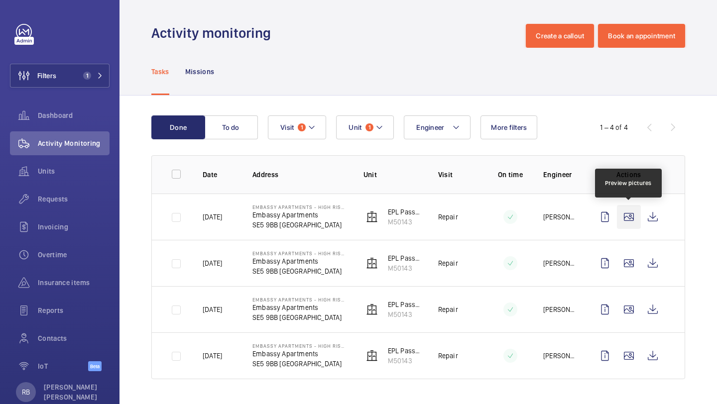
click at [626, 220] on wm-front-icon-button at bounding box center [629, 217] width 24 height 24
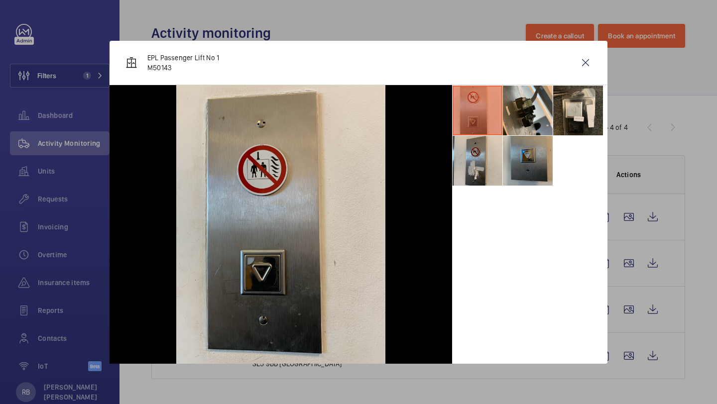
click at [528, 167] on li at bounding box center [528, 161] width 50 height 50
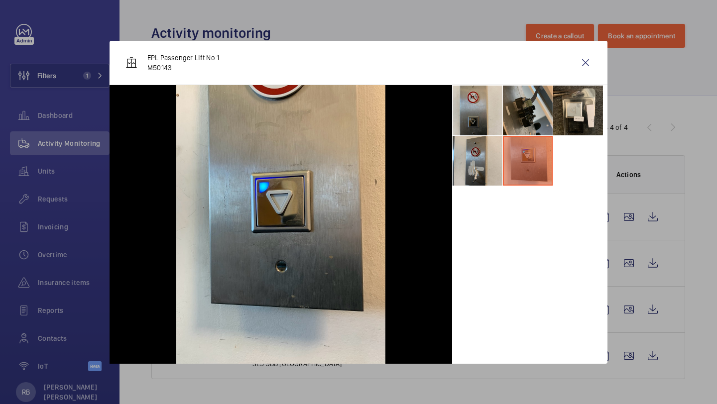
click at [529, 126] on li at bounding box center [528, 111] width 50 height 50
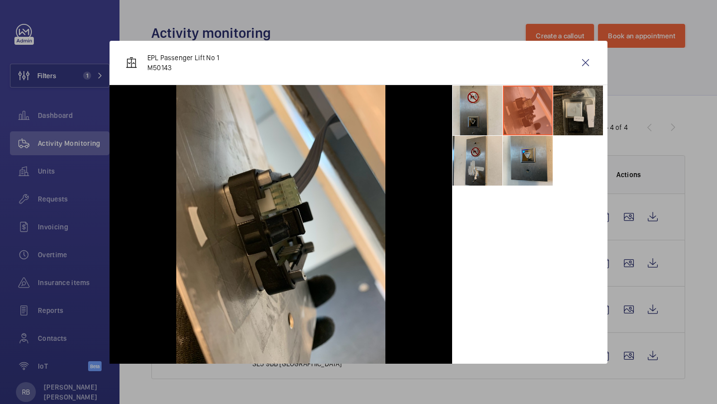
click at [579, 107] on li at bounding box center [578, 111] width 50 height 50
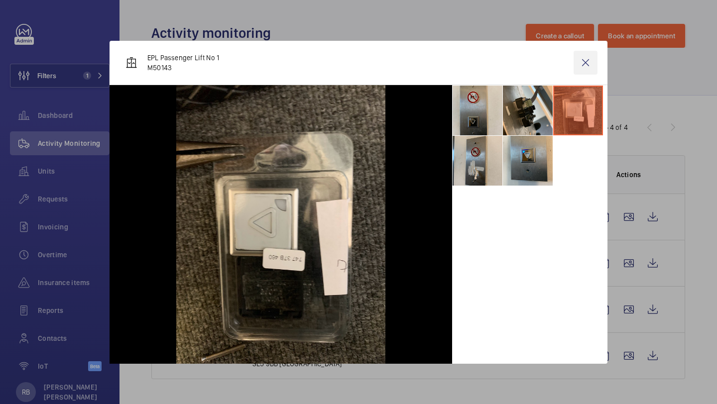
click at [590, 67] on wm-front-icon-button at bounding box center [585, 63] width 24 height 24
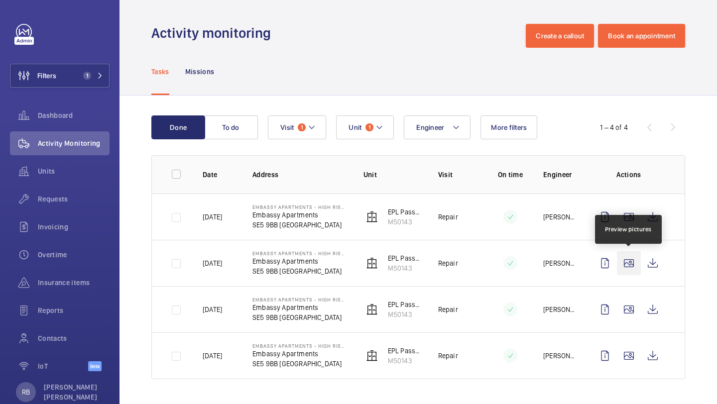
click at [627, 269] on wm-front-icon-button at bounding box center [629, 263] width 24 height 24
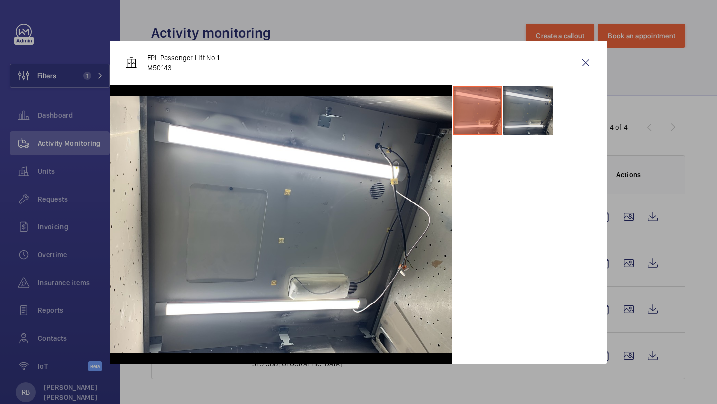
click at [522, 128] on li at bounding box center [528, 111] width 50 height 50
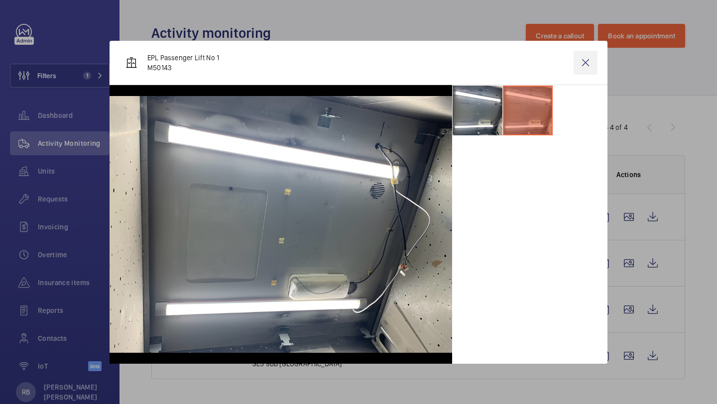
click at [580, 68] on wm-front-icon-button at bounding box center [585, 63] width 24 height 24
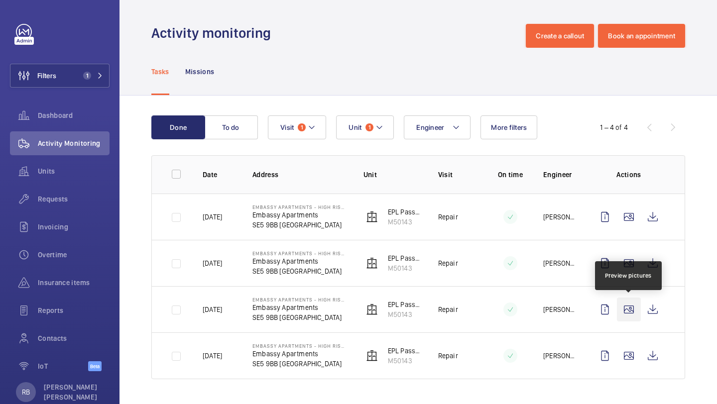
click at [630, 313] on wm-front-icon-button at bounding box center [629, 310] width 24 height 24
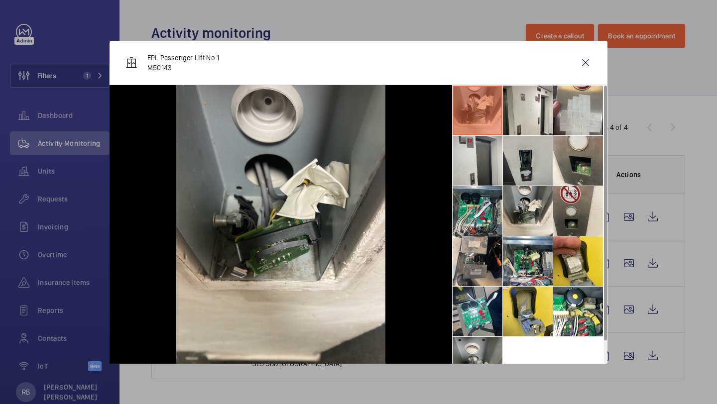
scroll to position [23, 0]
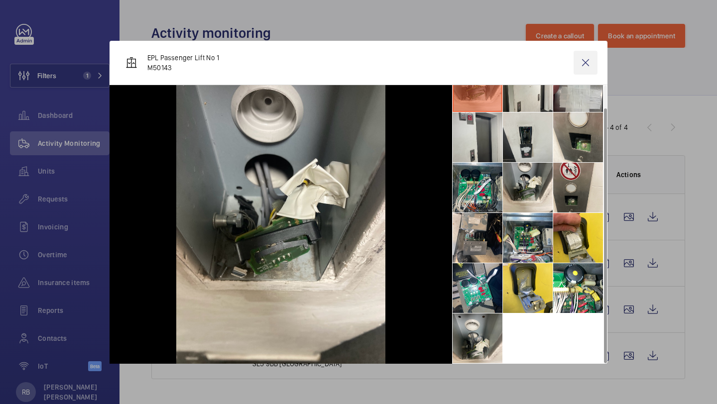
click at [593, 61] on wm-front-icon-button at bounding box center [585, 63] width 24 height 24
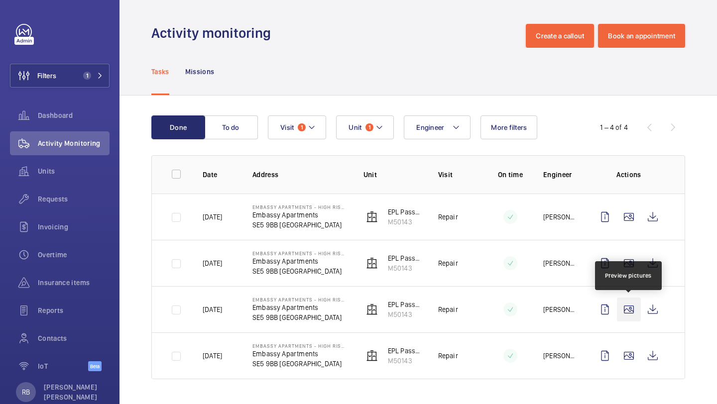
click at [630, 316] on wm-front-icon-button at bounding box center [629, 310] width 24 height 24
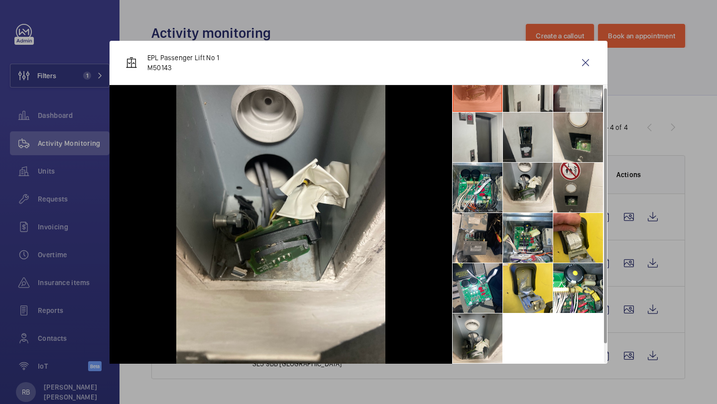
scroll to position [0, 0]
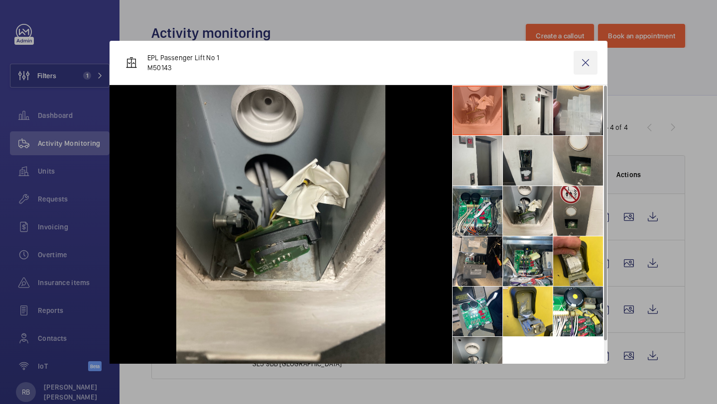
click at [587, 57] on wm-front-icon-button at bounding box center [585, 63] width 24 height 24
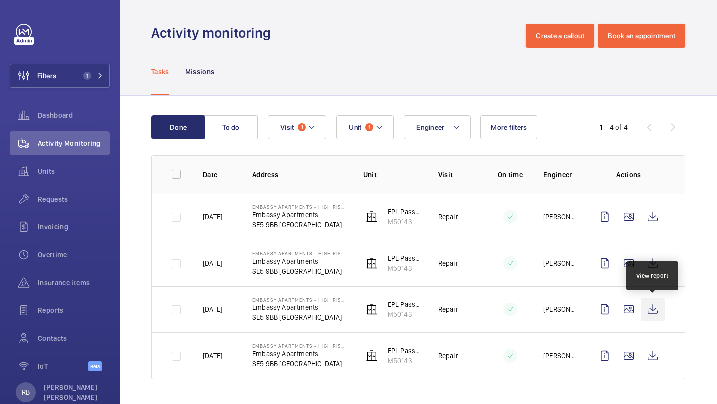
click at [662, 309] on wm-front-icon-button at bounding box center [652, 310] width 24 height 24
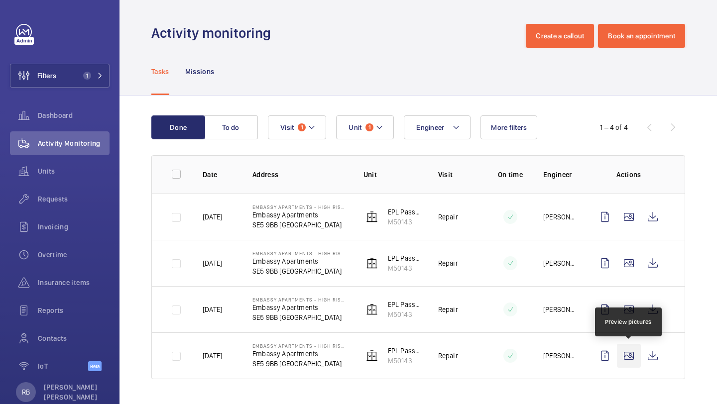
click at [630, 357] on wm-front-icon-button at bounding box center [629, 356] width 24 height 24
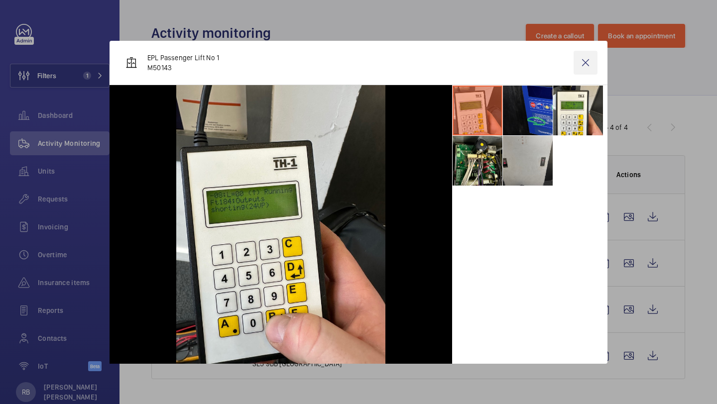
click at [594, 64] on wm-front-icon-button at bounding box center [585, 63] width 24 height 24
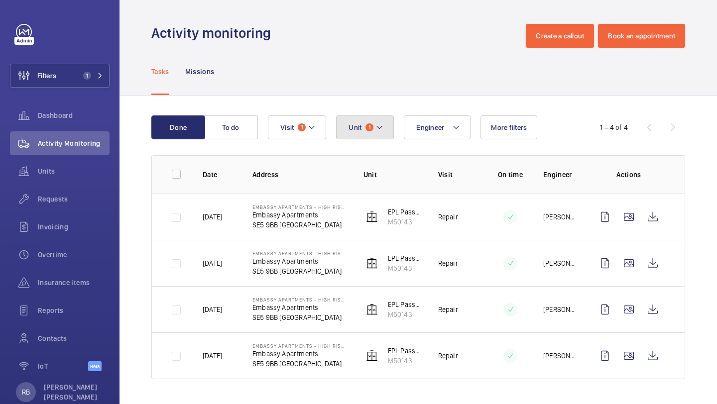
click at [358, 132] on button "Unit 1" at bounding box center [365, 127] width 58 height 24
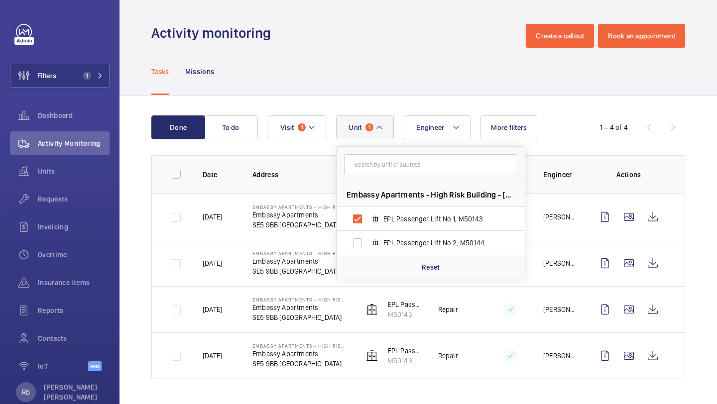
click at [358, 132] on button "Unit 1" at bounding box center [365, 127] width 58 height 24
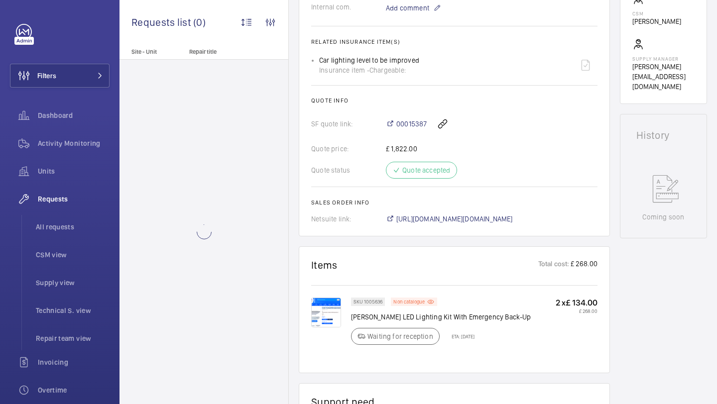
scroll to position [518, 0]
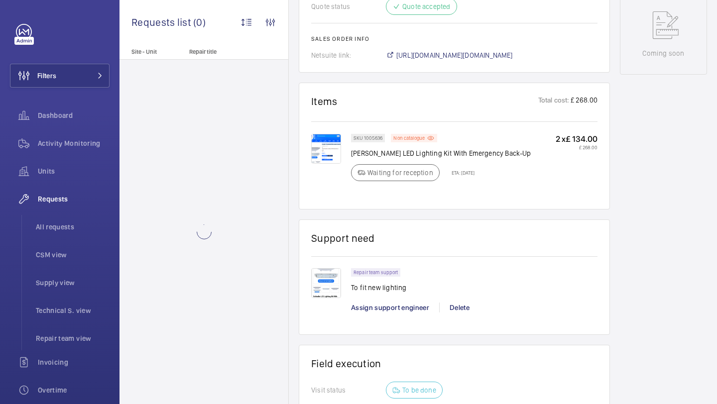
click at [319, 158] on img at bounding box center [326, 149] width 30 height 30
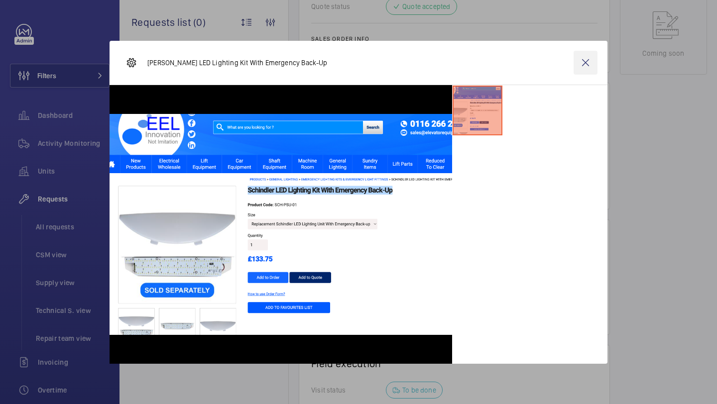
click at [584, 58] on wm-front-icon-button at bounding box center [585, 63] width 24 height 24
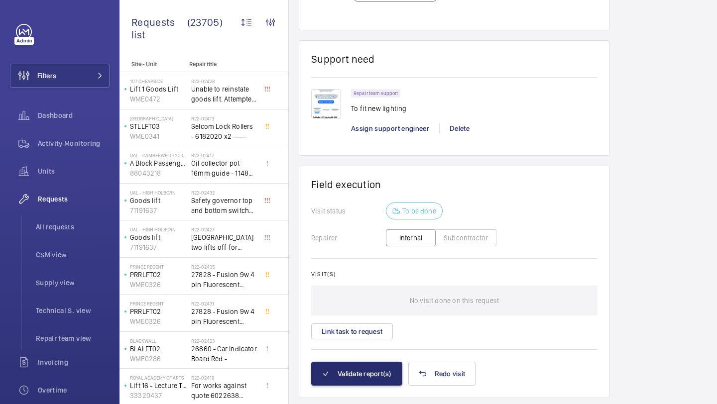
scroll to position [734, 0]
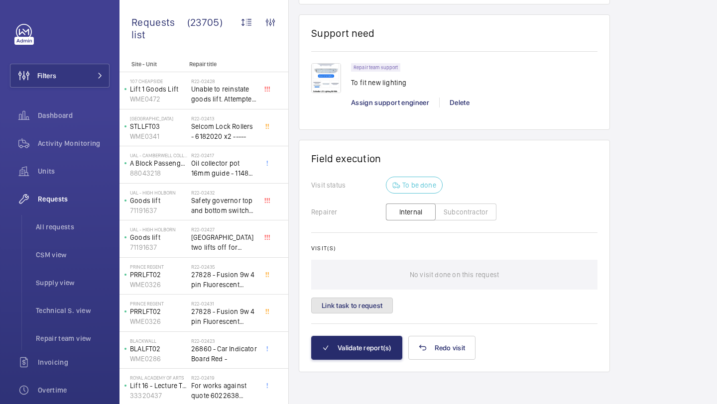
click at [383, 300] on button "Link task to request" at bounding box center [352, 306] width 82 height 16
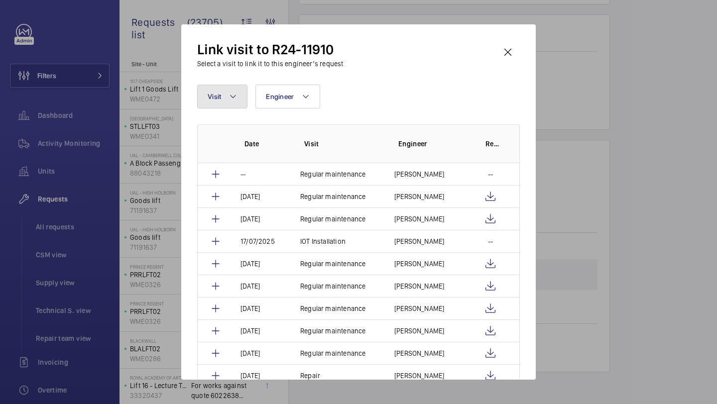
click at [234, 96] on mat-icon at bounding box center [233, 97] width 8 height 12
click at [234, 135] on input "repair" at bounding box center [291, 132] width 173 height 21
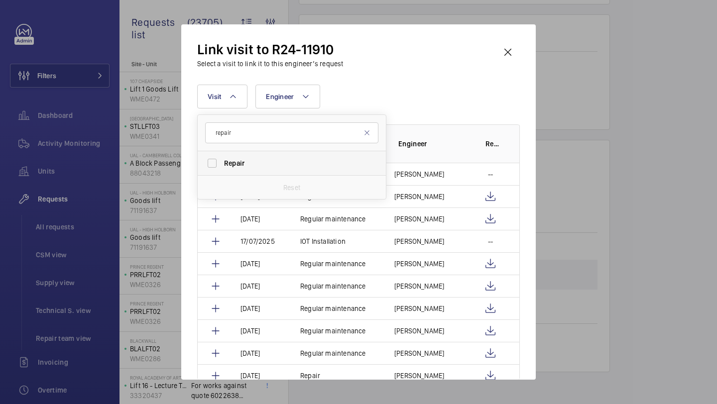
type input "repair"
click at [234, 152] on label "Repair" at bounding box center [284, 163] width 173 height 24
click at [222, 153] on input "Repair" at bounding box center [212, 163] width 20 height 20
checkbox input "true"
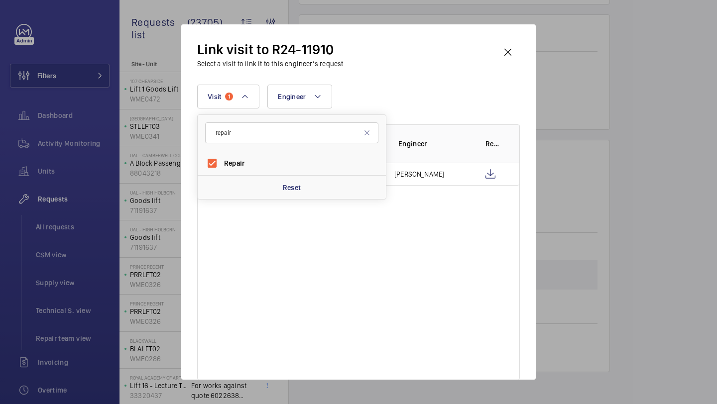
click at [414, 103] on div "Visit 1 repair Repair Reset Engineer More filters Reset all filters" at bounding box center [358, 97] width 322 height 24
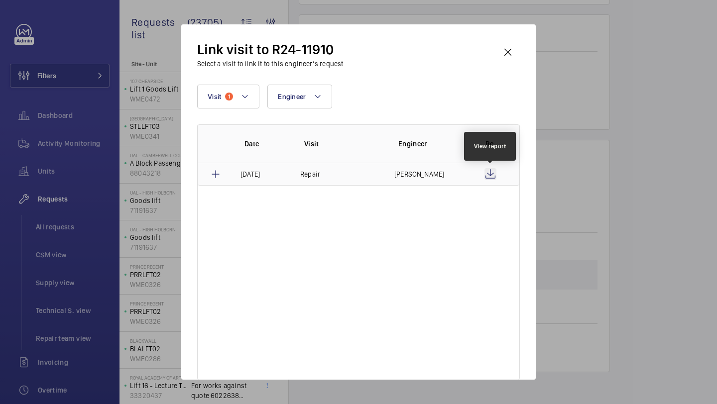
click at [487, 175] on wm-front-icon-button at bounding box center [490, 174] width 12 height 12
click at [514, 52] on wm-front-icon-button at bounding box center [508, 52] width 24 height 24
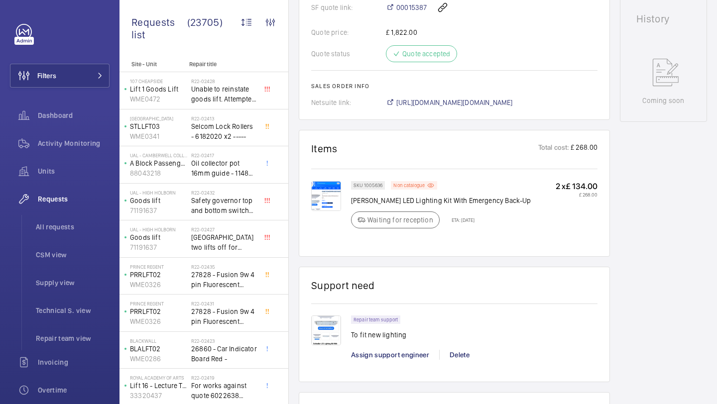
scroll to position [488, 0]
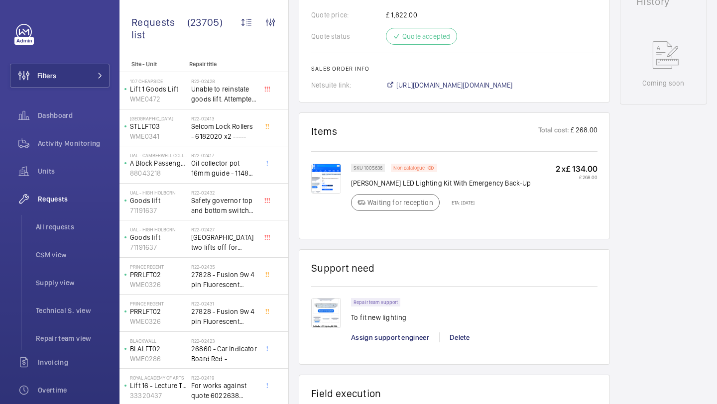
click at [333, 192] on img at bounding box center [326, 179] width 30 height 30
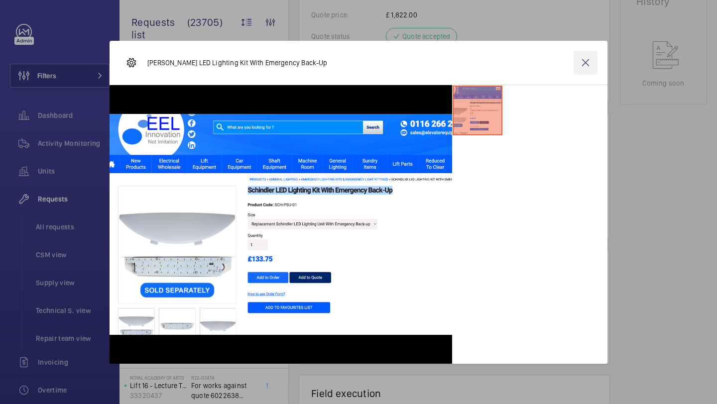
click at [574, 63] on wm-front-icon-button at bounding box center [585, 63] width 24 height 24
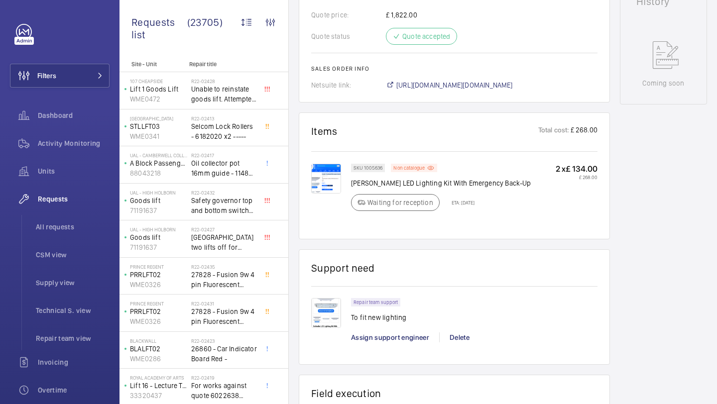
click at [327, 342] on div at bounding box center [331, 320] width 40 height 44
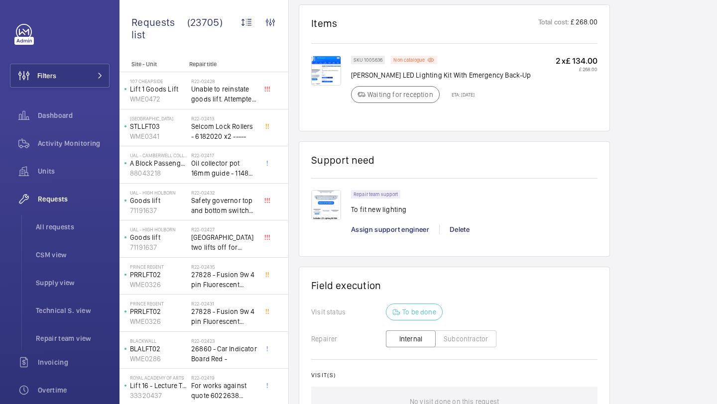
scroll to position [734, 0]
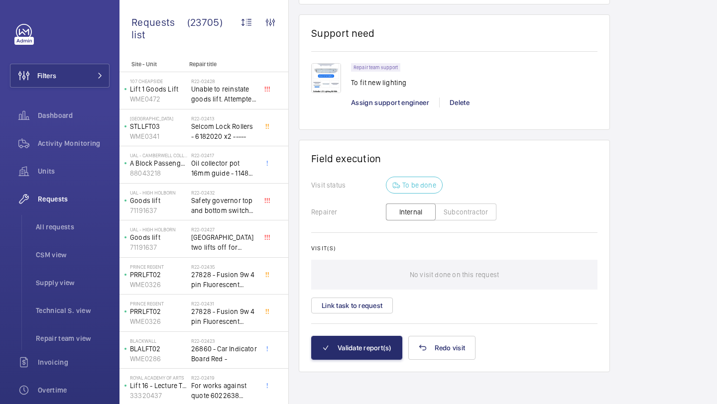
click at [321, 80] on img at bounding box center [326, 78] width 30 height 30
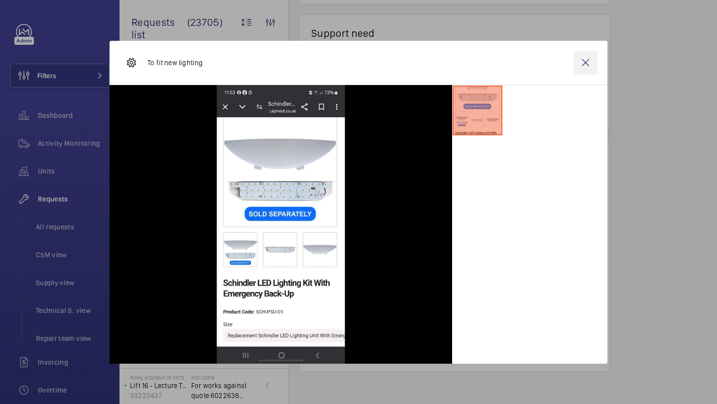
click at [583, 61] on wm-front-icon-button at bounding box center [585, 63] width 24 height 24
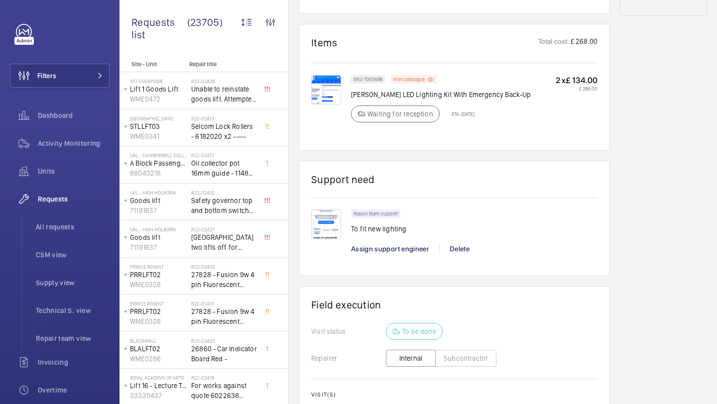
scroll to position [573, 0]
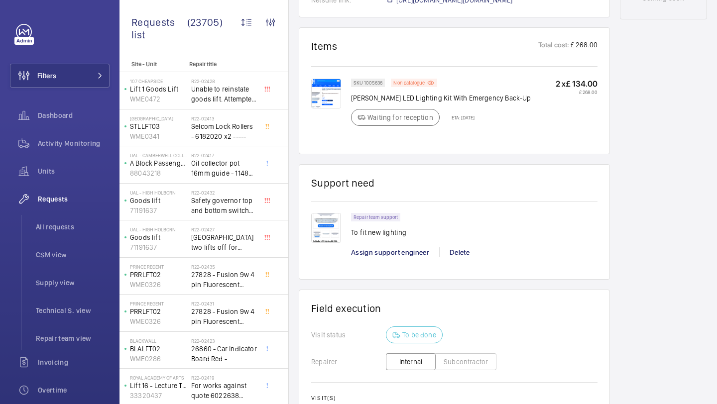
click at [336, 108] on img at bounding box center [326, 94] width 30 height 30
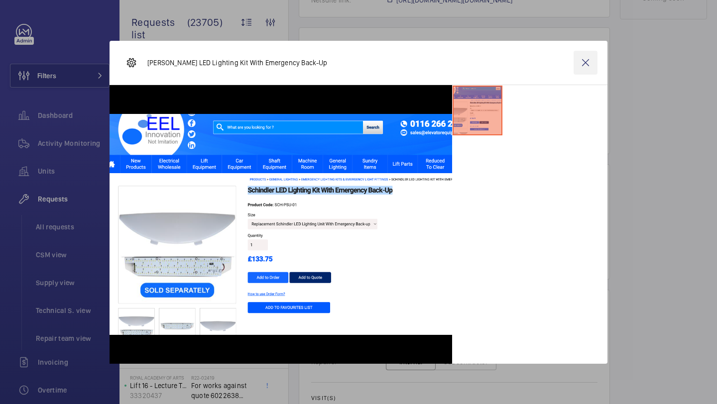
click at [592, 68] on wm-front-icon-button at bounding box center [585, 63] width 24 height 24
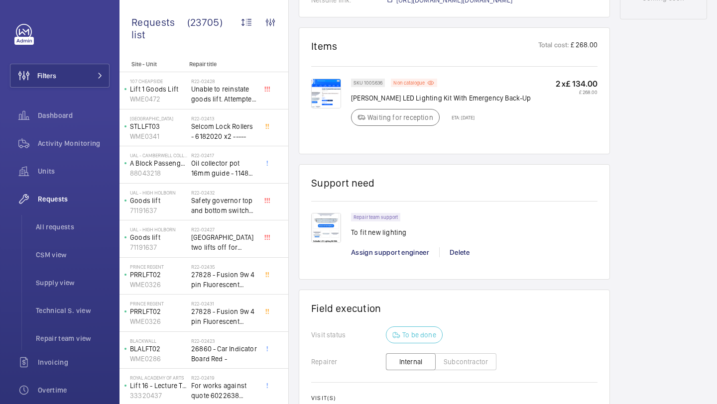
click at [325, 243] on img at bounding box center [326, 228] width 30 height 30
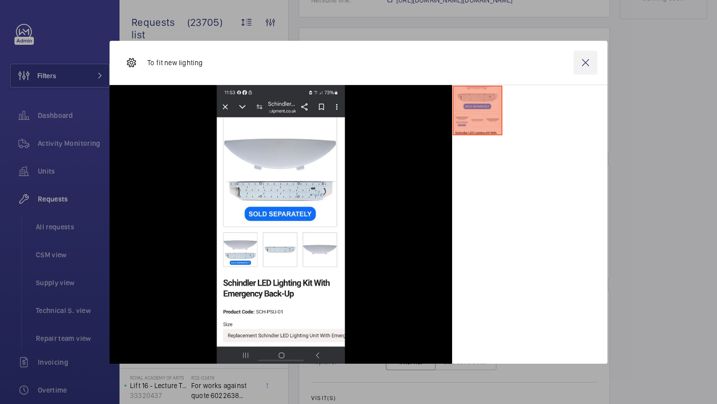
click at [584, 67] on wm-front-icon-button at bounding box center [585, 63] width 24 height 24
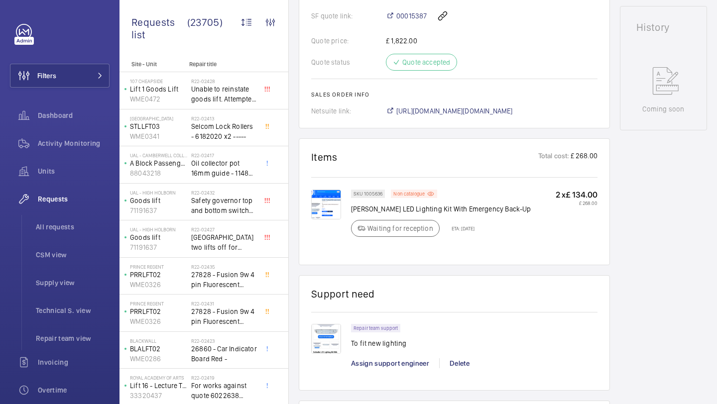
scroll to position [454, 0]
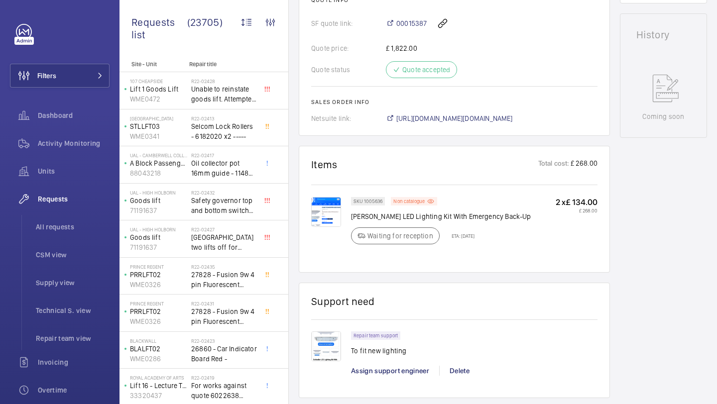
click at [323, 226] on img at bounding box center [326, 212] width 30 height 30
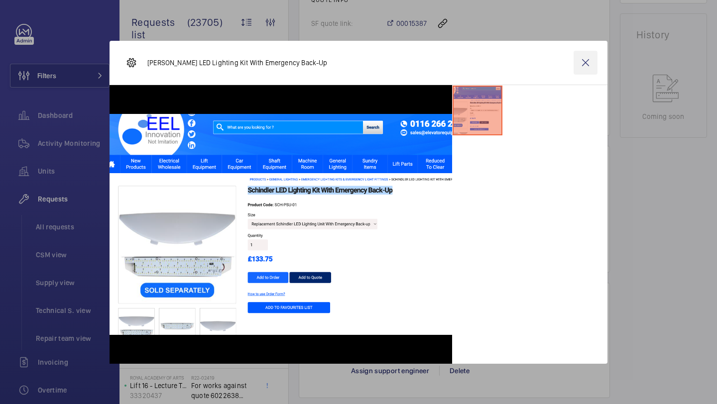
click at [592, 55] on wm-front-icon-button at bounding box center [585, 63] width 24 height 24
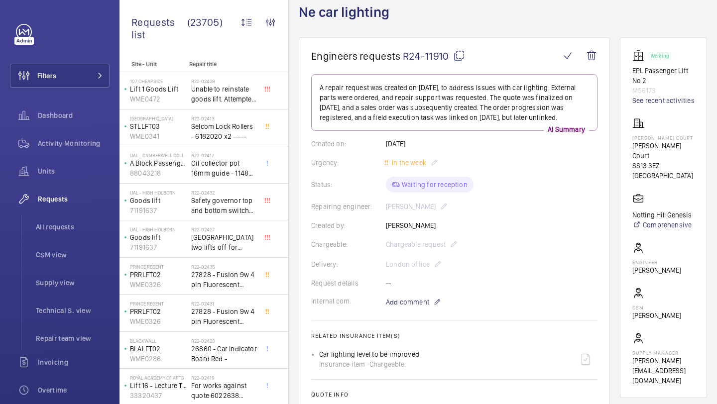
scroll to position [560, 0]
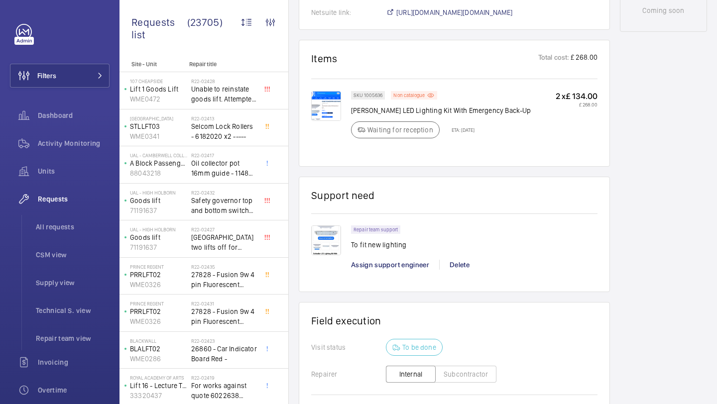
click at [327, 117] on img at bounding box center [326, 106] width 30 height 30
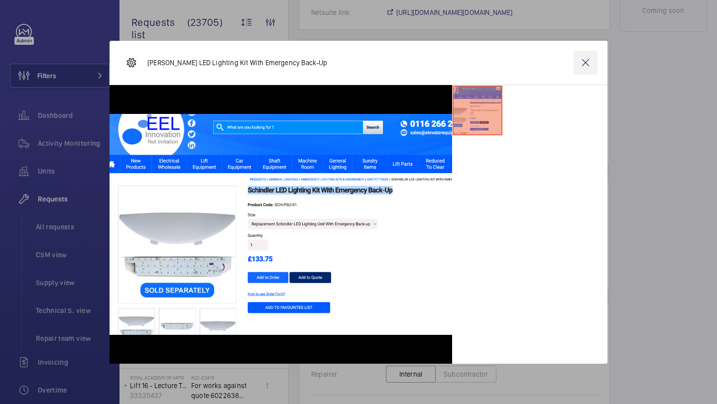
click at [590, 72] on wm-front-icon-button at bounding box center [585, 63] width 24 height 24
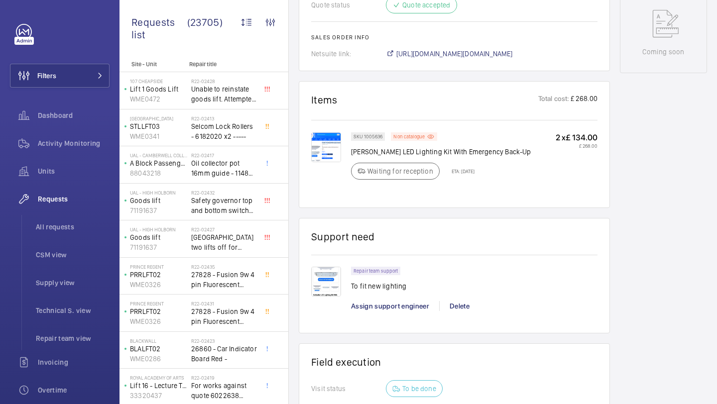
scroll to position [510, 0]
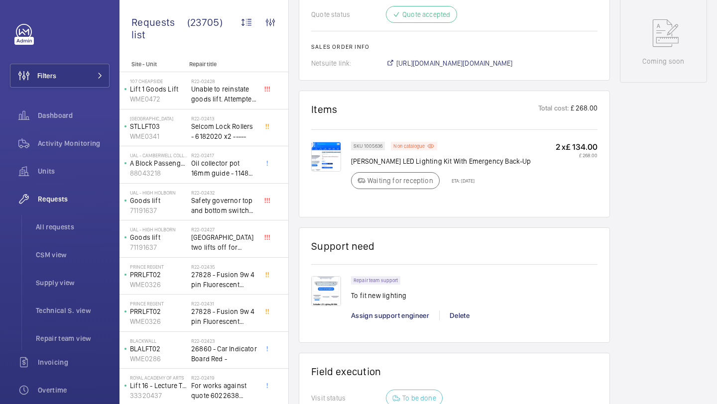
click at [315, 165] on img at bounding box center [326, 157] width 30 height 30
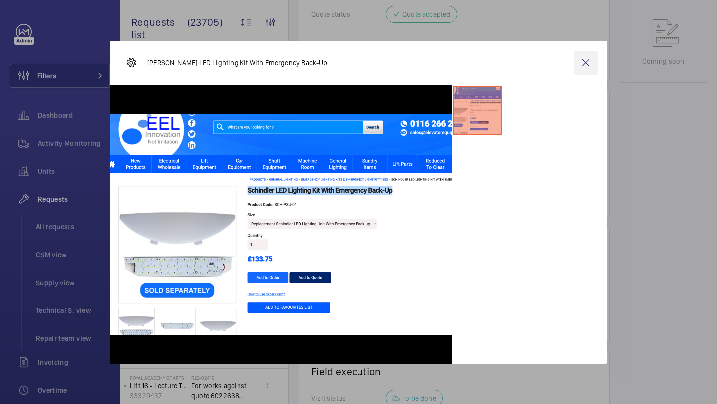
click at [587, 61] on wm-front-icon-button at bounding box center [585, 63] width 24 height 24
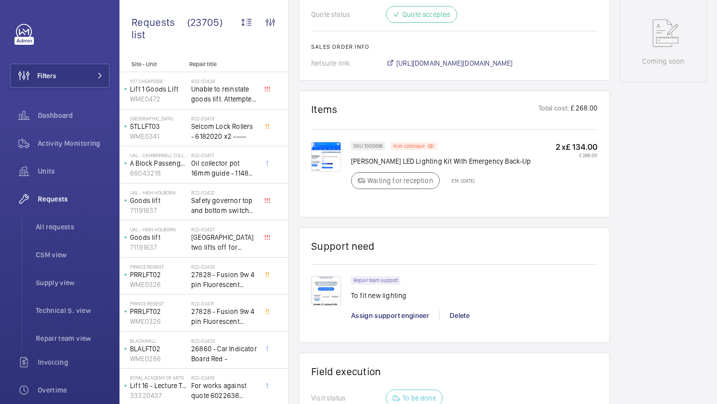
click at [335, 160] on img at bounding box center [326, 157] width 30 height 30
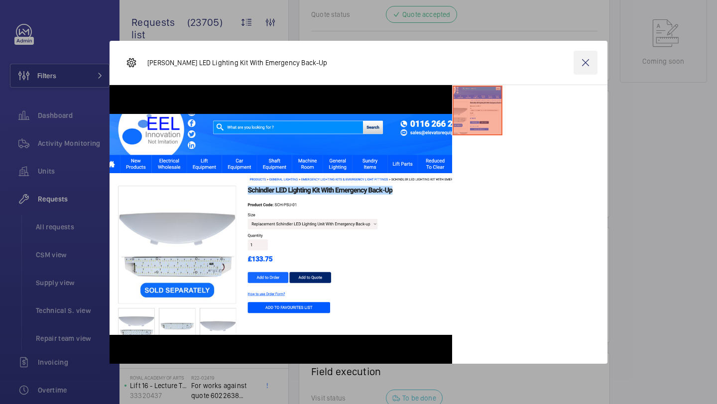
click at [590, 62] on wm-front-icon-button at bounding box center [585, 63] width 24 height 24
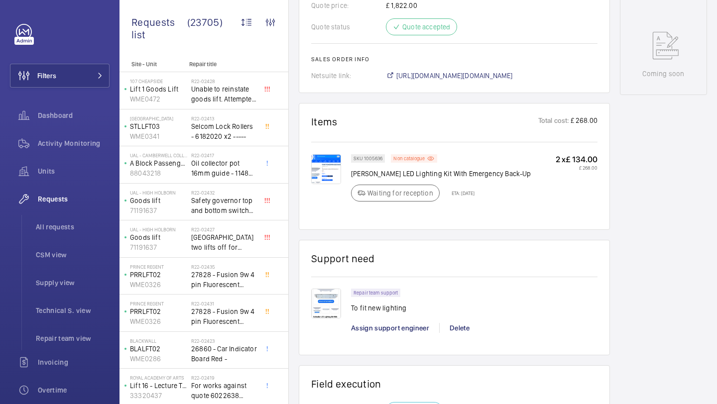
scroll to position [483, 0]
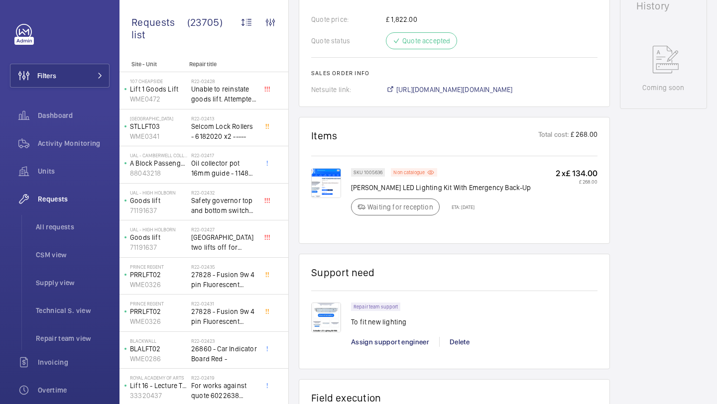
click at [315, 194] on img at bounding box center [326, 183] width 30 height 30
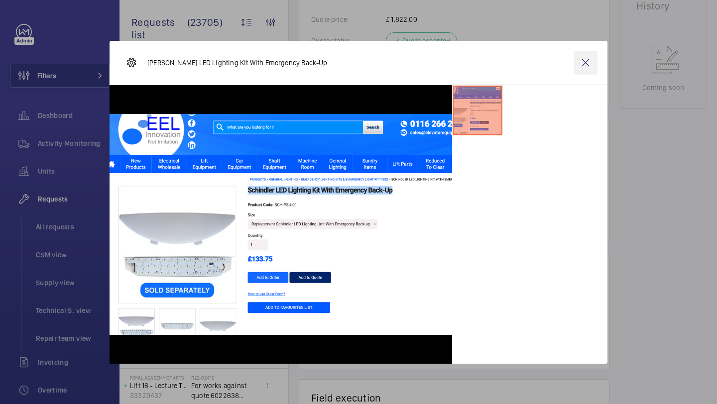
click at [578, 63] on wm-front-icon-button at bounding box center [585, 63] width 24 height 24
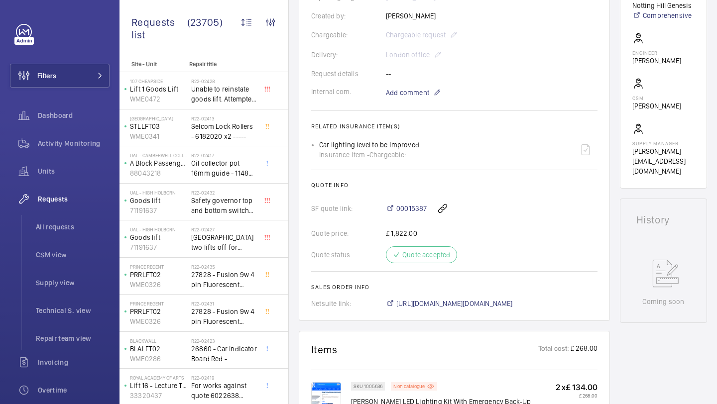
scroll to position [260, 0]
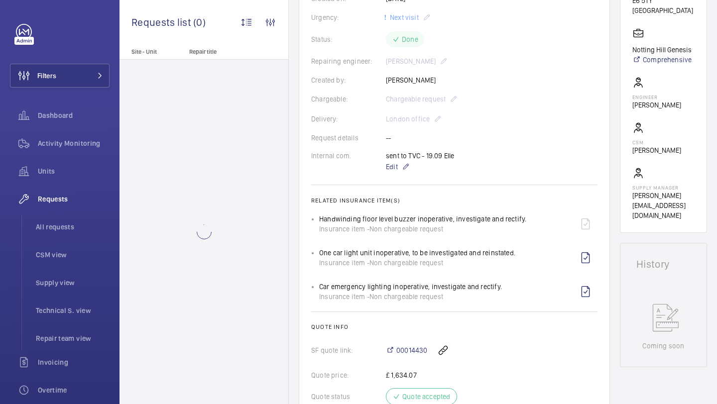
scroll to position [585, 0]
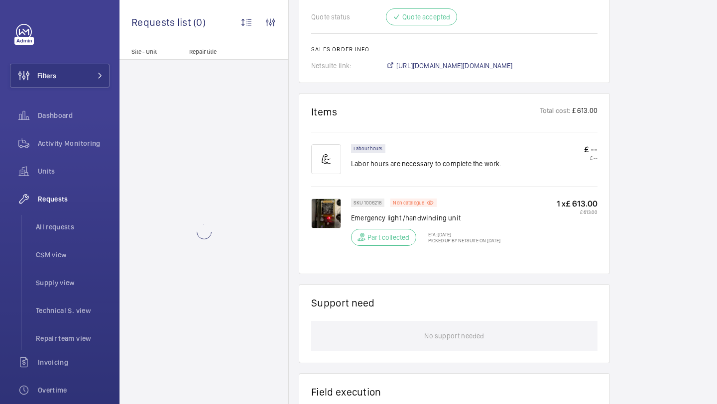
click at [329, 227] on img at bounding box center [326, 214] width 30 height 30
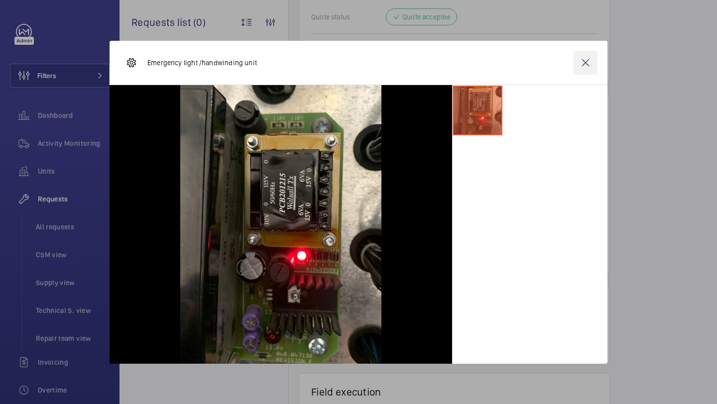
click at [583, 70] on wm-front-icon-button at bounding box center [585, 63] width 24 height 24
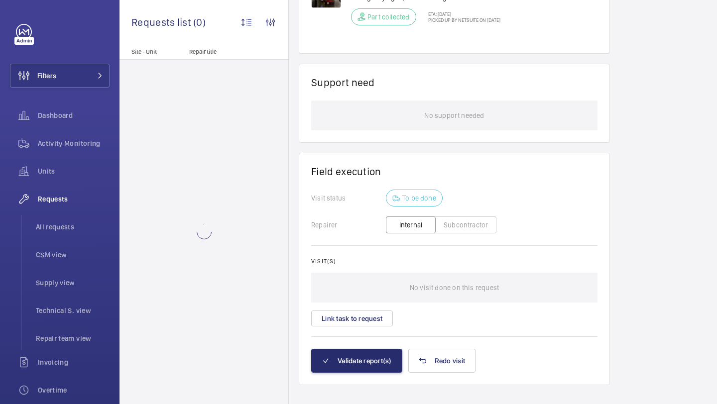
scroll to position [829, 0]
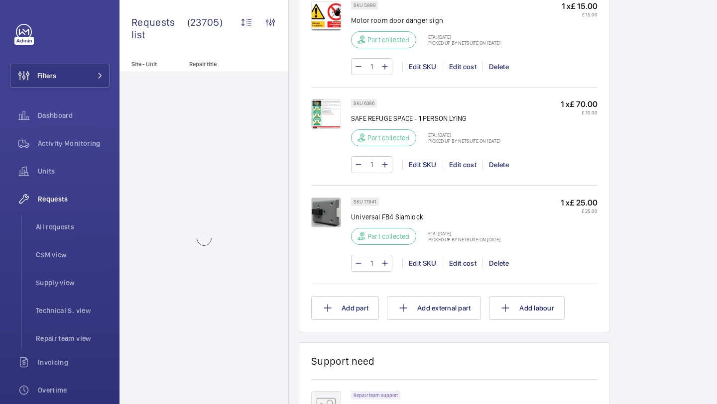
scroll to position [777, 0]
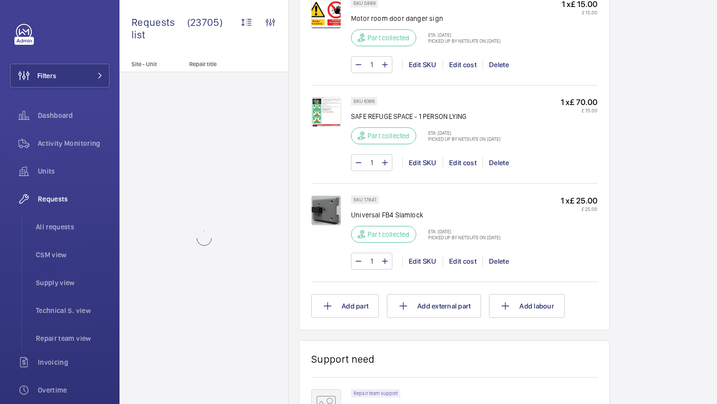
click at [389, 219] on p "Universal FB4 Slamlock" at bounding box center [425, 215] width 149 height 10
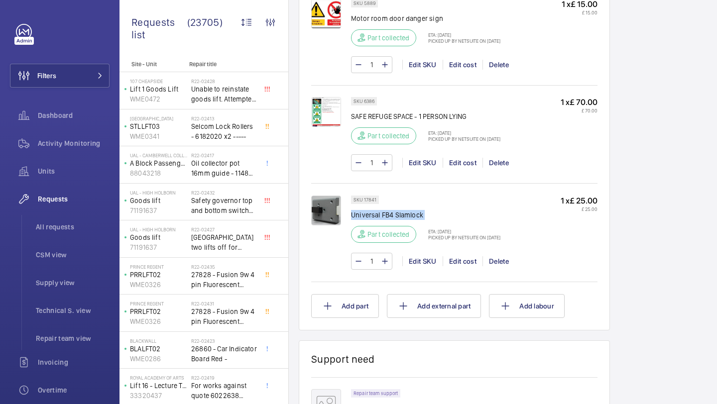
click at [389, 219] on p "Universal FB4 Slamlock" at bounding box center [425, 215] width 149 height 10
click at [409, 218] on p "Universal FB4 Slamlock" at bounding box center [425, 215] width 149 height 10
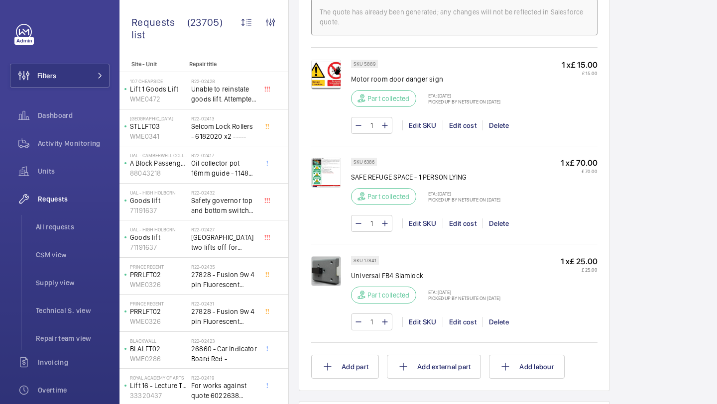
scroll to position [695, 0]
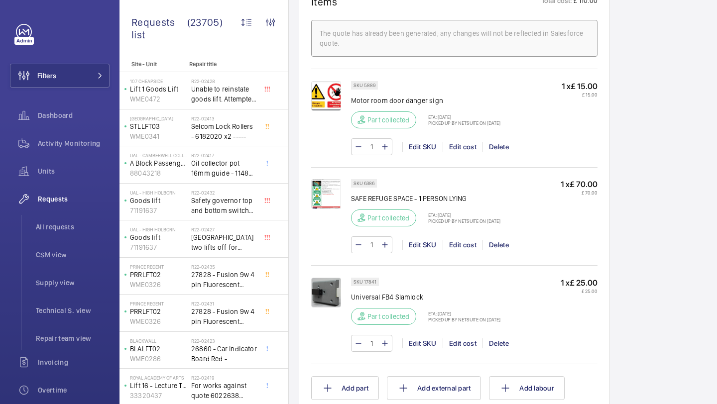
click at [368, 284] on p "SKU 17841" at bounding box center [364, 281] width 23 height 3
click at [319, 291] on img at bounding box center [326, 293] width 30 height 30
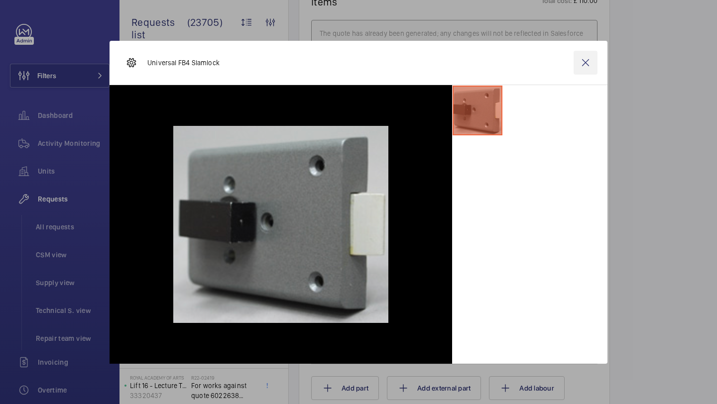
click at [588, 68] on wm-front-icon-button at bounding box center [585, 63] width 24 height 24
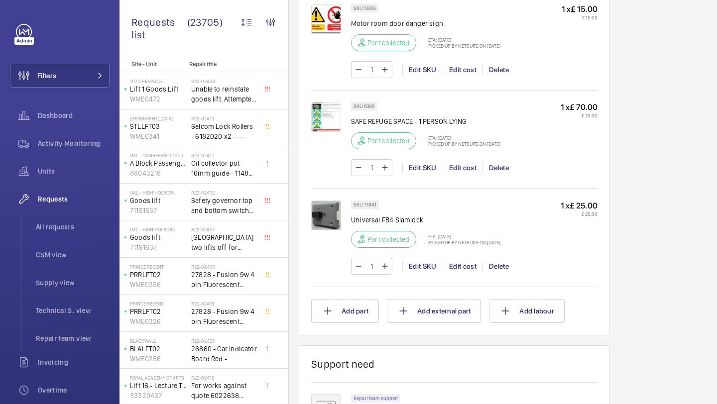
scroll to position [849, 0]
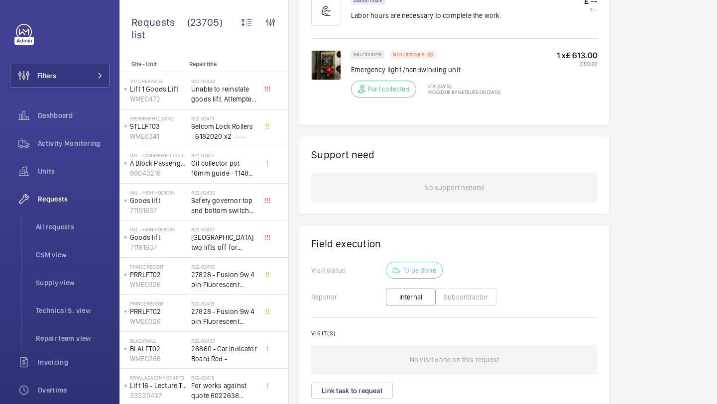
scroll to position [829, 0]
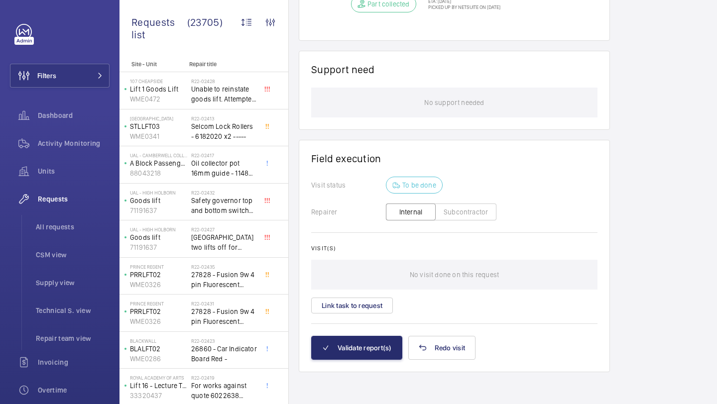
click at [367, 295] on div "Visit(s) No visit done on this request Link task to request" at bounding box center [454, 279] width 286 height 69
click at [365, 305] on button "Link task to request" at bounding box center [352, 306] width 82 height 16
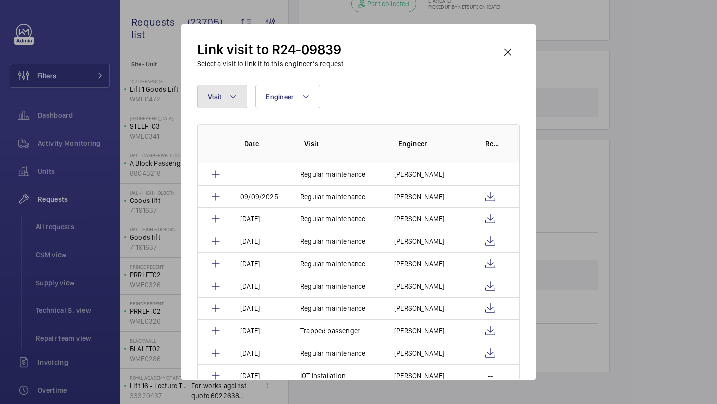
click at [241, 106] on button "Visit" at bounding box center [222, 97] width 50 height 24
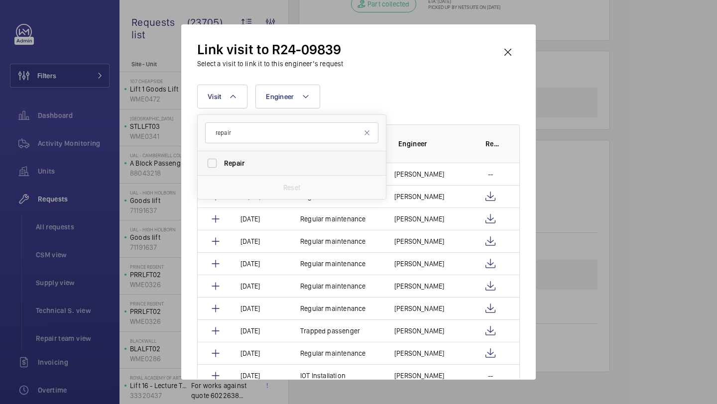
type input "repair"
click at [244, 157] on label "Repair" at bounding box center [284, 163] width 173 height 24
click at [222, 157] on input "Repair" at bounding box center [212, 163] width 20 height 20
checkbox input "true"
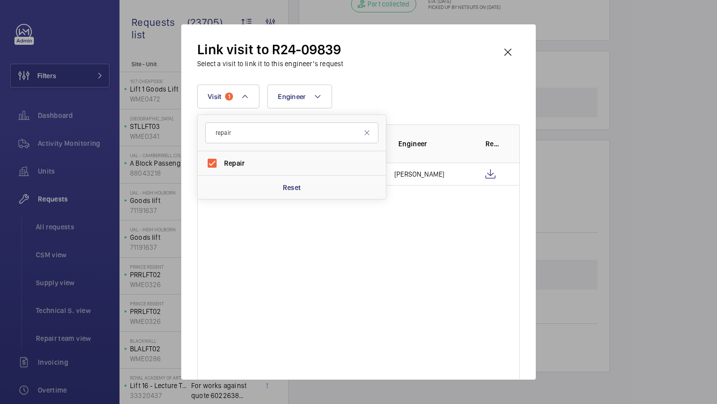
click at [437, 97] on div "Visit 1 repair Repair Reset Engineer More filters Reset all filters" at bounding box center [358, 97] width 322 height 24
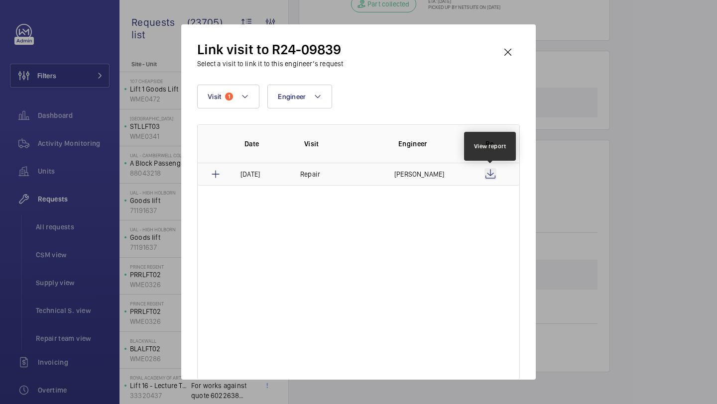
click at [490, 172] on wm-front-icon-button at bounding box center [490, 174] width 12 height 12
click at [495, 173] on wm-front-icon-button at bounding box center [490, 174] width 12 height 12
click at [516, 46] on wm-front-icon-button at bounding box center [508, 52] width 24 height 24
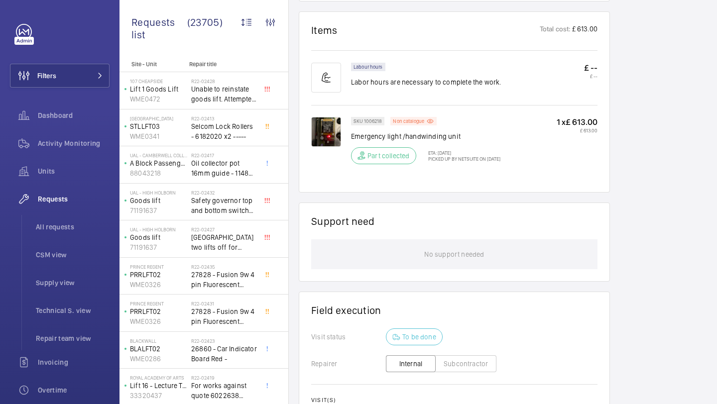
scroll to position [647, 0]
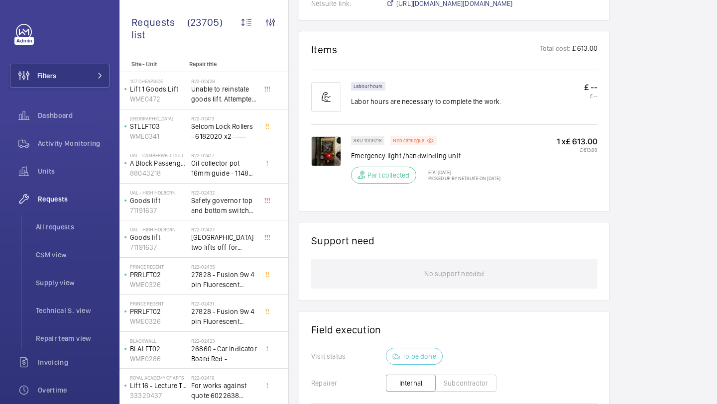
click at [320, 157] on img at bounding box center [326, 151] width 30 height 30
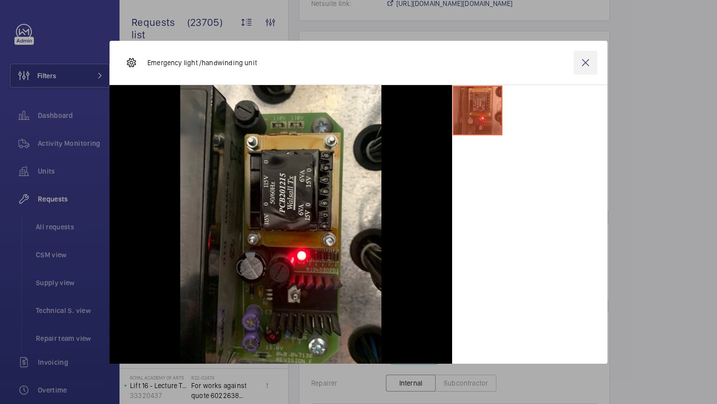
click at [584, 67] on wm-front-icon-button at bounding box center [585, 63] width 24 height 24
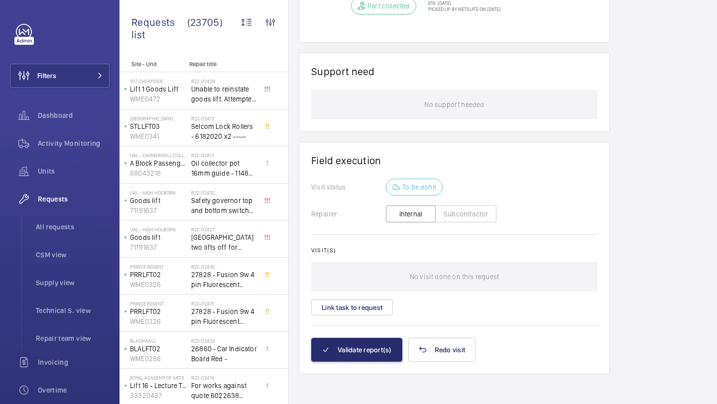
scroll to position [829, 0]
click at [368, 294] on div "Visit(s) No visit done on this request Link task to request" at bounding box center [454, 279] width 286 height 69
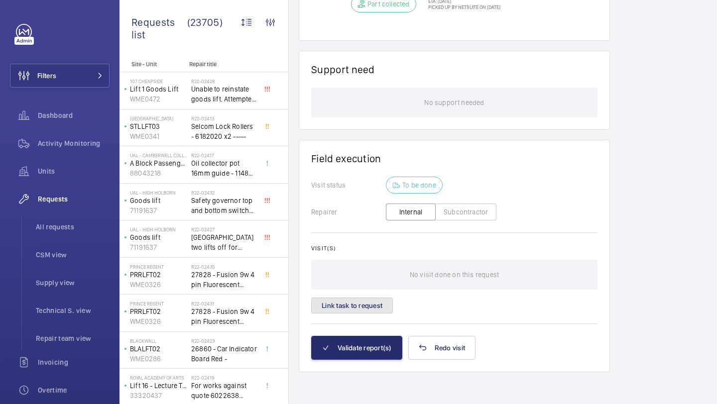
click at [368, 305] on button "Link task to request" at bounding box center [352, 306] width 82 height 16
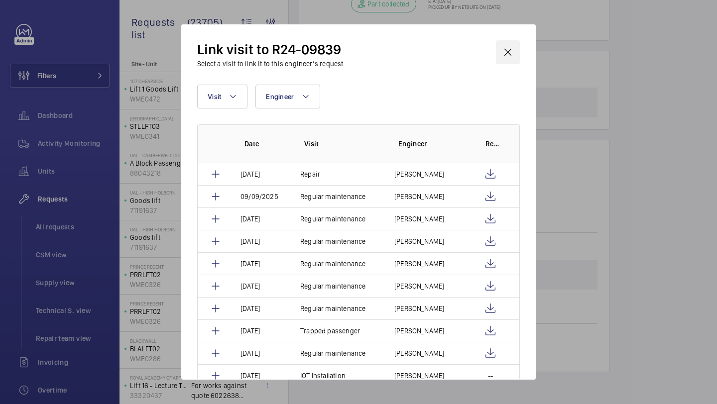
click at [515, 62] on wm-front-icon-button at bounding box center [508, 52] width 24 height 24
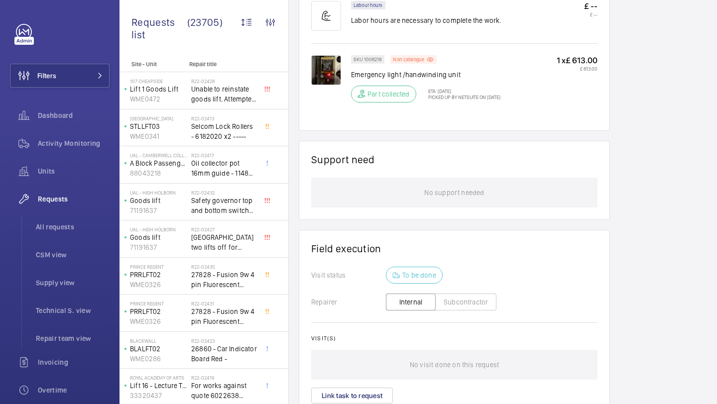
scroll to position [650, 0]
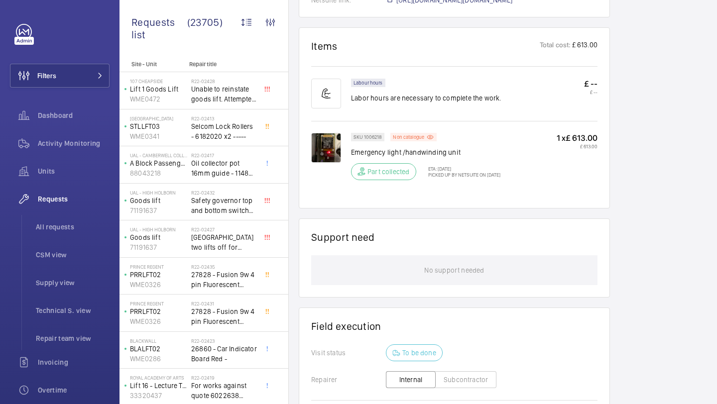
click at [326, 163] on img at bounding box center [326, 148] width 30 height 30
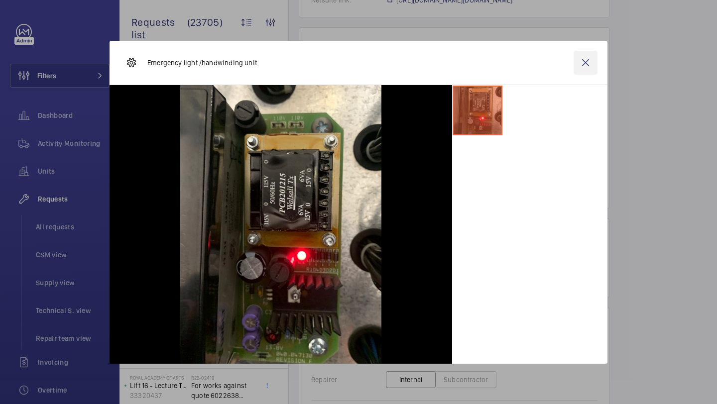
click at [592, 55] on wm-front-icon-button at bounding box center [585, 63] width 24 height 24
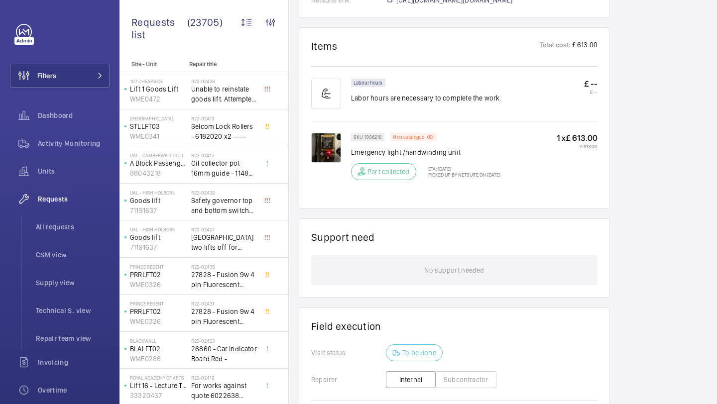
click at [319, 163] on img at bounding box center [326, 148] width 30 height 30
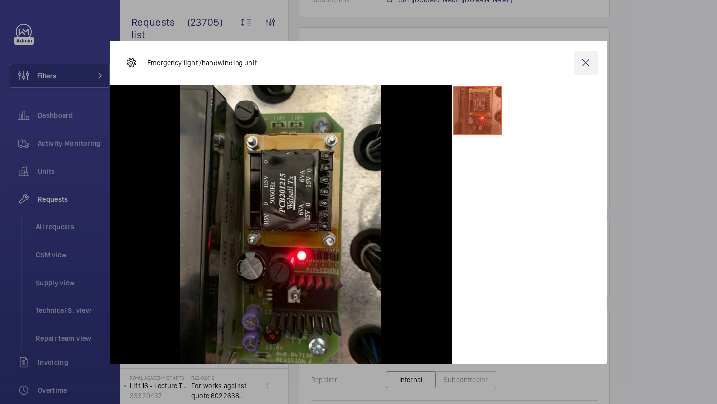
click at [590, 61] on wm-front-icon-button at bounding box center [585, 63] width 24 height 24
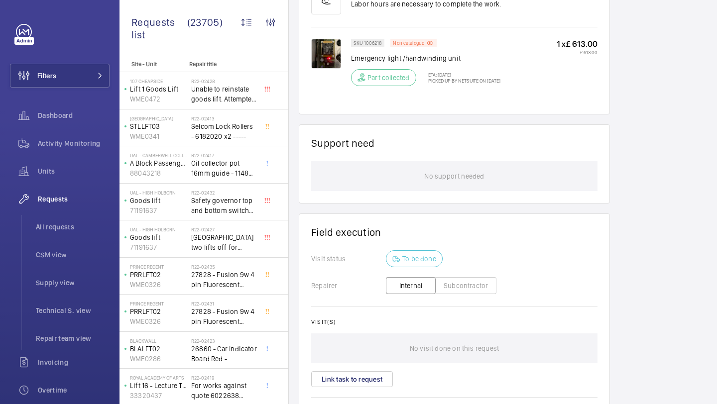
scroll to position [714, 0]
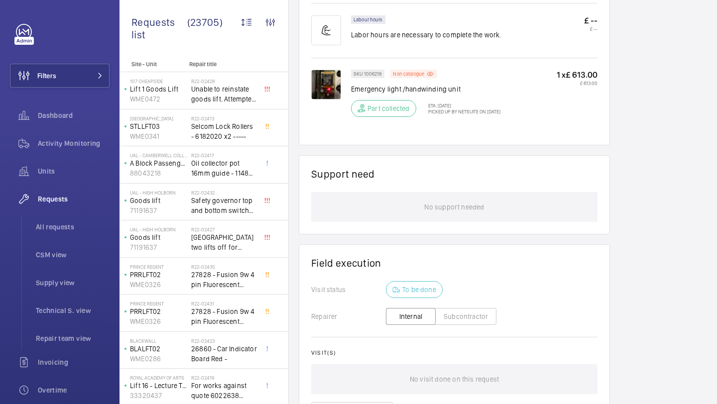
click at [331, 95] on img at bounding box center [326, 85] width 30 height 30
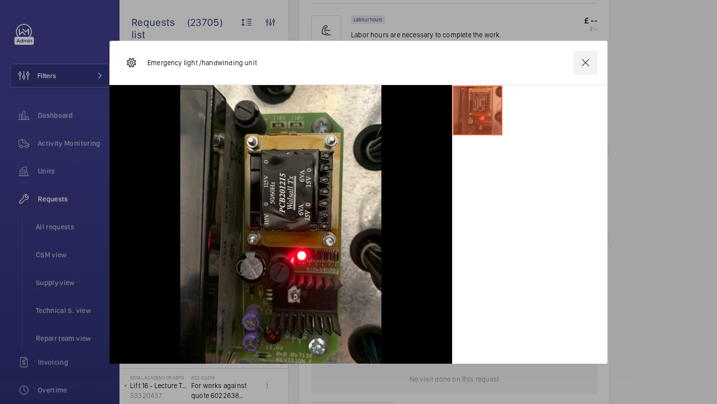
click at [585, 58] on wm-front-icon-button at bounding box center [585, 63] width 24 height 24
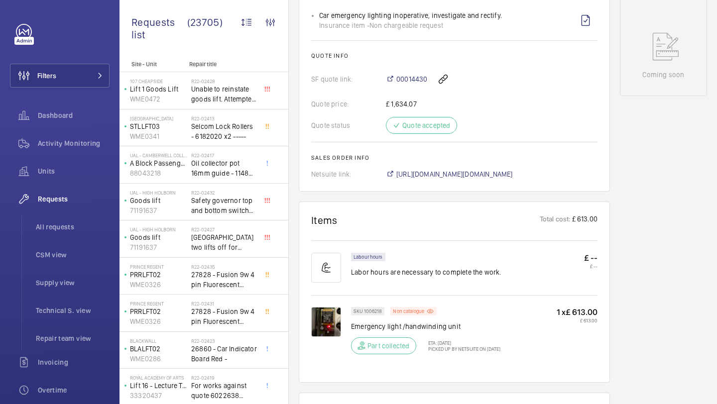
scroll to position [507, 0]
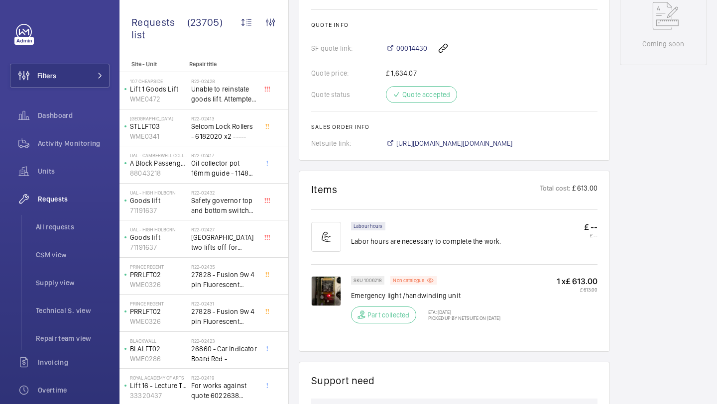
click at [460, 321] on p "Picked up by NetSuite on 10 Apr 2025" at bounding box center [461, 318] width 78 height 6
click at [441, 319] on div "Part collected ETA: 29 Oct 2024 Picked up by NetSuite on 10 Apr 2025" at bounding box center [425, 315] width 149 height 17
click at [308, 292] on wm-front-card "Items Total cost: £ 613.00 Labour hours Labor hours are necessary to complete t…" at bounding box center [454, 261] width 311 height 181
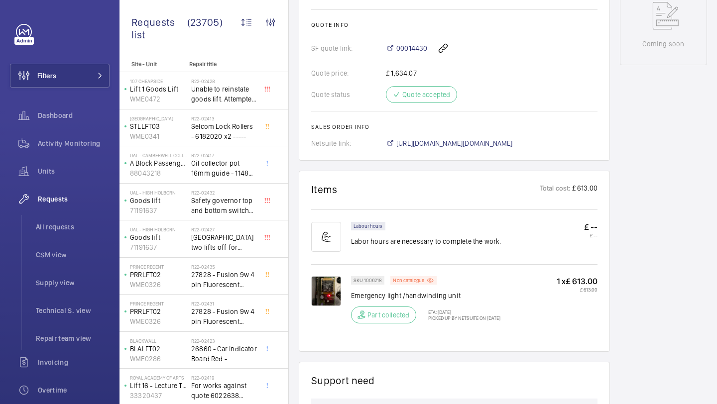
click at [314, 292] on img at bounding box center [326, 291] width 30 height 30
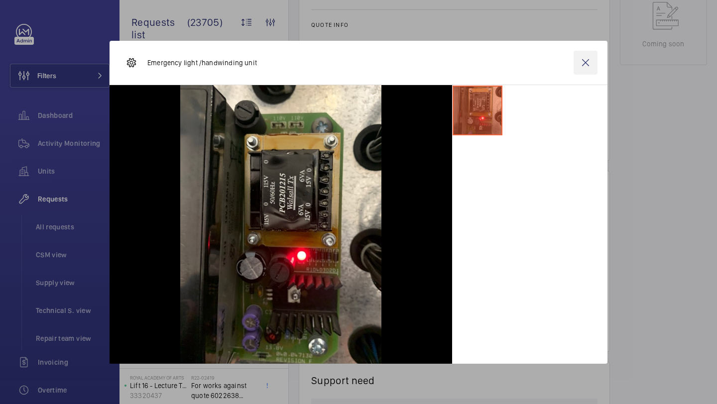
click at [589, 58] on wm-front-icon-button at bounding box center [585, 63] width 24 height 24
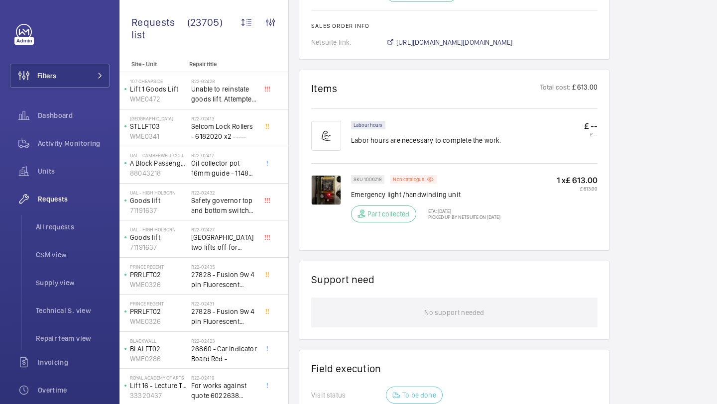
scroll to position [660, 0]
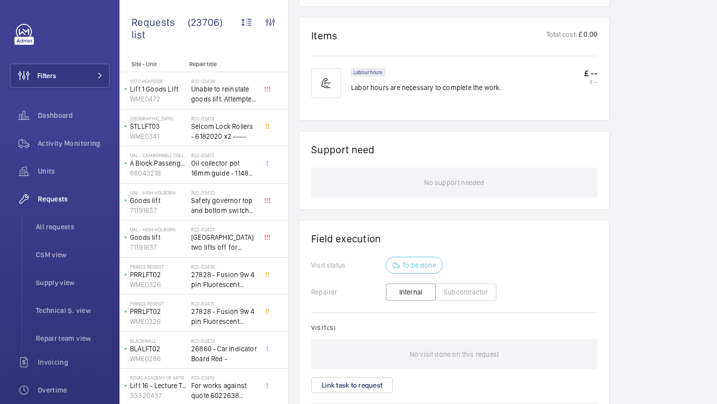
scroll to position [732, 0]
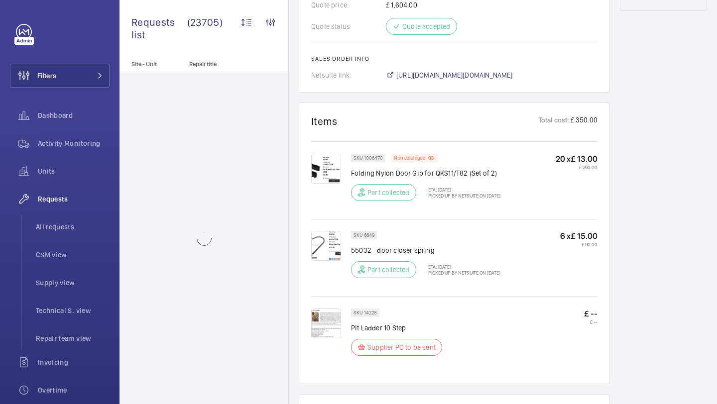
scroll to position [604, 0]
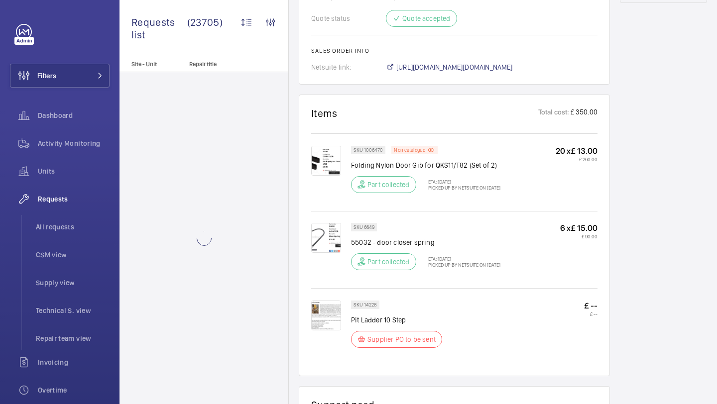
click at [328, 310] on img at bounding box center [326, 316] width 30 height 30
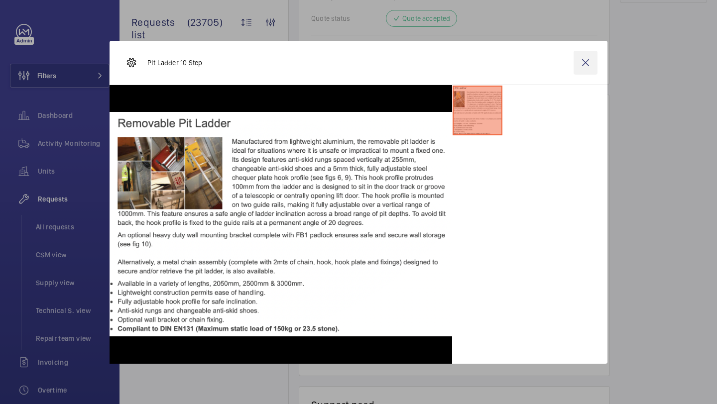
click at [592, 62] on wm-front-icon-button at bounding box center [585, 63] width 24 height 24
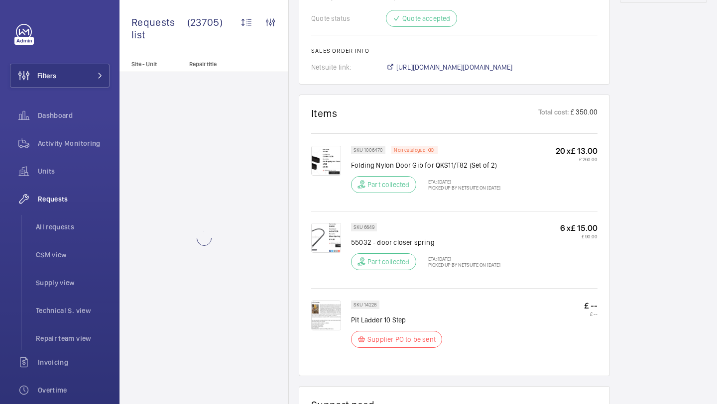
click at [319, 159] on img at bounding box center [326, 161] width 30 height 30
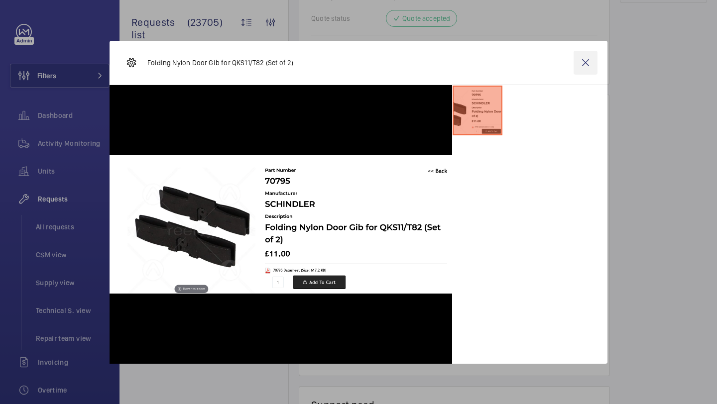
click at [581, 69] on wm-front-icon-button at bounding box center [585, 63] width 24 height 24
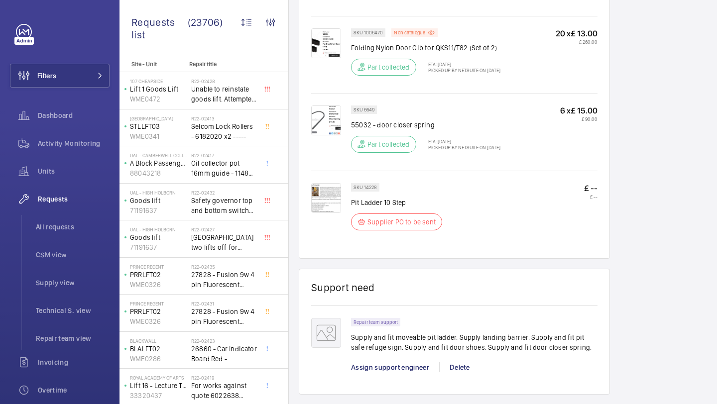
scroll to position [699, 0]
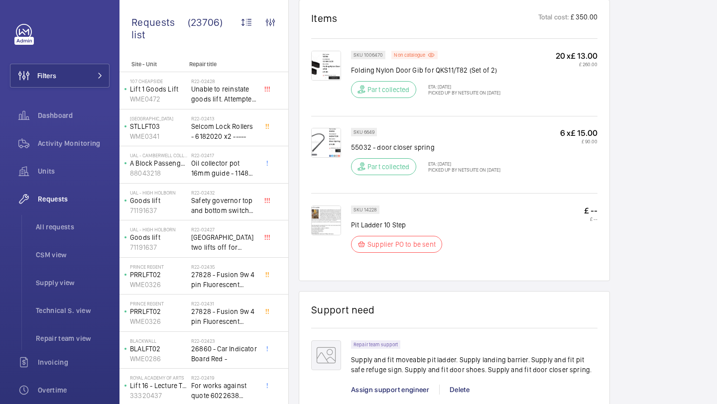
click at [312, 38] on div "SKU 1006470 Non catalogue Folding Nylon Door Gib for QKS11/T82 (Set of 2) Part …" at bounding box center [454, 76] width 286 height 76
click at [330, 51] on img at bounding box center [326, 66] width 30 height 30
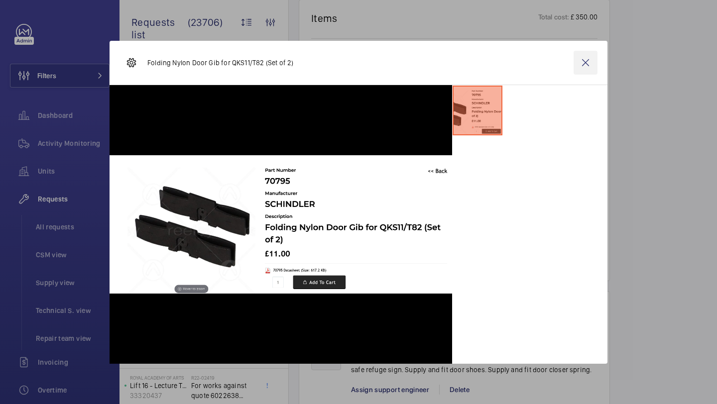
click at [578, 59] on wm-front-icon-button at bounding box center [585, 63] width 24 height 24
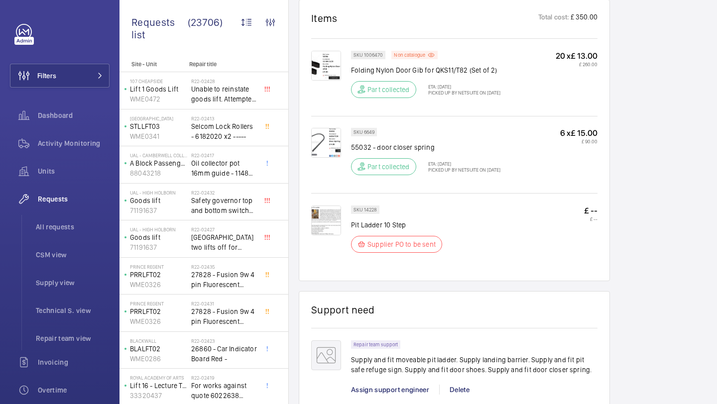
click at [334, 130] on img at bounding box center [326, 143] width 30 height 30
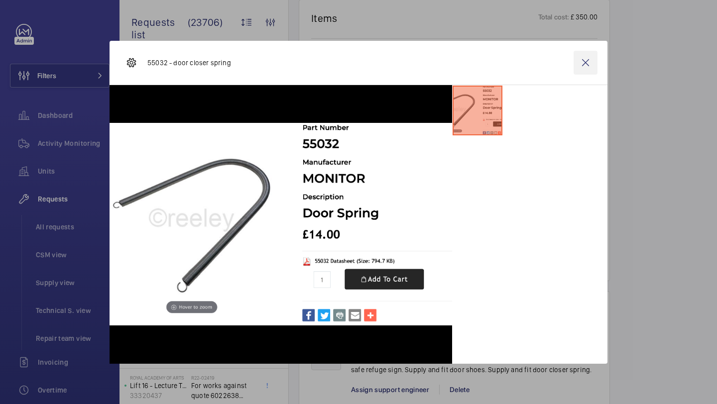
click at [586, 61] on wm-front-icon-button at bounding box center [585, 63] width 24 height 24
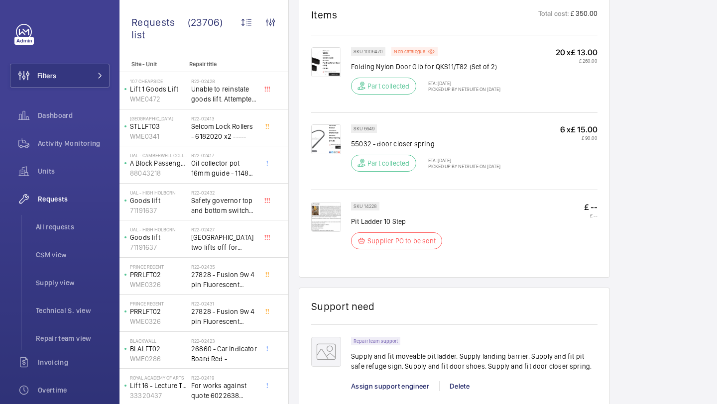
scroll to position [668, 0]
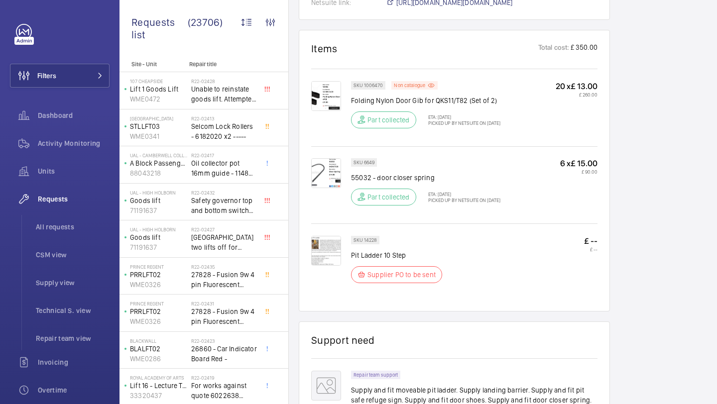
click at [325, 159] on img at bounding box center [326, 173] width 30 height 30
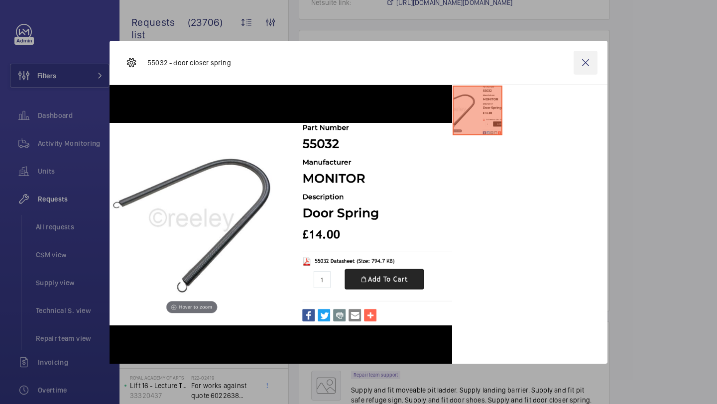
click at [588, 60] on wm-front-icon-button at bounding box center [585, 63] width 24 height 24
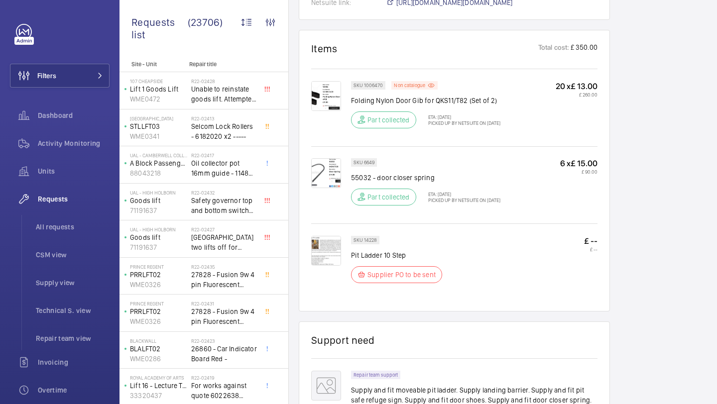
click at [323, 159] on img at bounding box center [326, 173] width 30 height 30
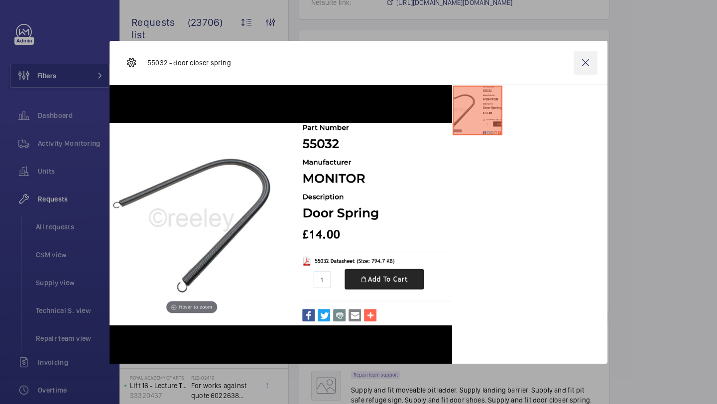
click at [588, 72] on wm-front-icon-button at bounding box center [585, 63] width 24 height 24
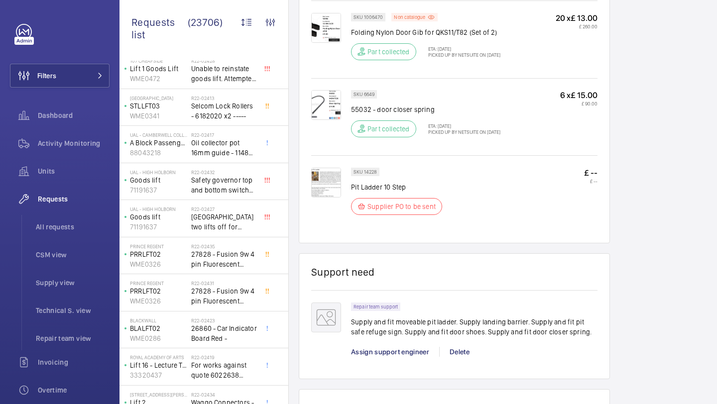
scroll to position [746, 0]
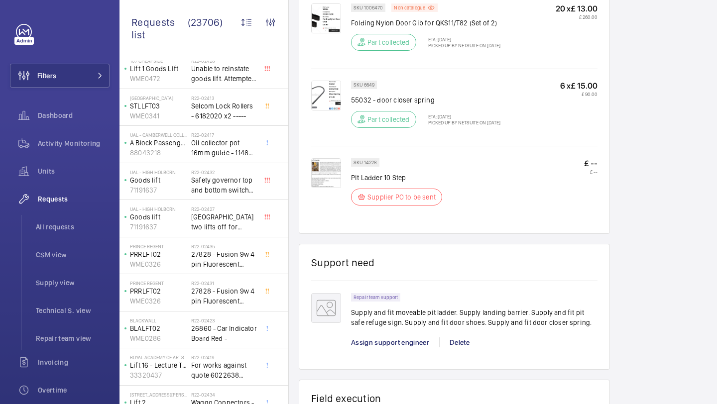
click at [310, 165] on wm-front-card "Items Total cost: £ 350.00 SKU 1006470 Non catalogue Folding Nylon Door Gib for…" at bounding box center [454, 93] width 311 height 282
click at [326, 161] on img at bounding box center [326, 173] width 30 height 30
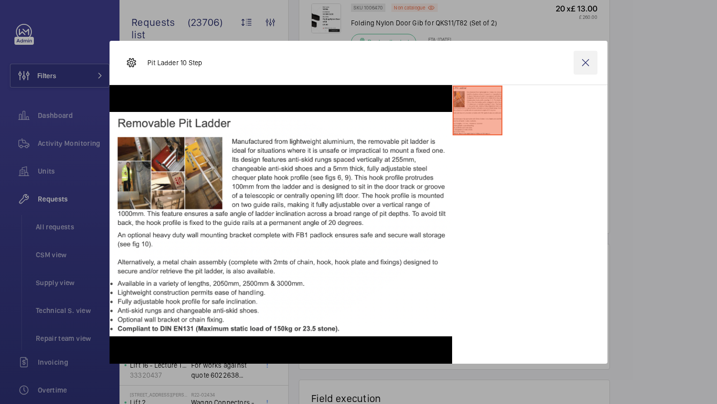
click at [589, 61] on wm-front-icon-button at bounding box center [585, 63] width 24 height 24
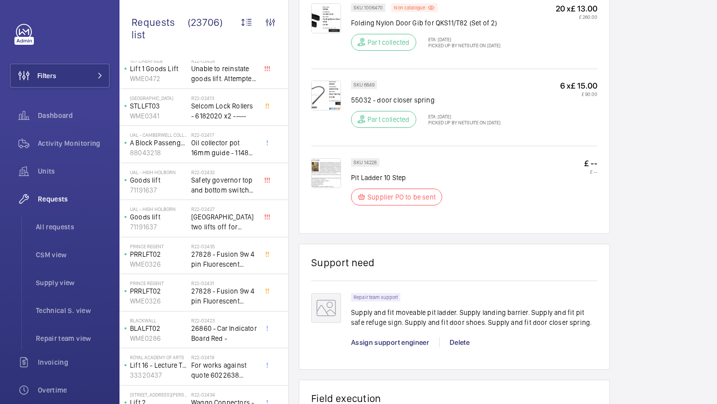
click at [390, 173] on p "Pit Ladder 10 Step" at bounding box center [399, 178] width 97 height 10
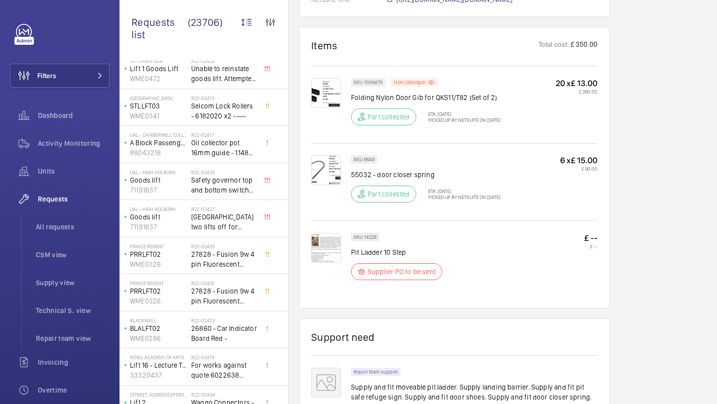
scroll to position [634, 0]
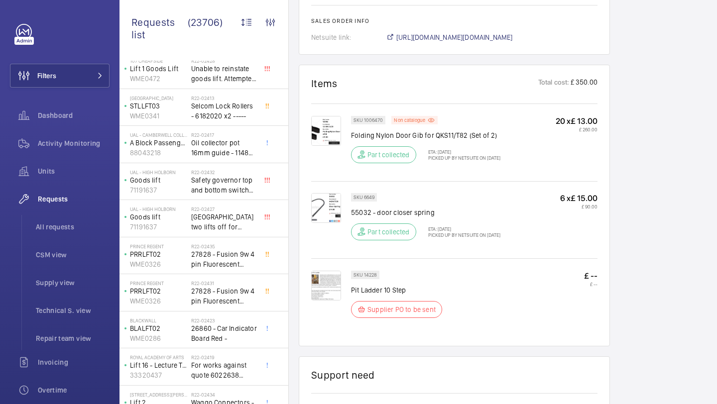
click at [322, 198] on img at bounding box center [326, 208] width 30 height 30
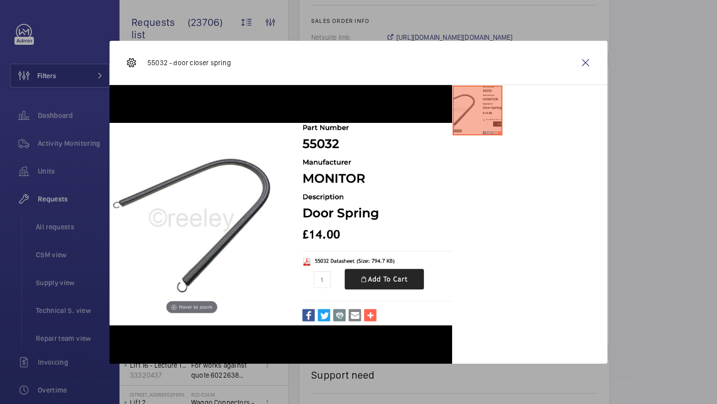
click at [601, 65] on div "55032 - door closer spring" at bounding box center [358, 63] width 498 height 44
click at [589, 65] on wm-front-icon-button at bounding box center [585, 63] width 24 height 24
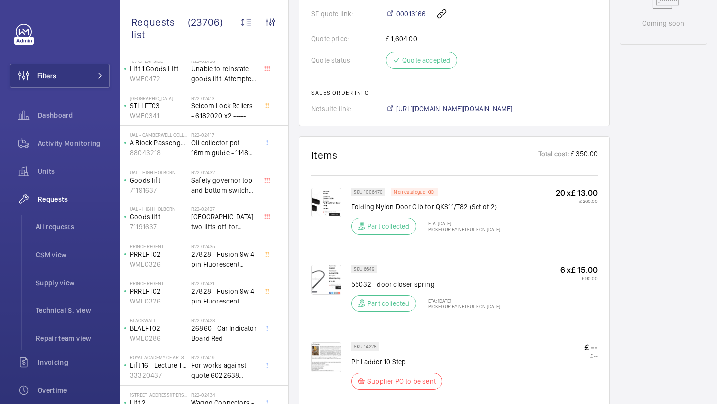
scroll to position [541, 0]
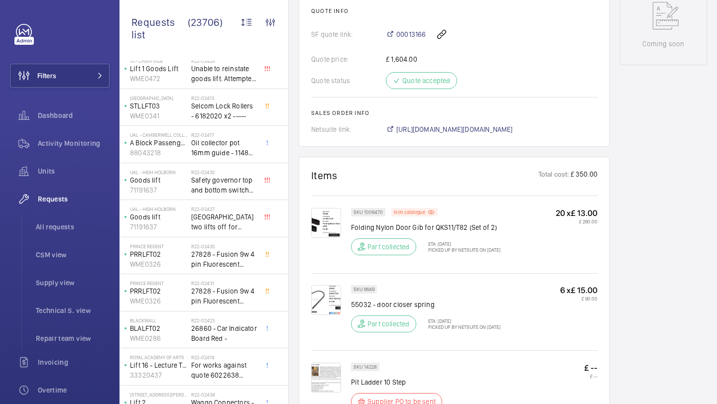
click at [327, 208] on img at bounding box center [326, 223] width 30 height 30
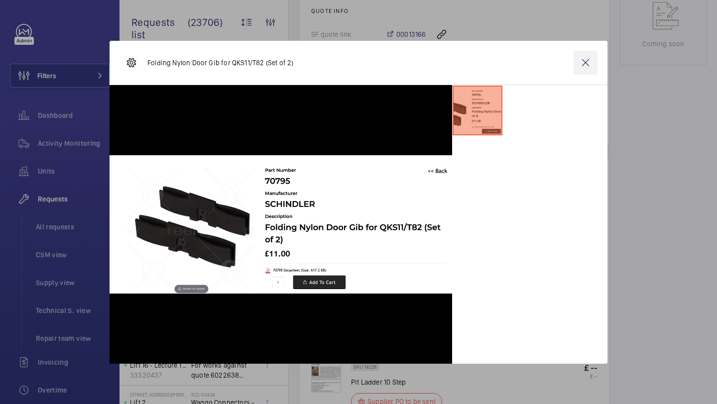
click at [589, 54] on wm-front-icon-button at bounding box center [585, 63] width 24 height 24
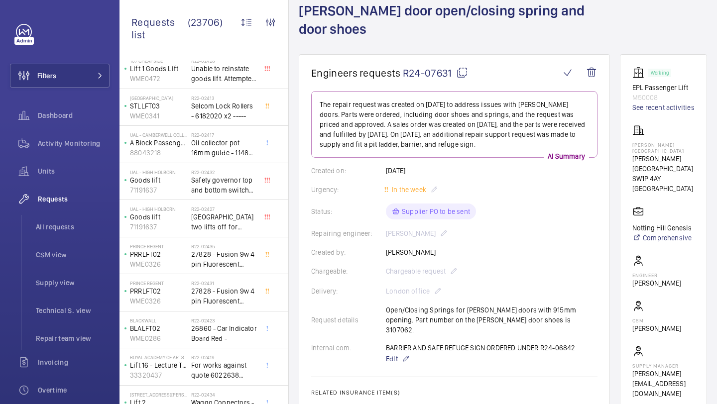
scroll to position [55, 0]
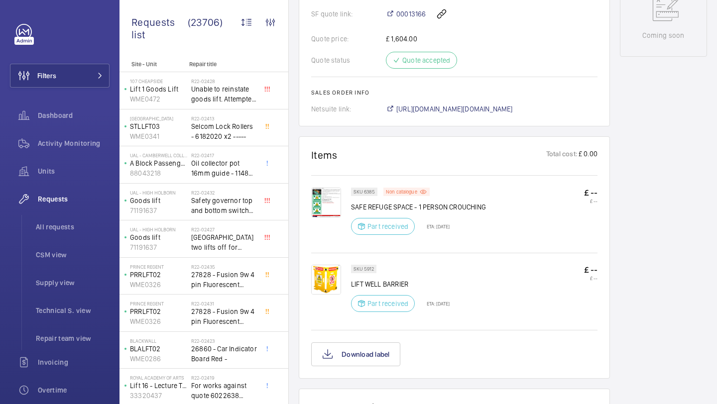
scroll to position [550, 0]
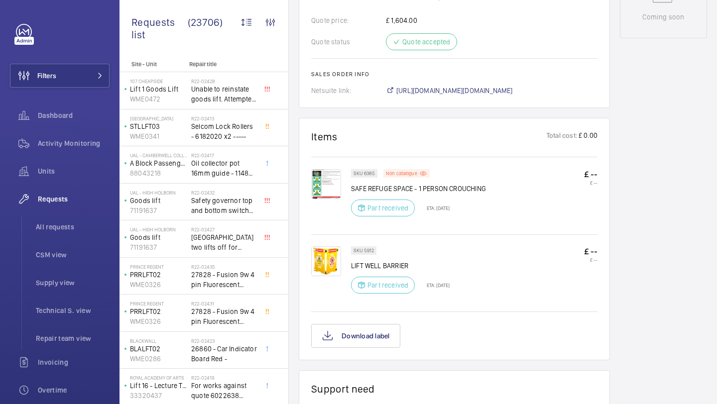
click at [334, 185] on img at bounding box center [326, 184] width 30 height 30
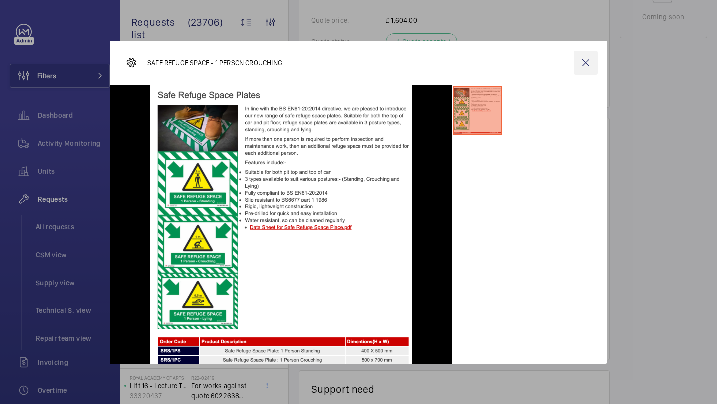
click at [582, 73] on wm-front-icon-button at bounding box center [585, 63] width 24 height 24
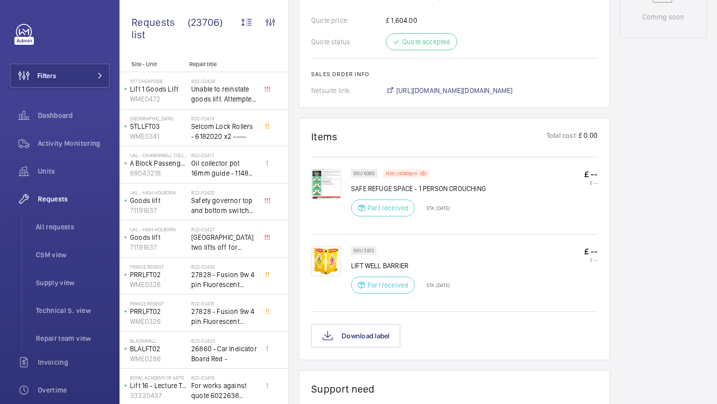
click at [333, 271] on img at bounding box center [326, 261] width 30 height 30
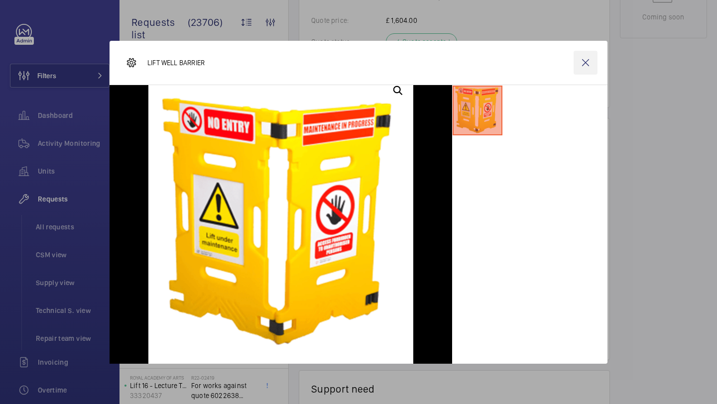
click at [581, 63] on wm-front-icon-button at bounding box center [585, 63] width 24 height 24
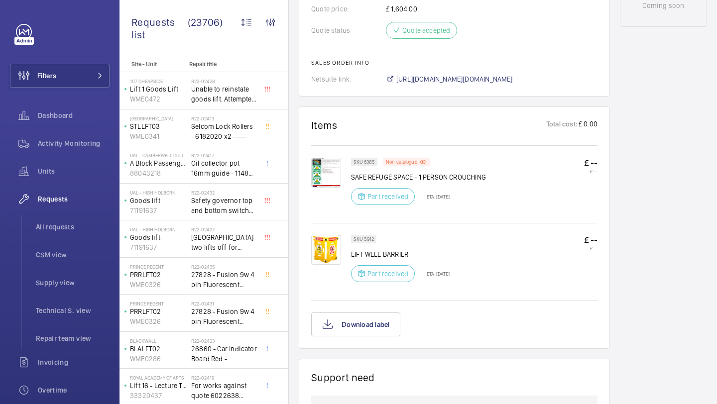
scroll to position [562, 0]
click at [323, 171] on img at bounding box center [326, 172] width 30 height 30
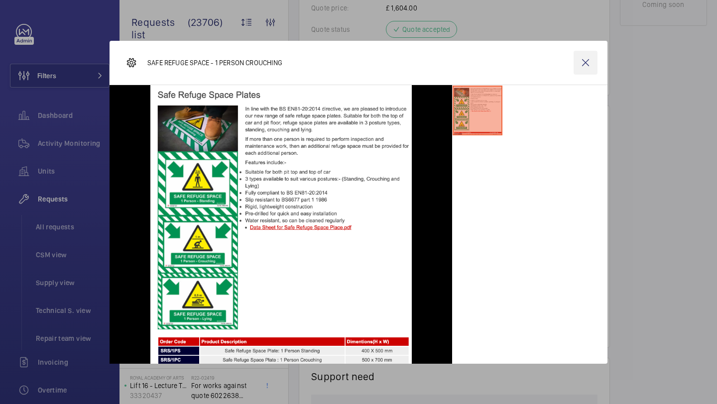
click at [584, 54] on wm-front-icon-button at bounding box center [585, 63] width 24 height 24
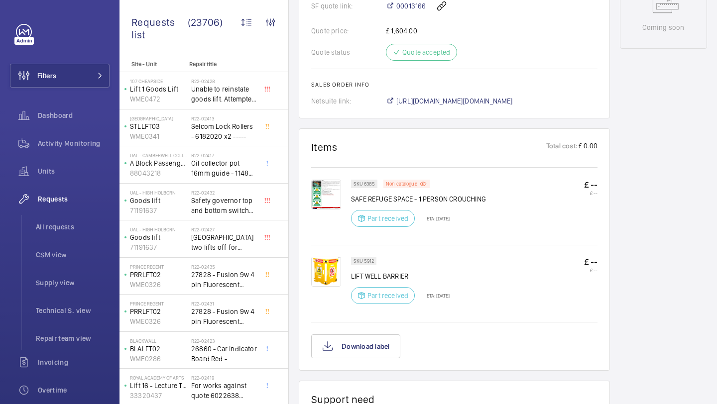
scroll to position [533, 0]
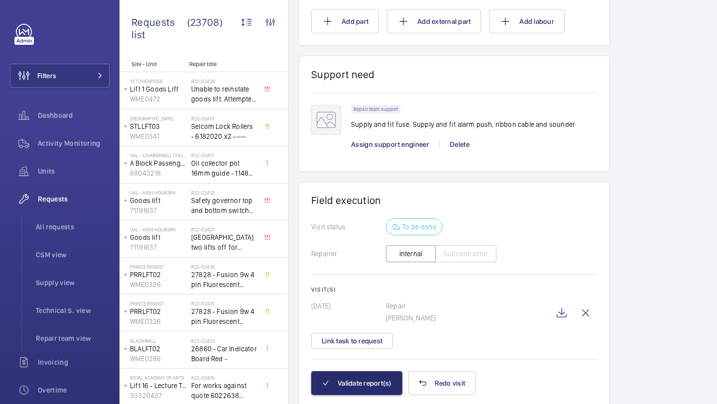
scroll to position [1194, 0]
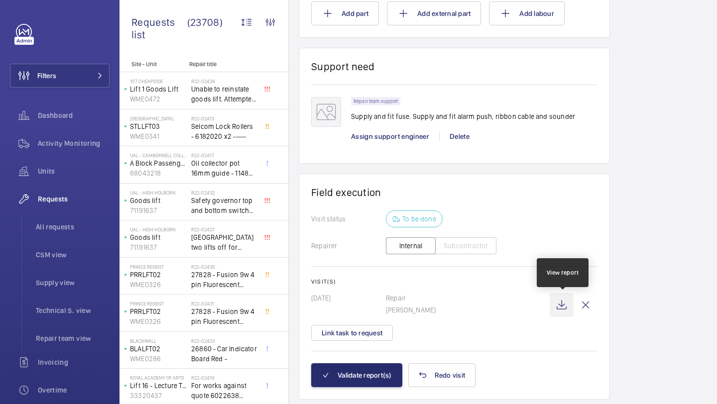
click at [565, 296] on wm-front-icon-button at bounding box center [561, 305] width 24 height 24
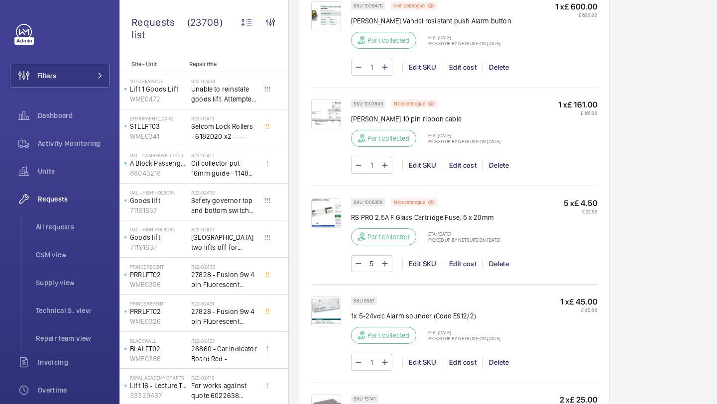
scroll to position [635, 0]
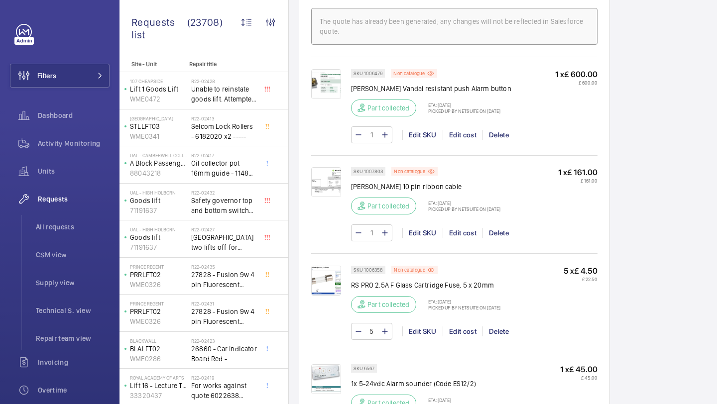
click at [331, 82] on img at bounding box center [326, 84] width 30 height 30
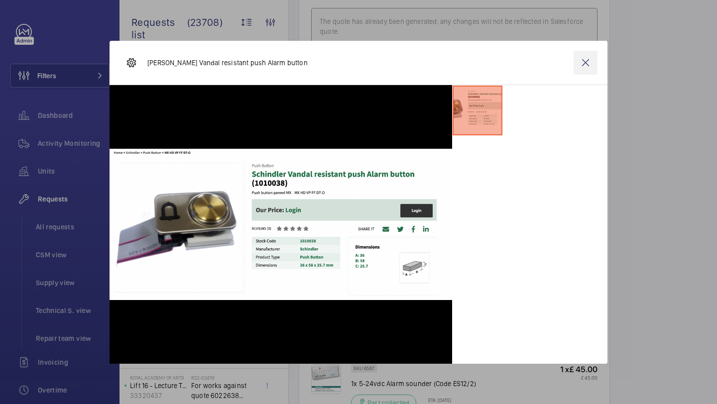
click at [589, 67] on wm-front-icon-button at bounding box center [585, 63] width 24 height 24
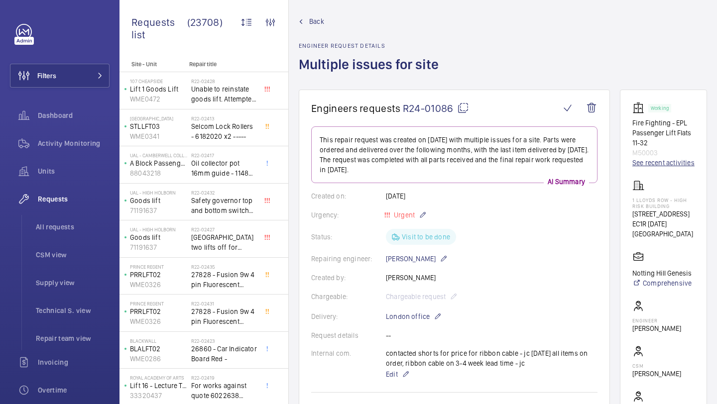
scroll to position [0, 0]
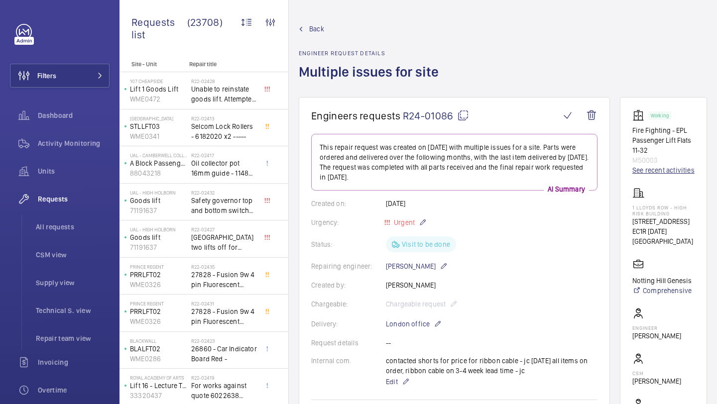
click at [640, 175] on link "See recent activities" at bounding box center [663, 170] width 62 height 10
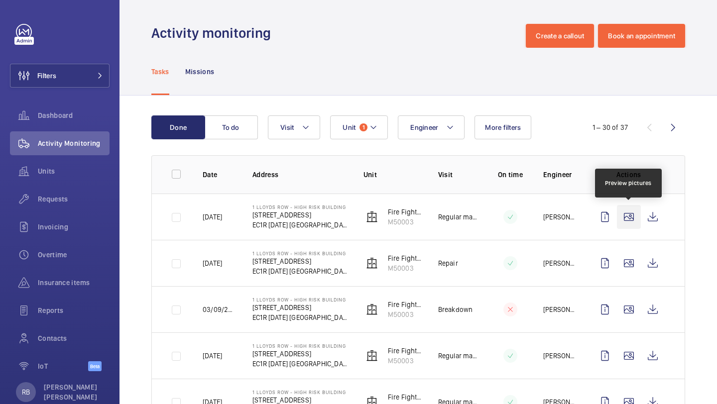
click at [626, 211] on wm-front-icon-button at bounding box center [629, 217] width 24 height 24
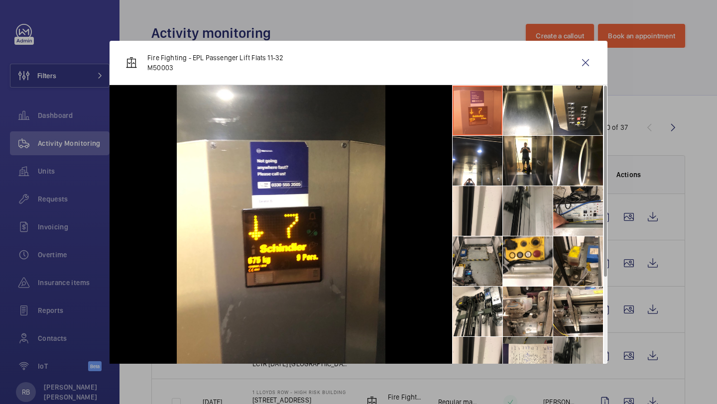
click at [492, 125] on li at bounding box center [477, 111] width 50 height 50
click at [519, 120] on li at bounding box center [528, 111] width 50 height 50
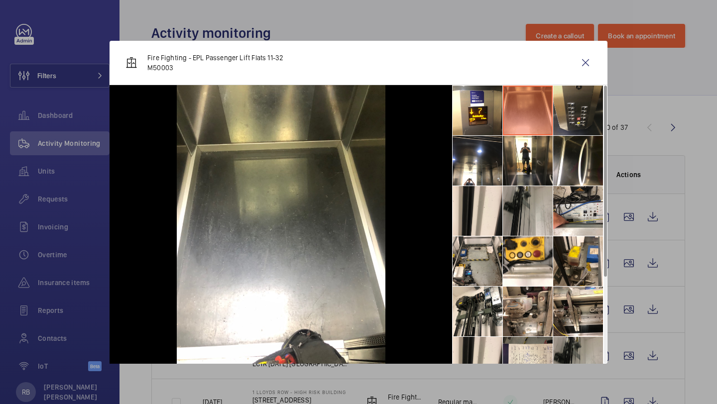
click at [594, 117] on li at bounding box center [578, 111] width 50 height 50
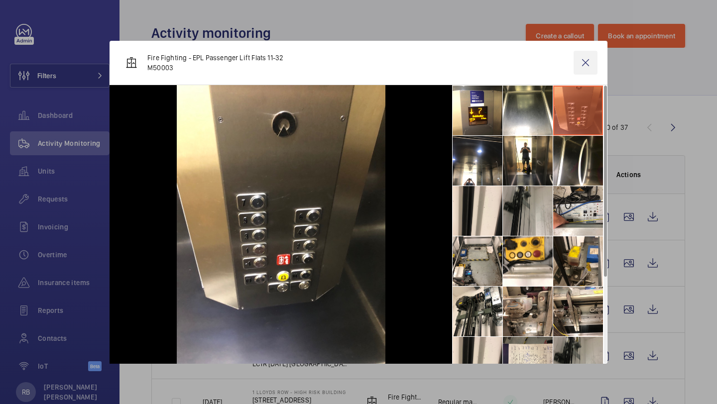
click at [581, 69] on wm-front-icon-button at bounding box center [585, 63] width 24 height 24
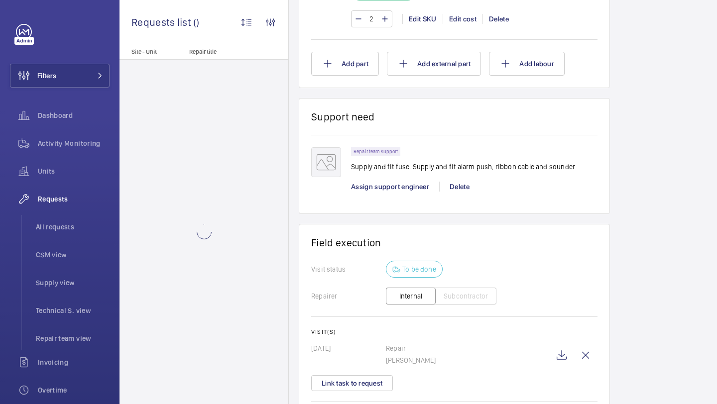
scroll to position [1223, 0]
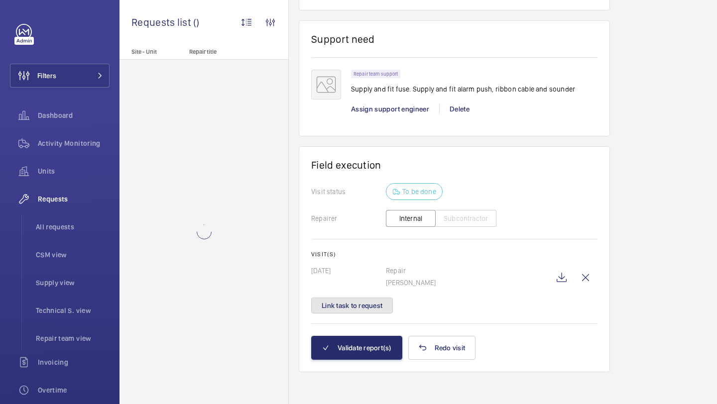
click at [374, 300] on button "Link task to request" at bounding box center [352, 306] width 82 height 16
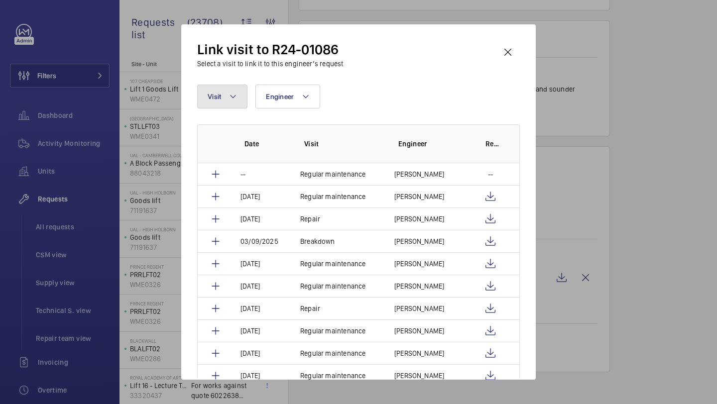
click at [224, 103] on button "Visit" at bounding box center [222, 97] width 50 height 24
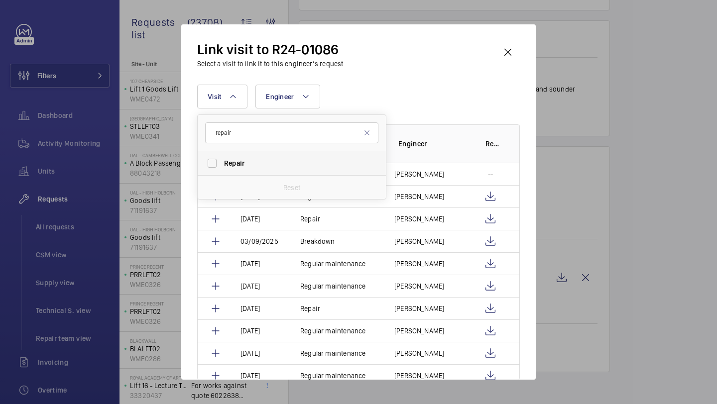
type input "repair"
click at [240, 155] on label "Repair" at bounding box center [284, 163] width 173 height 24
click at [222, 155] on input "Repair" at bounding box center [212, 163] width 20 height 20
checkbox input "true"
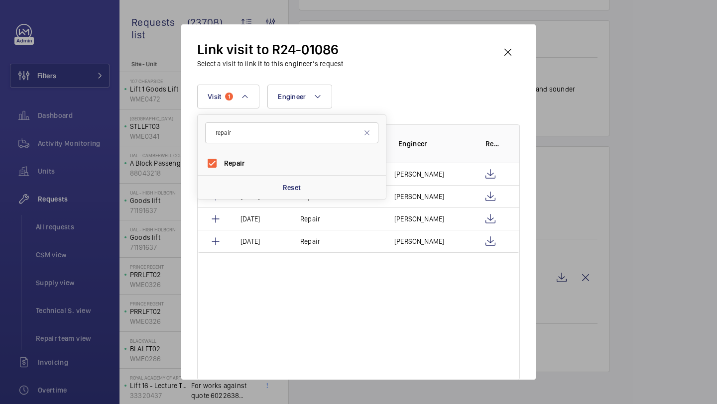
click at [430, 78] on div "Link visit to R24-01086 Select a visit to link it to this engineer’s request Vi…" at bounding box center [358, 209] width 322 height 339
click at [513, 39] on div "Link visit to R24-01086 Select a visit to link it to this engineer’s request Vi…" at bounding box center [358, 201] width 354 height 355
click at [506, 62] on wm-front-icon-button at bounding box center [508, 52] width 24 height 24
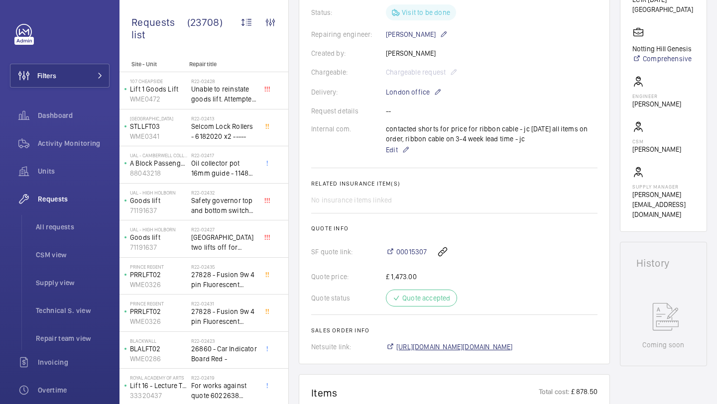
scroll to position [229, 0]
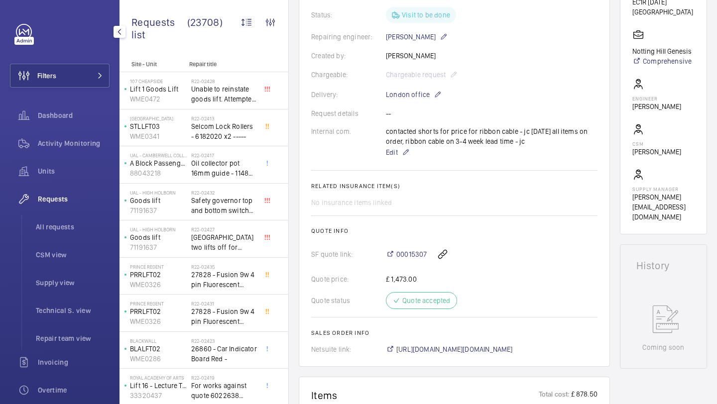
click at [58, 46] on div "Filters Dashboard Activity Monitoring Units Requests All requests CSM view Supp…" at bounding box center [60, 271] width 100 height 494
click at [90, 65] on button "Filters" at bounding box center [60, 76] width 100 height 24
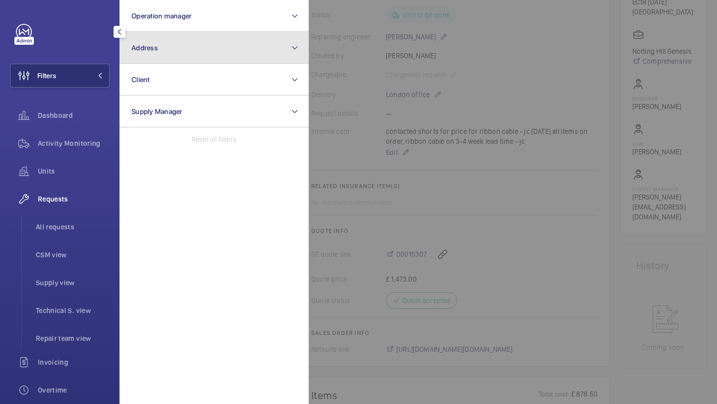
click at [136, 50] on span "Address" at bounding box center [144, 48] width 26 height 8
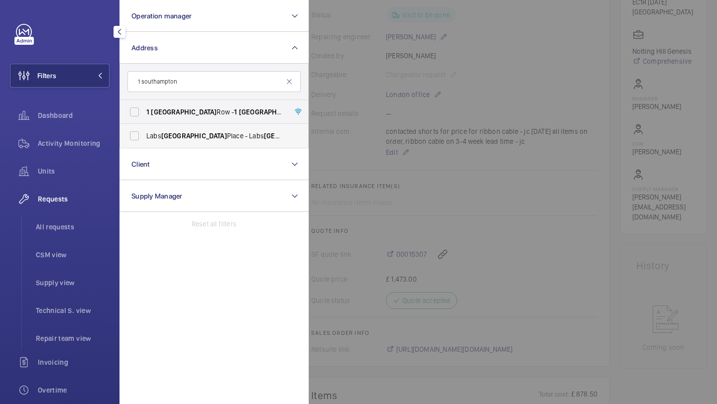
type input "1 southampton"
click at [167, 125] on label "Labs Southampton Place - Labs Southampton Place, 1 4- 1 5 Southampton Pl, Londo…" at bounding box center [206, 136] width 173 height 24
click at [144, 126] on input "Labs Southampton Place - Labs Southampton Place, 1 4- 1 5 Southampton Pl, Londo…" at bounding box center [134, 136] width 20 height 20
click at [167, 125] on label "Labs Southampton Place - Labs Southampton Place, 1 4- 1 5 Southampton Pl, Londo…" at bounding box center [206, 136] width 173 height 24
click at [144, 126] on input "Labs Southampton Place - Labs Southampton Place, 1 4- 1 5 Southampton Pl, Londo…" at bounding box center [134, 136] width 20 height 20
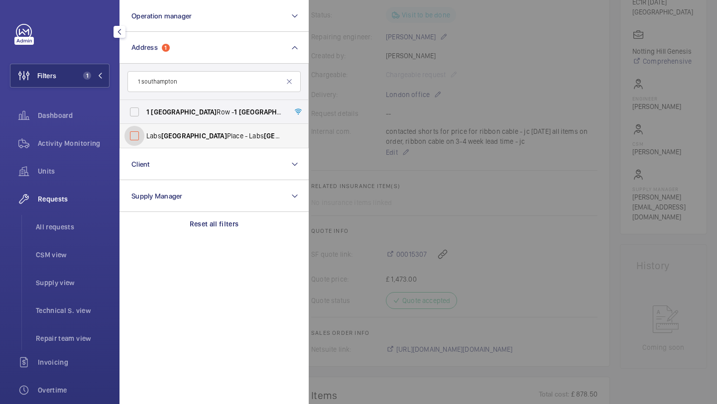
checkbox input "false"
click at [165, 122] on label "1 Southampton Row - 1 Southampton Row, LONDON WC 1 B 5HA" at bounding box center [206, 112] width 173 height 24
click at [144, 122] on input "1 Southampton Row - 1 Southampton Row, LONDON WC 1 B 5HA" at bounding box center [134, 112] width 20 height 20
checkbox input "true"
click at [402, 111] on div at bounding box center [667, 202] width 717 height 404
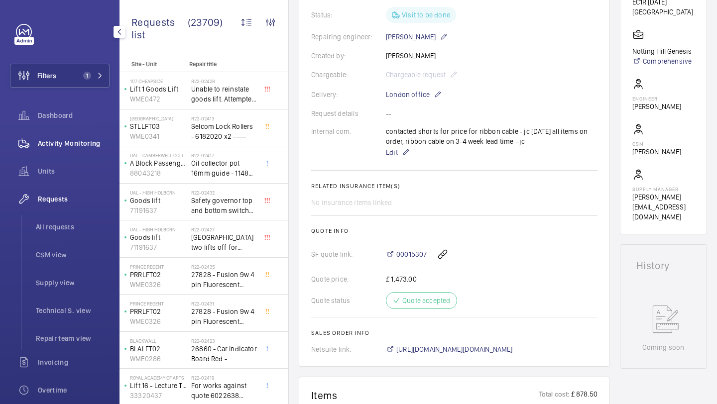
click at [86, 136] on div "Activity Monitoring" at bounding box center [60, 143] width 100 height 24
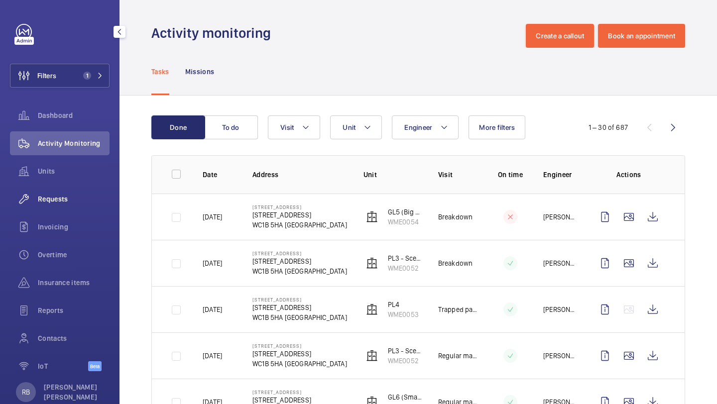
click at [73, 188] on div "Requests" at bounding box center [60, 199] width 100 height 24
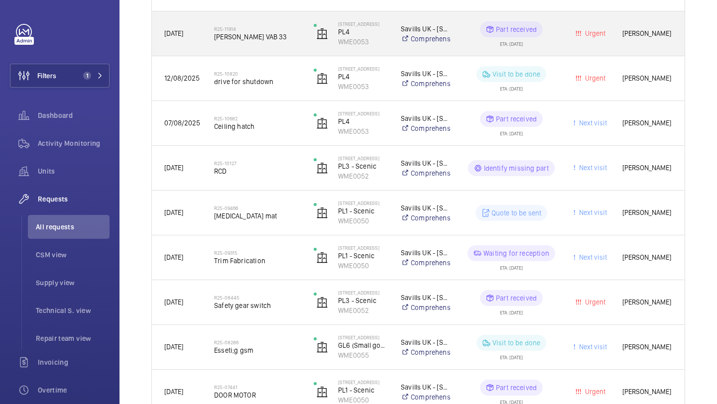
scroll to position [245, 0]
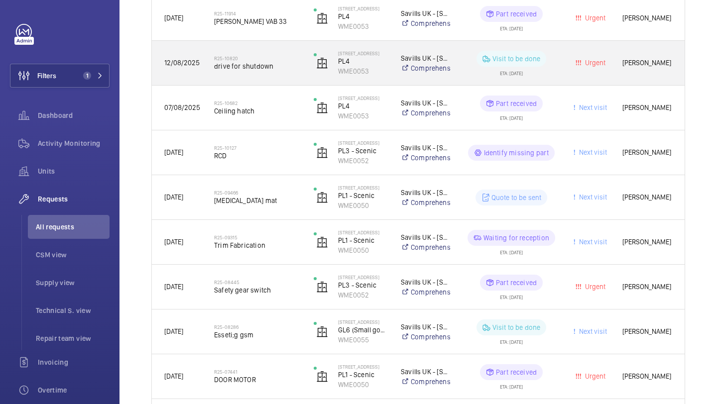
click at [271, 63] on span "drive for shutdown" at bounding box center [257, 66] width 87 height 10
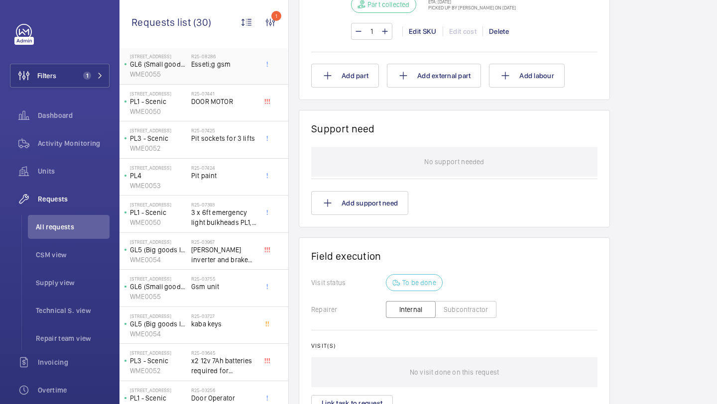
scroll to position [330, 0]
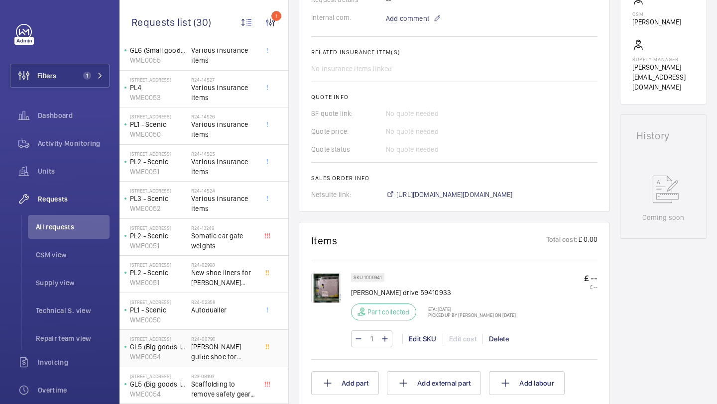
scroll to position [549, 0]
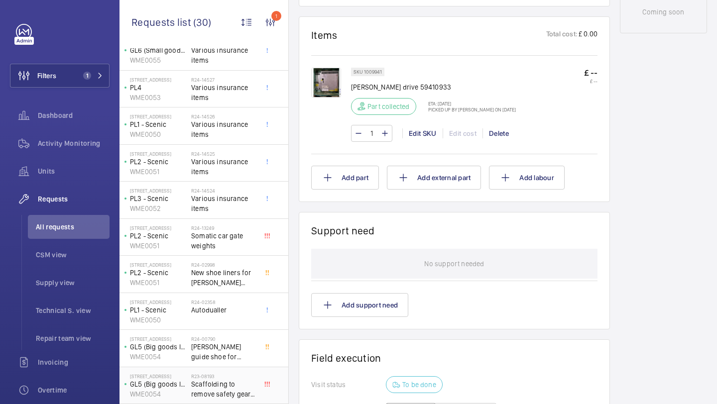
click at [232, 392] on span "Scaffolding to remove safety gear on top floor" at bounding box center [224, 389] width 66 height 20
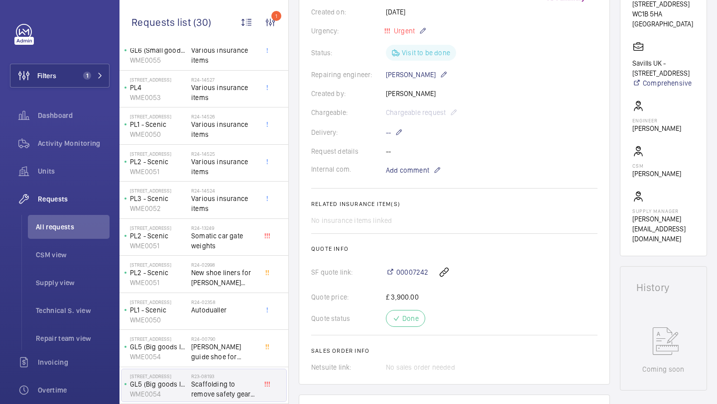
scroll to position [219, 0]
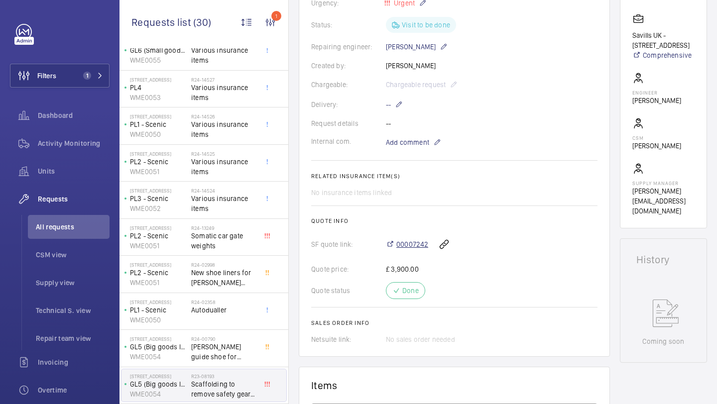
click at [415, 241] on span "00007242" at bounding box center [412, 244] width 32 height 10
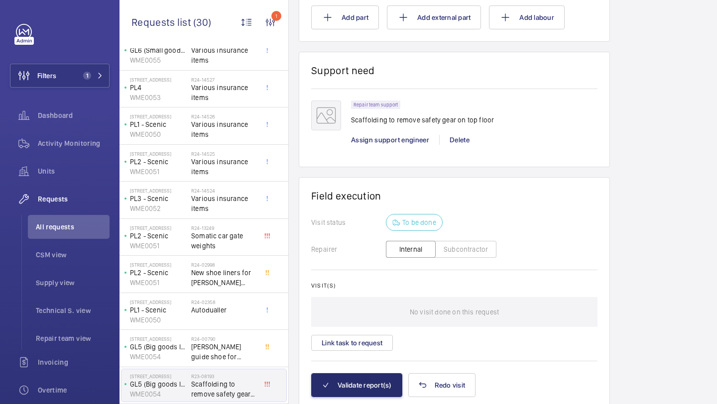
scroll to position [747, 0]
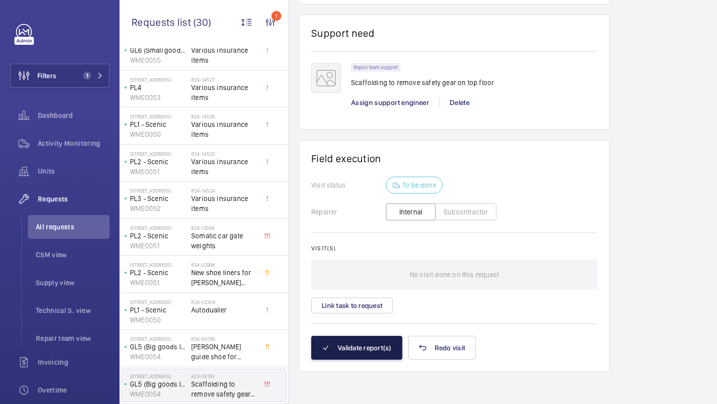
click at [360, 351] on button "Validate report(s)" at bounding box center [356, 348] width 91 height 24
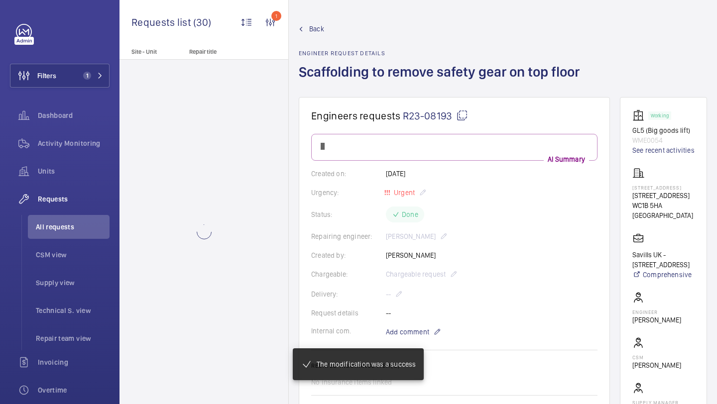
scroll to position [0, 0]
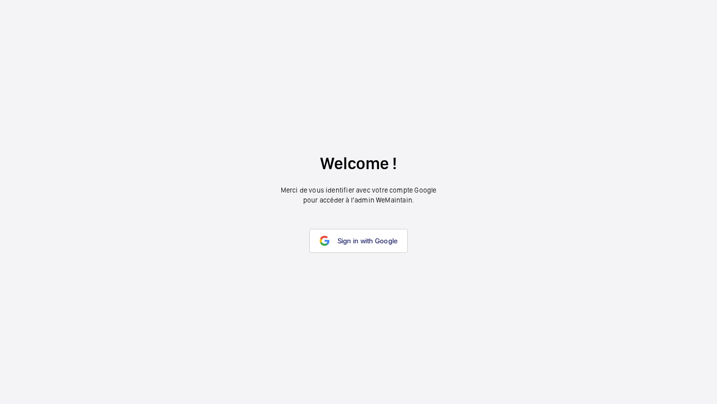
click at [375, 240] on span "Sign in with Google" at bounding box center [367, 241] width 60 height 8
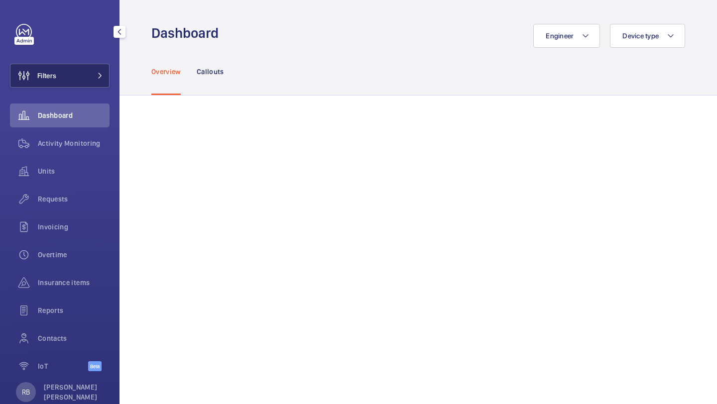
click at [86, 77] on button "Filters" at bounding box center [60, 76] width 100 height 24
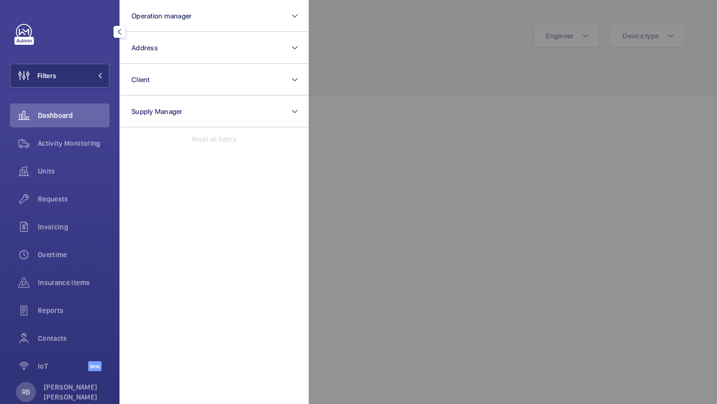
click at [339, 33] on div at bounding box center [667, 202] width 717 height 404
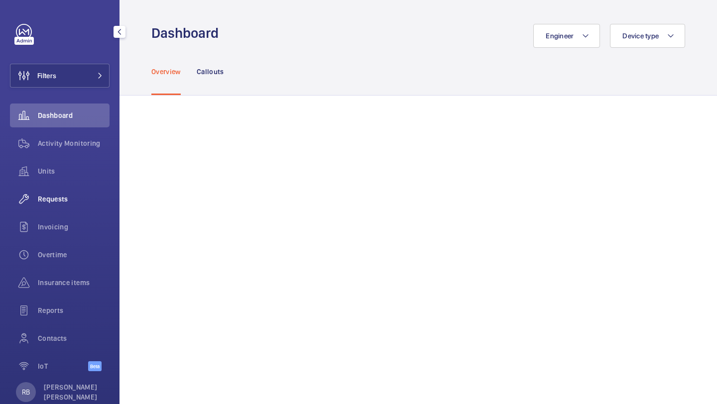
click at [58, 198] on span "Requests" at bounding box center [74, 199] width 72 height 10
